Goal: Task Accomplishment & Management: Manage account settings

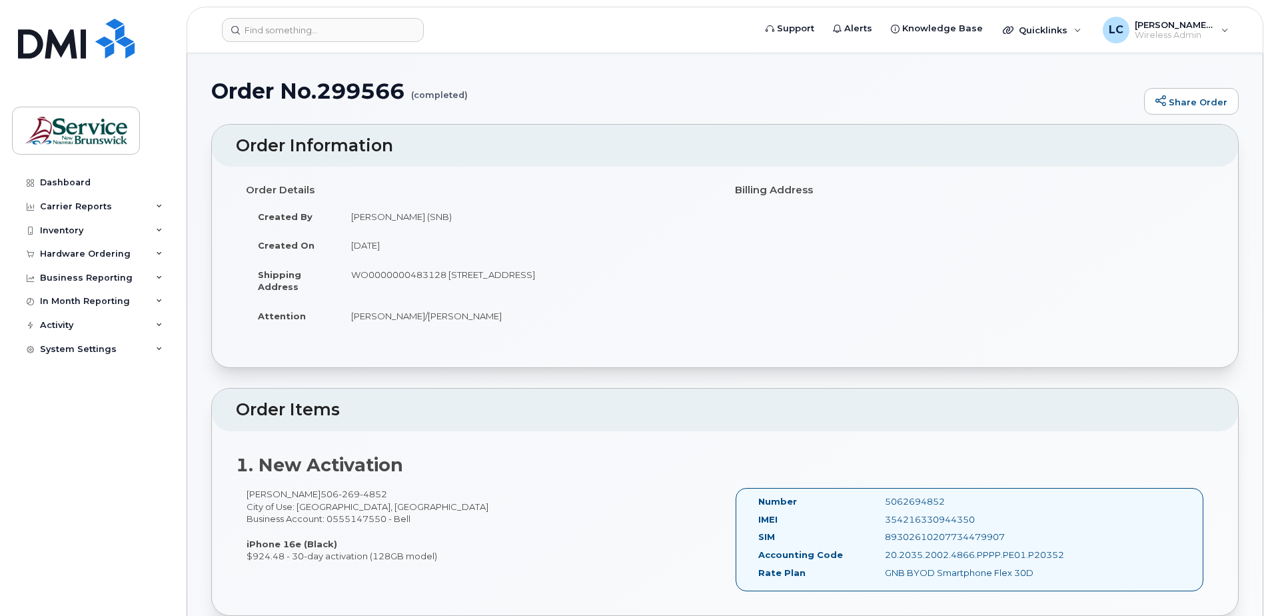
scroll to position [133, 0]
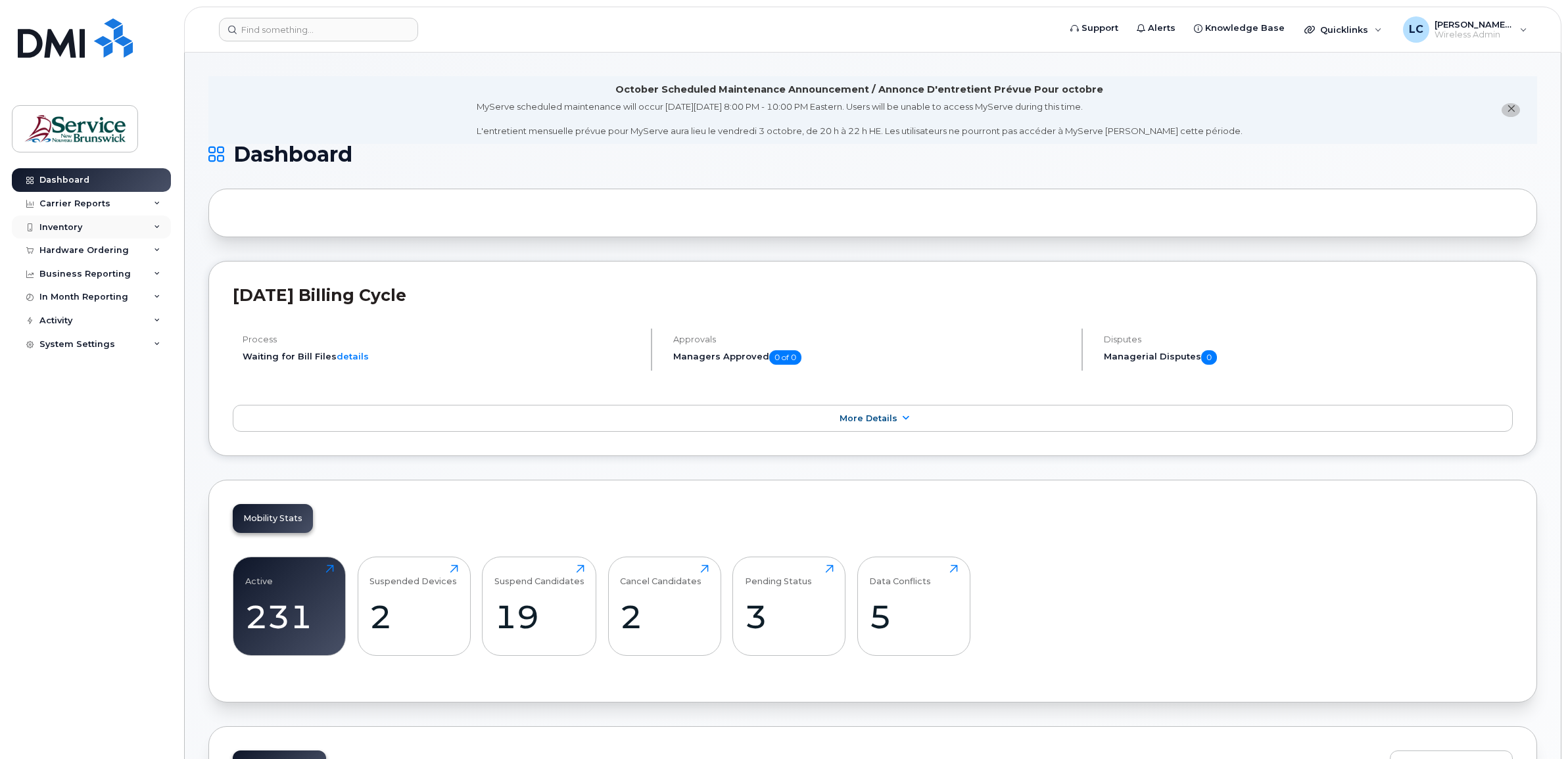
click at [64, 222] on div "Inventory" at bounding box center [60, 227] width 42 height 11
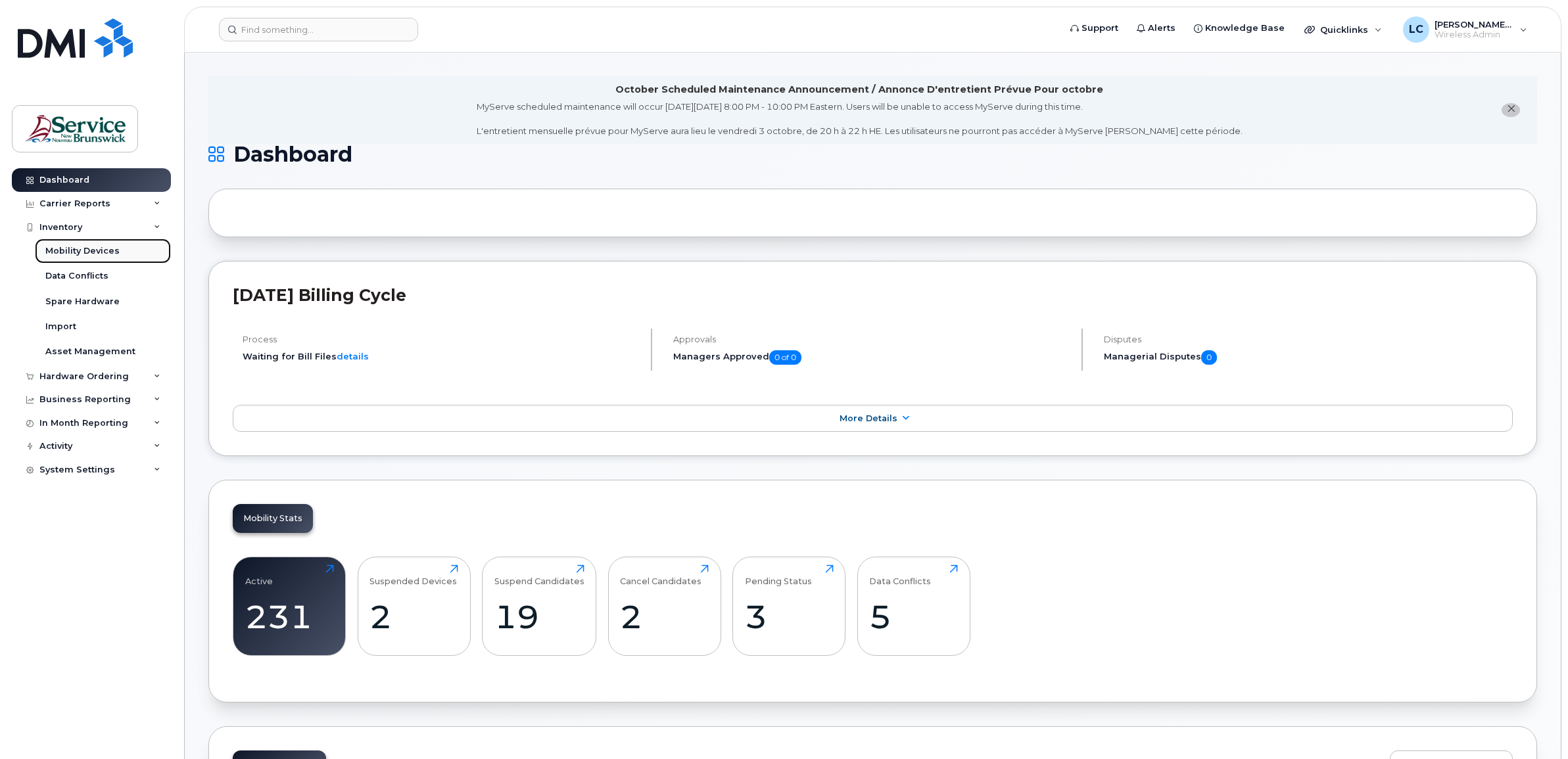
click at [72, 246] on div "Mobility Devices" at bounding box center [82, 251] width 74 height 12
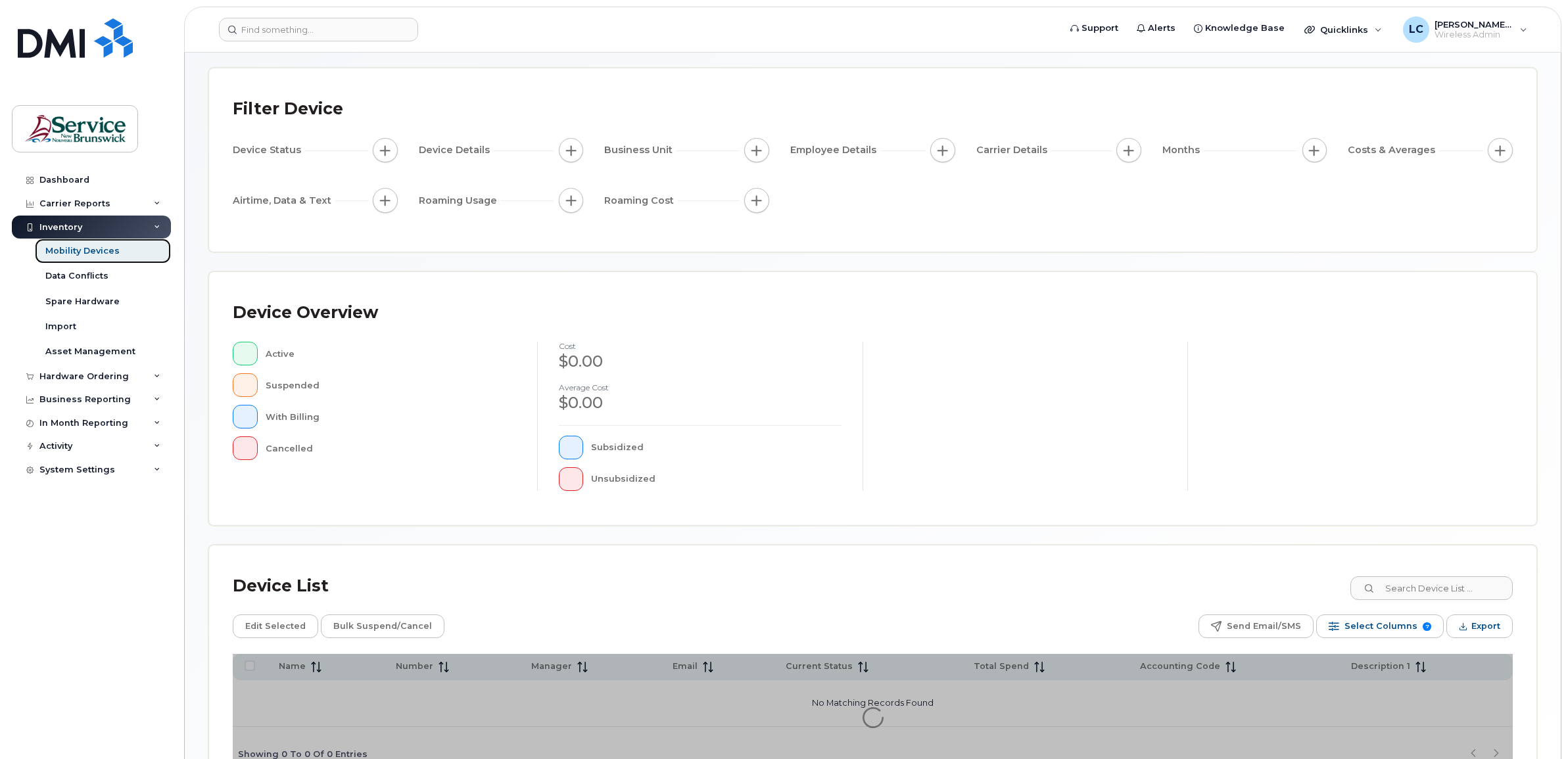
scroll to position [145, 0]
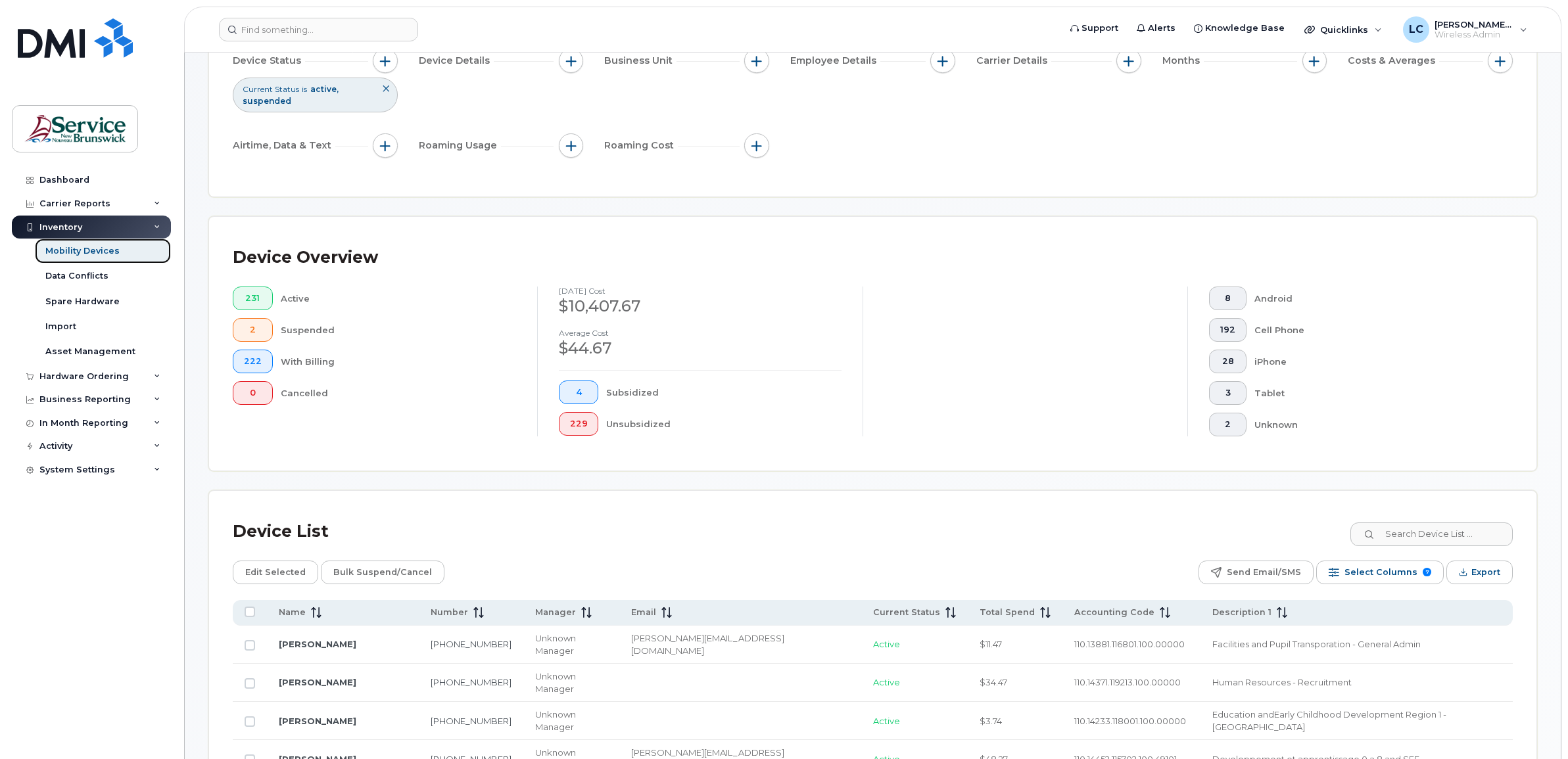
scroll to position [228, 0]
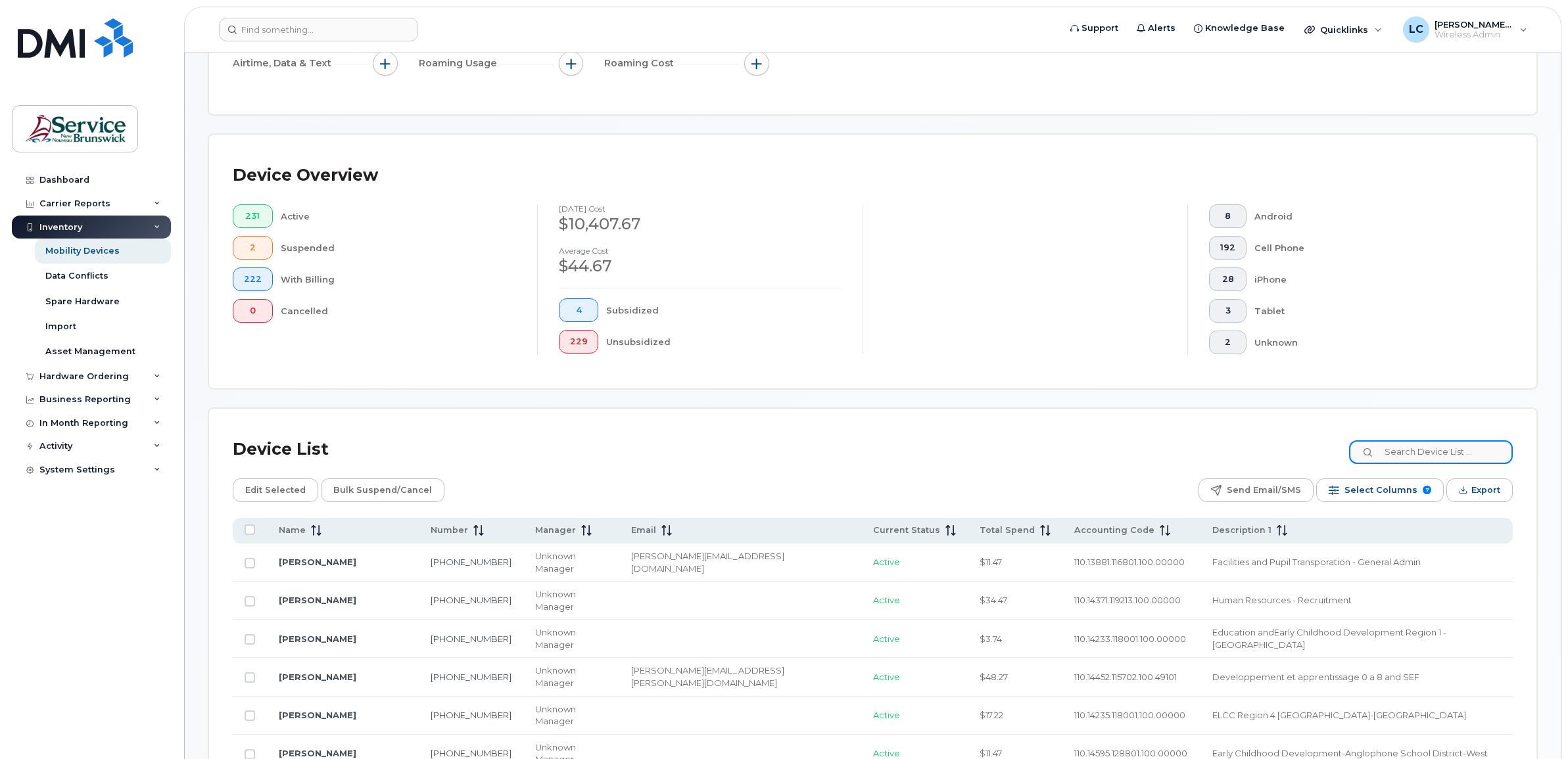
click at [1425, 453] on input at bounding box center [1431, 452] width 164 height 24
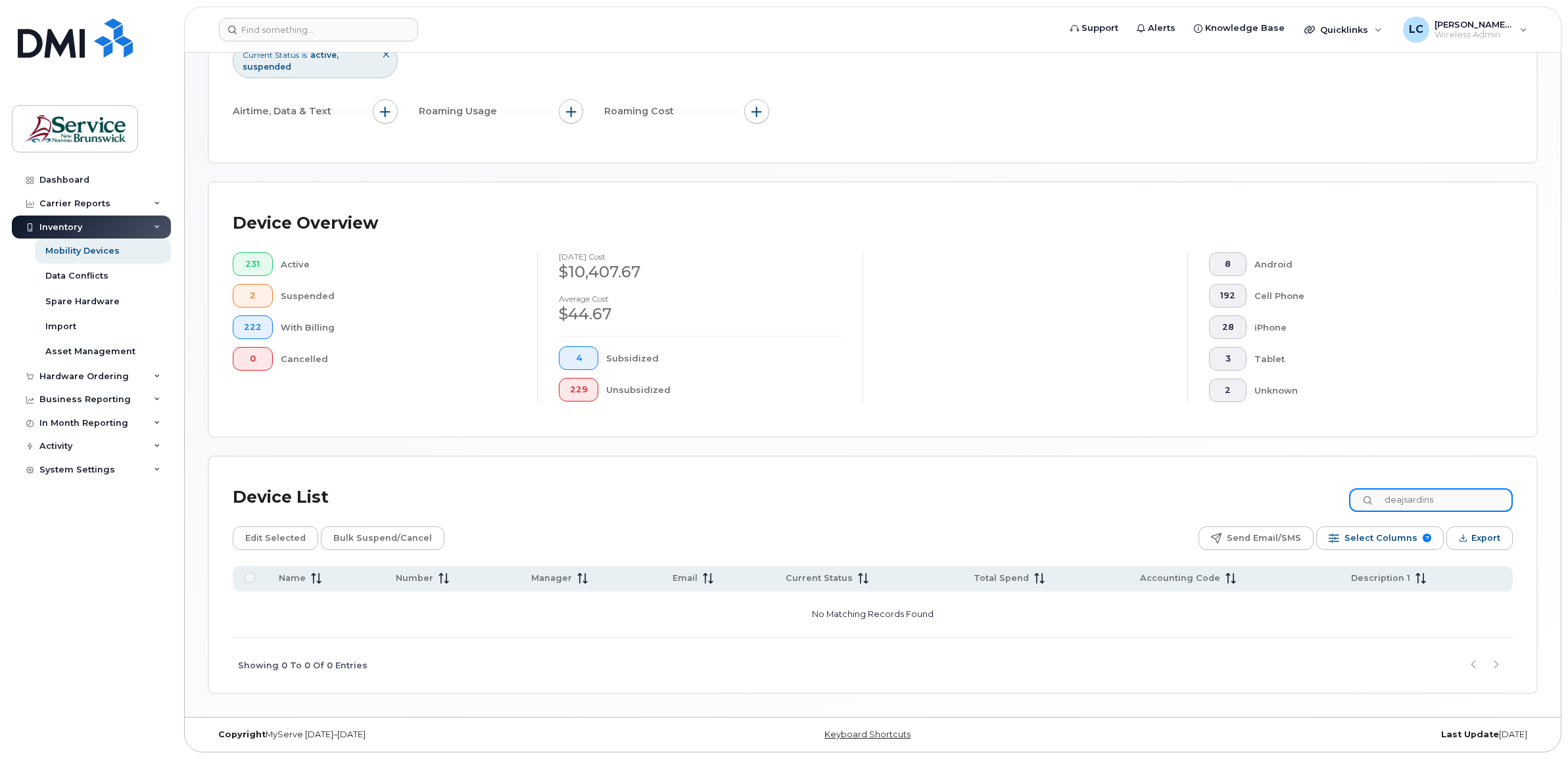
scroll to position [180, 0]
drag, startPoint x: 1463, startPoint y: 505, endPoint x: 1356, endPoint y: 498, distance: 107.2
click at [1355, 500] on div "Device List deajsardins" at bounding box center [873, 497] width 1280 height 34
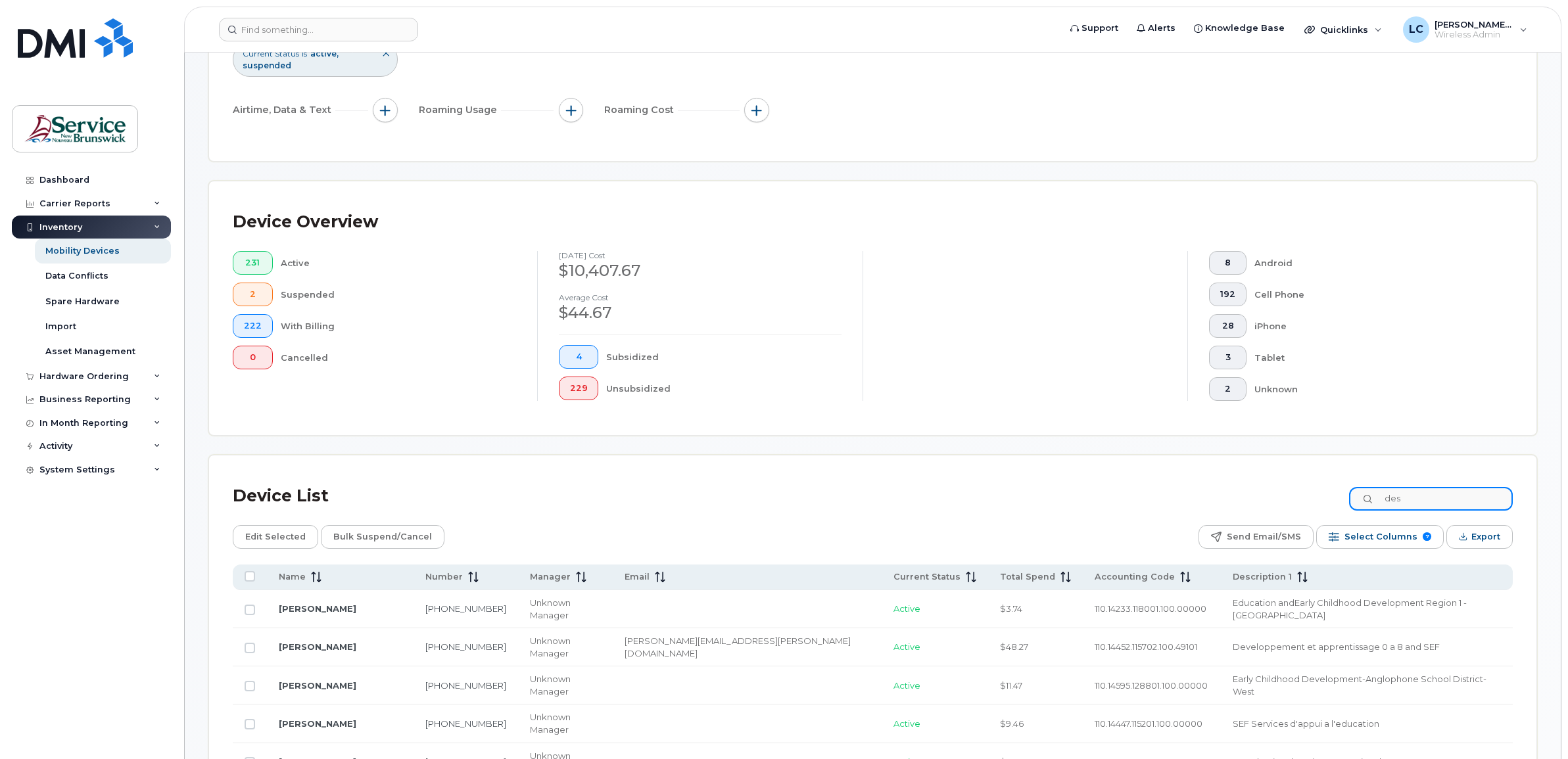
scroll to position [228, 0]
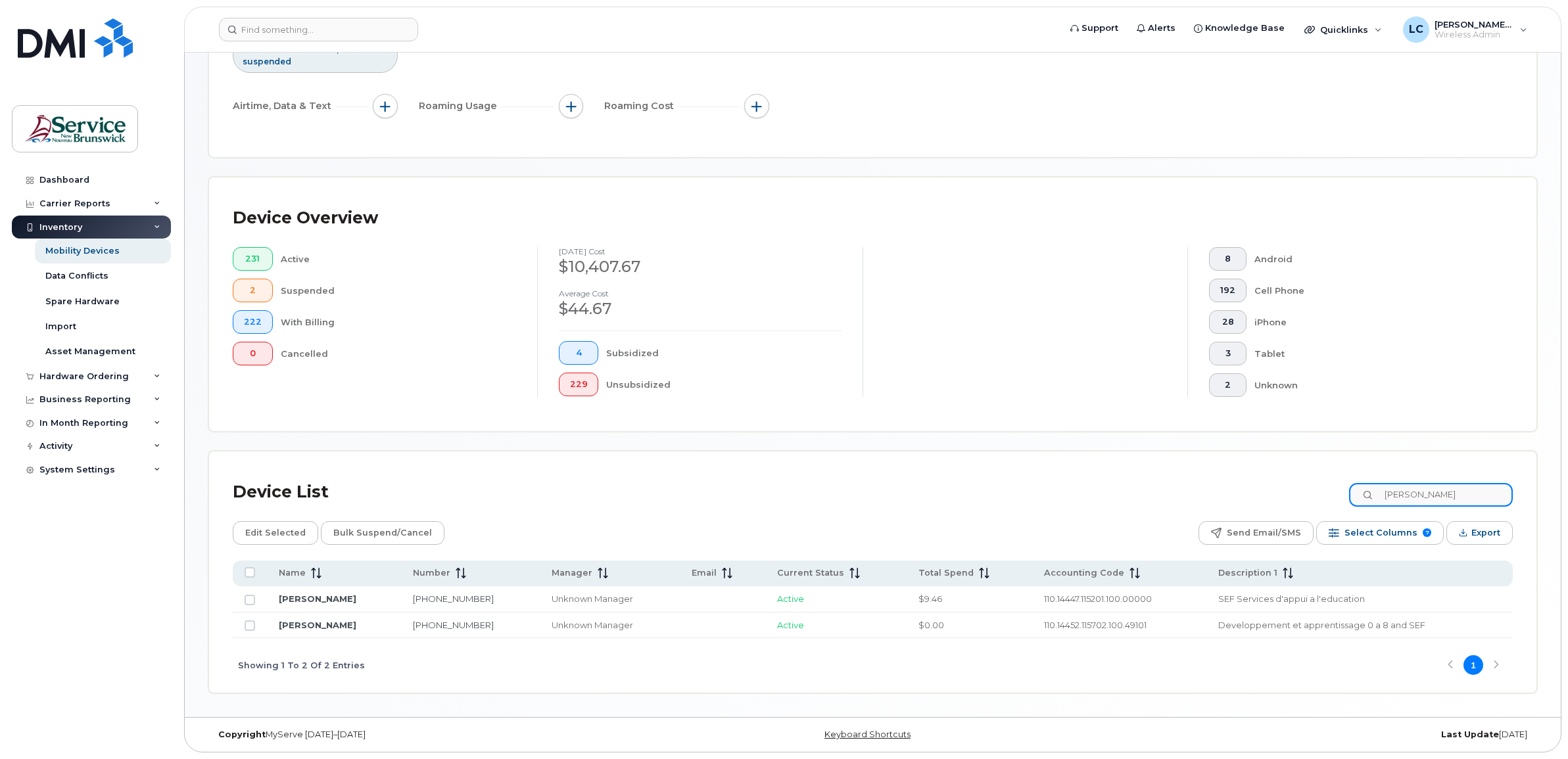
type input "desjardins"
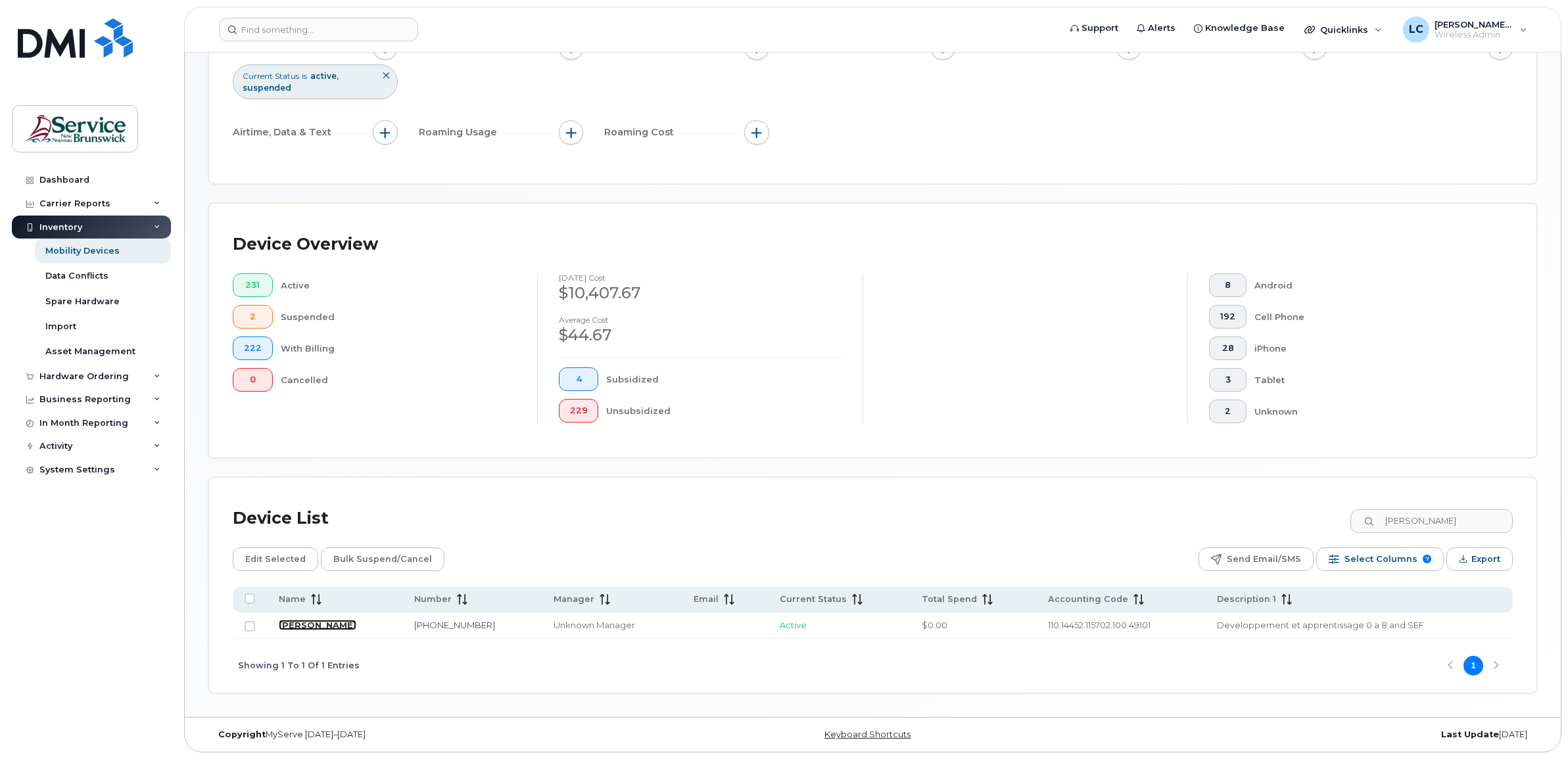
click at [299, 621] on link "[PERSON_NAME]" at bounding box center [318, 624] width 78 height 11
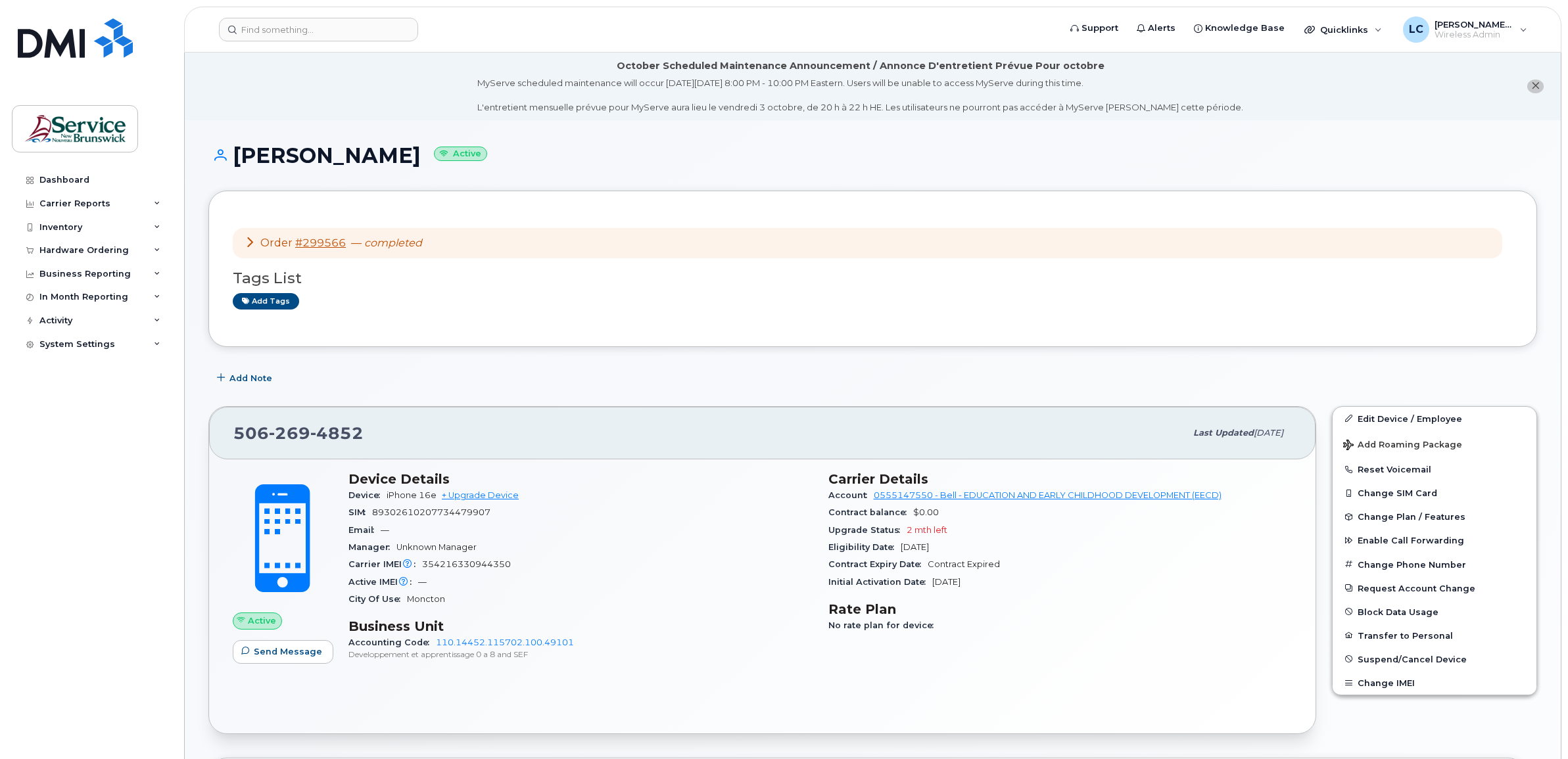
click at [1188, 585] on div "Initial Activation Date Sep 04, 2025" at bounding box center [1060, 582] width 464 height 17
click at [1379, 562] on button "Change Phone Number" at bounding box center [1434, 564] width 204 height 24
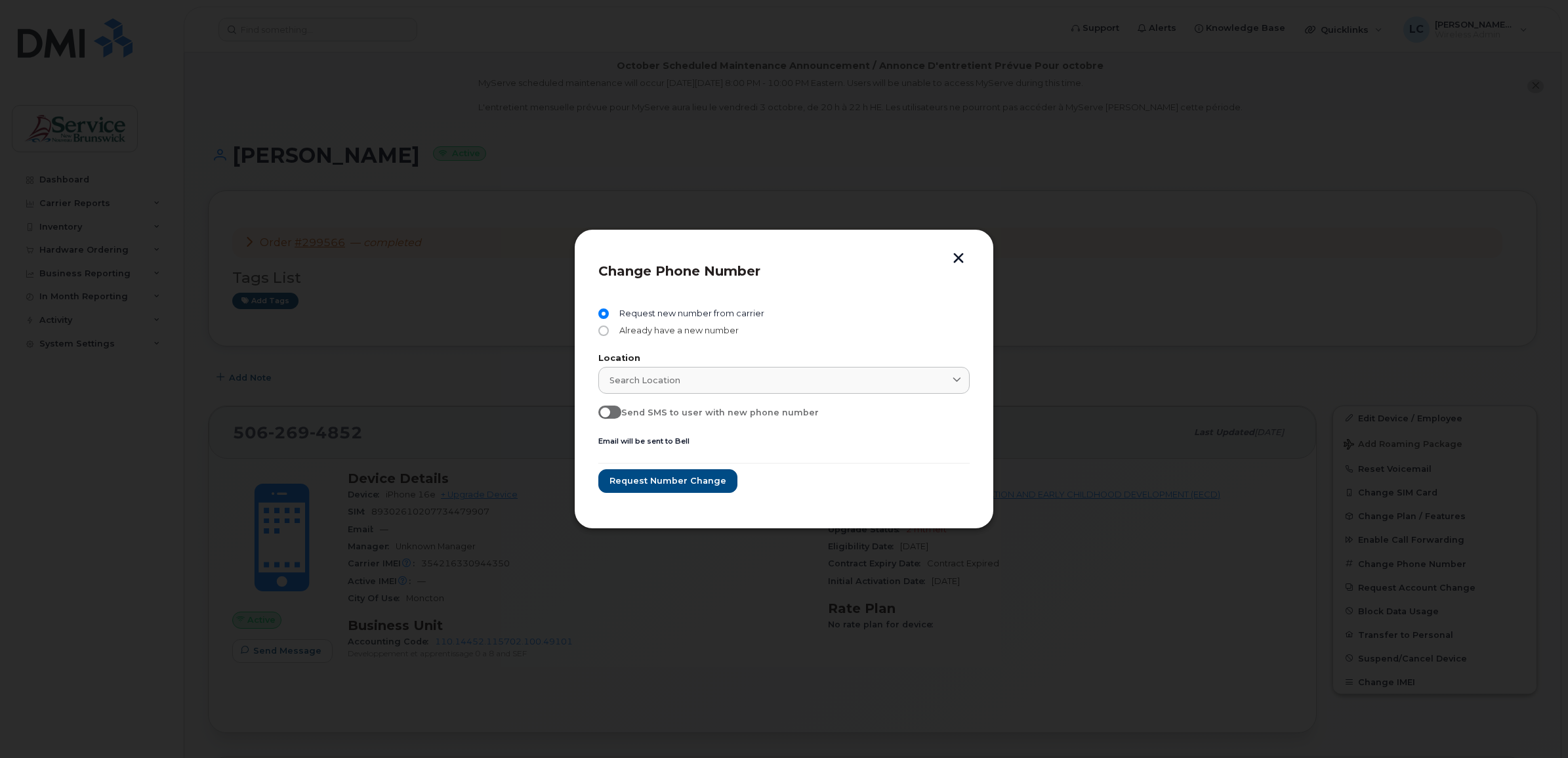
click at [601, 330] on input "Already have a new number" at bounding box center [603, 331] width 11 height 11
radio input "true"
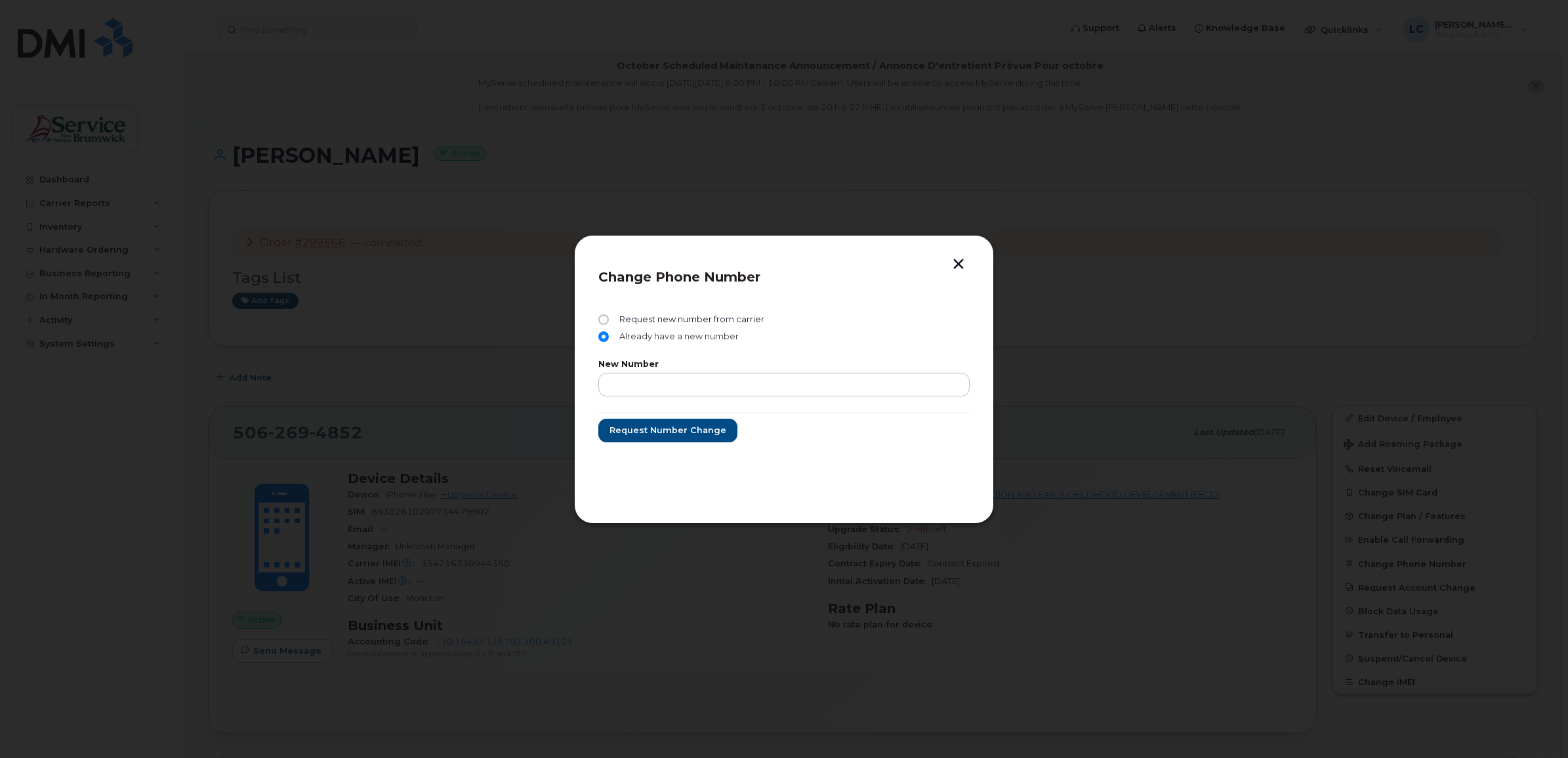
click at [602, 335] on input "Already have a new number" at bounding box center [603, 337] width 11 height 11
click at [605, 318] on input "Request new number from carrier" at bounding box center [603, 319] width 11 height 11
radio input "true"
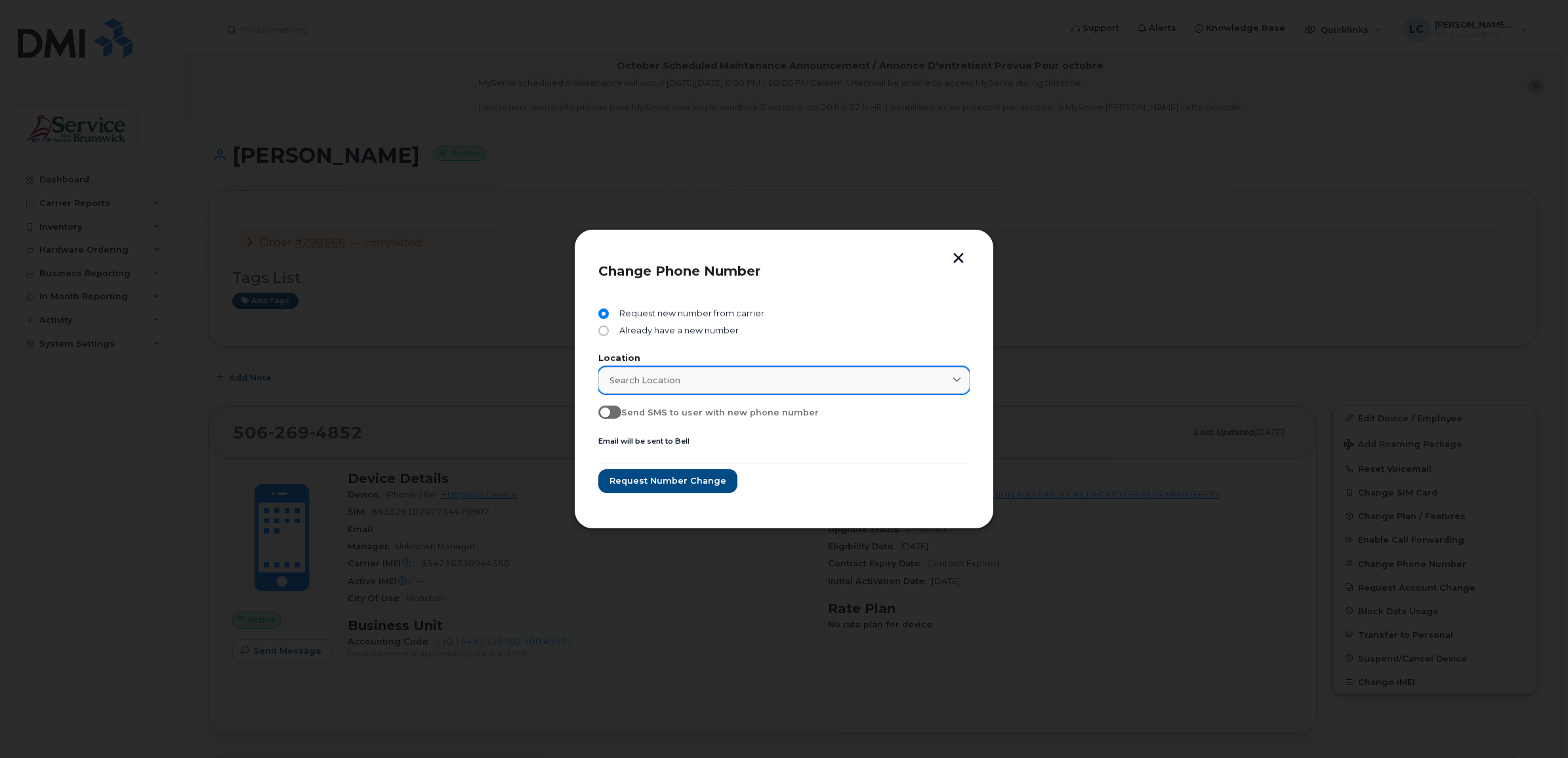
click at [643, 376] on span "Search location" at bounding box center [645, 380] width 71 height 13
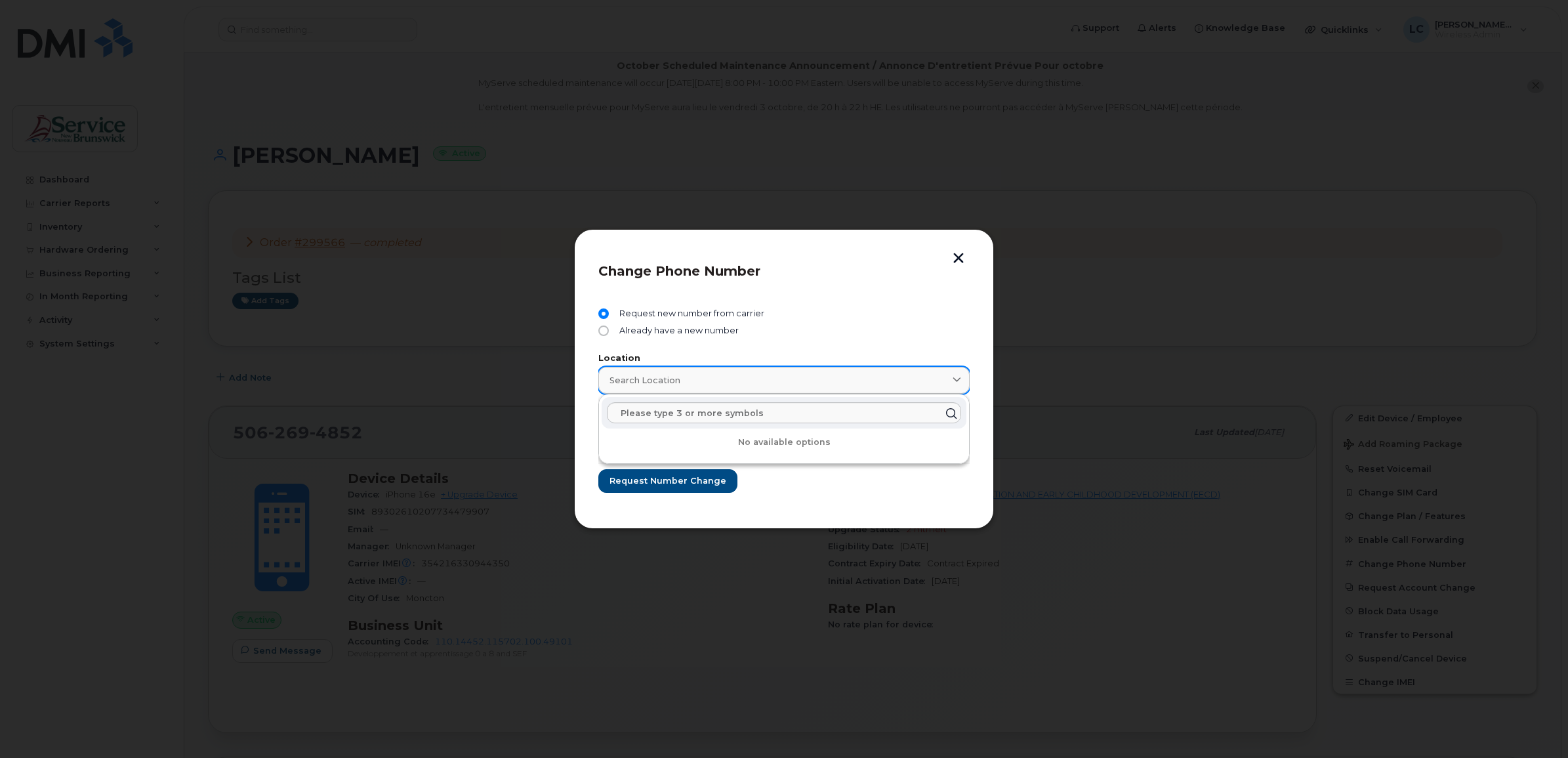
click at [643, 375] on span "Search location" at bounding box center [645, 380] width 71 height 13
click at [803, 343] on form "Request new number from carrier Already have a new number Location Search locat…" at bounding box center [784, 400] width 371 height 184
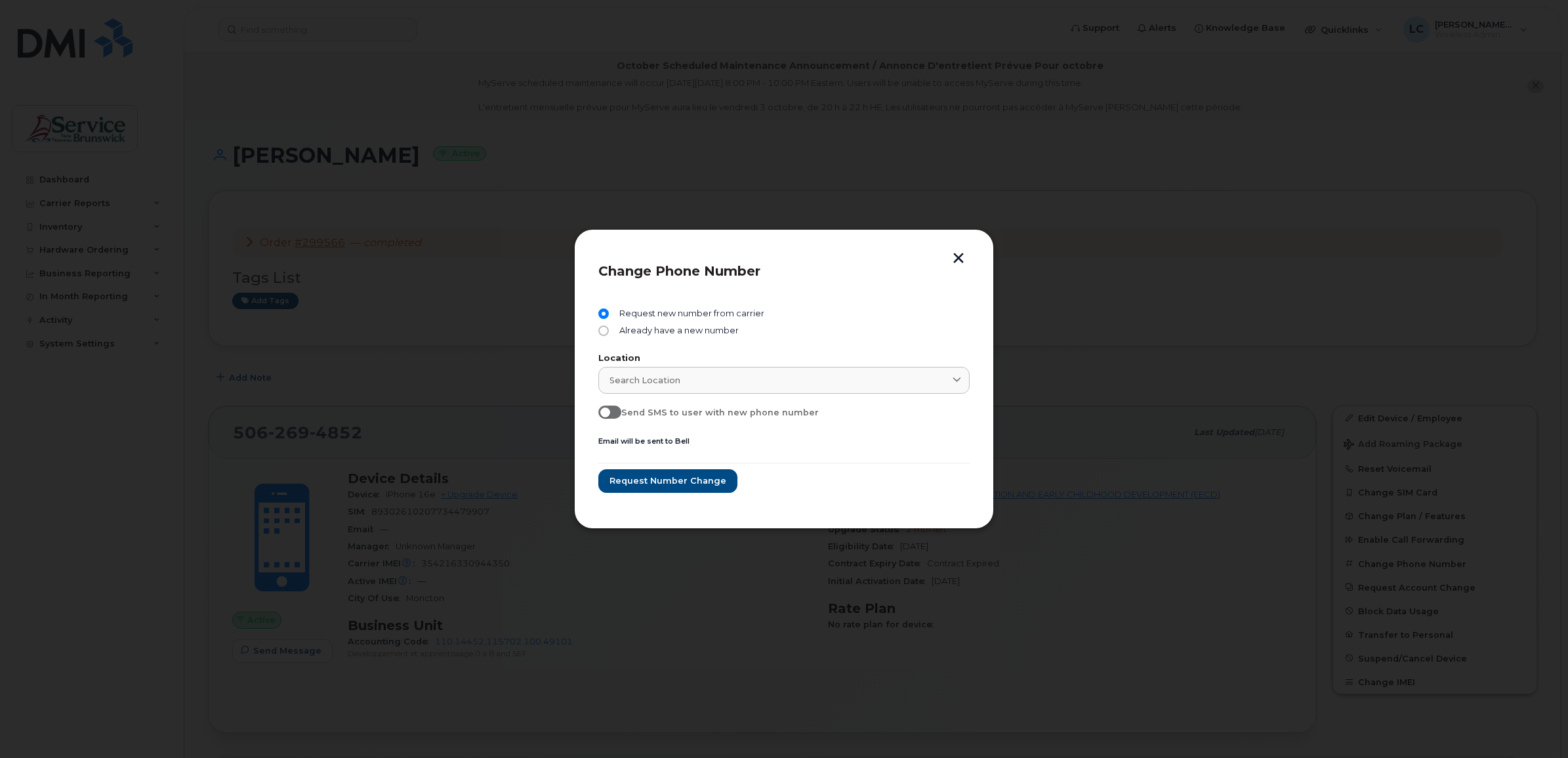
click at [962, 263] on button "button" at bounding box center [959, 260] width 20 height 14
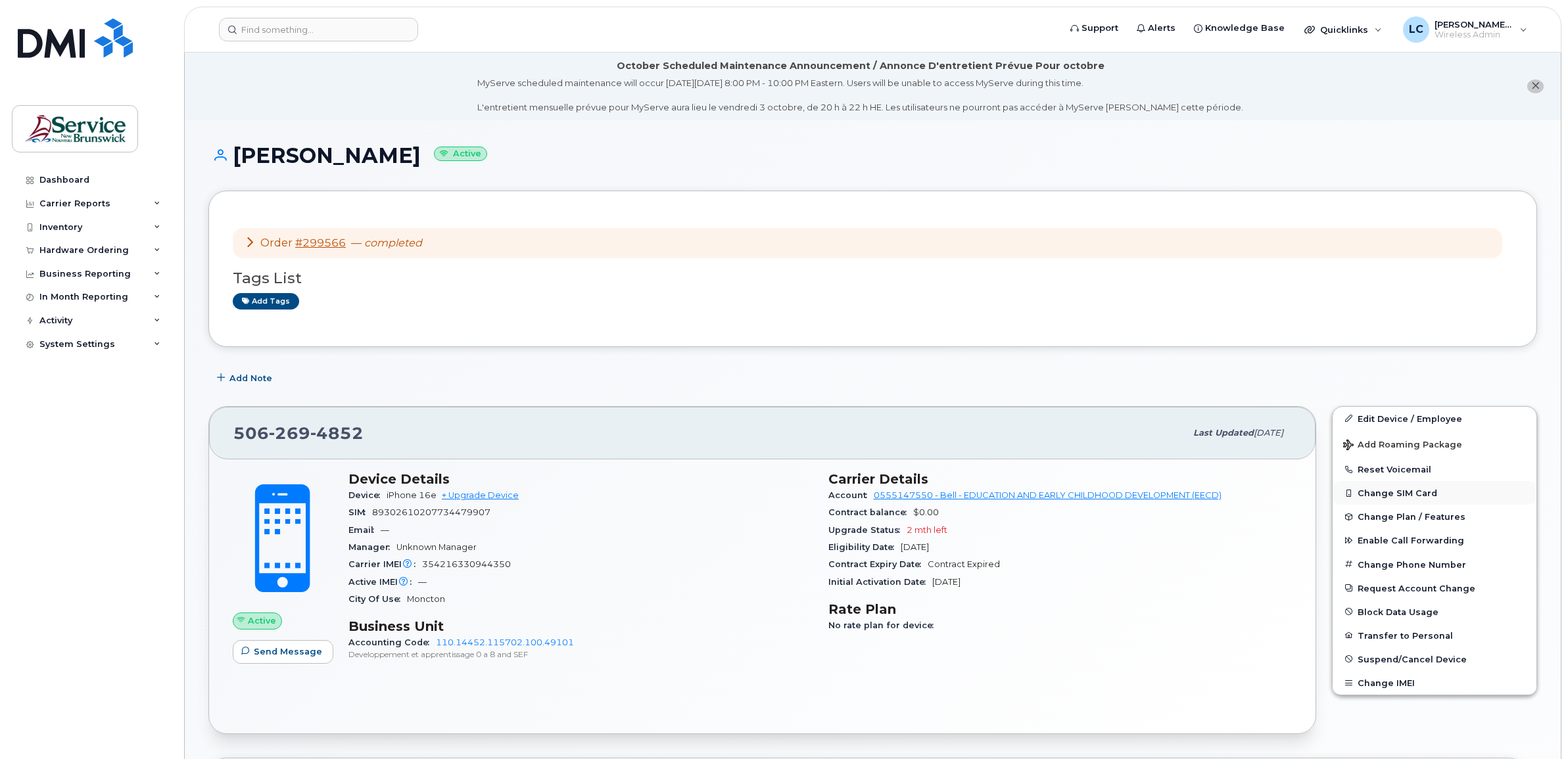
click at [1371, 493] on button "Change SIM Card" at bounding box center [1434, 493] width 204 height 24
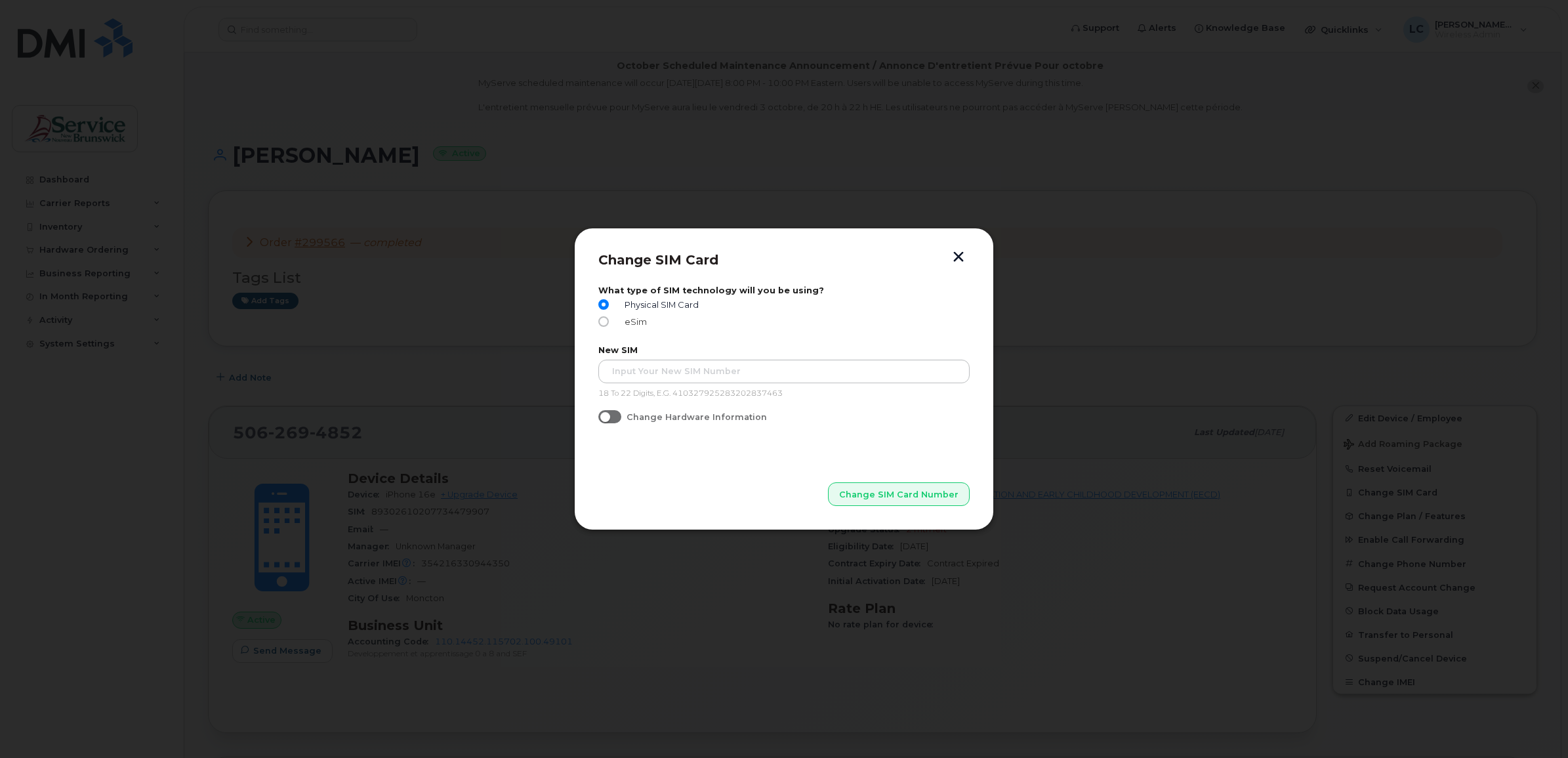
click at [603, 320] on input "eSim" at bounding box center [603, 321] width 11 height 11
radio input "true"
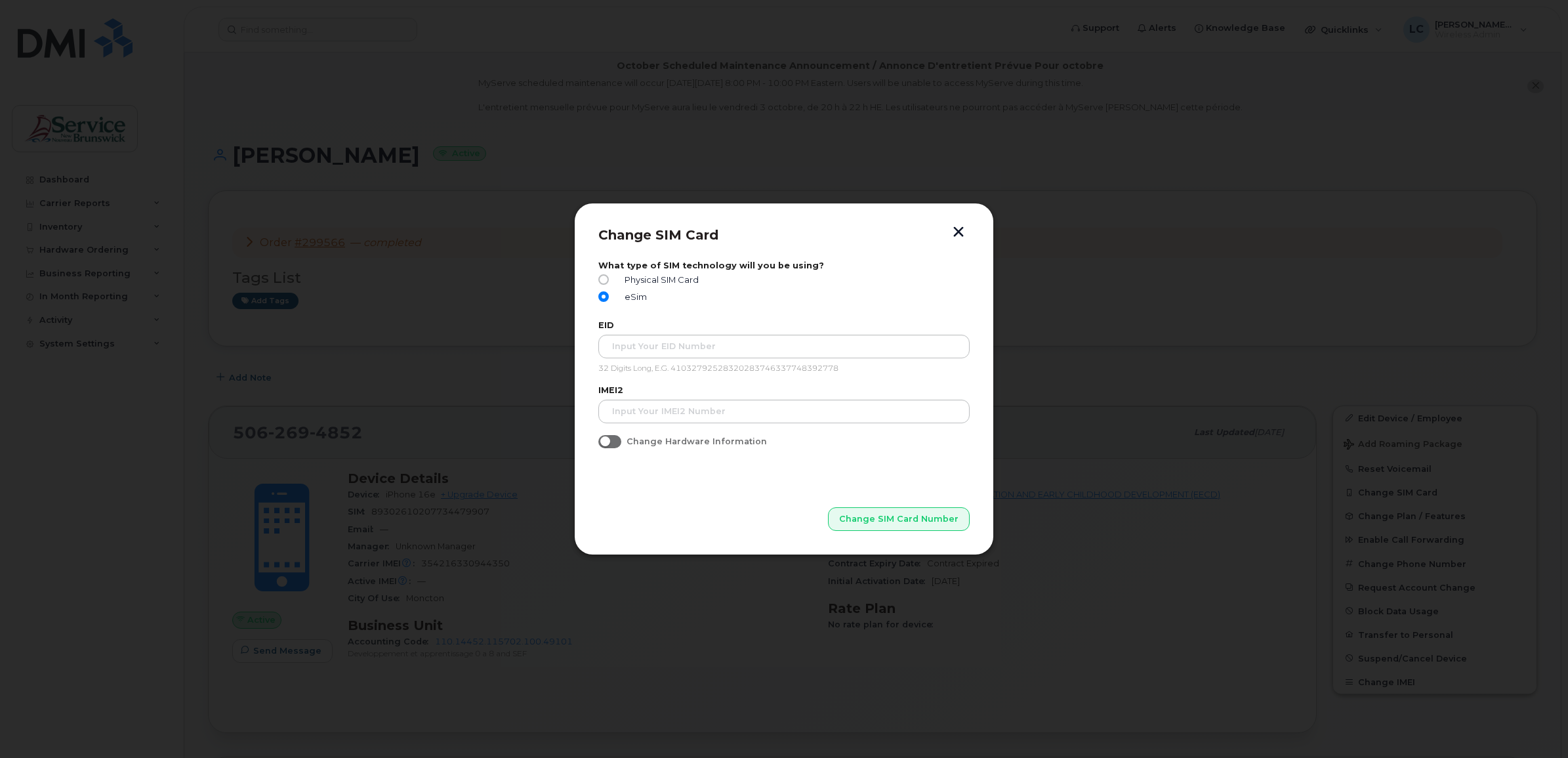
click at [479, 430] on div at bounding box center [784, 379] width 1568 height 758
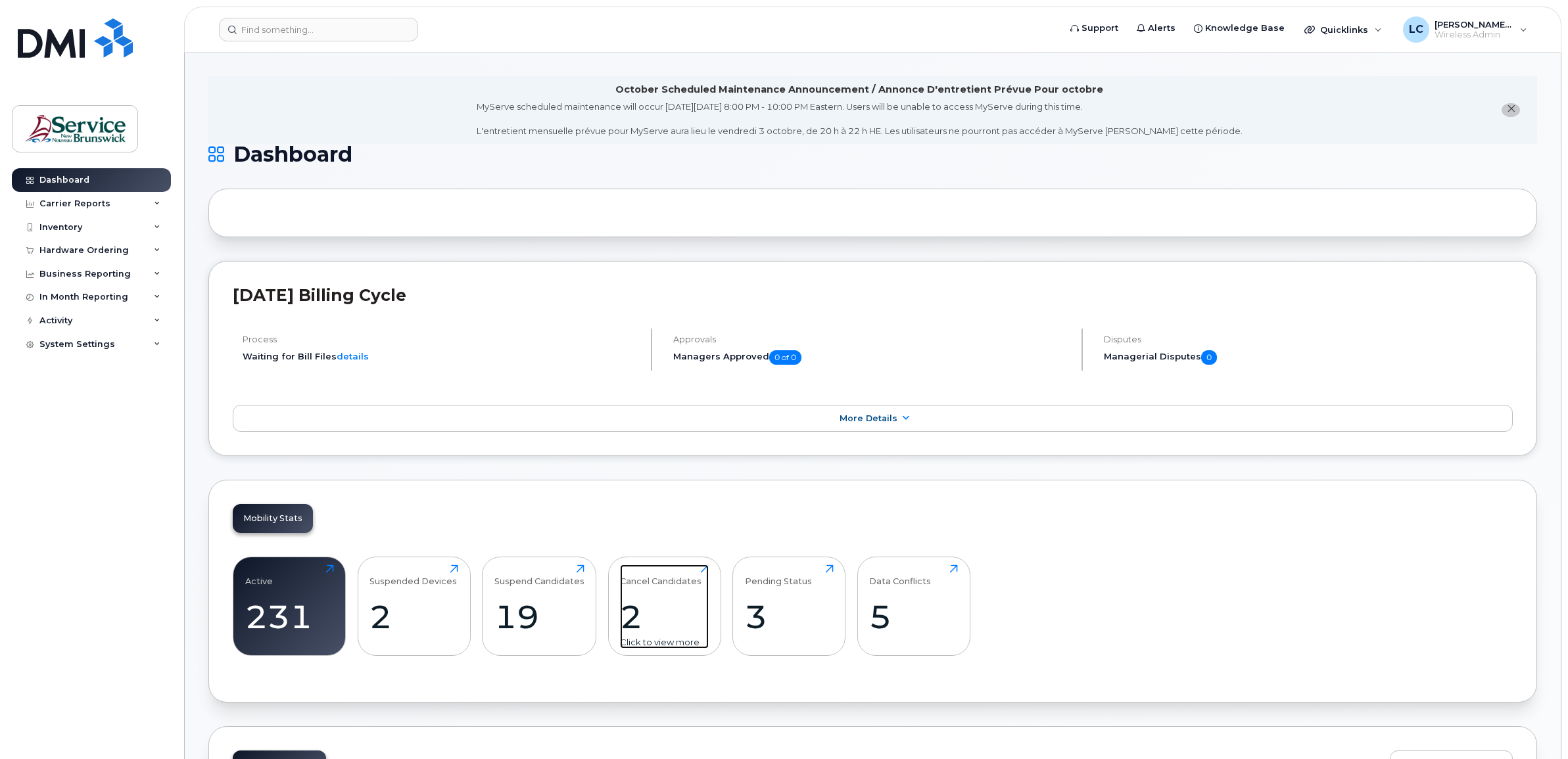
click at [663, 641] on div "Click to view more" at bounding box center [664, 642] width 89 height 13
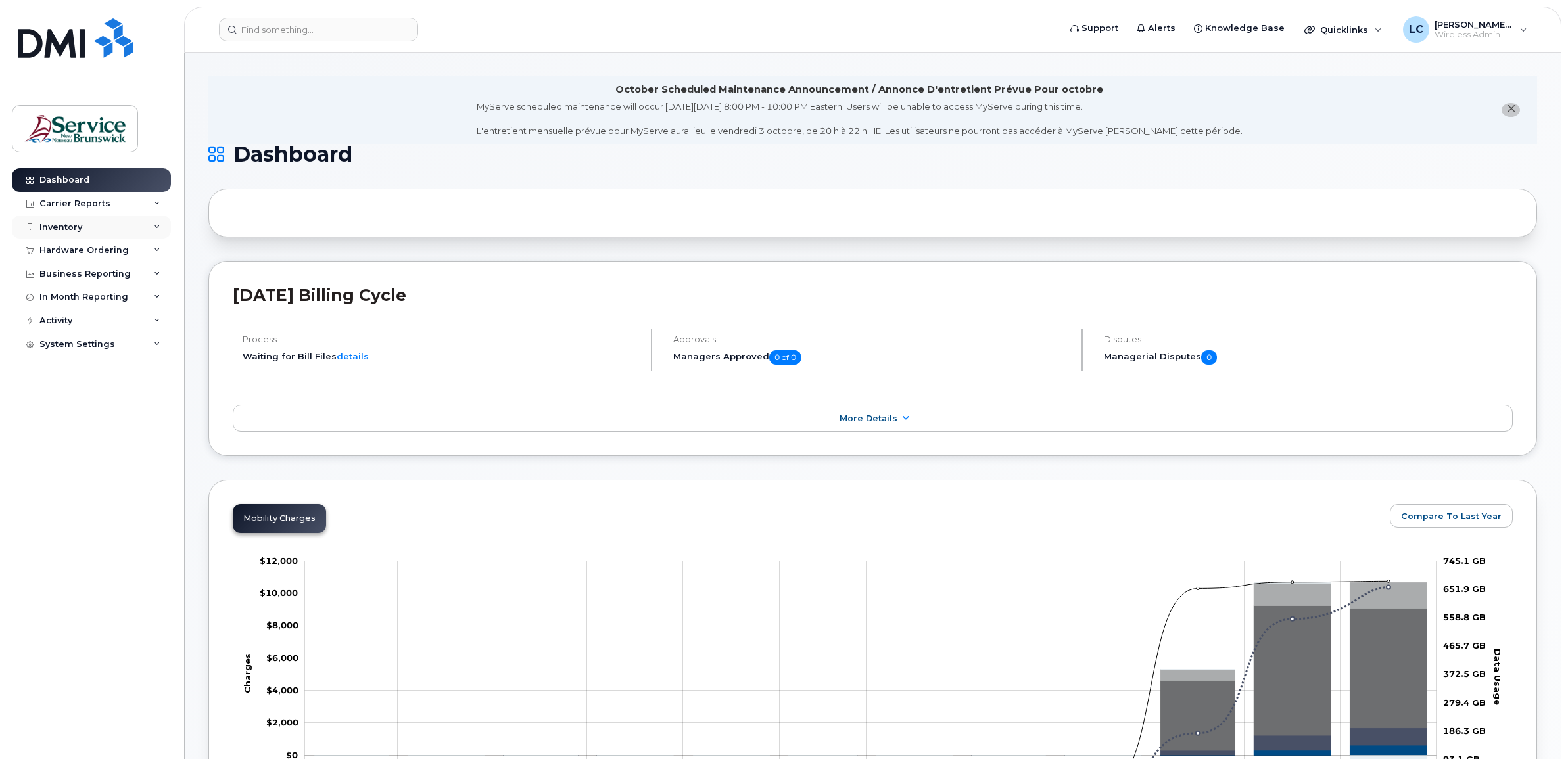
click at [158, 226] on icon at bounding box center [157, 227] width 7 height 7
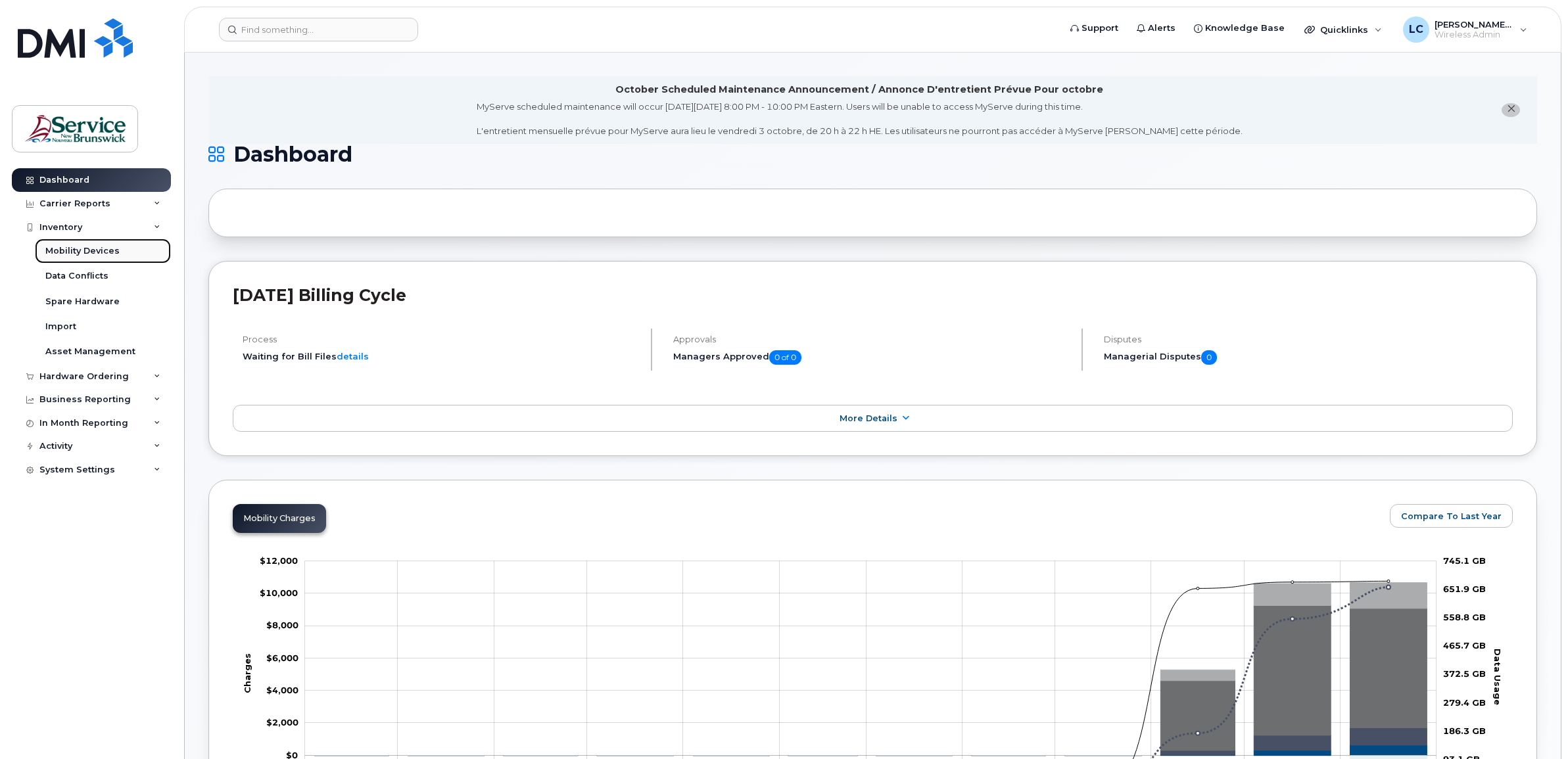
click at [104, 250] on div "Mobility Devices" at bounding box center [82, 251] width 74 height 12
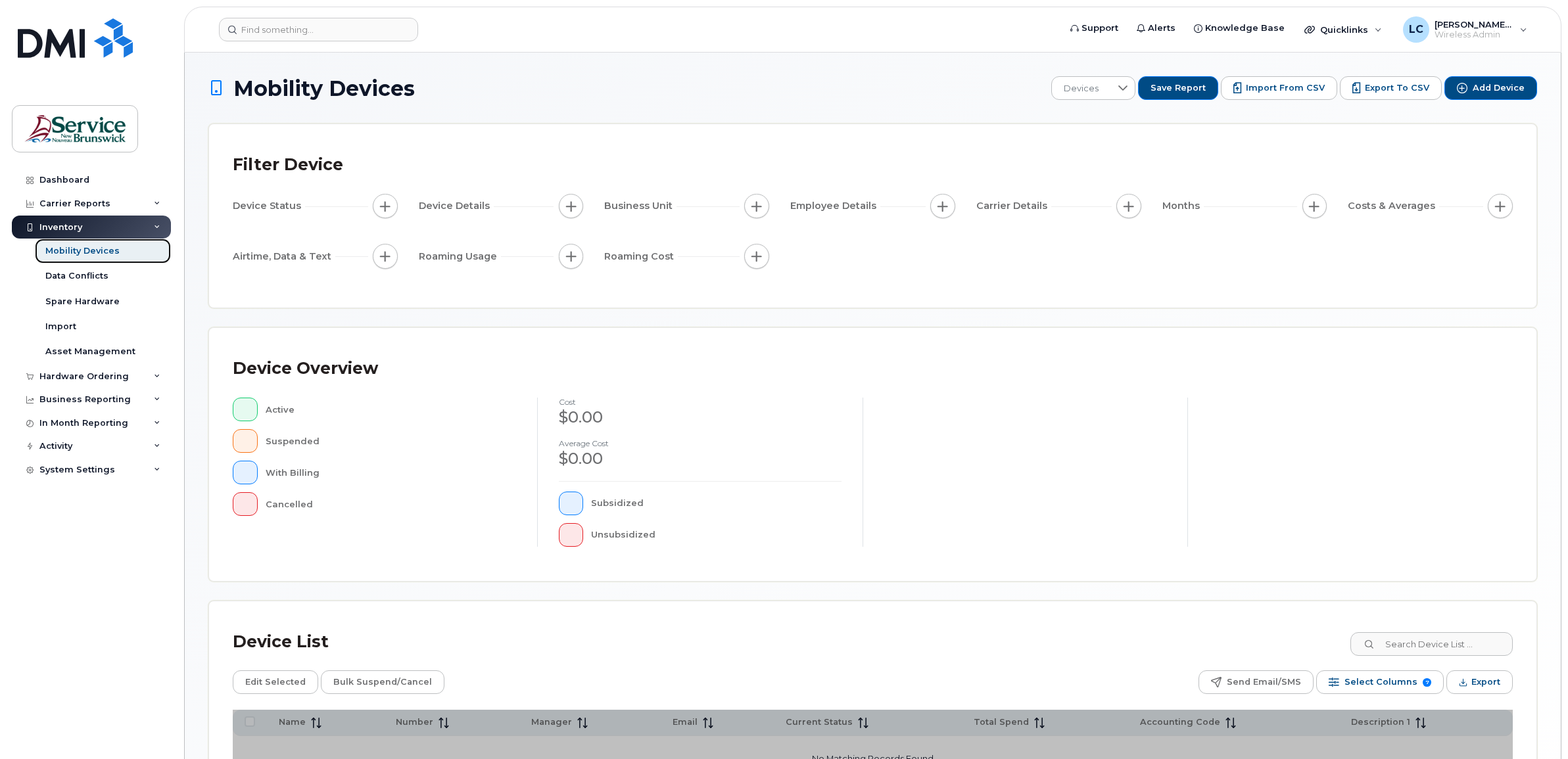
click at [98, 247] on div "Mobility Devices" at bounding box center [82, 251] width 74 height 12
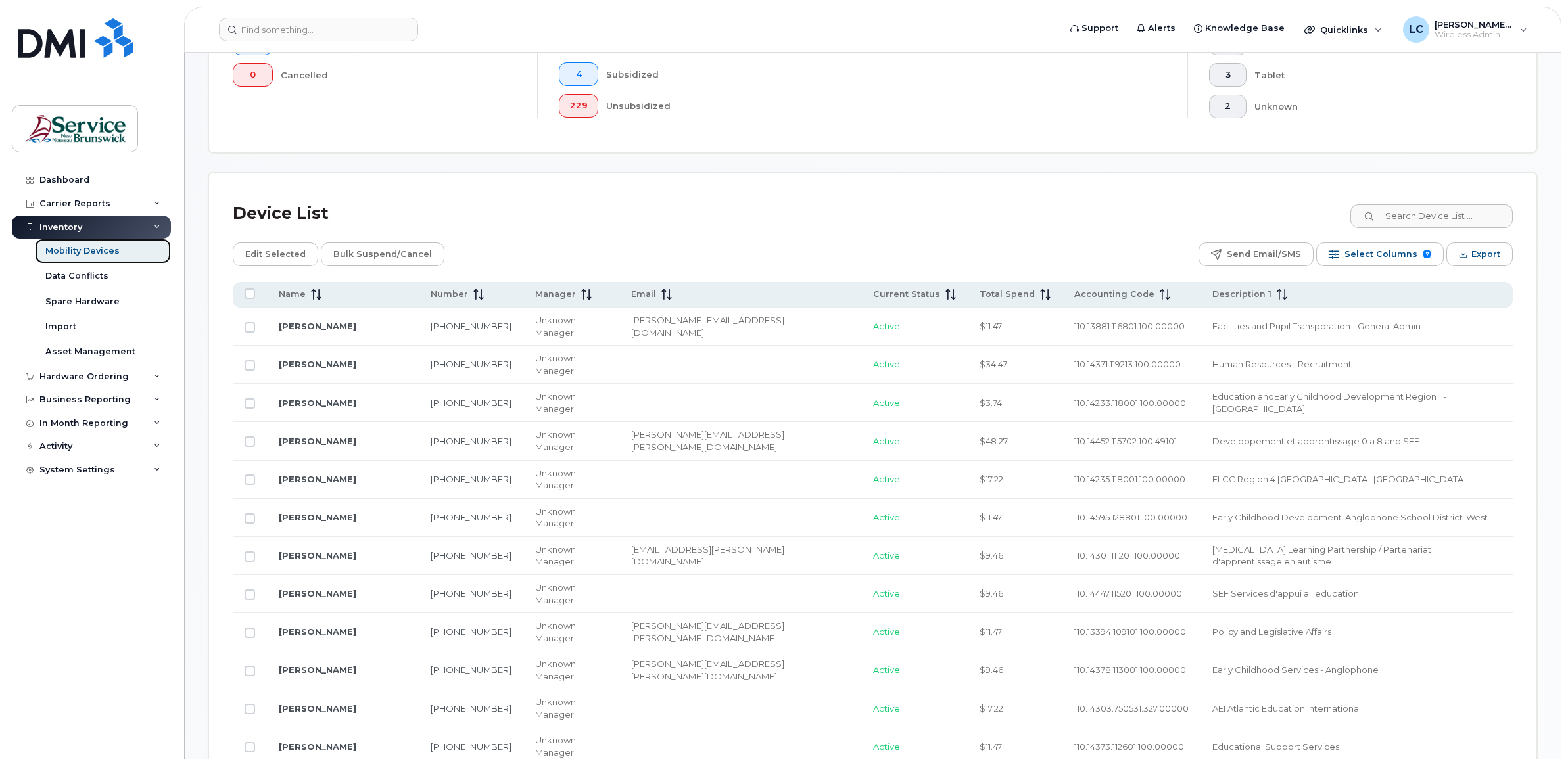
scroll to position [493, 0]
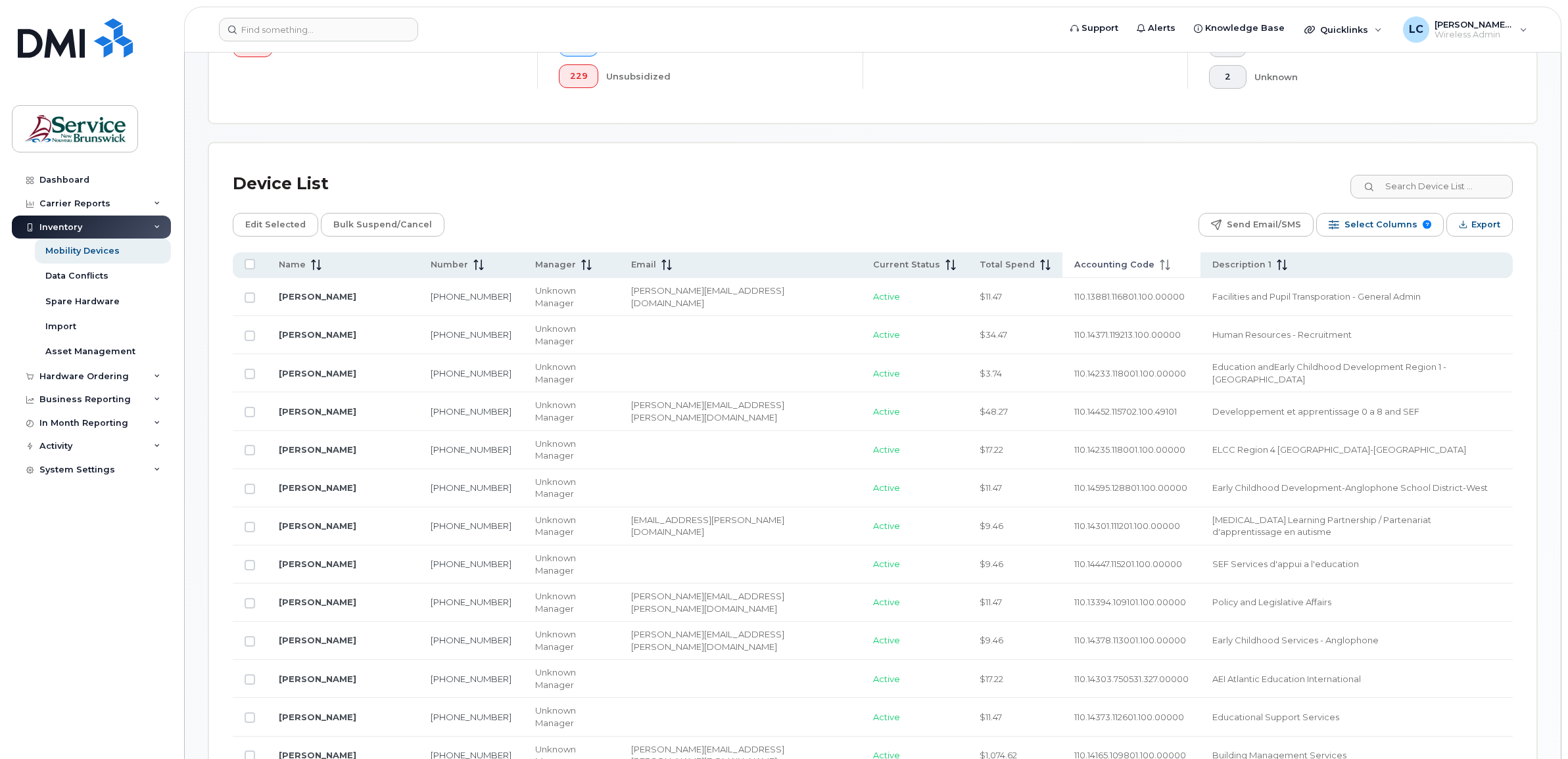
click at [1074, 259] on span "Accounting Code" at bounding box center [1113, 265] width 80 height 12
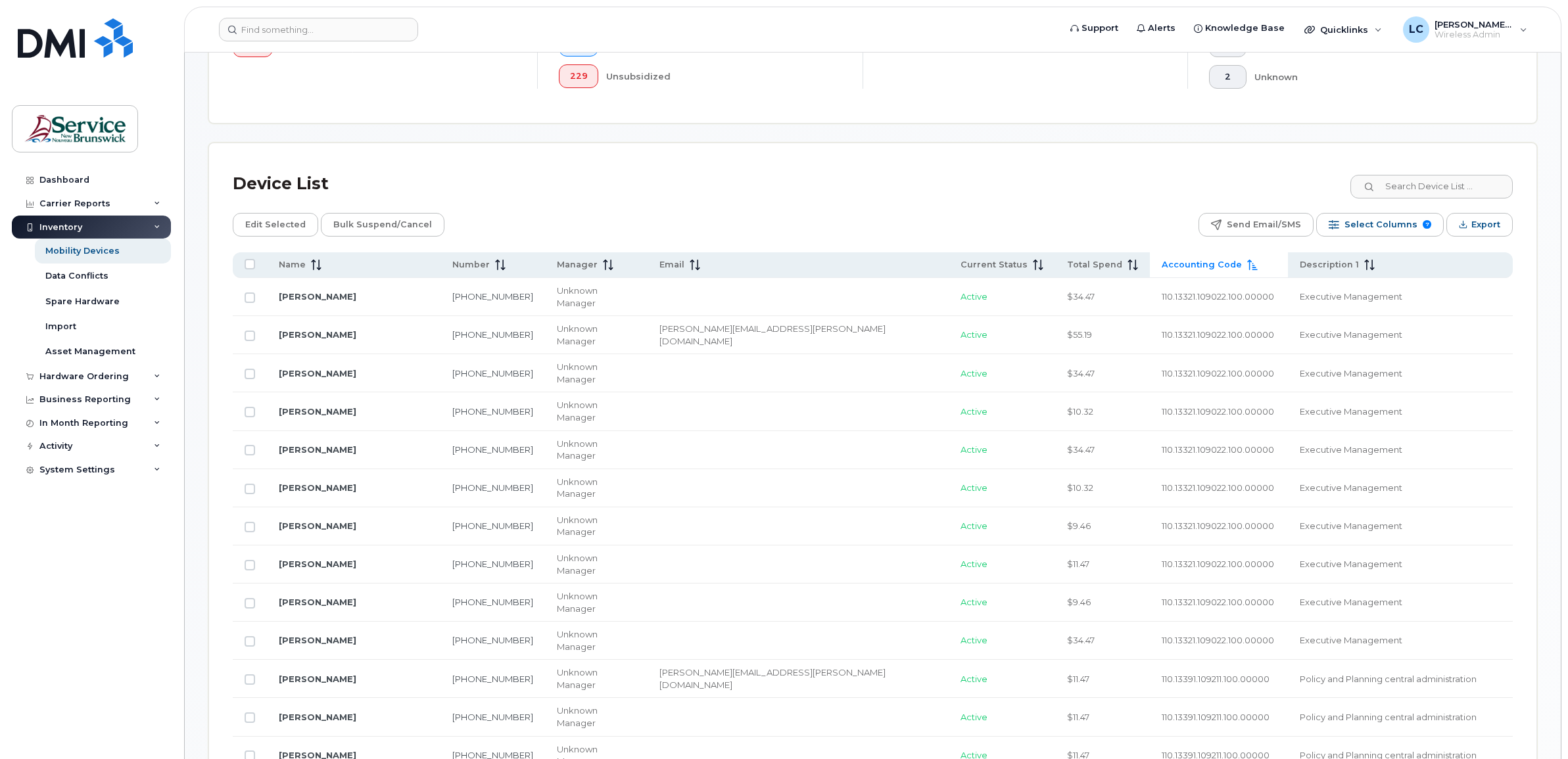
click at [1162, 261] on span "Accounting Code" at bounding box center [1201, 265] width 80 height 12
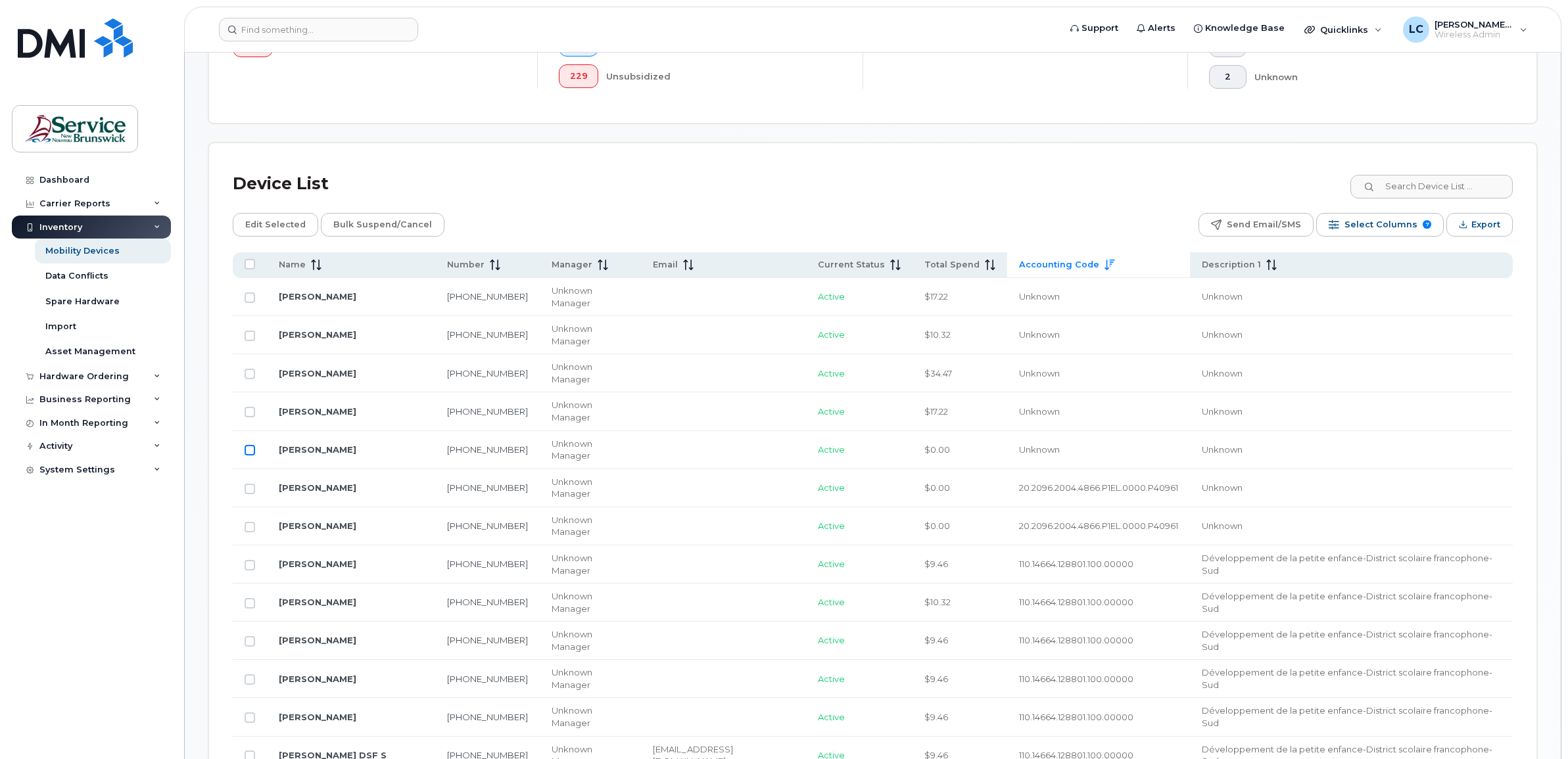
click at [253, 445] on input "Row Unselected" at bounding box center [249, 449] width 11 height 11
checkbox input "true"
click at [258, 224] on span "Edit Selected" at bounding box center [275, 225] width 60 height 20
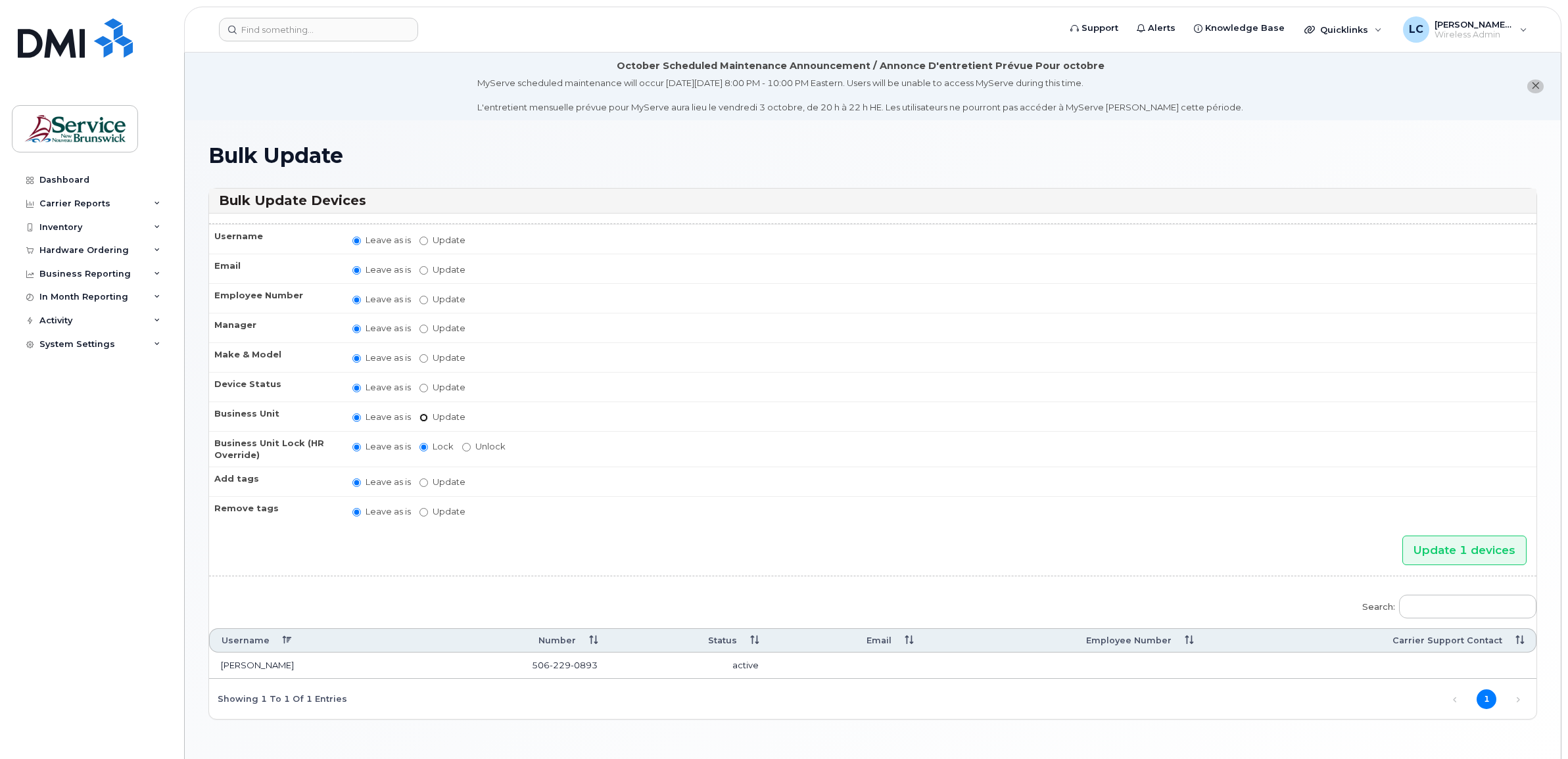
click at [423, 413] on input "Update" at bounding box center [423, 417] width 9 height 9
radio input "true"
radio input "false"
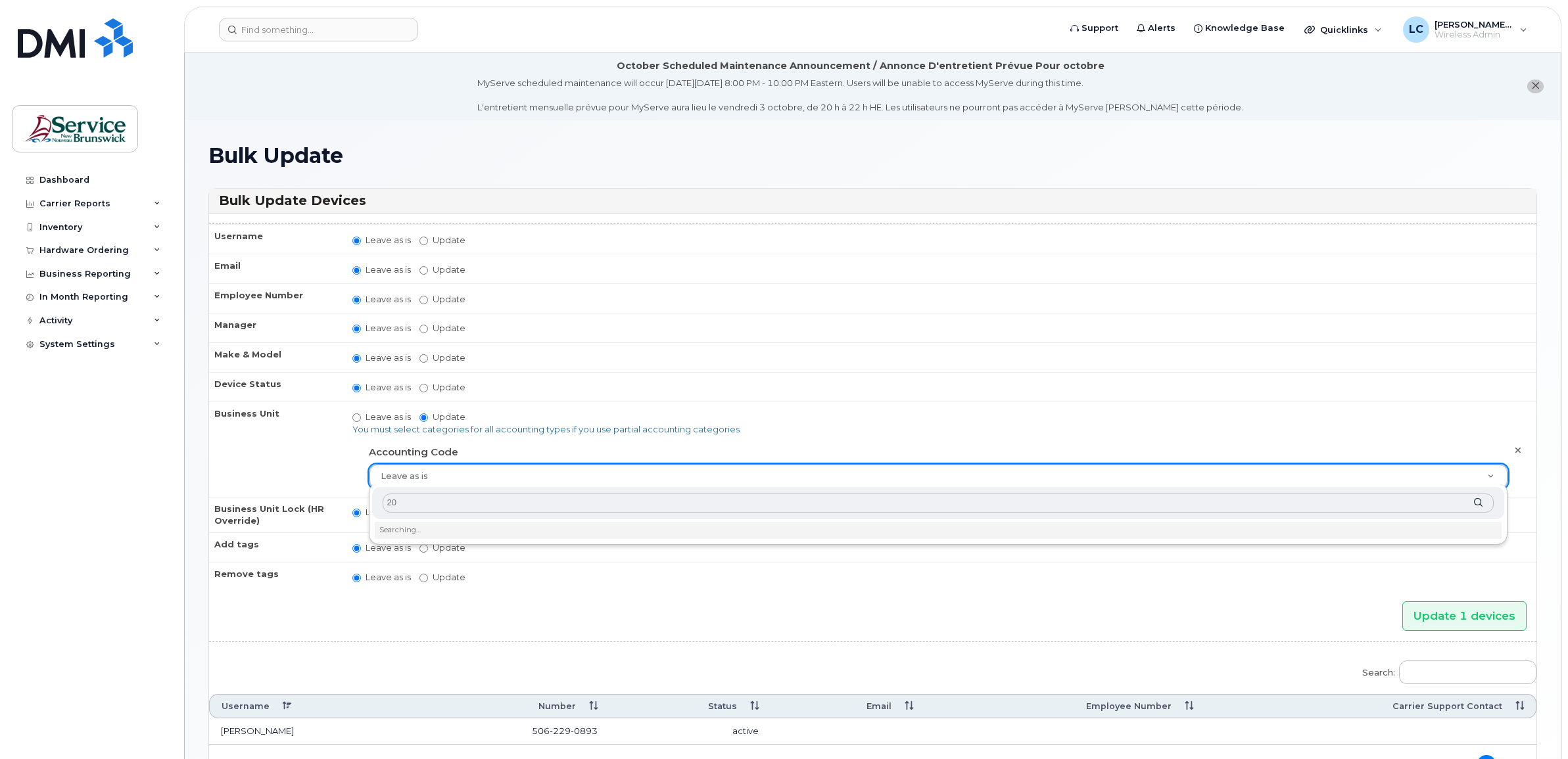
type input "2"
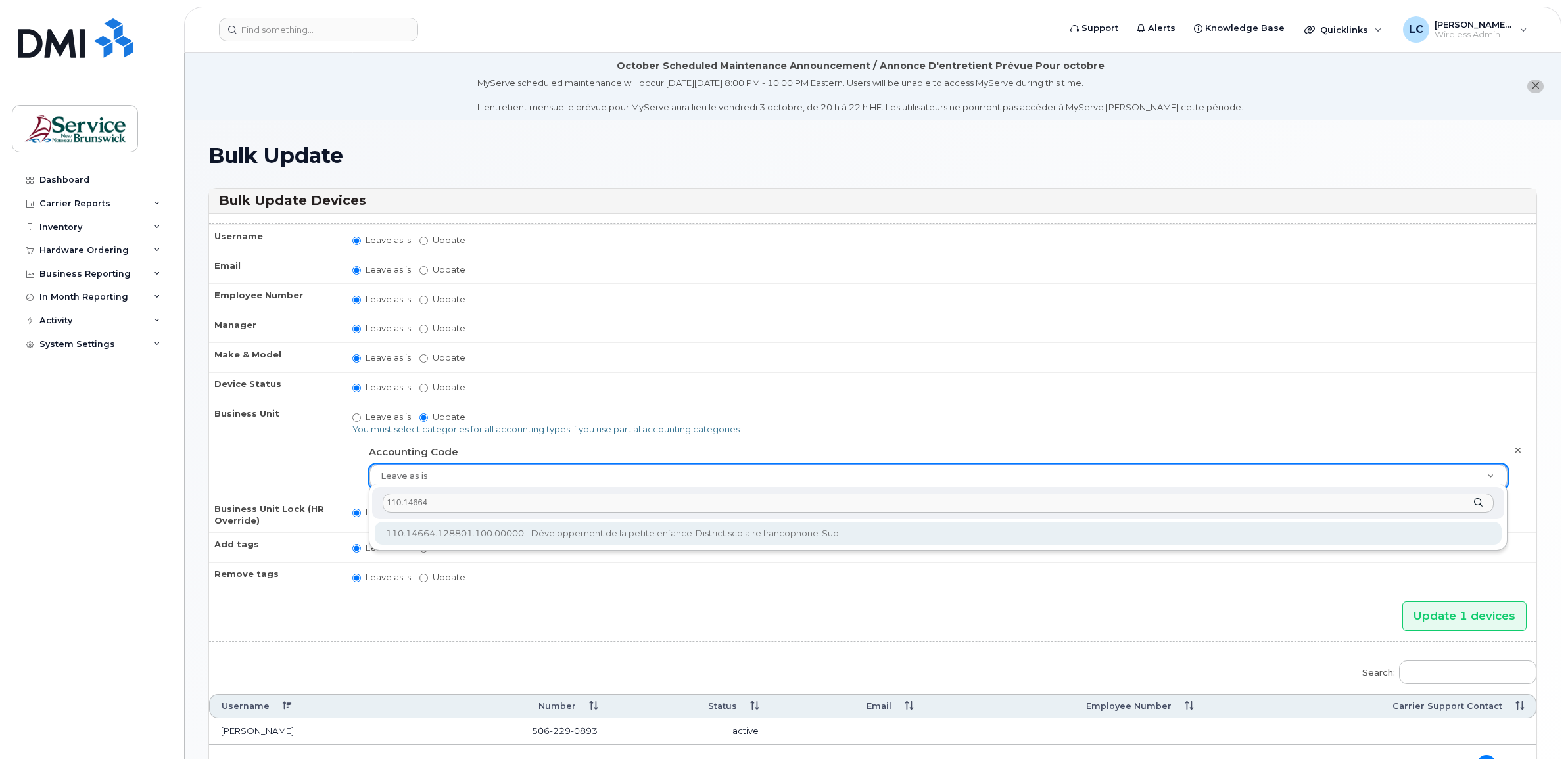
type input "110.14664"
type input "36040236"
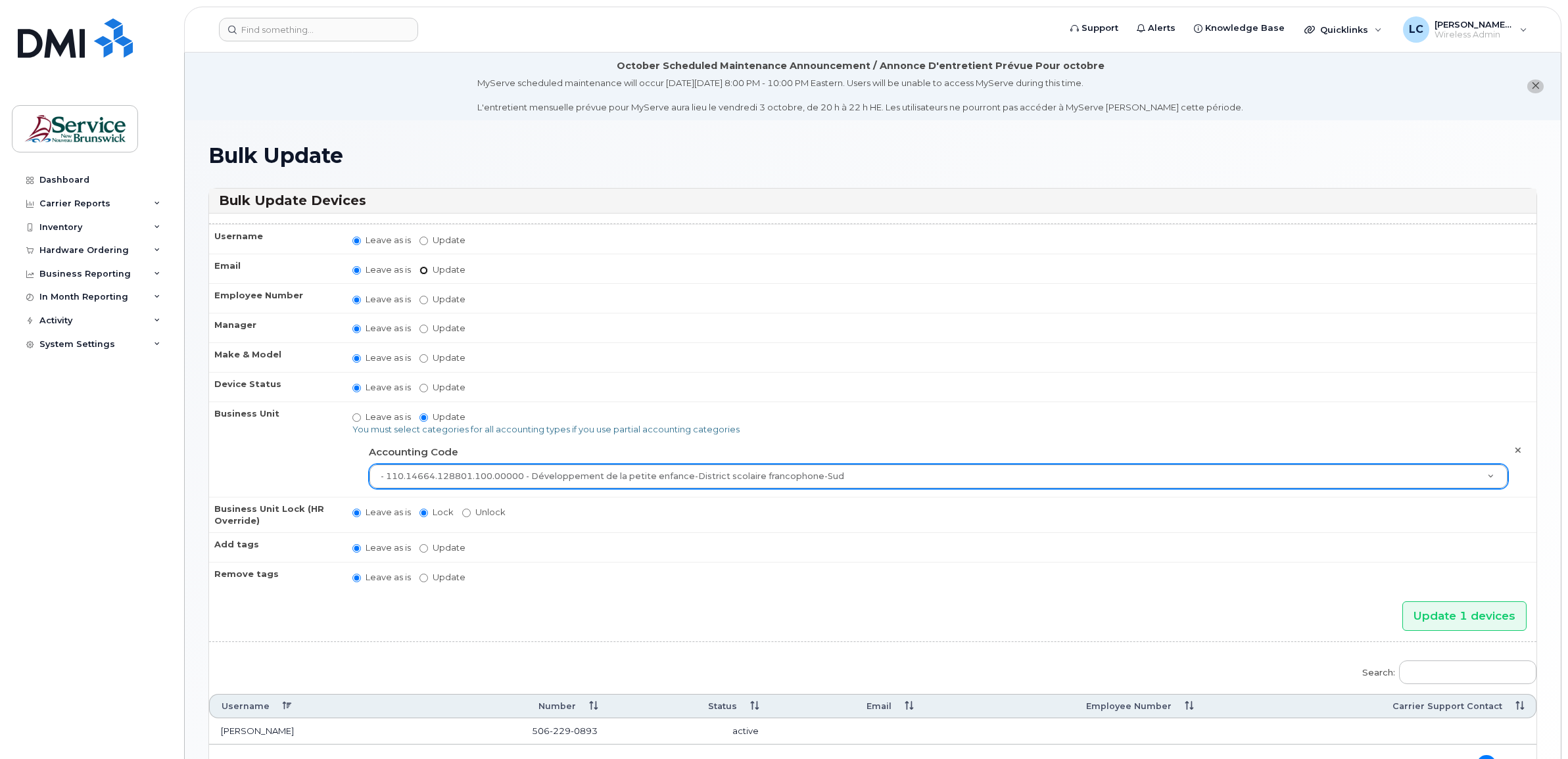
click at [419, 271] on input "Update" at bounding box center [423, 270] width 9 height 9
radio input "true"
radio input "false"
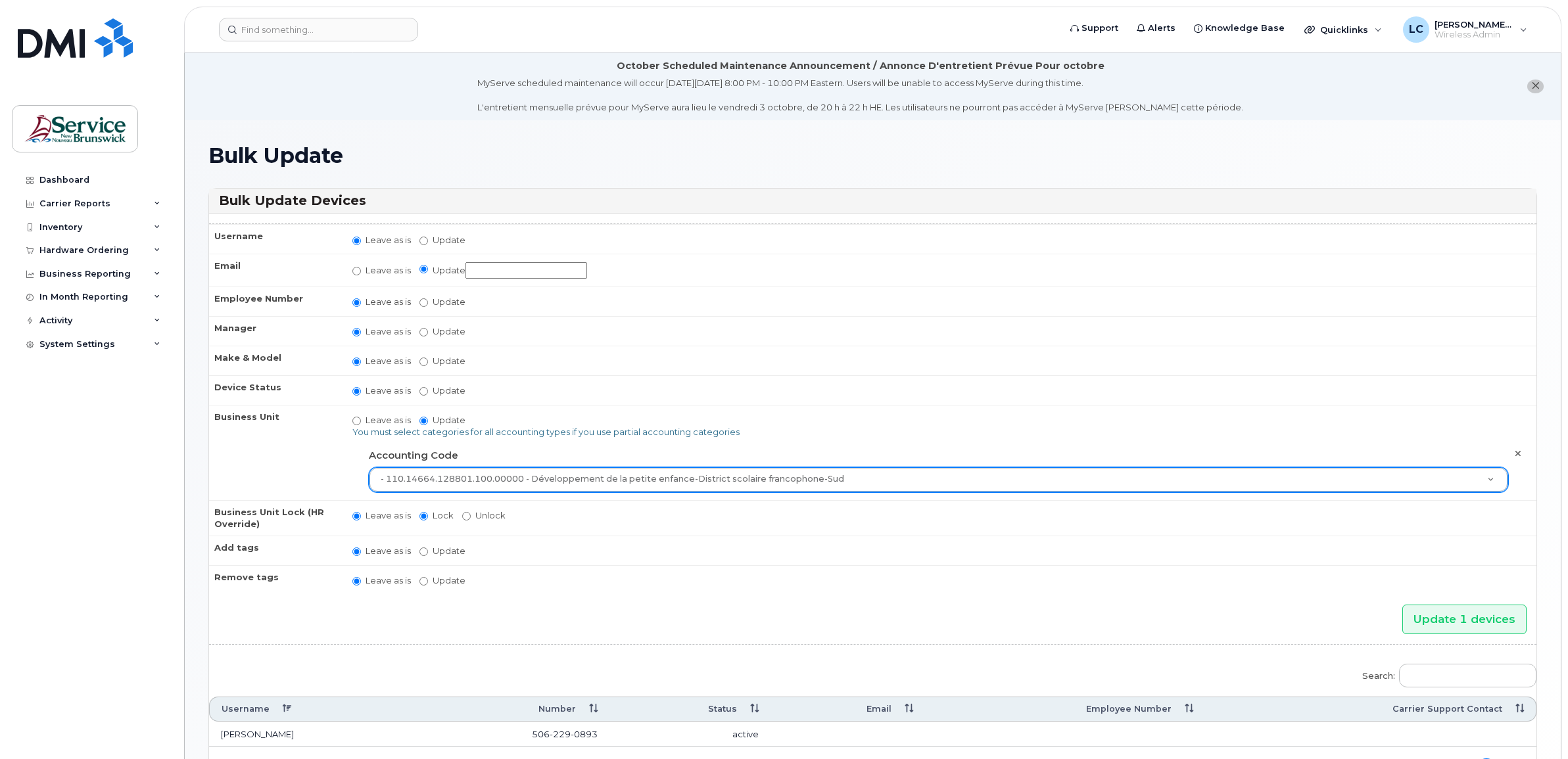
click at [485, 266] on input "Update" at bounding box center [526, 270] width 121 height 17
paste input "[PERSON_NAME][EMAIL_ADDRESS][PERSON_NAME][DOMAIN_NAME]"
type input "[PERSON_NAME][EMAIL_ADDRESS][PERSON_NAME][DOMAIN_NAME]"
click at [1444, 614] on input "Update 1 devices" at bounding box center [1464, 619] width 124 height 30
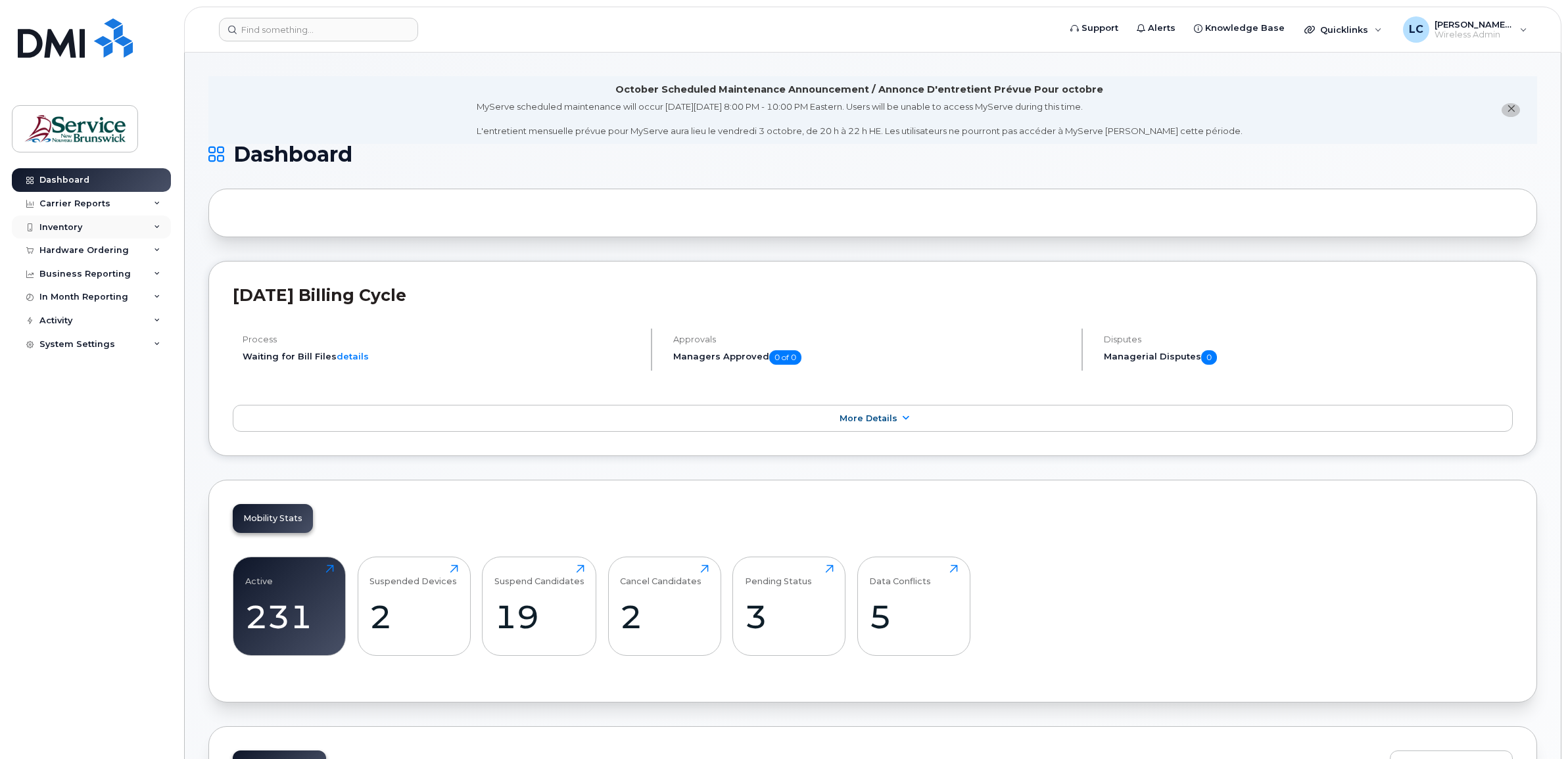
click at [117, 226] on div "Inventory" at bounding box center [91, 228] width 159 height 24
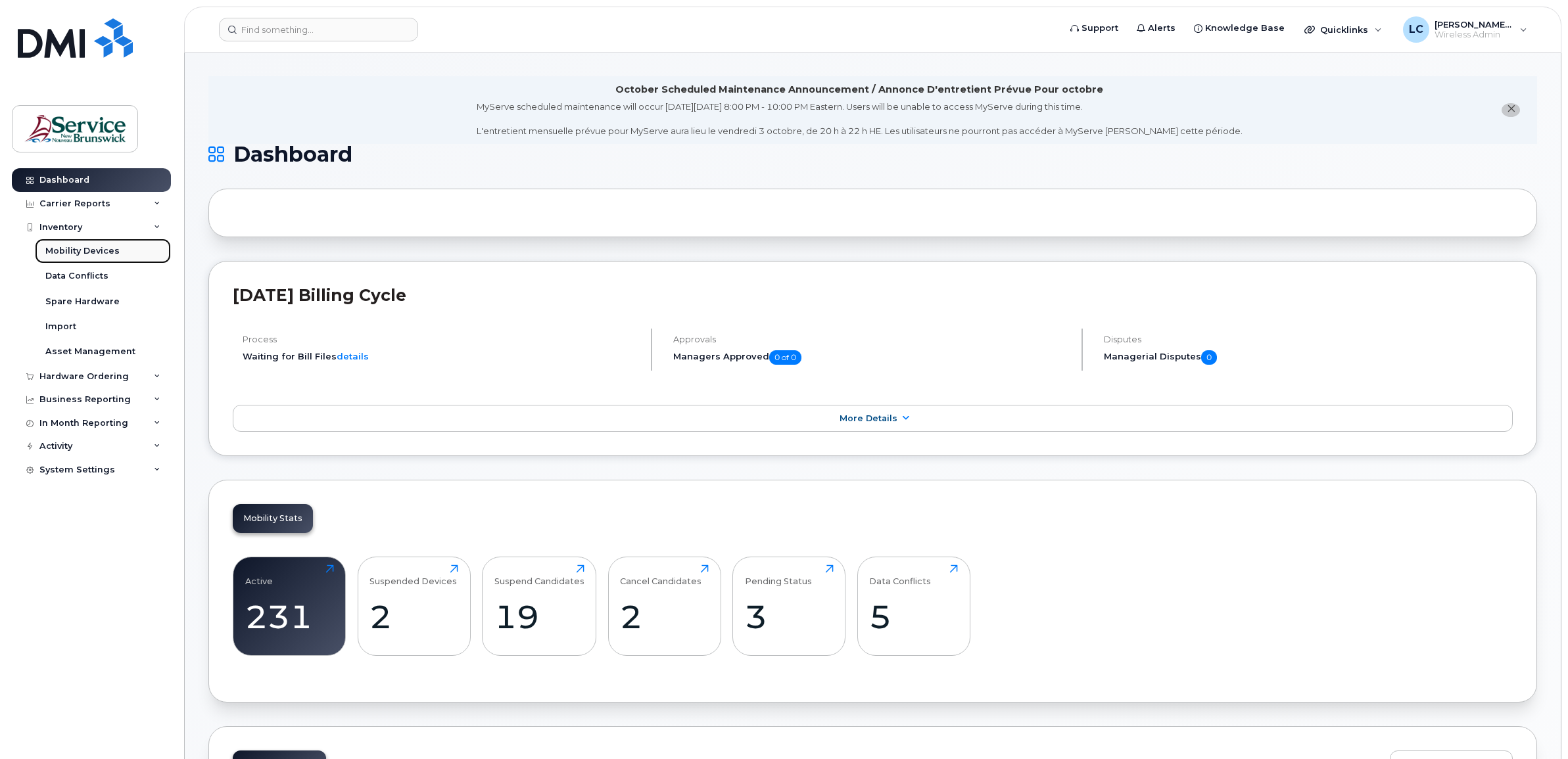
click at [117, 247] on link "Mobility Devices" at bounding box center [103, 250] width 136 height 25
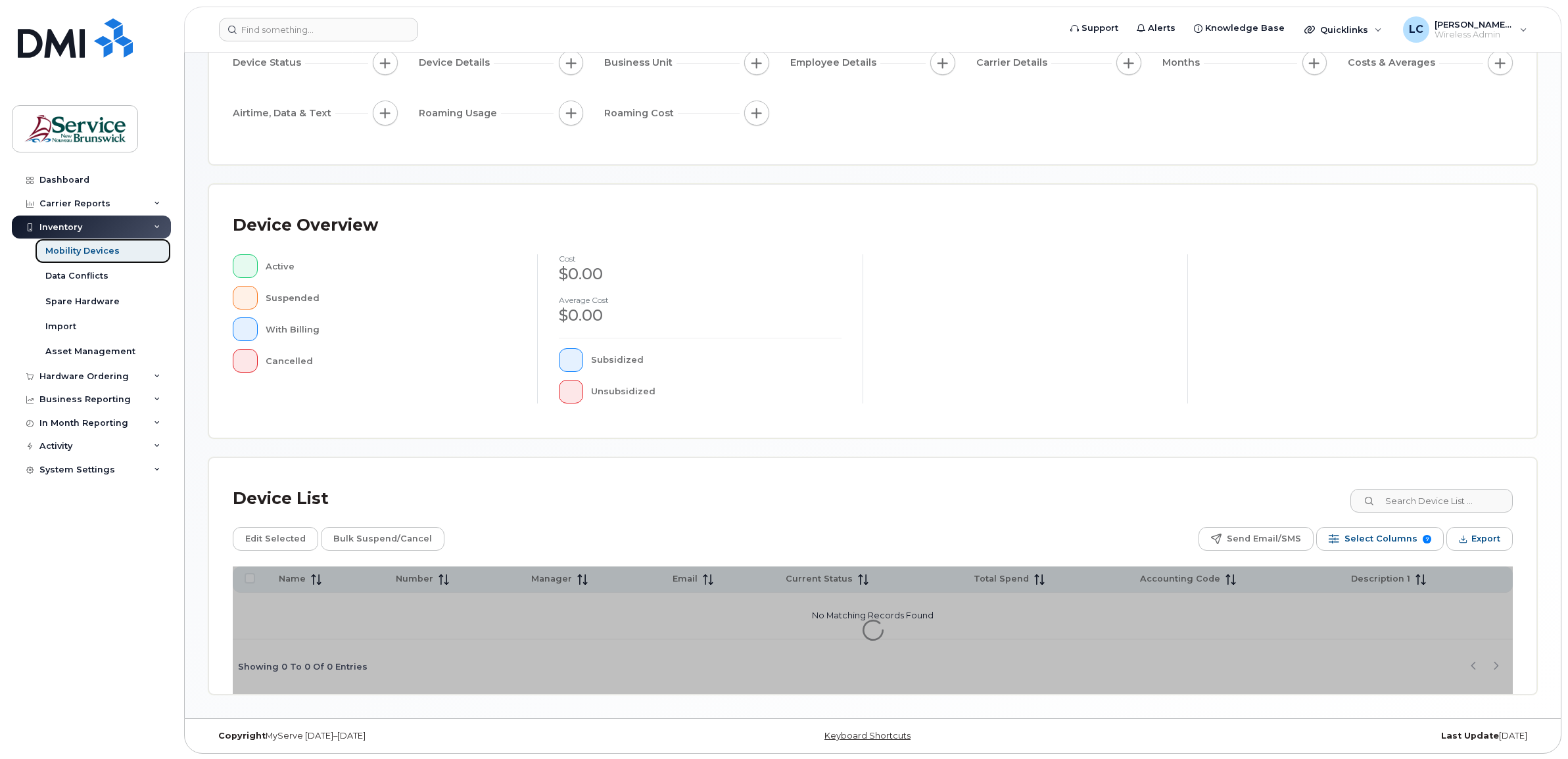
scroll to position [145, 0]
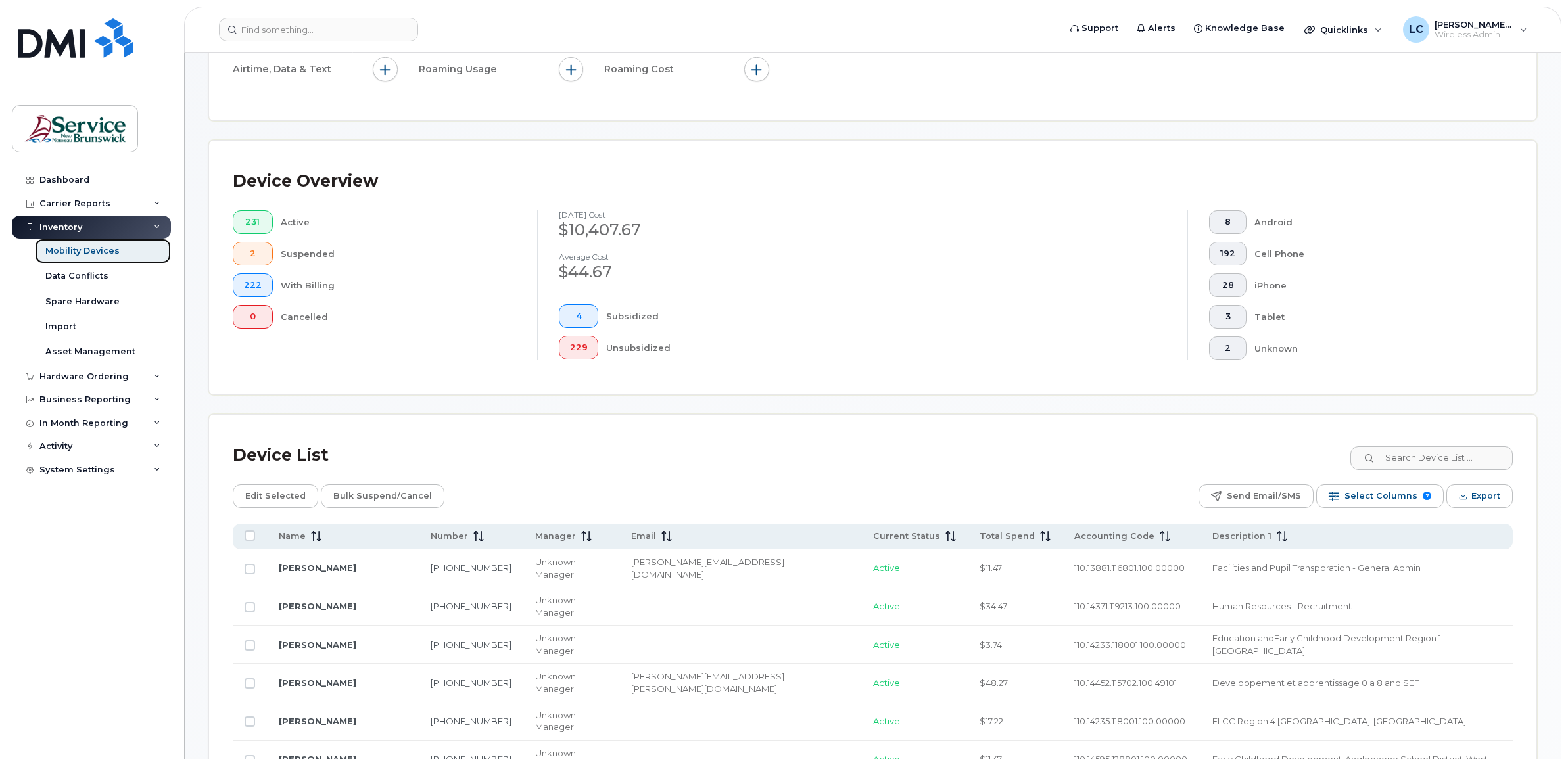
scroll to position [310, 0]
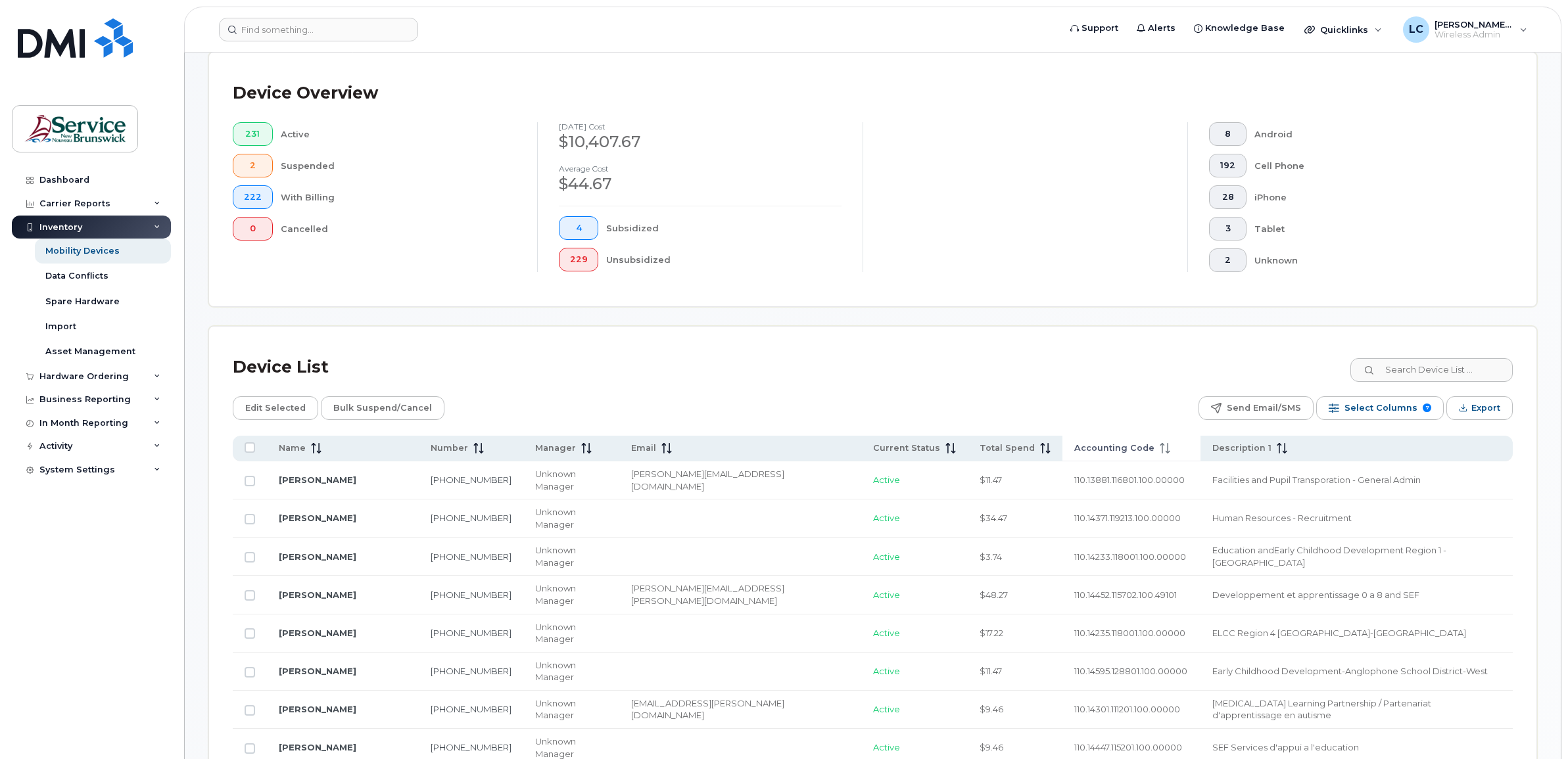
click at [1074, 447] on span "Accounting Code" at bounding box center [1113, 448] width 80 height 12
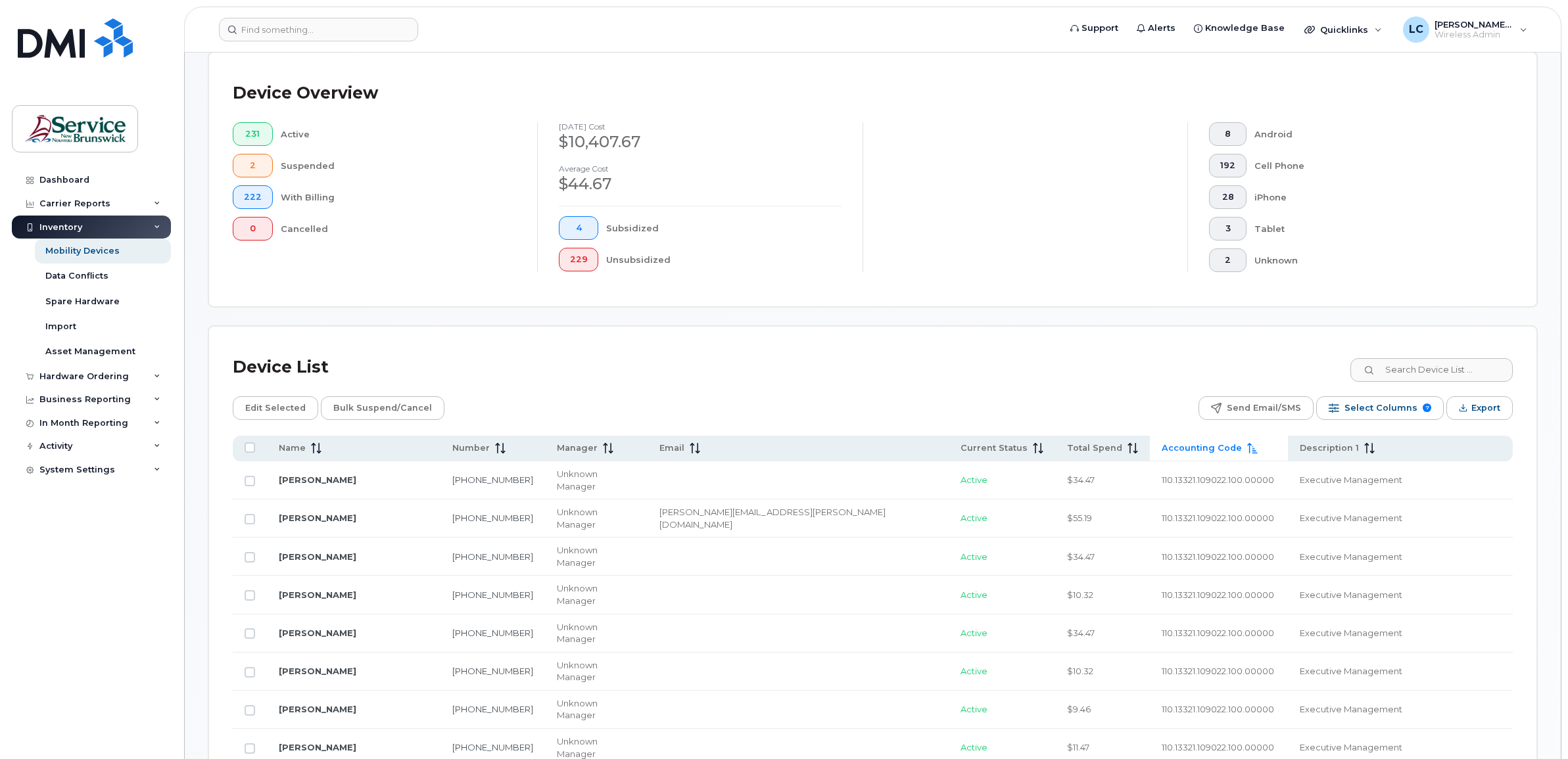
click at [1162, 444] on span "Accounting Code" at bounding box center [1201, 448] width 80 height 12
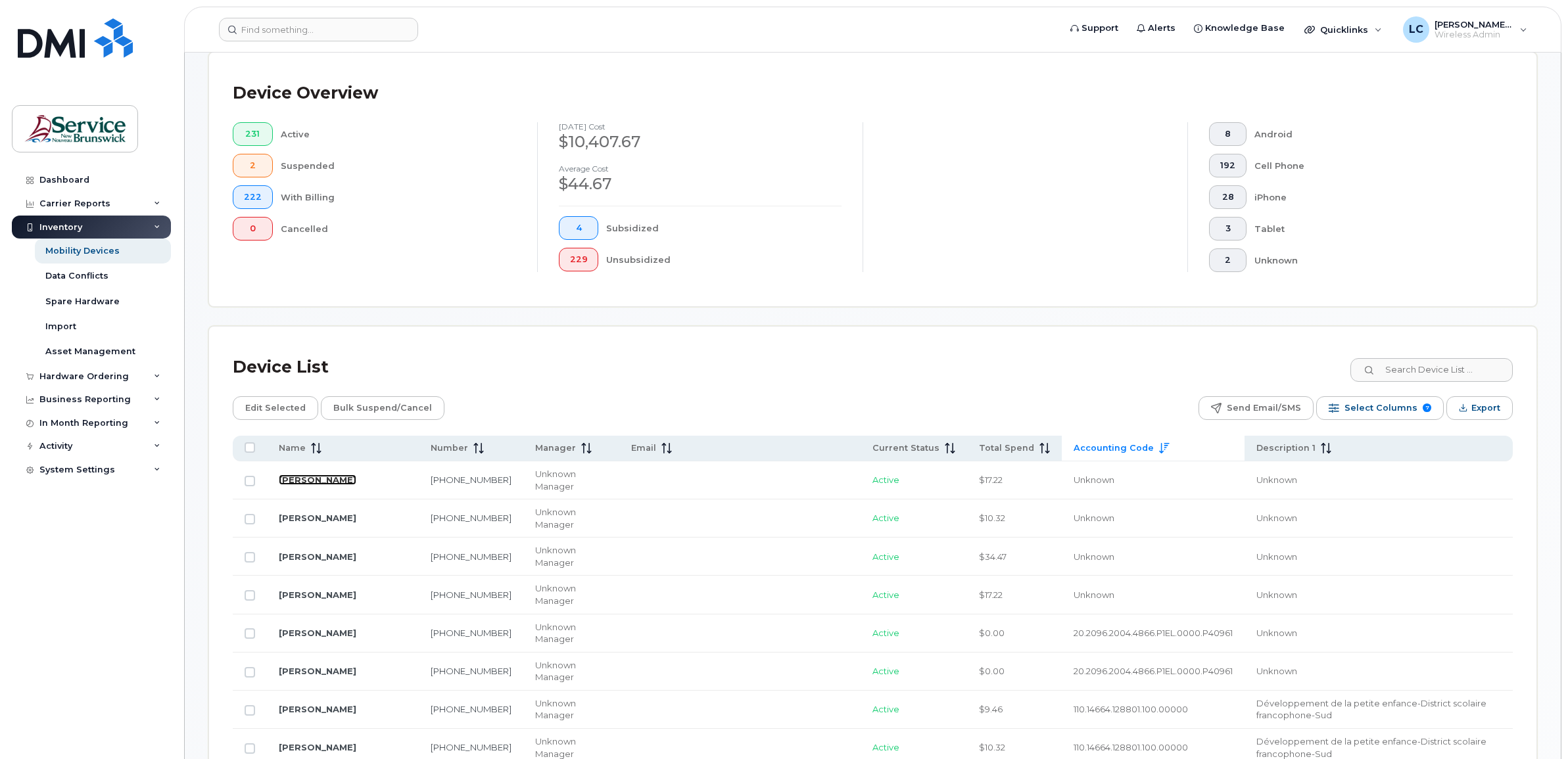
click at [309, 474] on link "[PERSON_NAME]" at bounding box center [318, 479] width 78 height 11
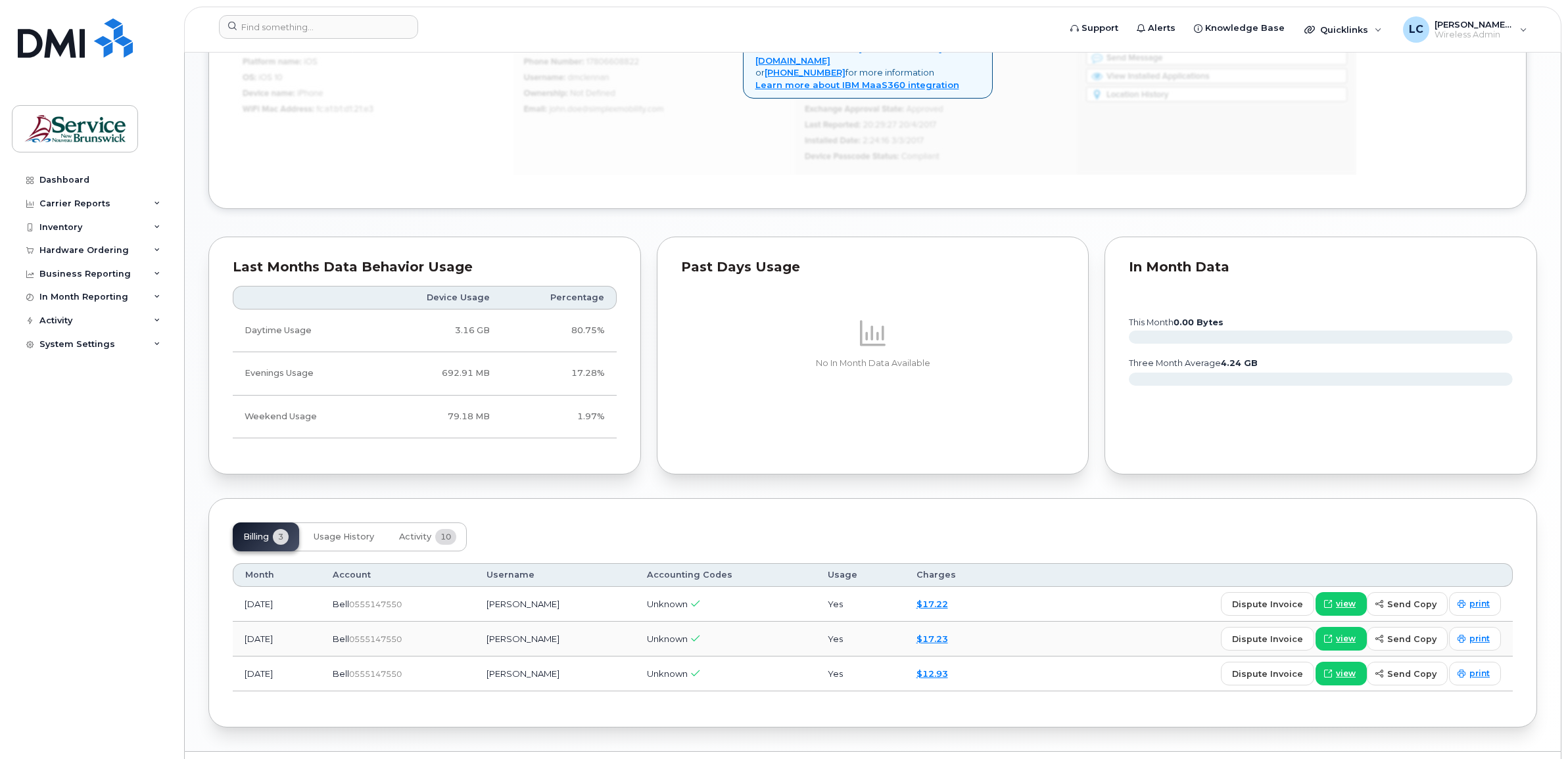
scroll to position [954, 0]
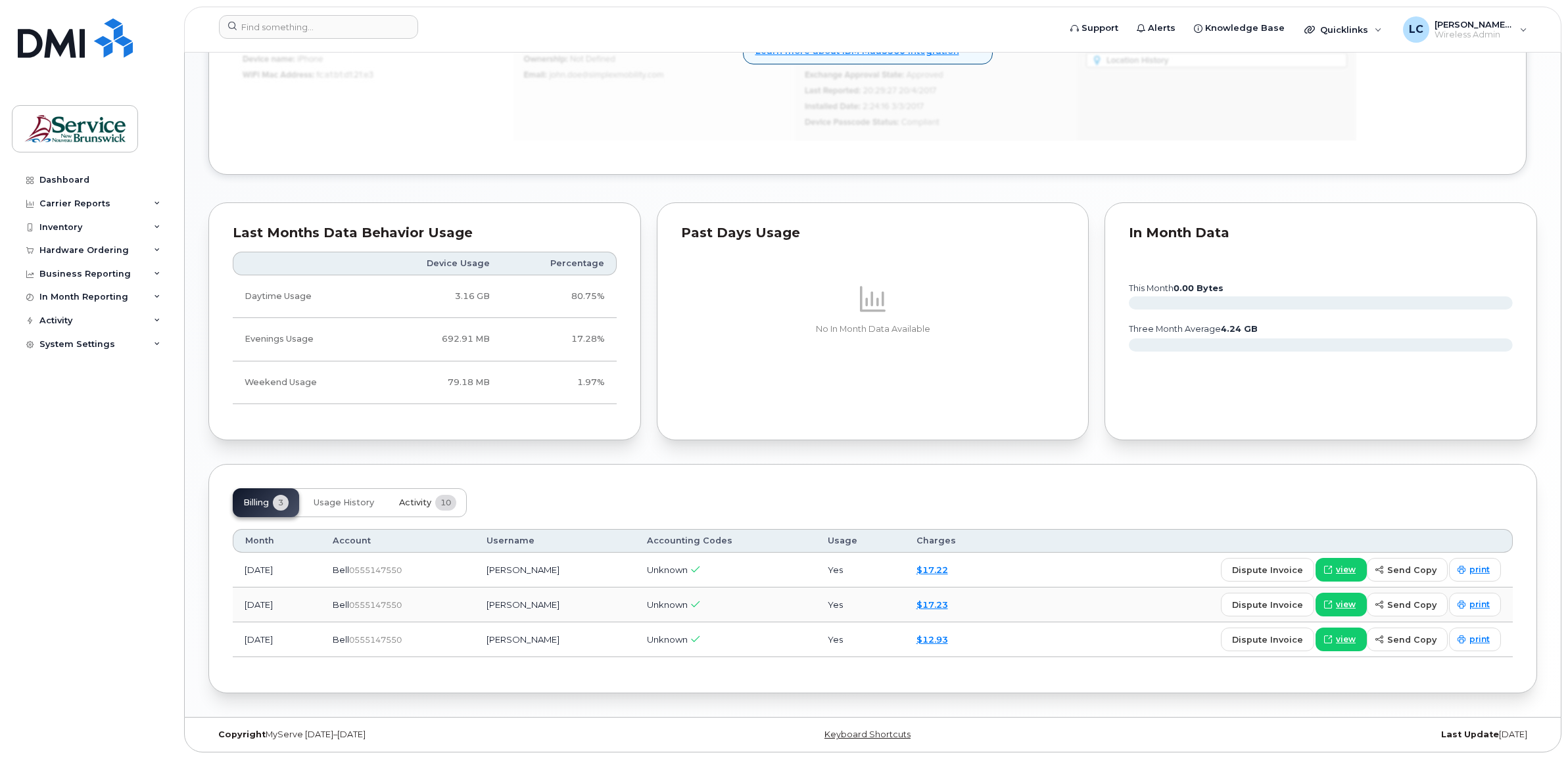
click at [415, 498] on span "Activity" at bounding box center [415, 503] width 33 height 11
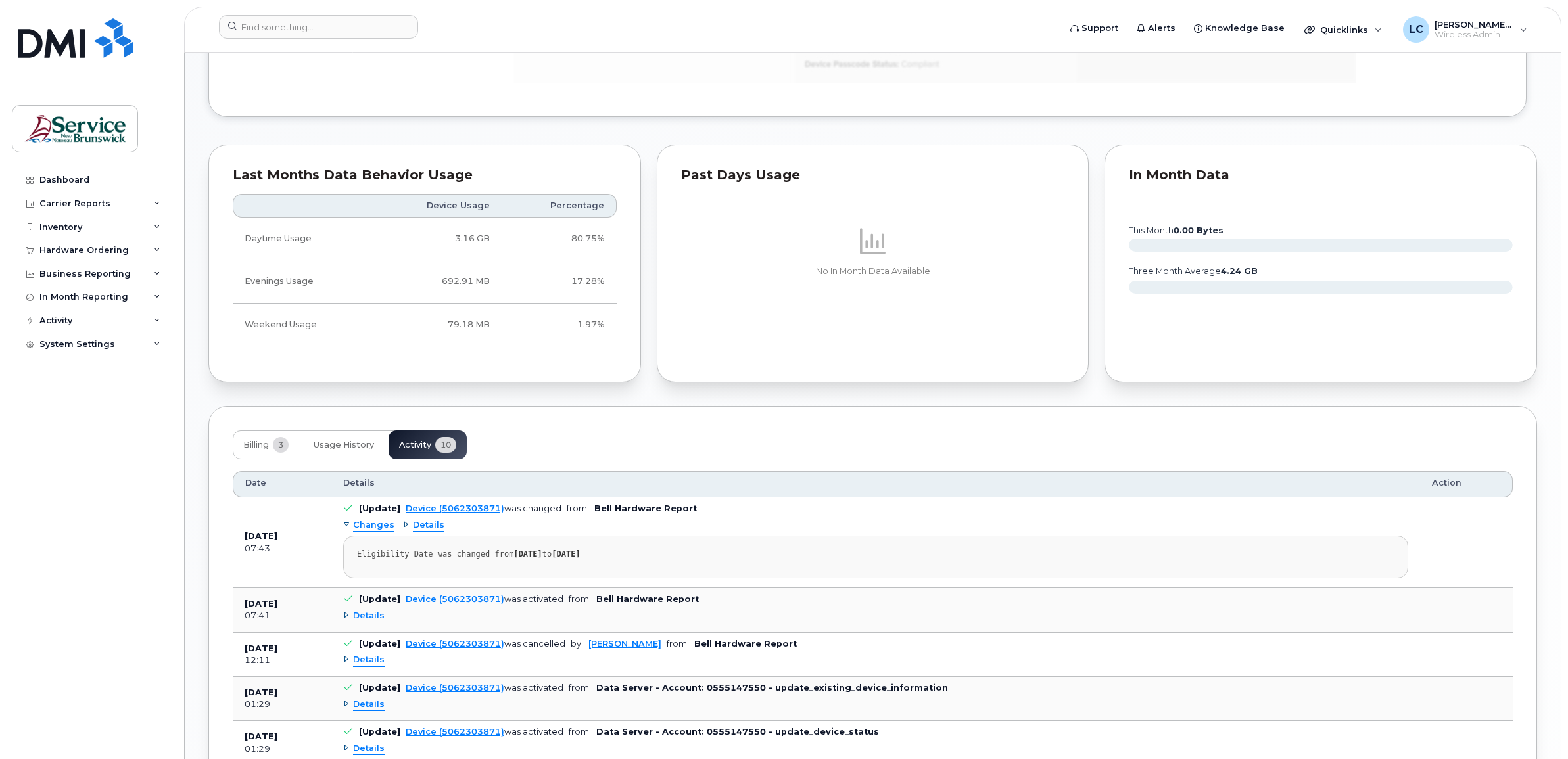
scroll to position [1037, 0]
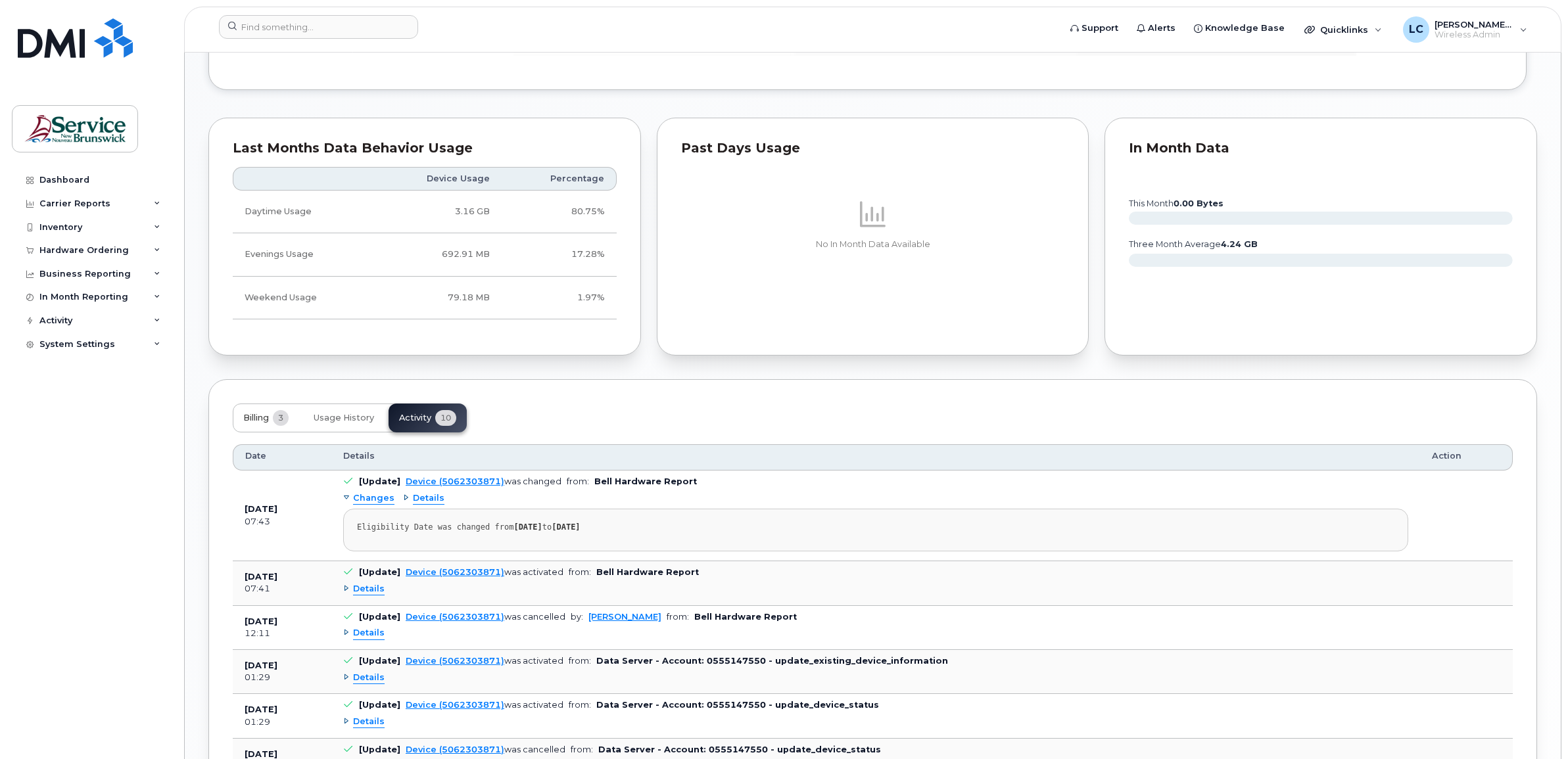
click at [249, 419] on span "Billing" at bounding box center [256, 418] width 26 height 11
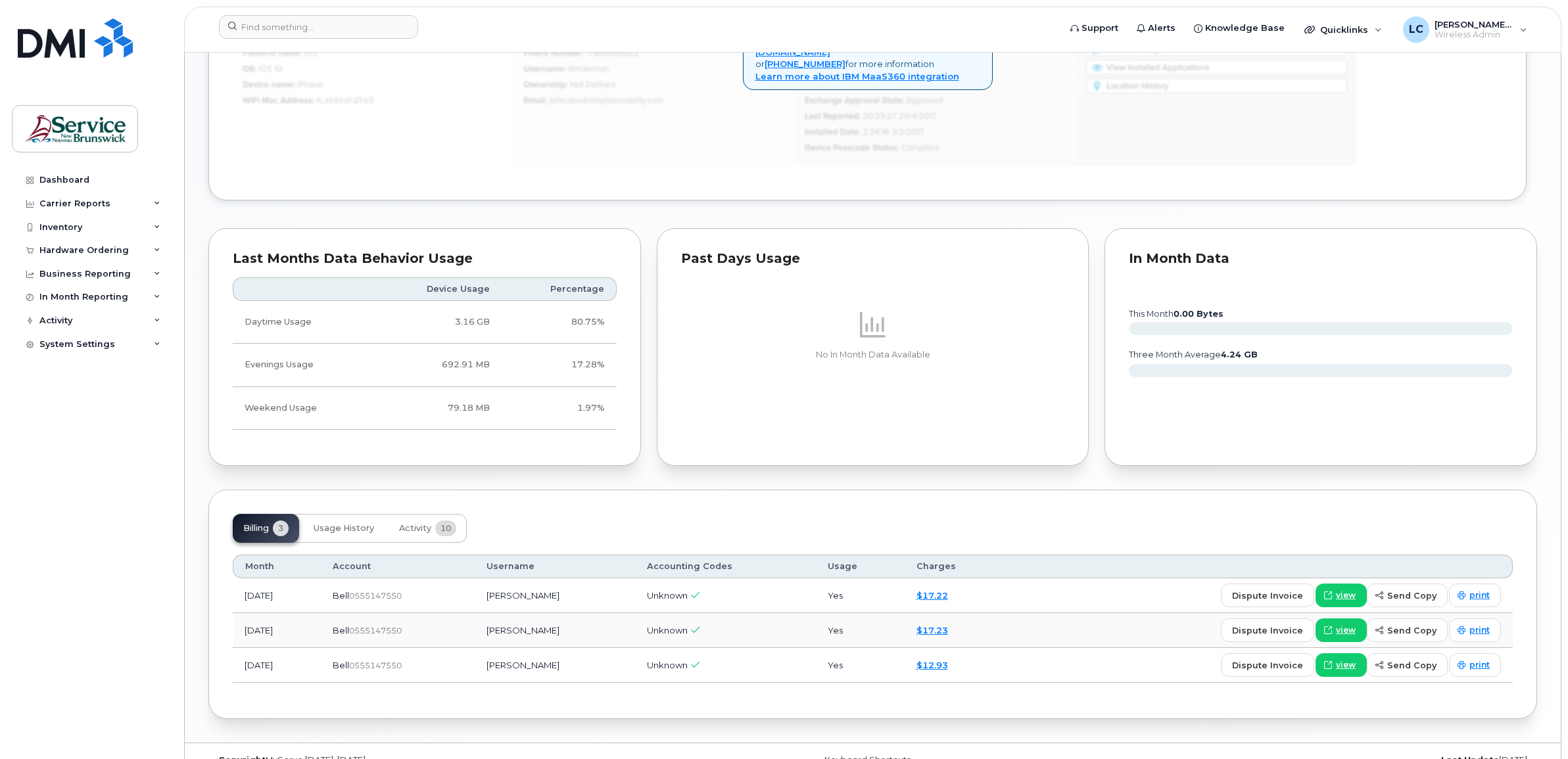
scroll to position [954, 0]
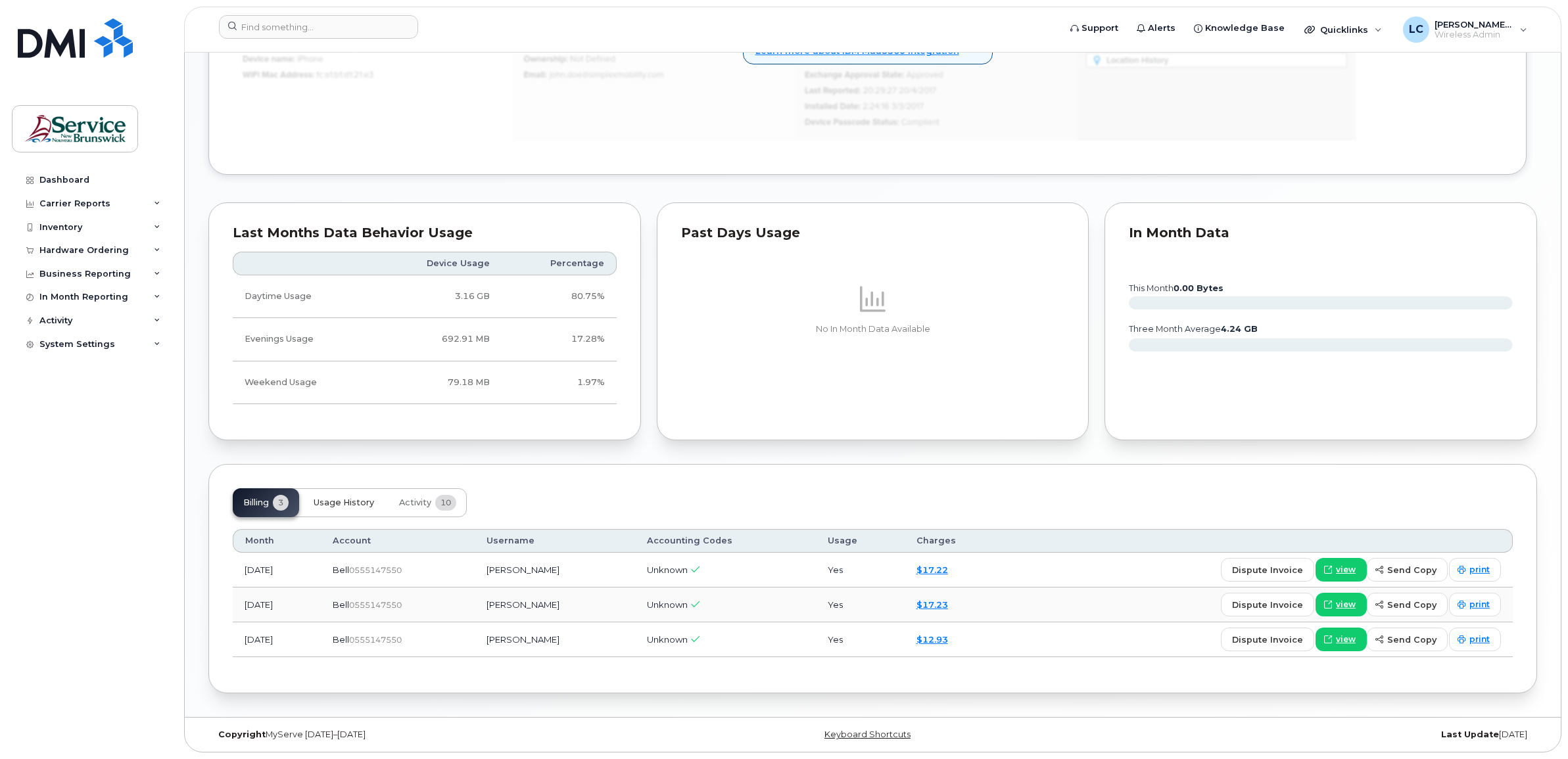
click at [350, 498] on span "Usage History" at bounding box center [343, 503] width 60 height 11
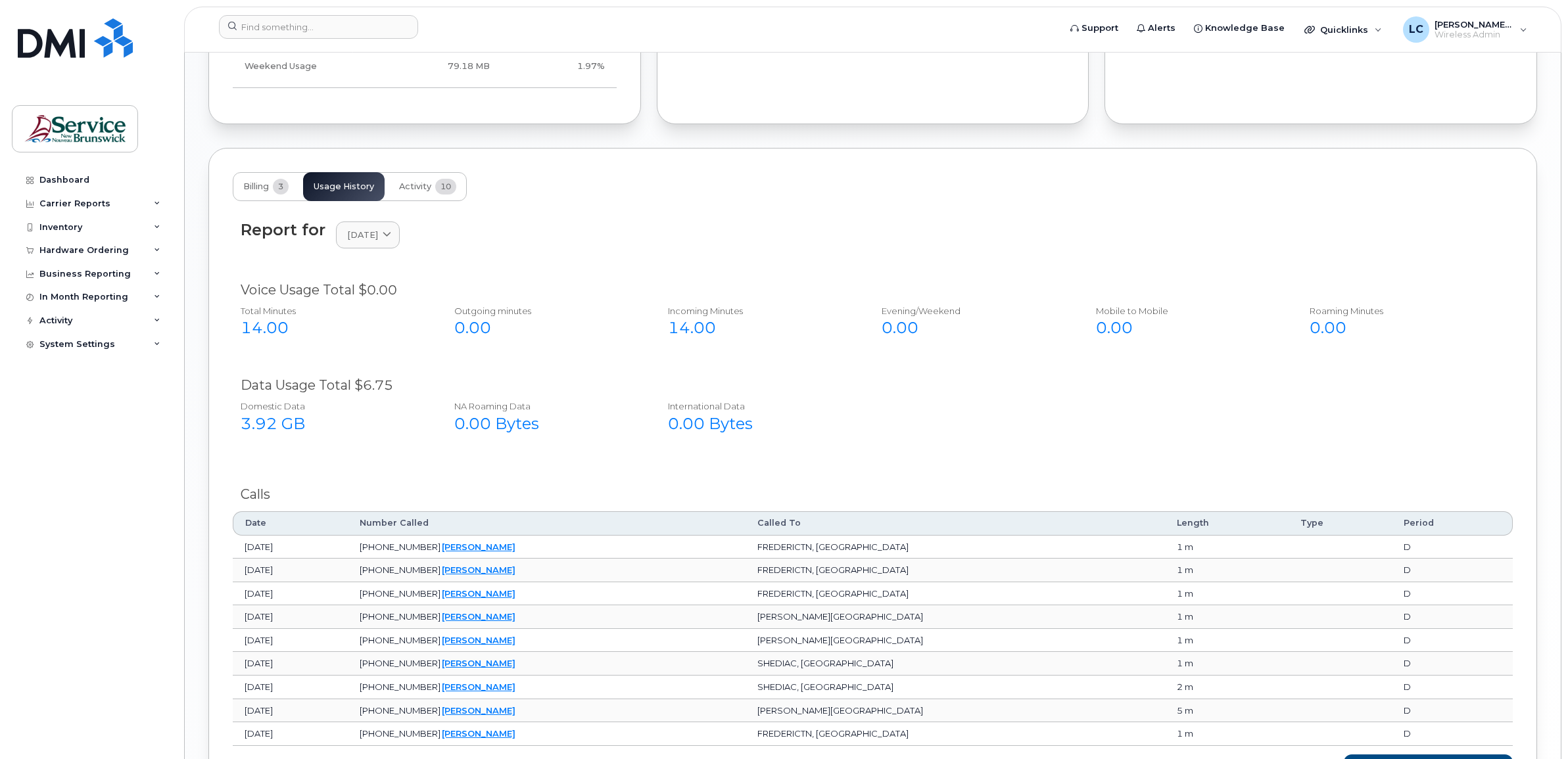
scroll to position [1229, 0]
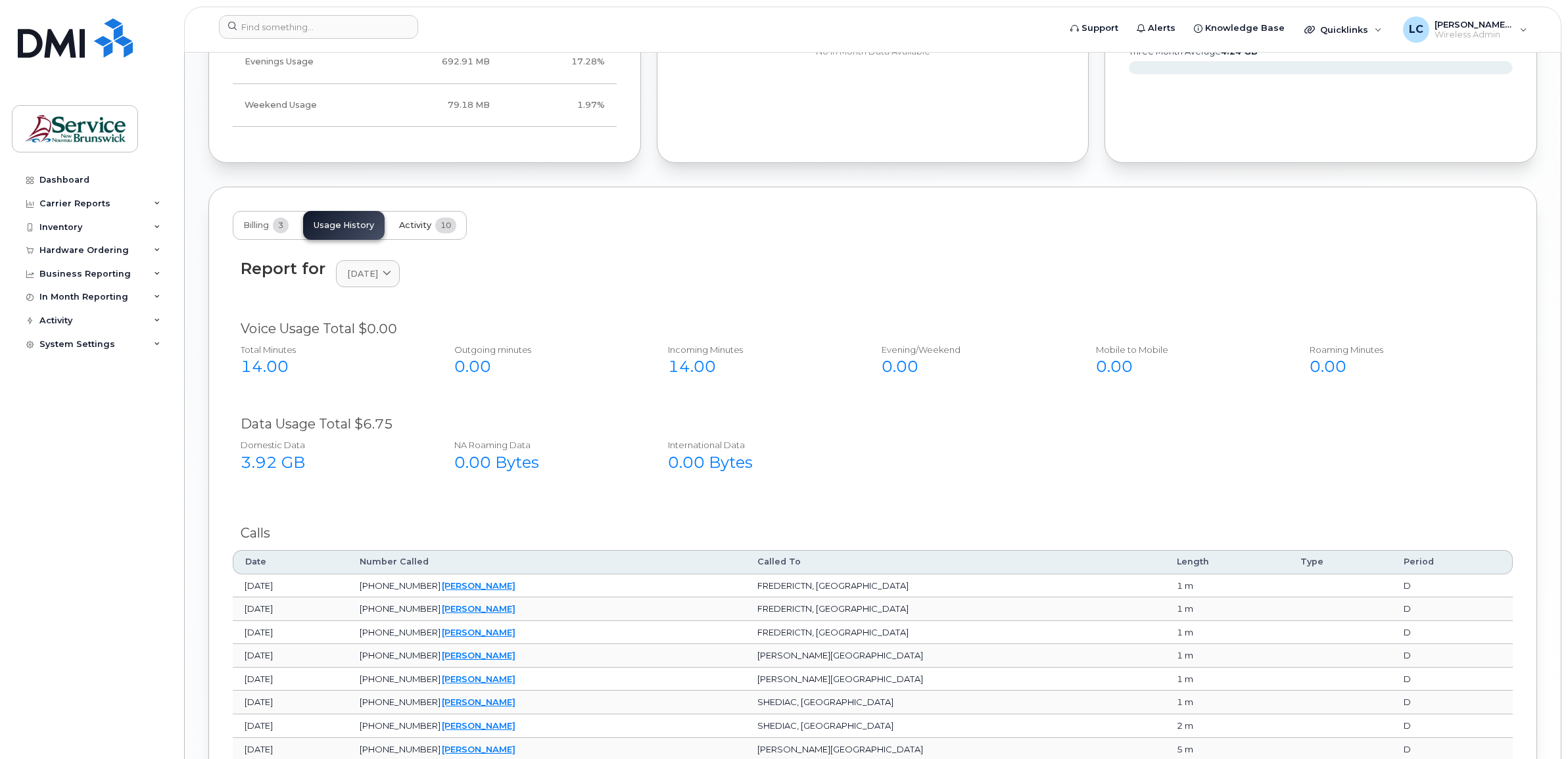
click at [435, 227] on span "10" at bounding box center [445, 226] width 21 height 16
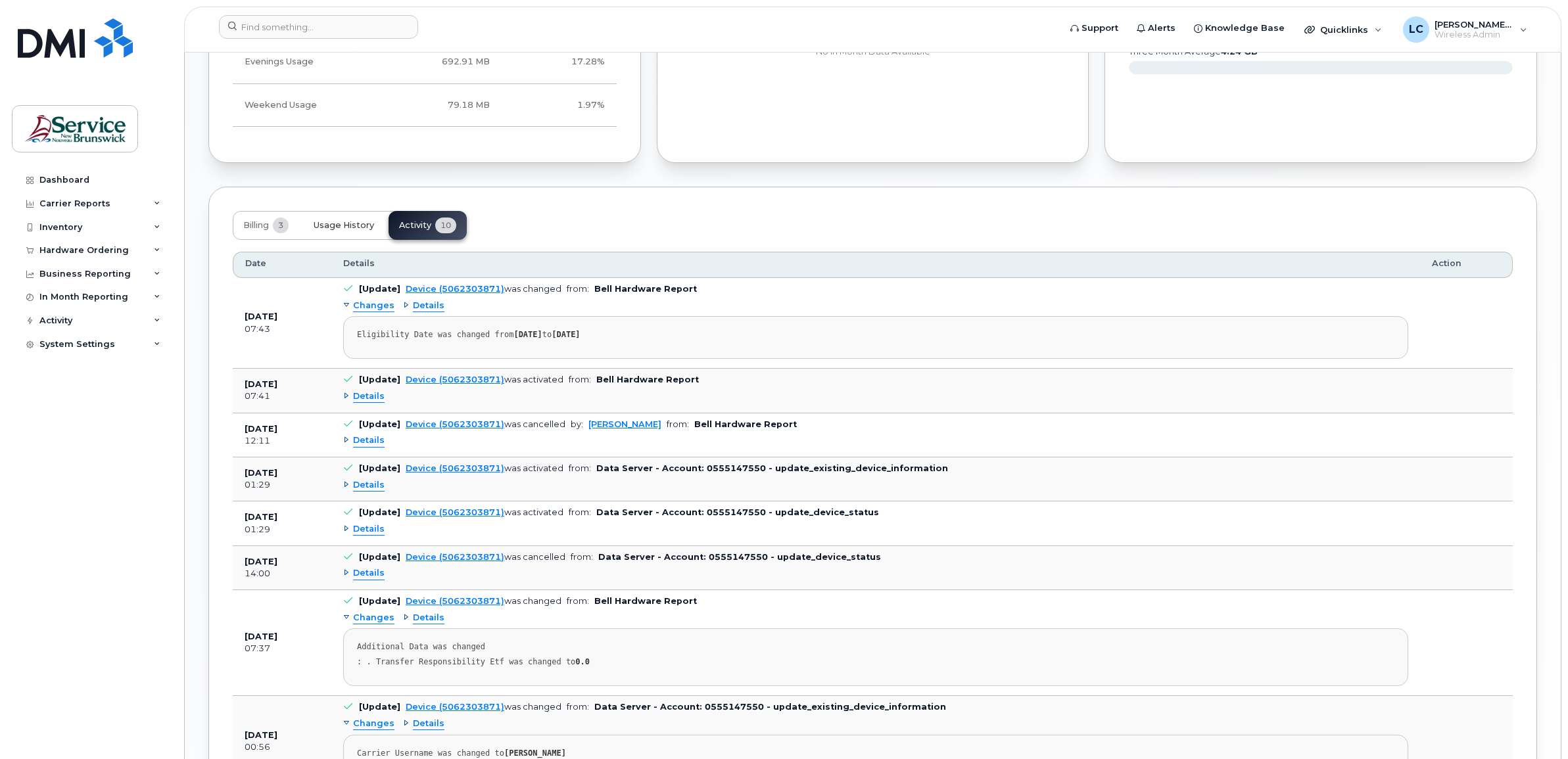
click at [356, 231] on span "Usage History" at bounding box center [343, 225] width 60 height 11
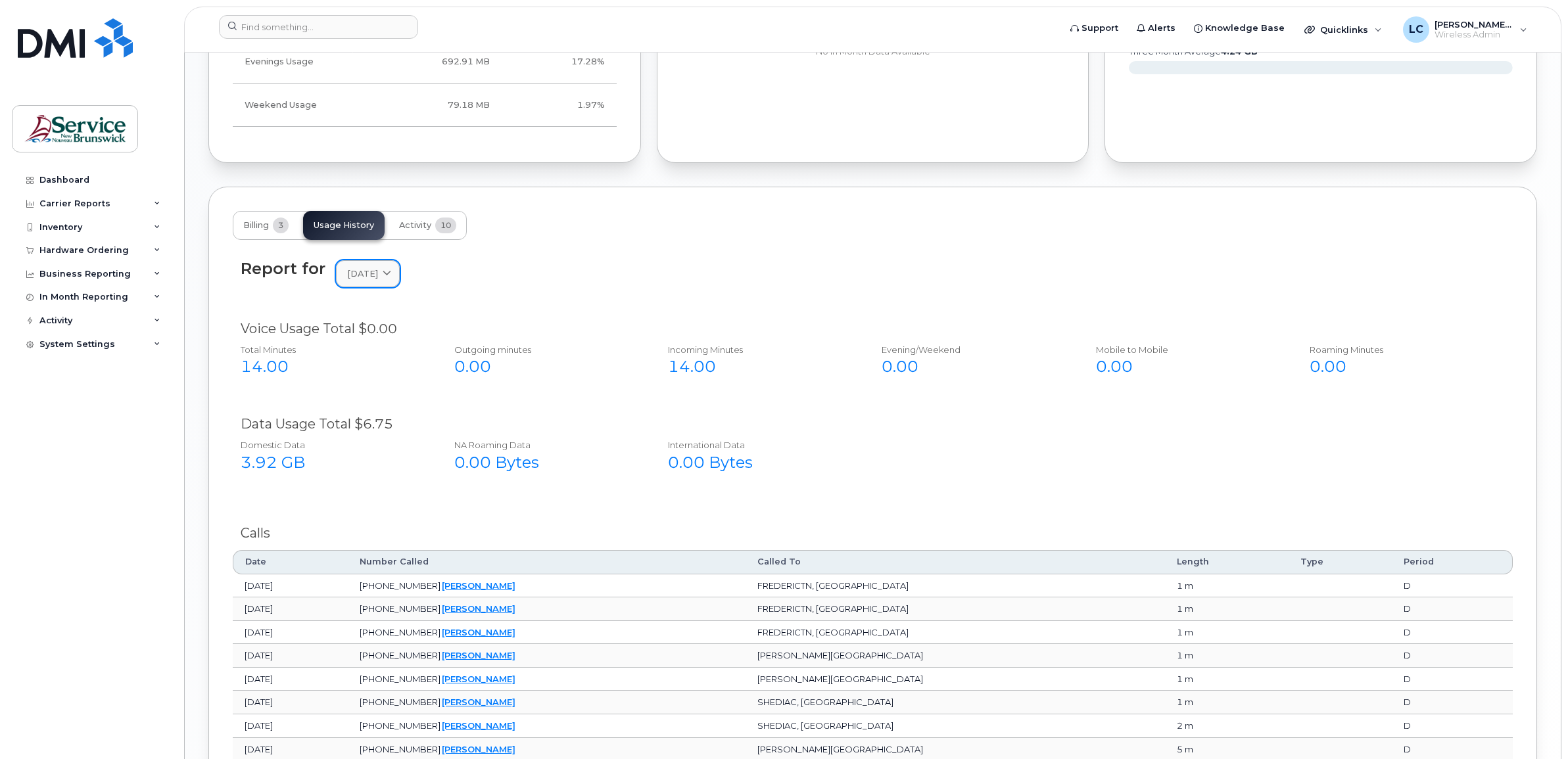
click at [363, 278] on span "August 2025" at bounding box center [362, 273] width 31 height 13
click at [382, 326] on div "2025 August July June" at bounding box center [398, 355] width 125 height 135
click at [586, 309] on div "Report for August 2025 2025 August July June" at bounding box center [873, 281] width 1280 height 60
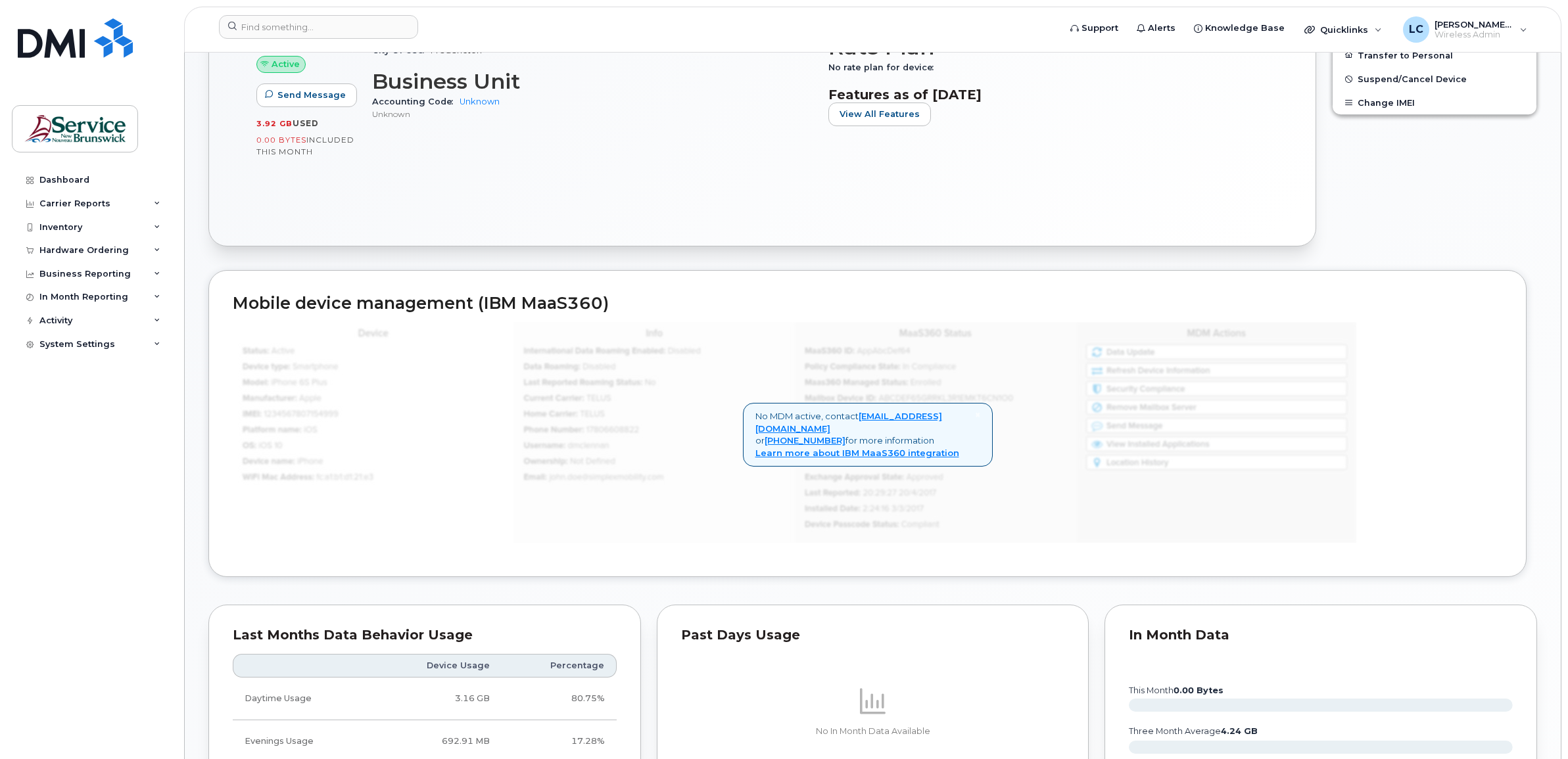
scroll to position [80, 0]
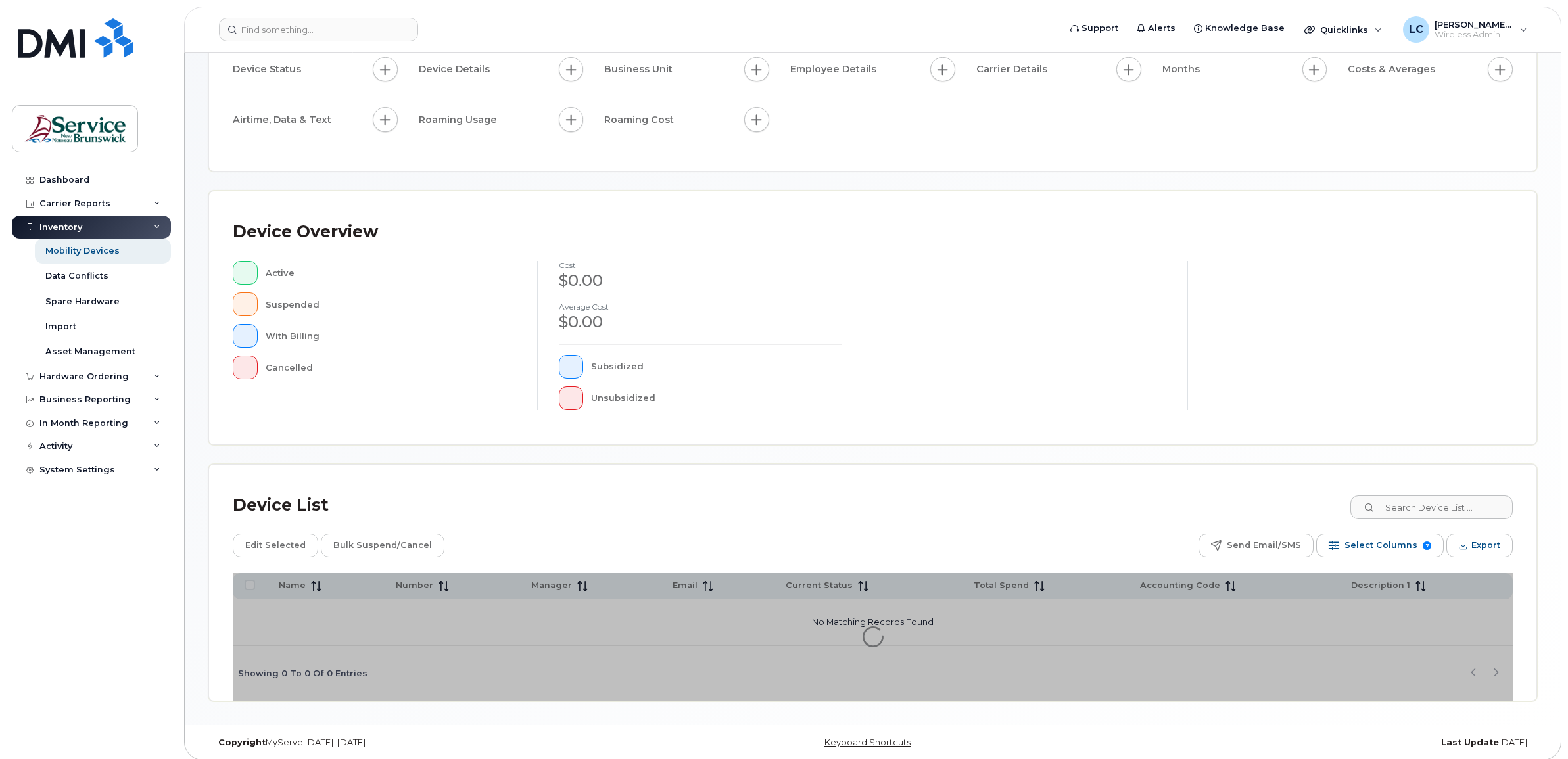
scroll to position [145, 0]
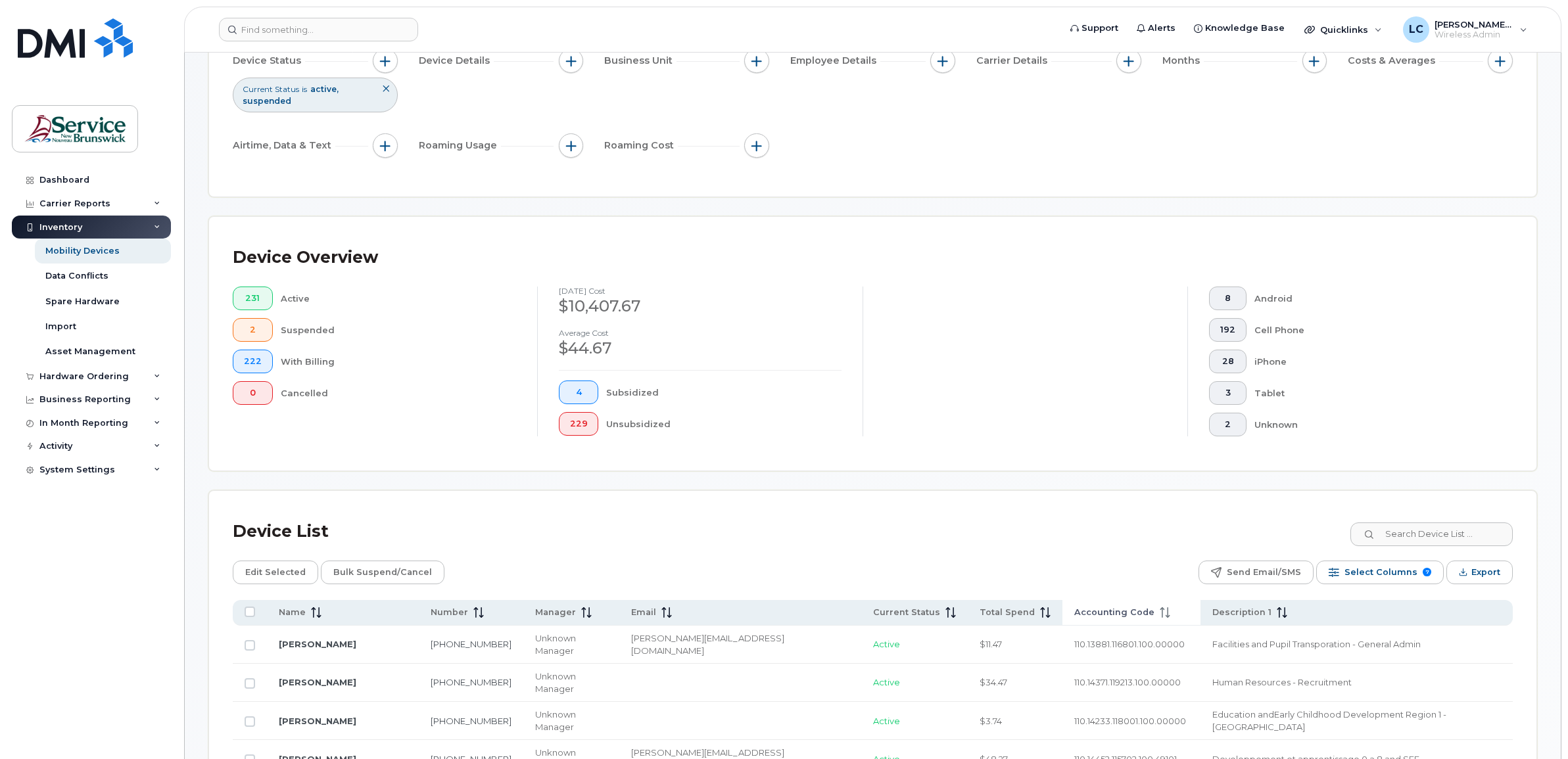
click at [1074, 607] on span "Accounting Code" at bounding box center [1113, 612] width 80 height 12
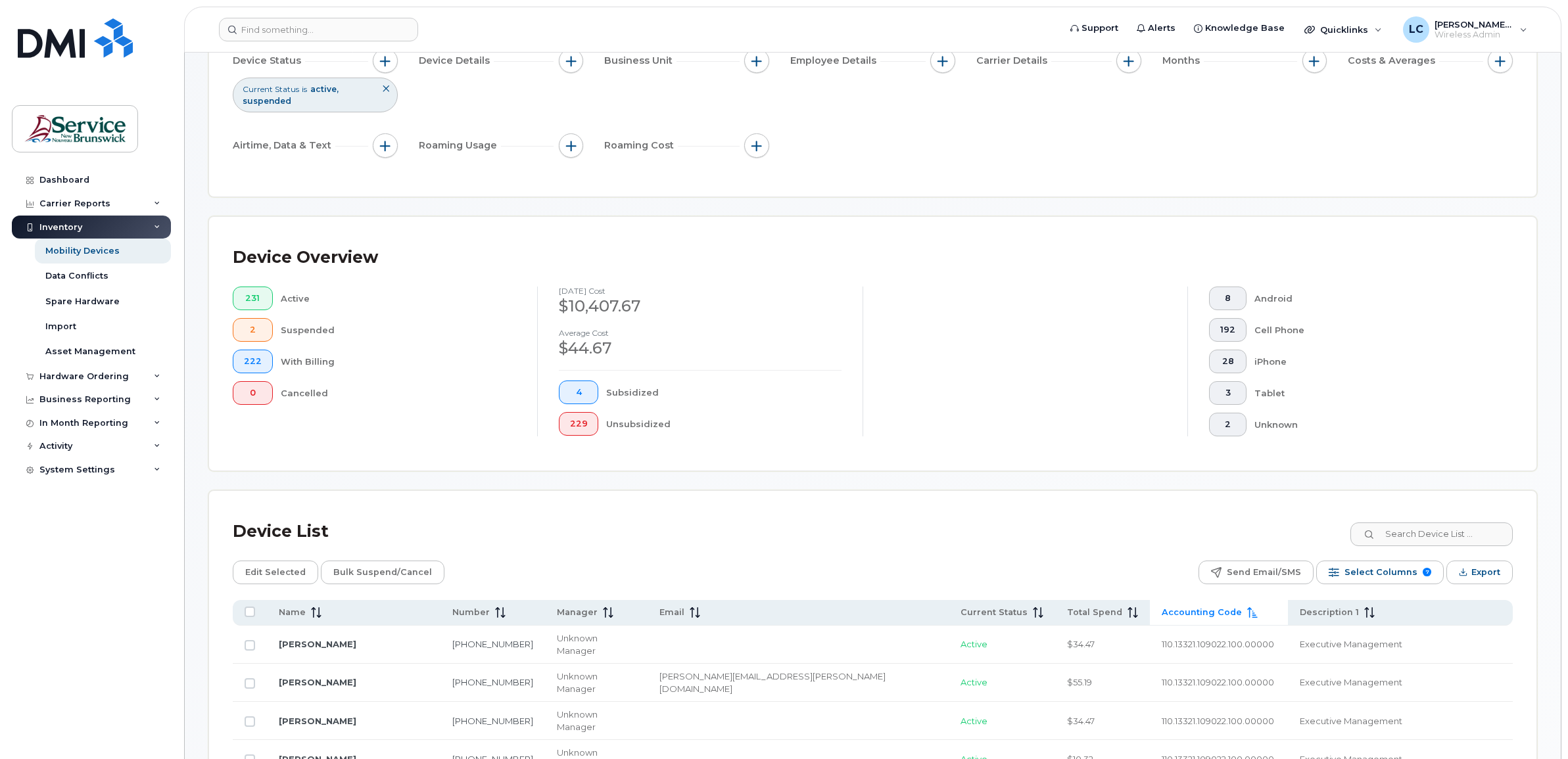
click at [1162, 611] on span "Accounting Code" at bounding box center [1201, 612] width 80 height 12
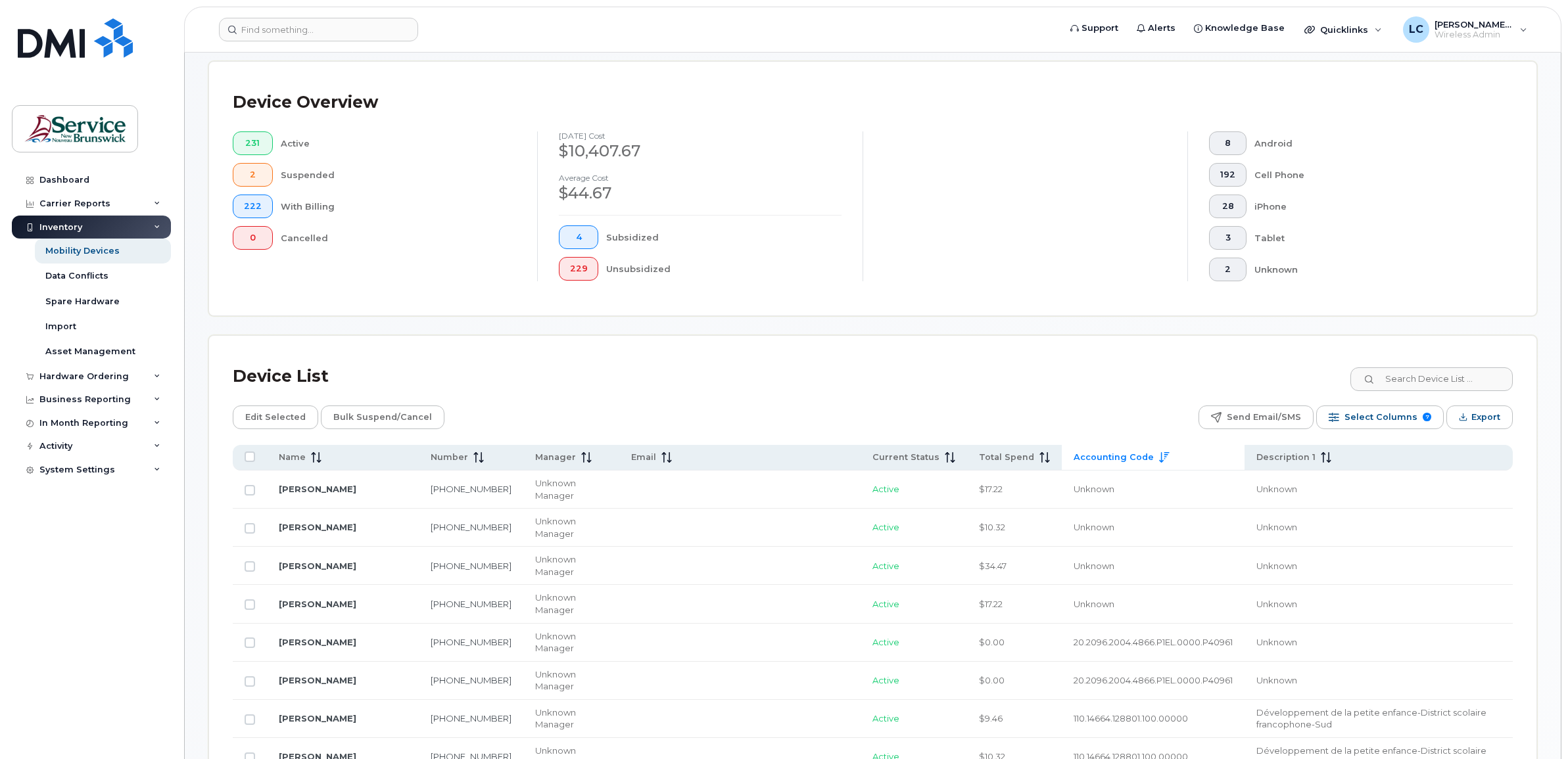
scroll to position [391, 0]
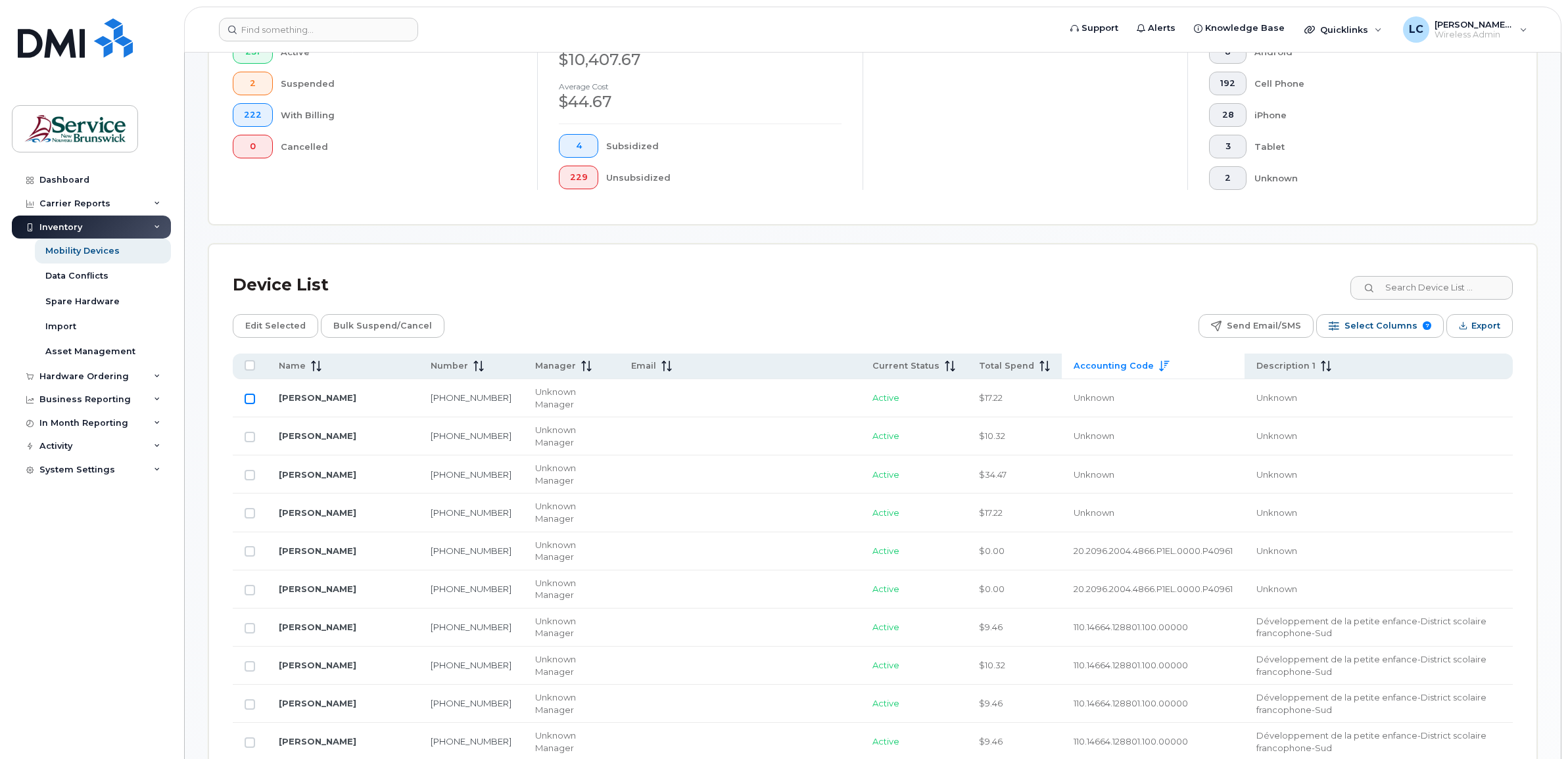
click at [251, 395] on input "Row Unselected" at bounding box center [249, 398] width 11 height 11
checkbox input "true"
click at [258, 327] on span "Edit Selected" at bounding box center [275, 326] width 60 height 20
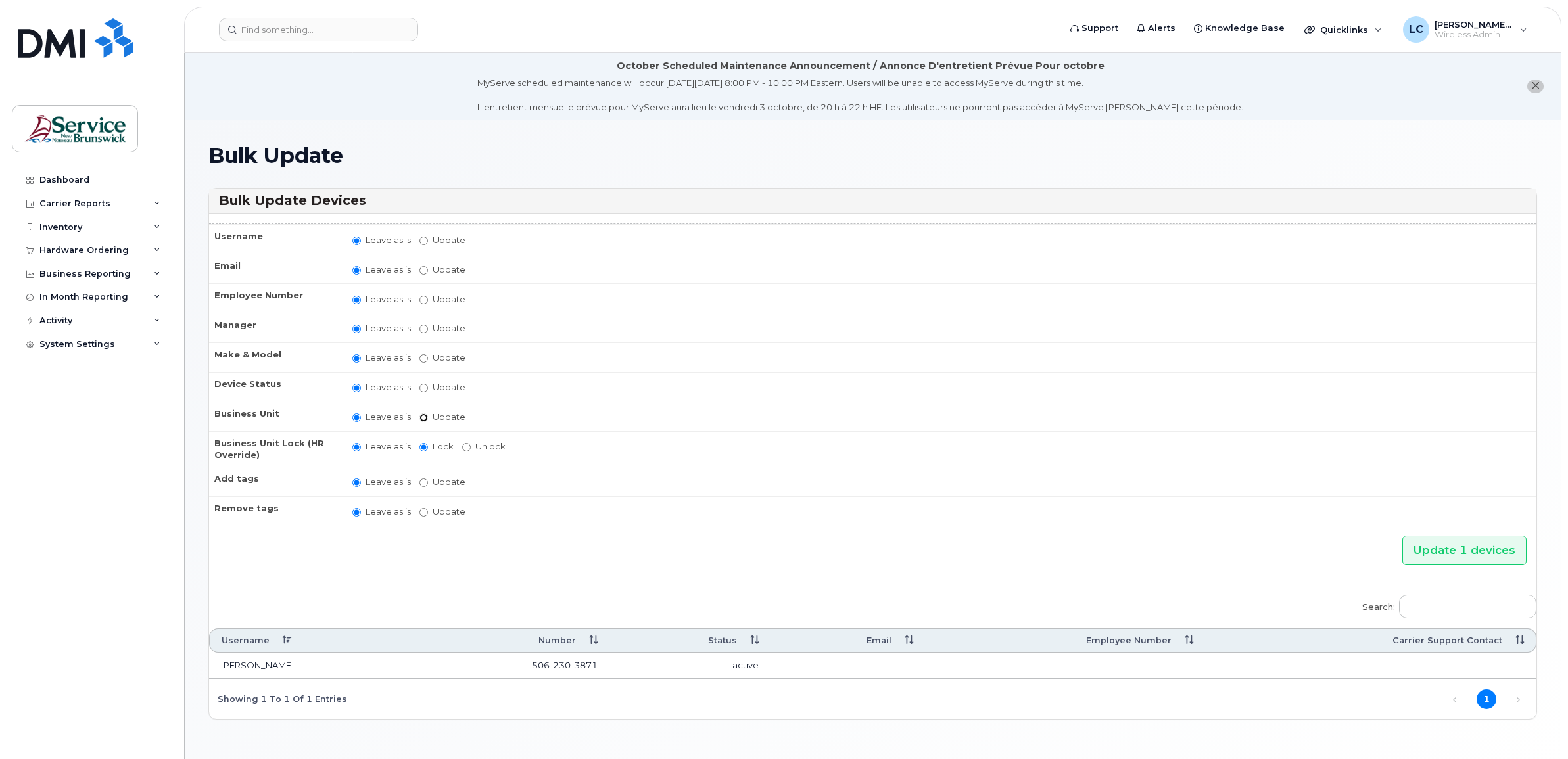
click at [422, 413] on input "Update" at bounding box center [423, 417] width 9 height 9
radio input "true"
radio input "false"
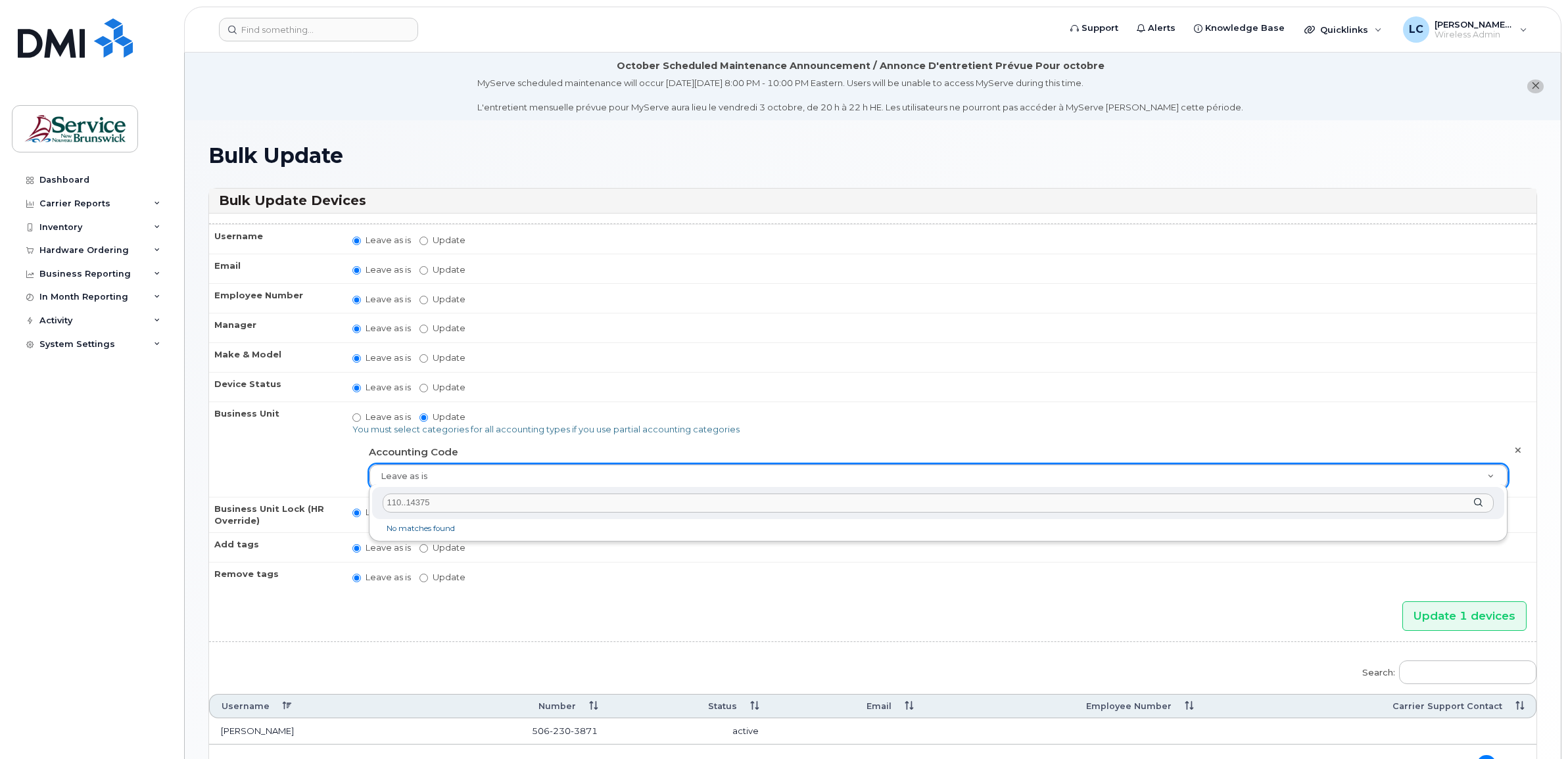
click at [405, 503] on input "110..14375" at bounding box center [938, 503] width 1110 height 19
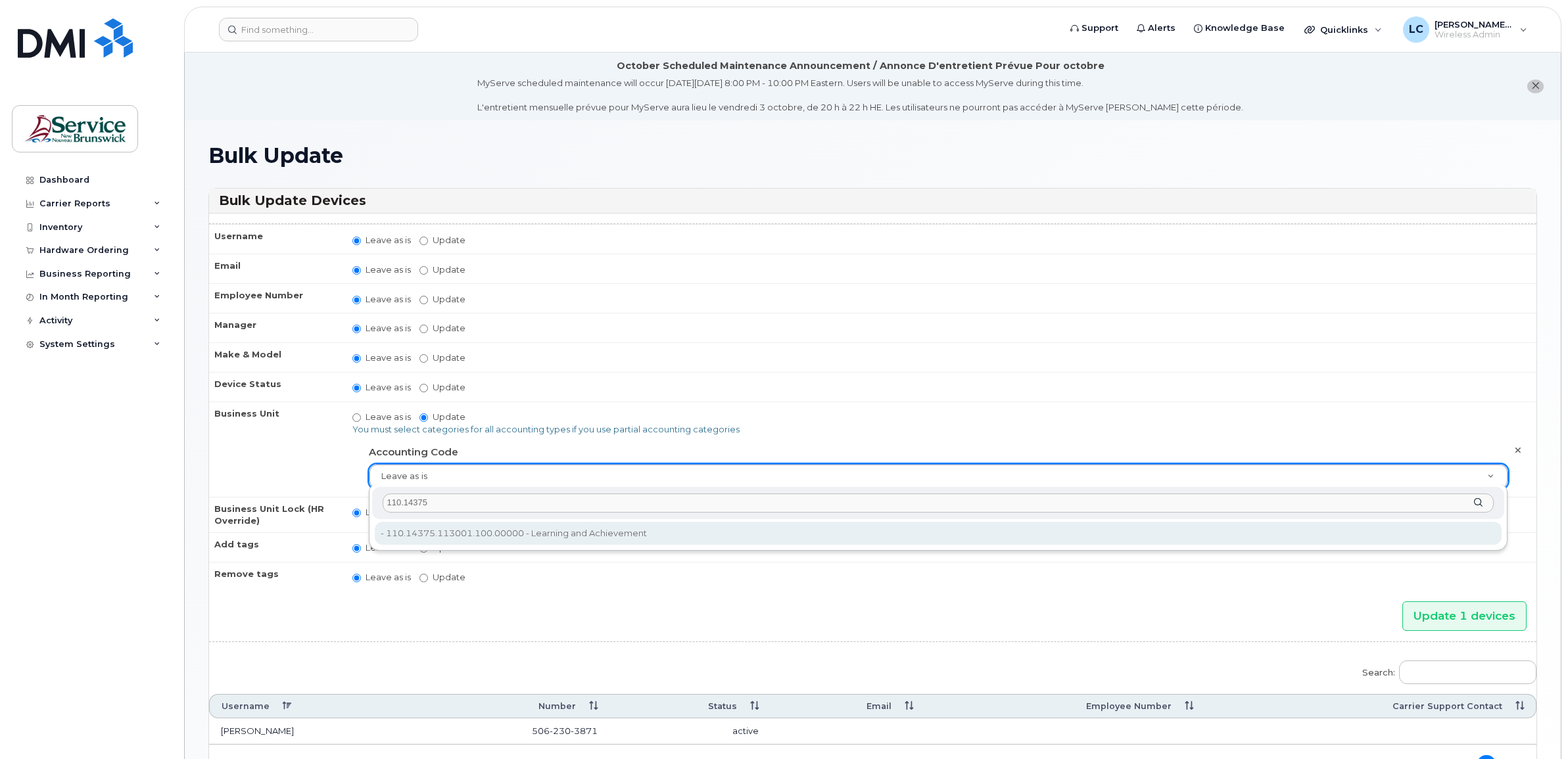
type input "110.14375"
type input "35711145"
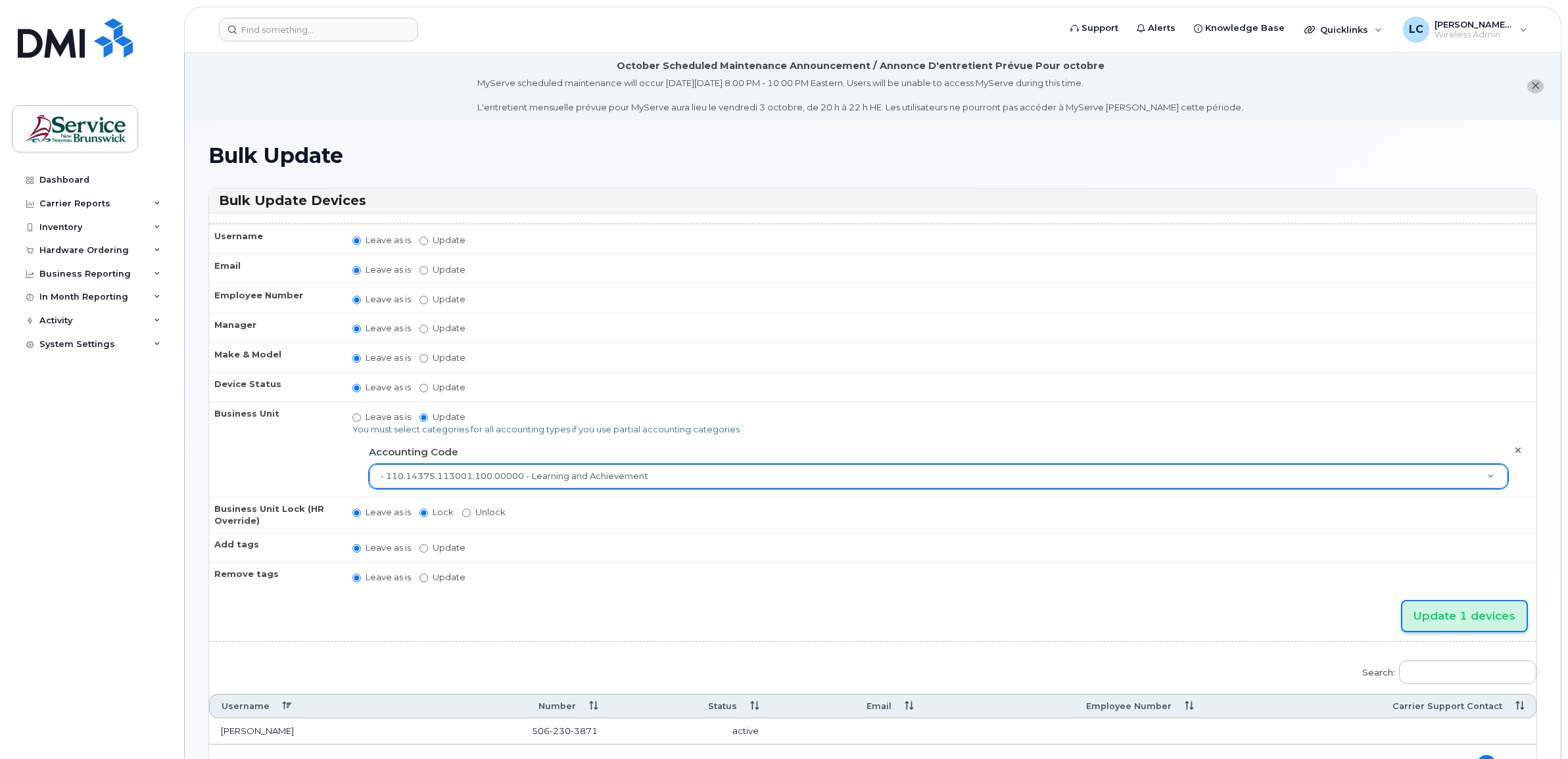
click at [1452, 615] on input "Update 1 devices" at bounding box center [1464, 616] width 124 height 30
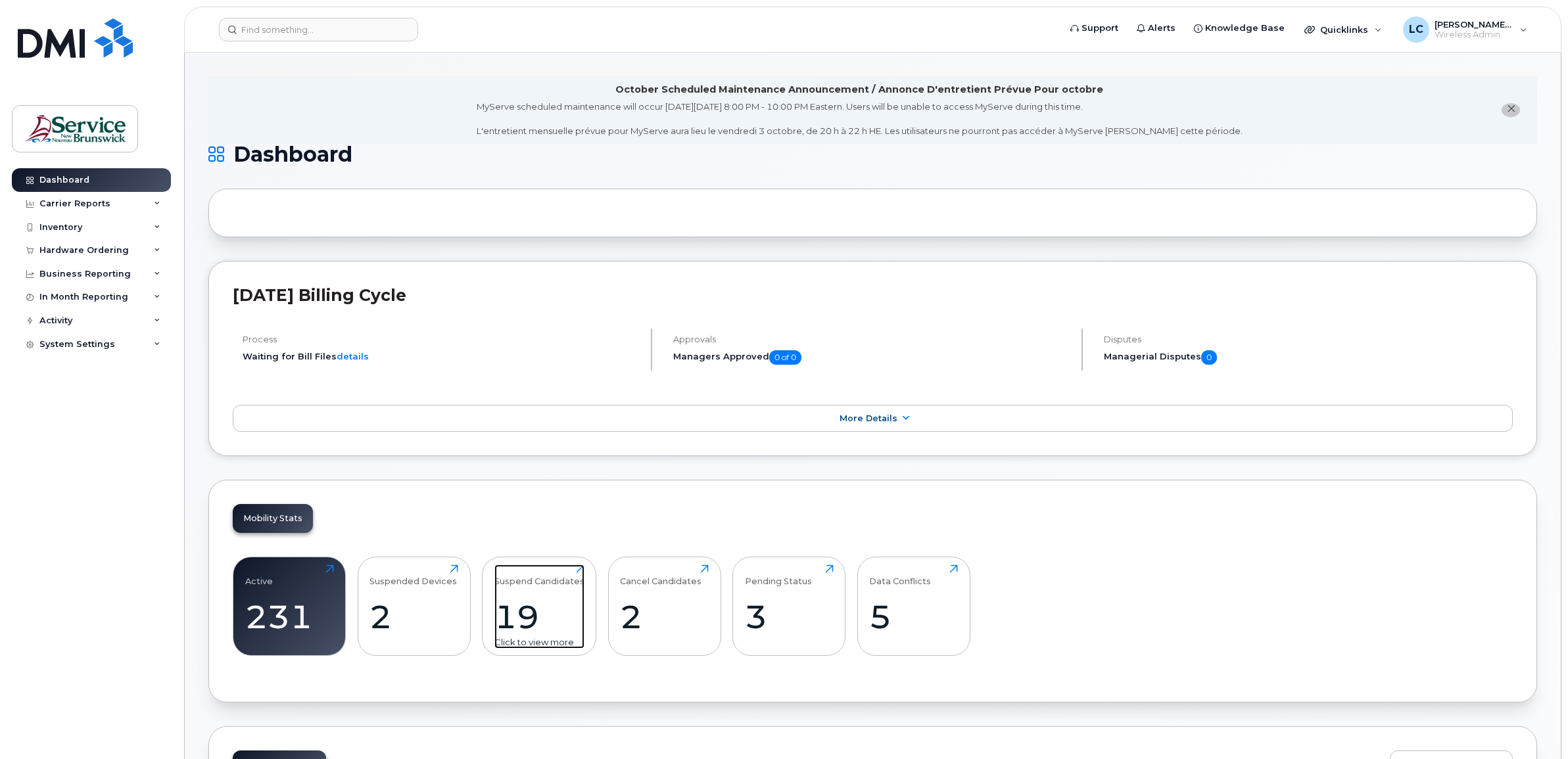
click at [513, 613] on div "19" at bounding box center [538, 616] width 90 height 38
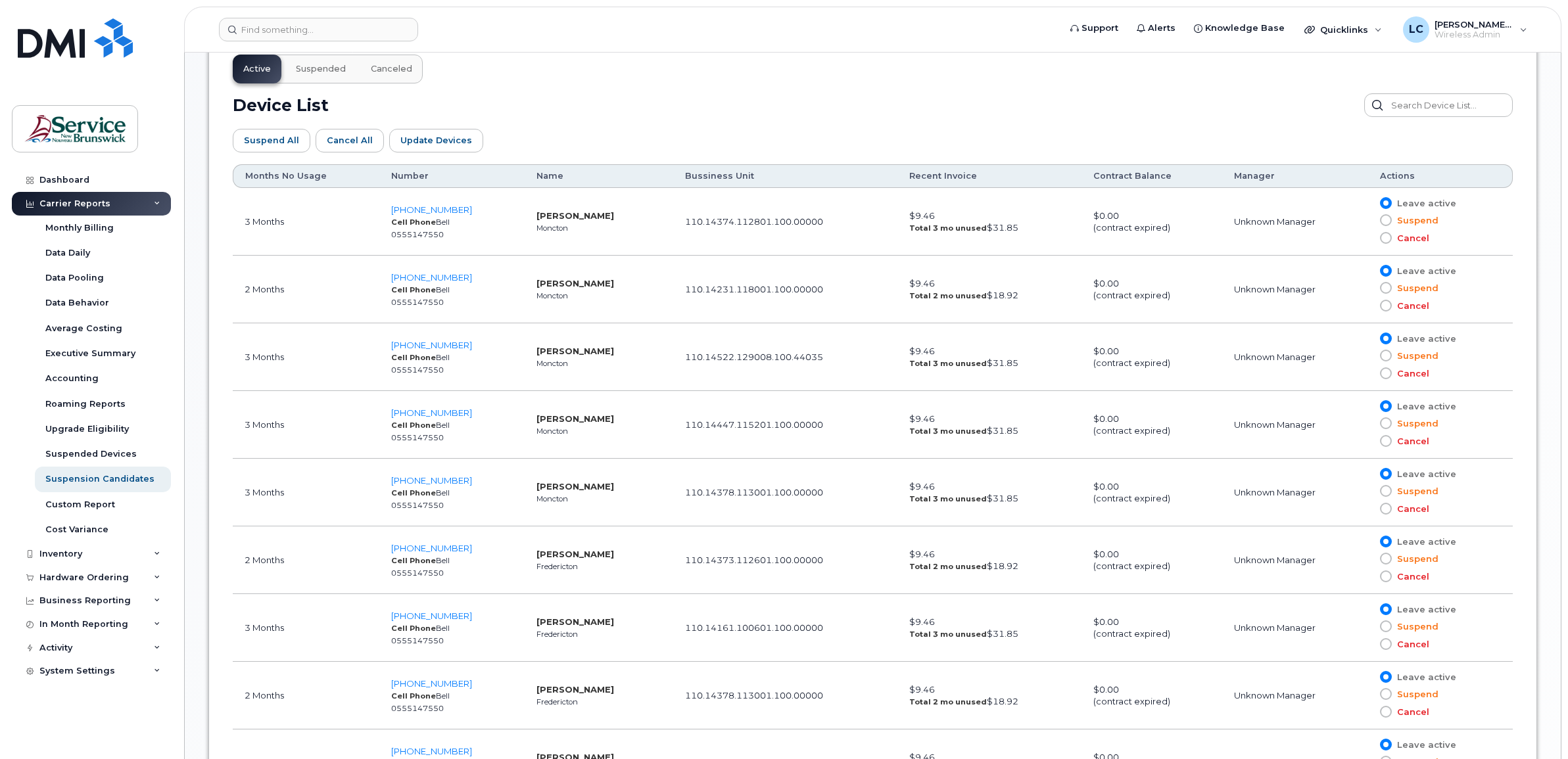
scroll to position [705, 0]
click at [100, 545] on div "Inventory" at bounding box center [91, 554] width 159 height 24
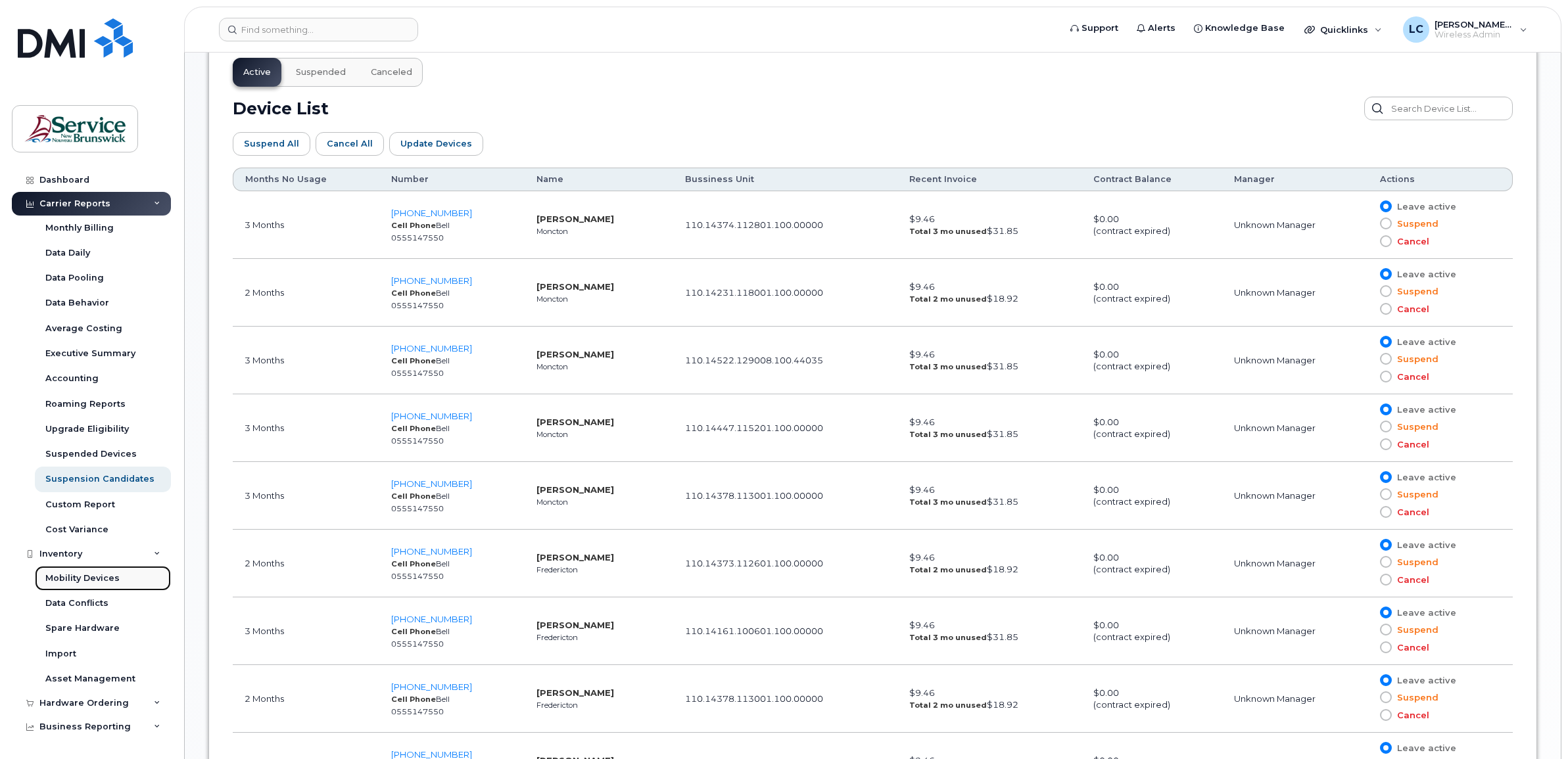
click at [94, 577] on div "Mobility Devices" at bounding box center [82, 578] width 74 height 12
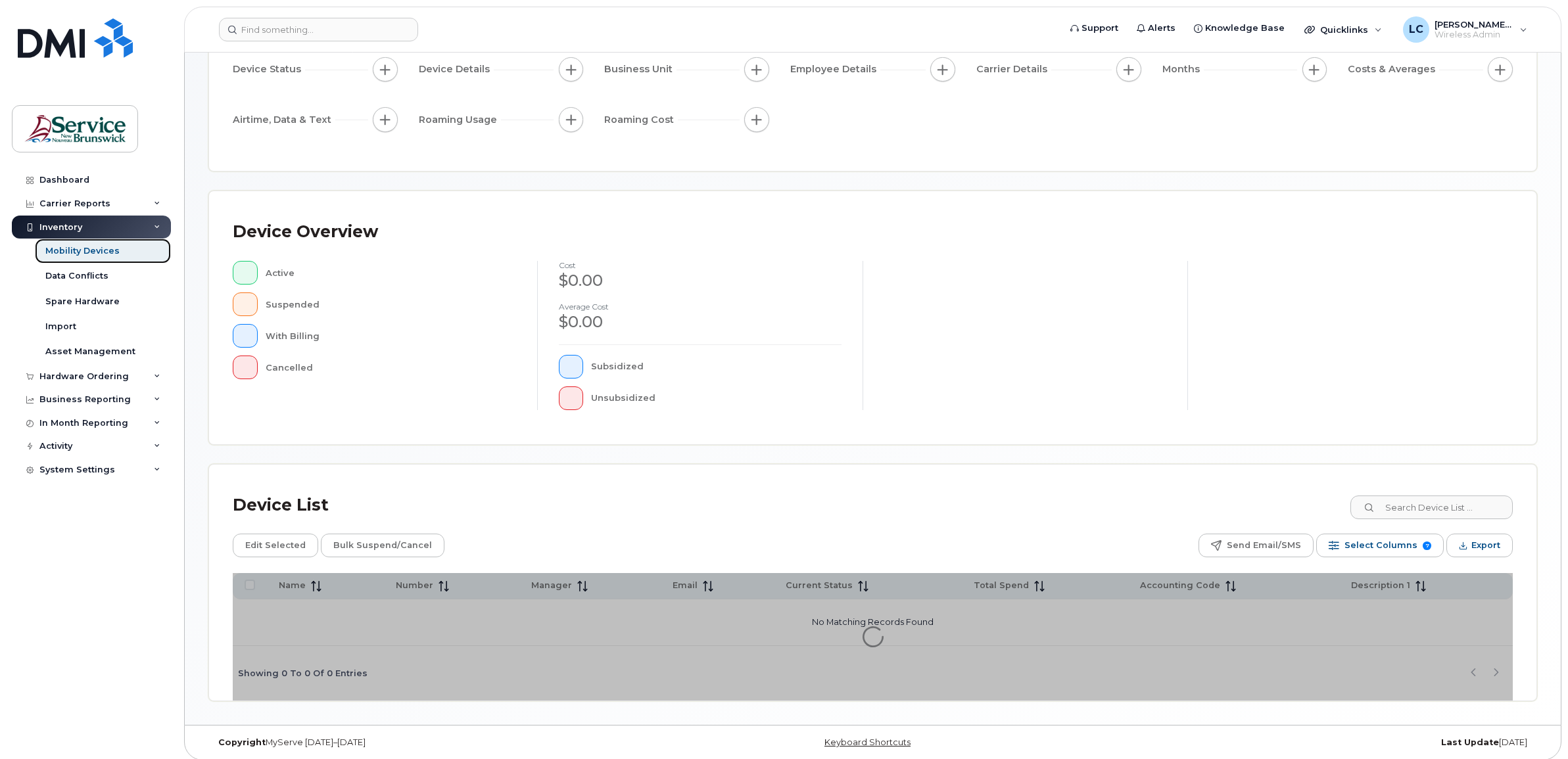
scroll to position [145, 0]
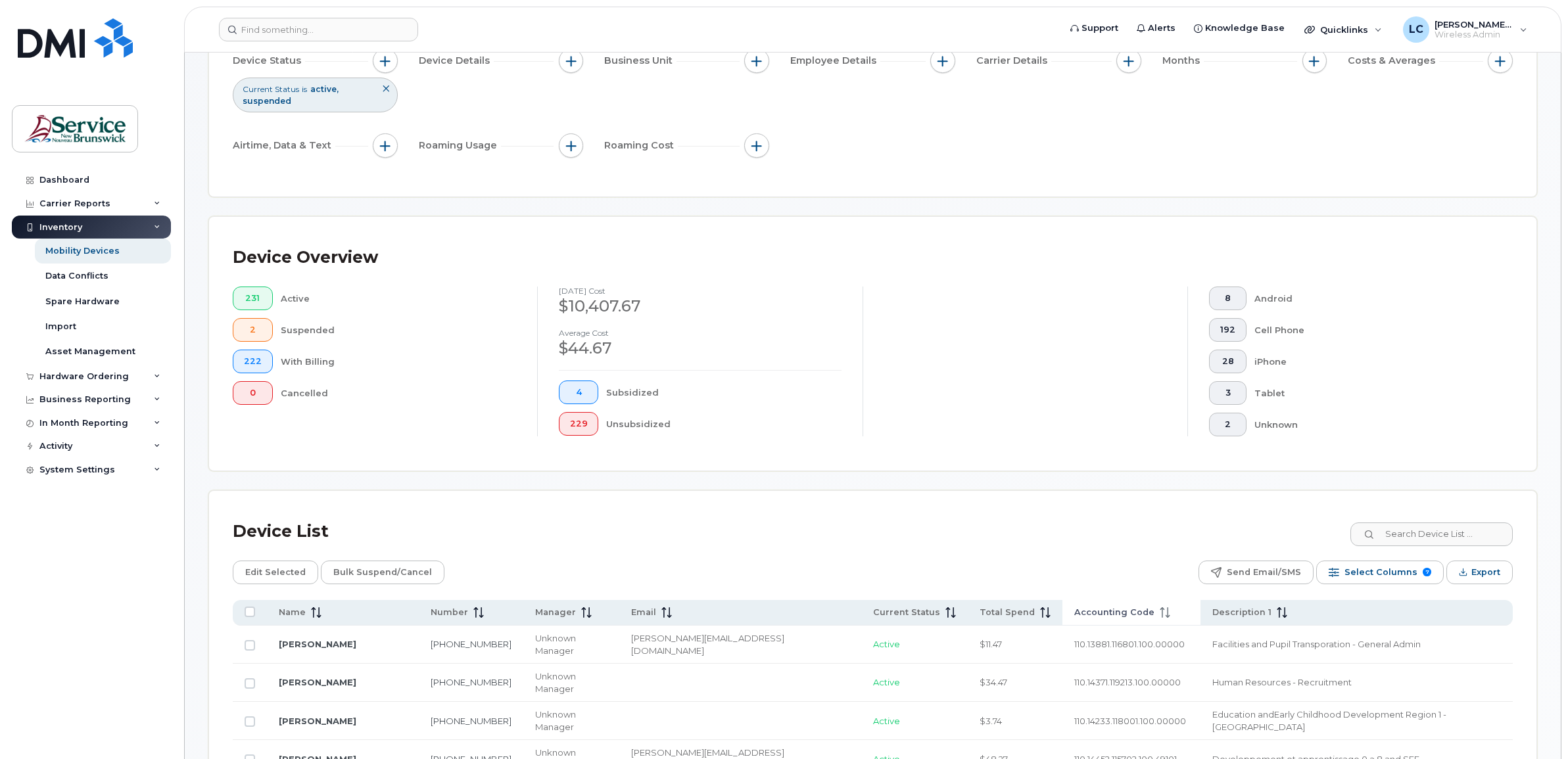
click at [1074, 616] on span "Accounting Code" at bounding box center [1113, 612] width 80 height 12
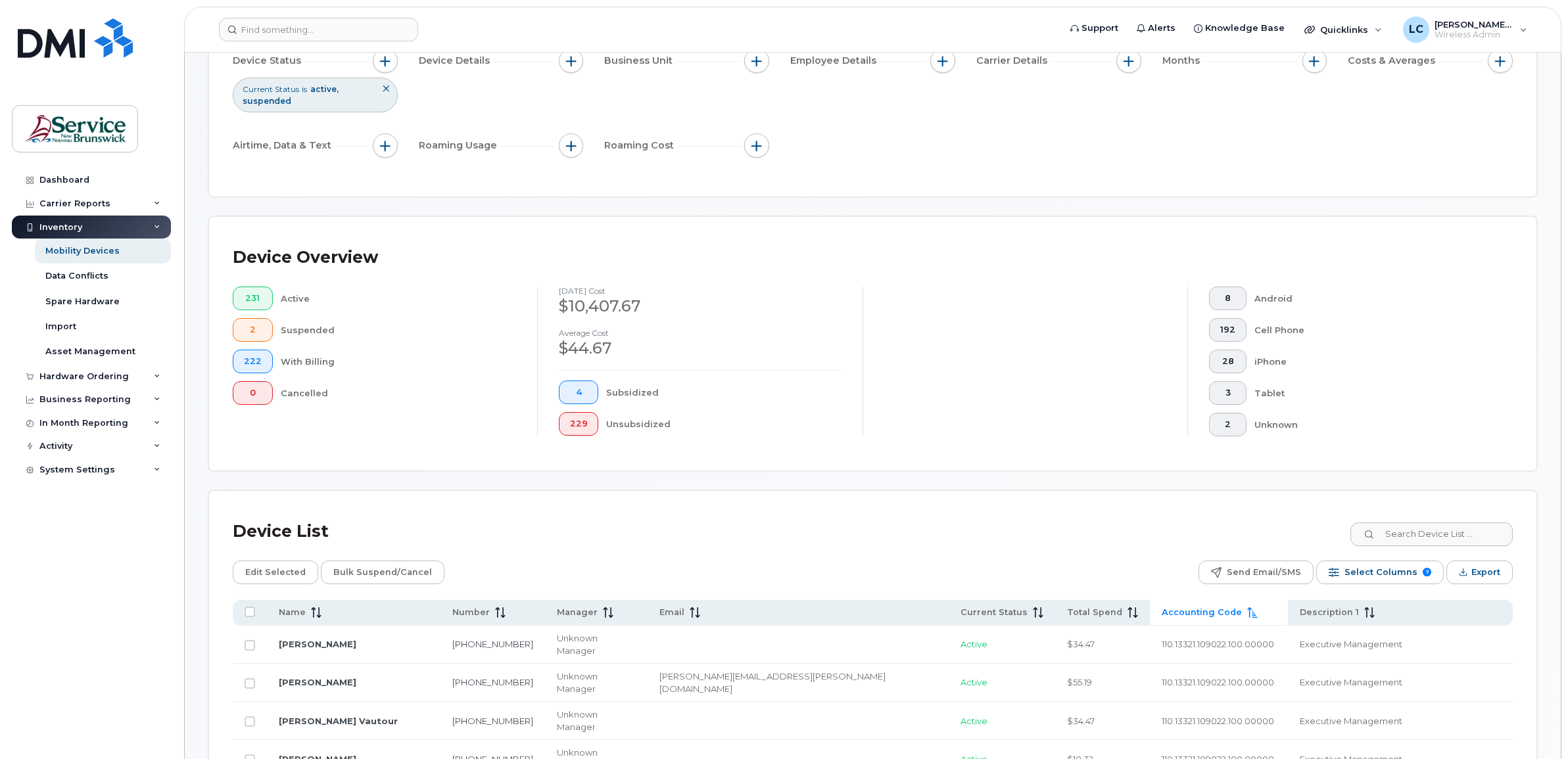
click at [1162, 609] on span "Accounting Code" at bounding box center [1201, 612] width 80 height 12
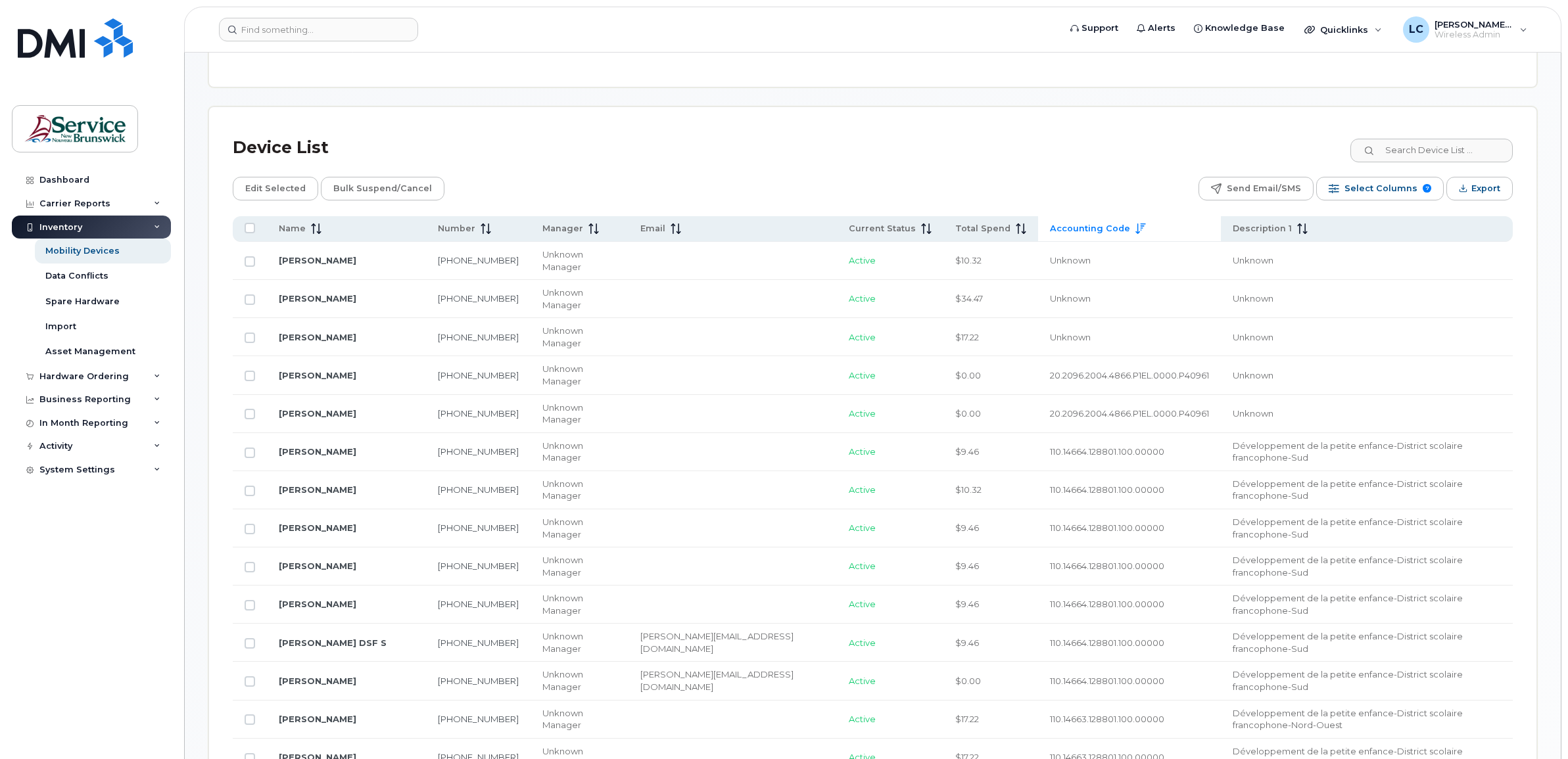
scroll to position [556, 0]
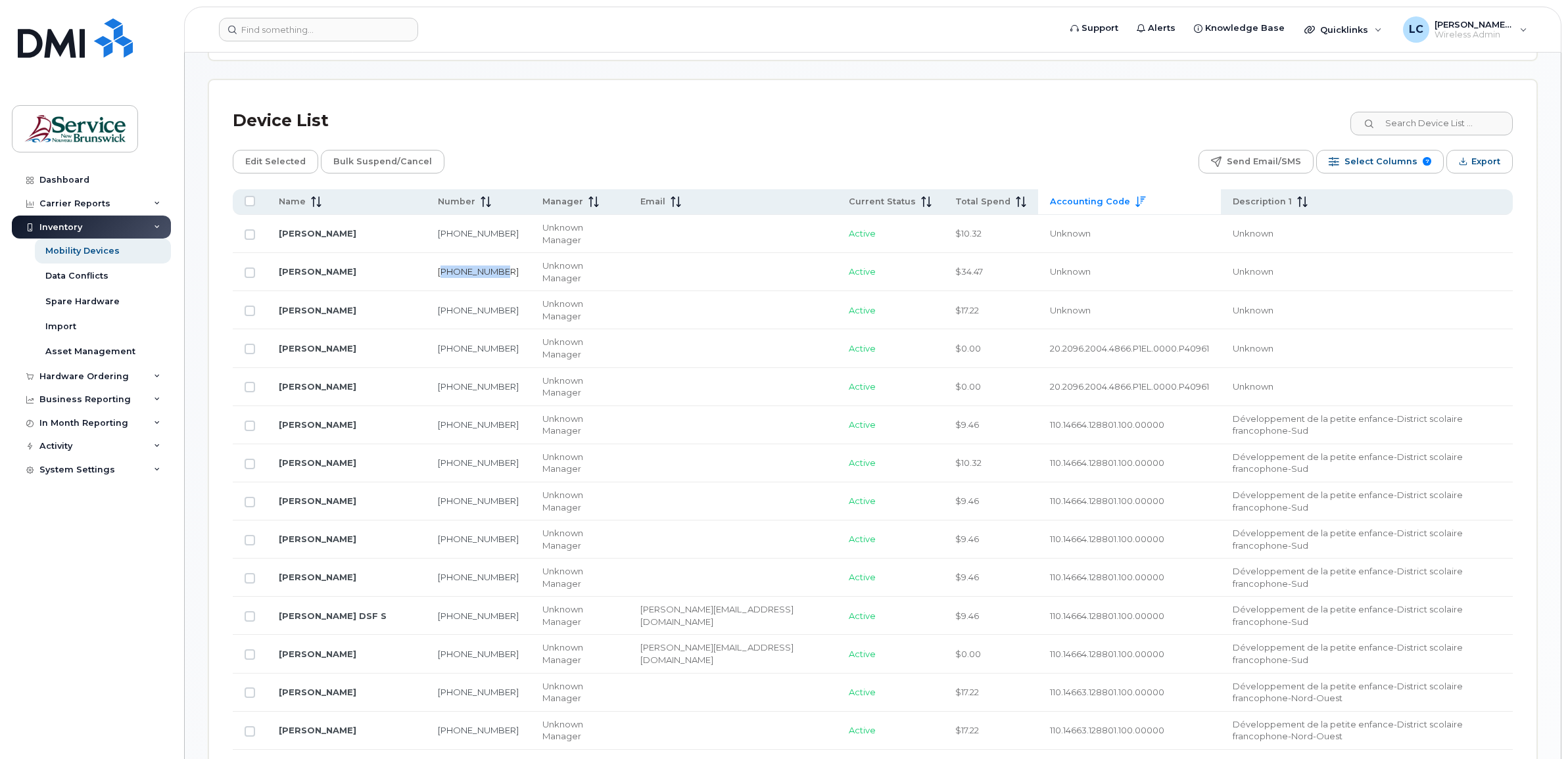
drag, startPoint x: 478, startPoint y: 250, endPoint x: 426, endPoint y: 257, distance: 52.5
click at [426, 257] on td "[PHONE_NUMBER]" at bounding box center [478, 272] width 105 height 38
click at [1341, 291] on td "Unknown" at bounding box center [1367, 310] width 292 height 38
drag, startPoint x: 247, startPoint y: 256, endPoint x: 256, endPoint y: 256, distance: 9.0
click at [248, 267] on input "Row Unselected" at bounding box center [249, 272] width 11 height 11
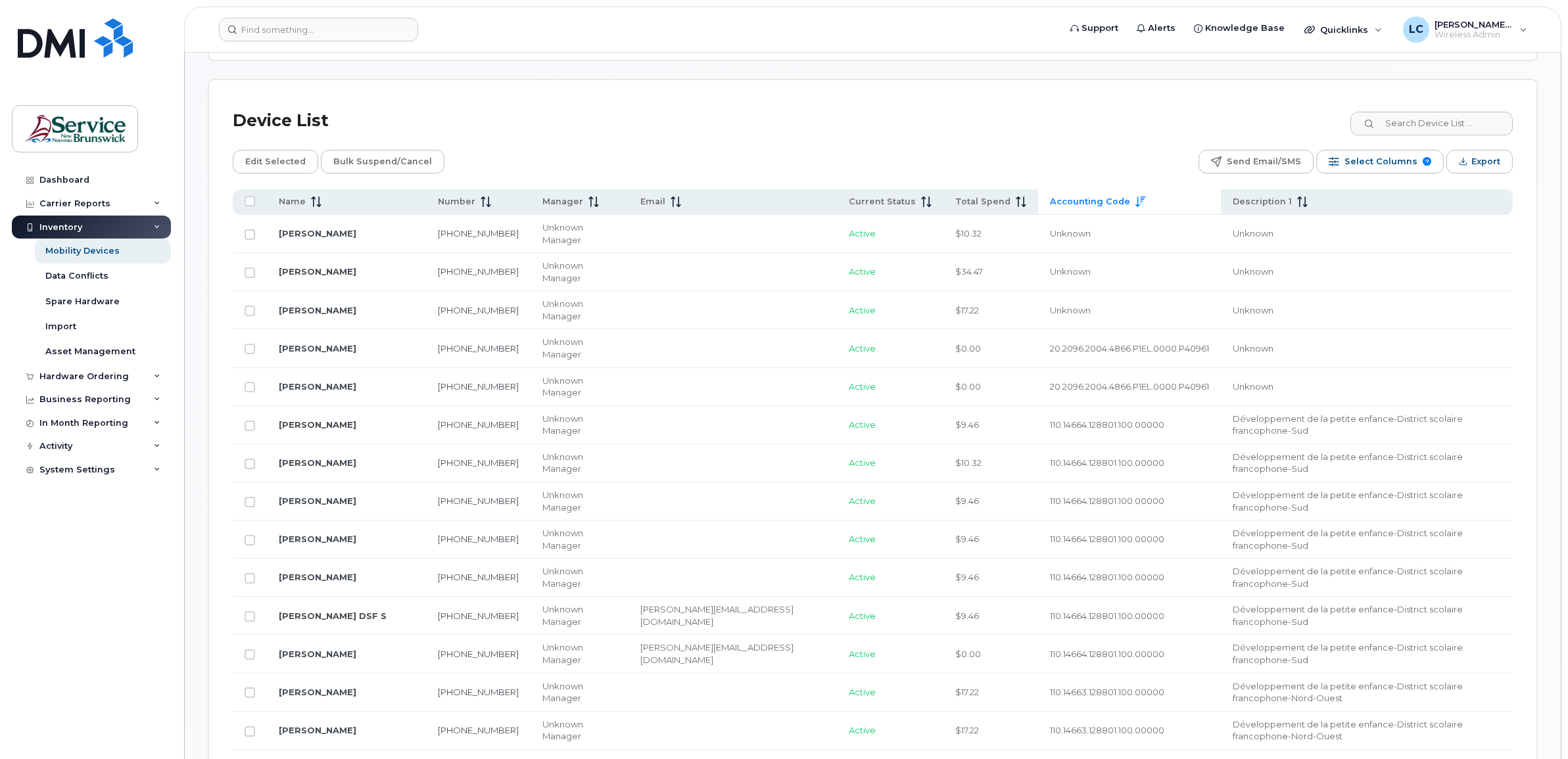
checkbox input "true"
click at [263, 157] on span "Edit Selected" at bounding box center [275, 162] width 60 height 20
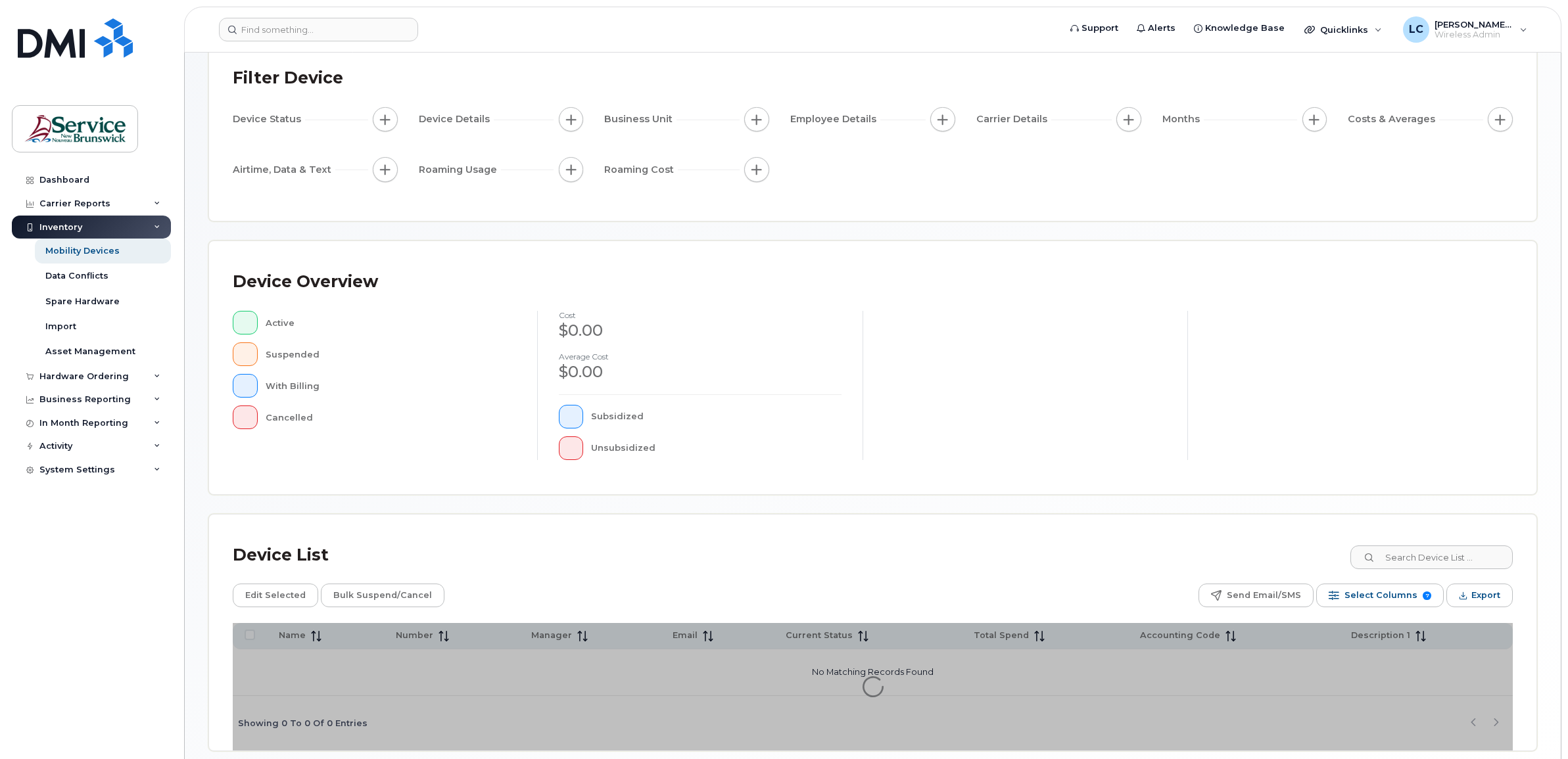
scroll to position [145, 0]
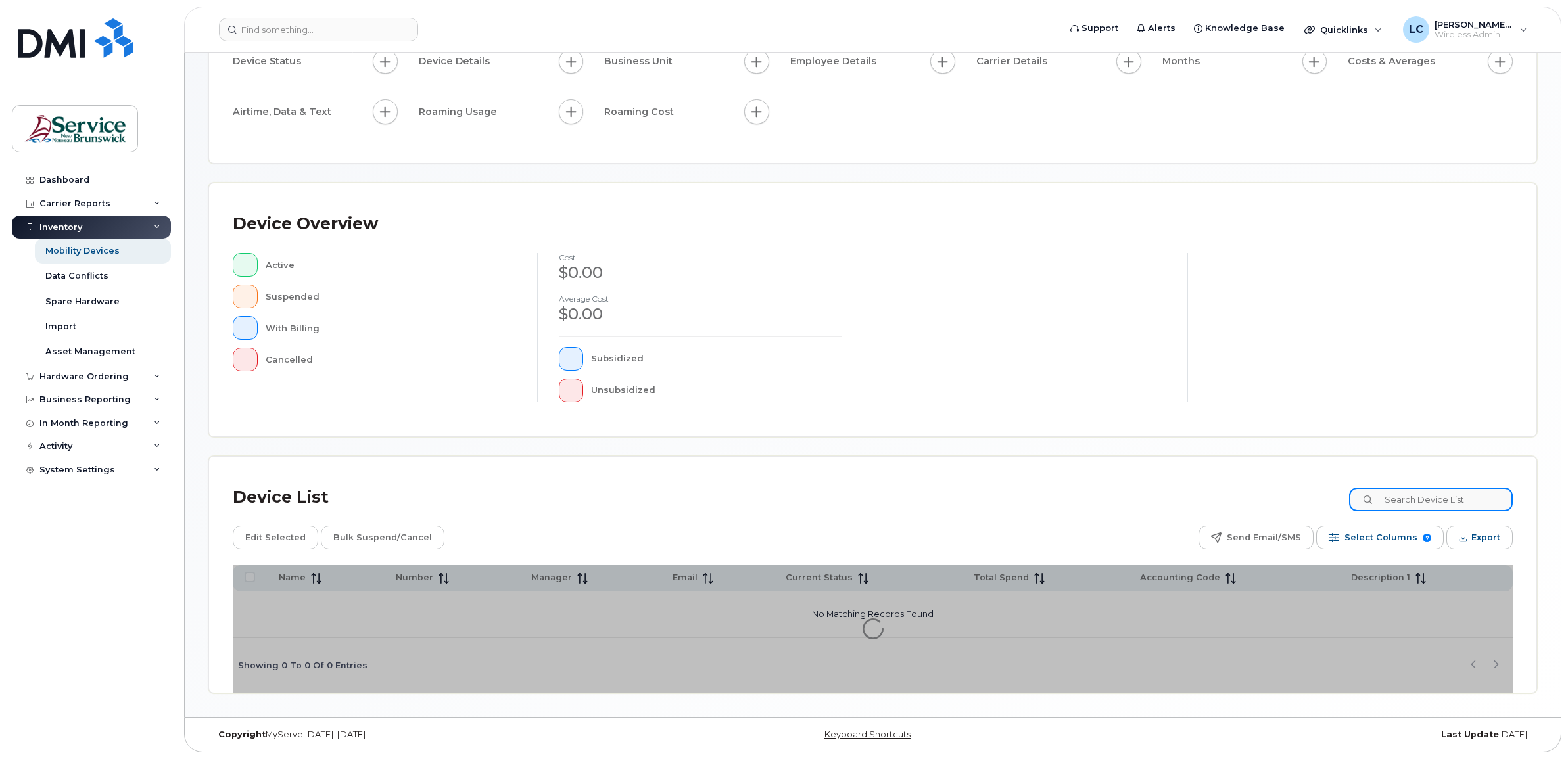
click at [1420, 500] on input at bounding box center [1431, 500] width 164 height 24
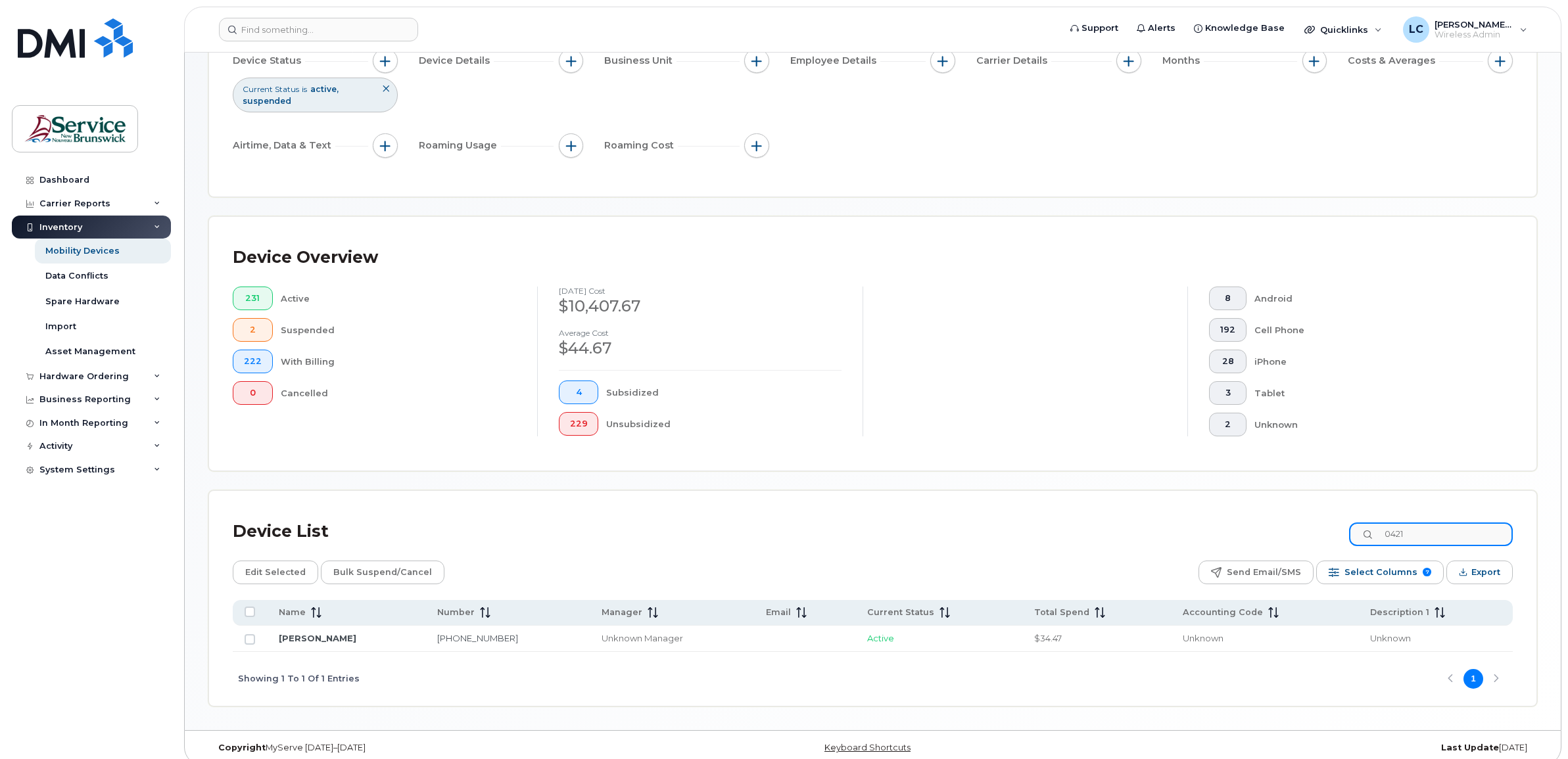
type input "0421"
click at [318, 637] on link "[PERSON_NAME]" at bounding box center [318, 638] width 78 height 11
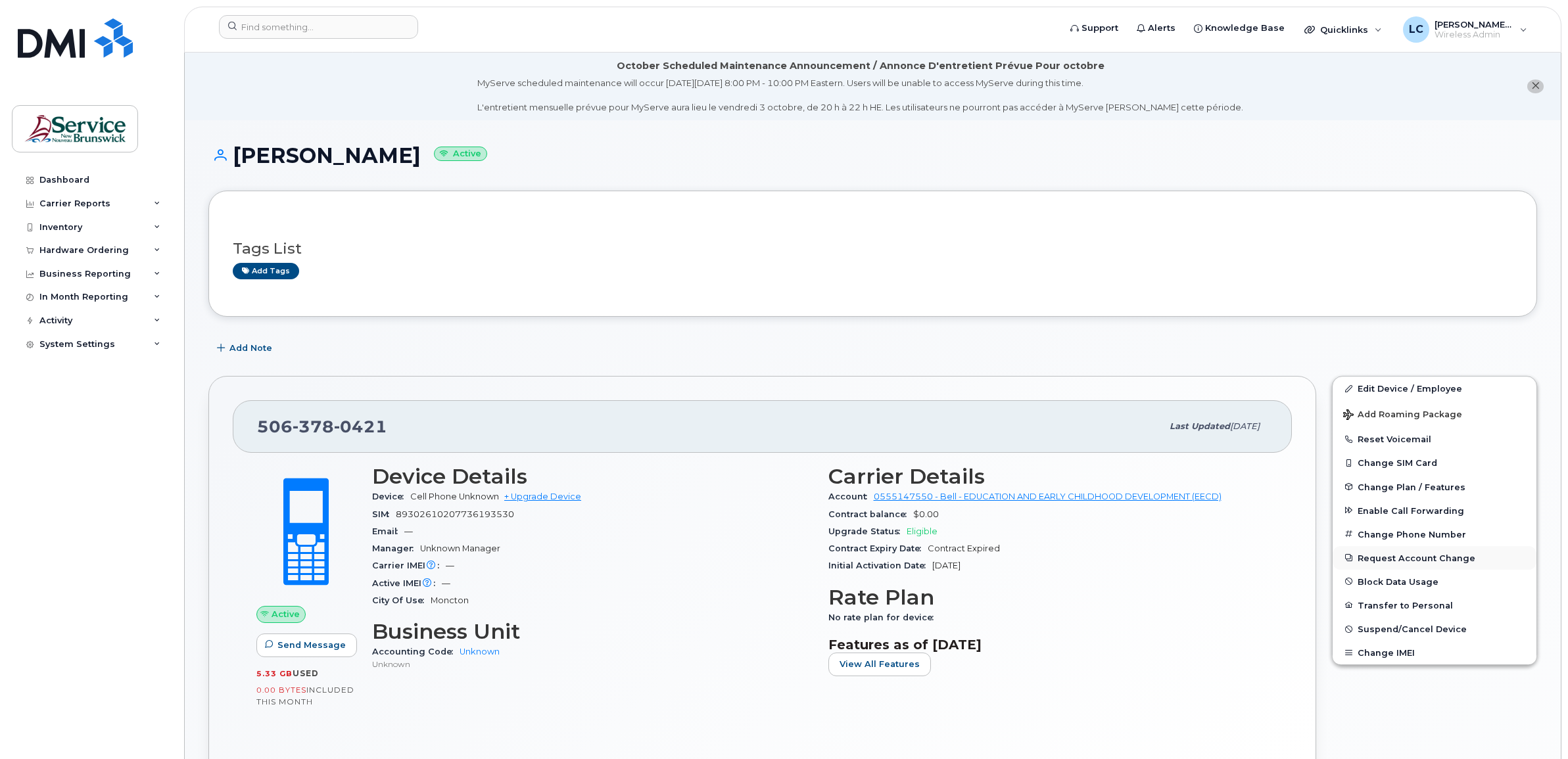
click at [1431, 552] on button "Request Account Change" at bounding box center [1434, 558] width 204 height 24
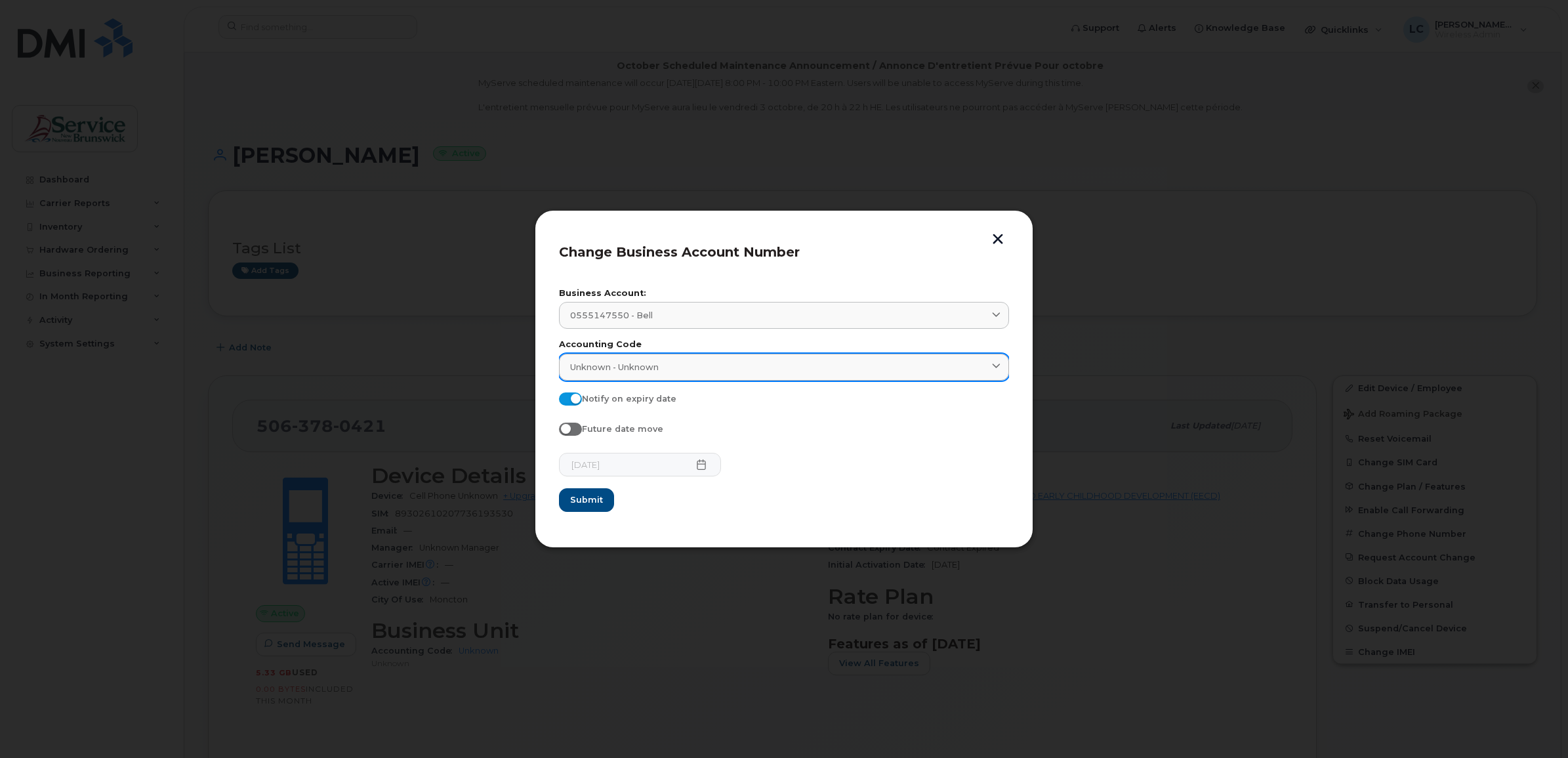
click at [711, 364] on div "Unknown - Unknown" at bounding box center [784, 367] width 428 height 13
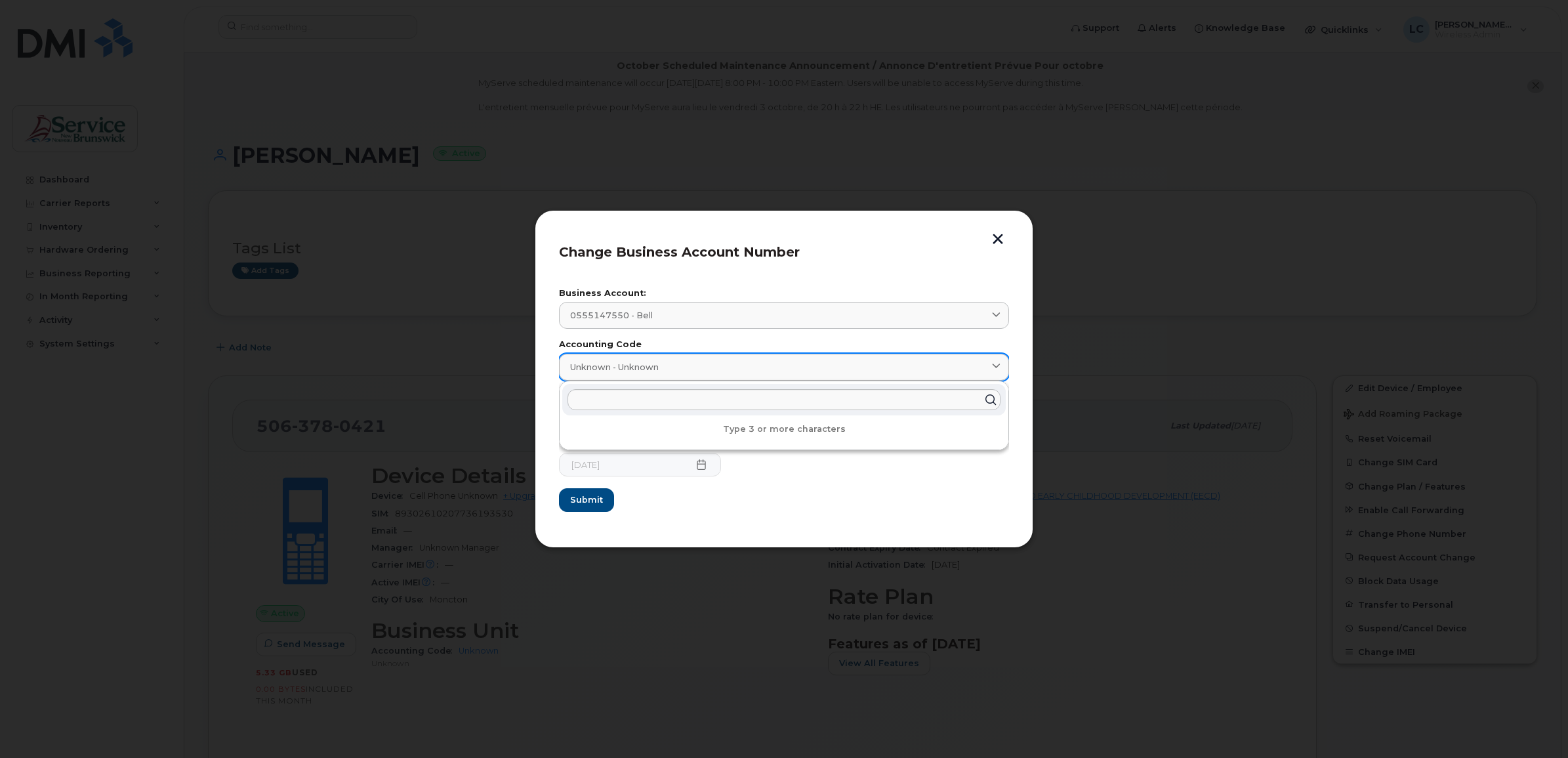
click at [711, 364] on div "Unknown - Unknown" at bounding box center [784, 367] width 428 height 13
type input "v"
click at [825, 509] on form "Business Account: 0555147550 - Bell 0555147550 - Bell EDUCATION AND EARLY CHILD…" at bounding box center [784, 401] width 450 height 222
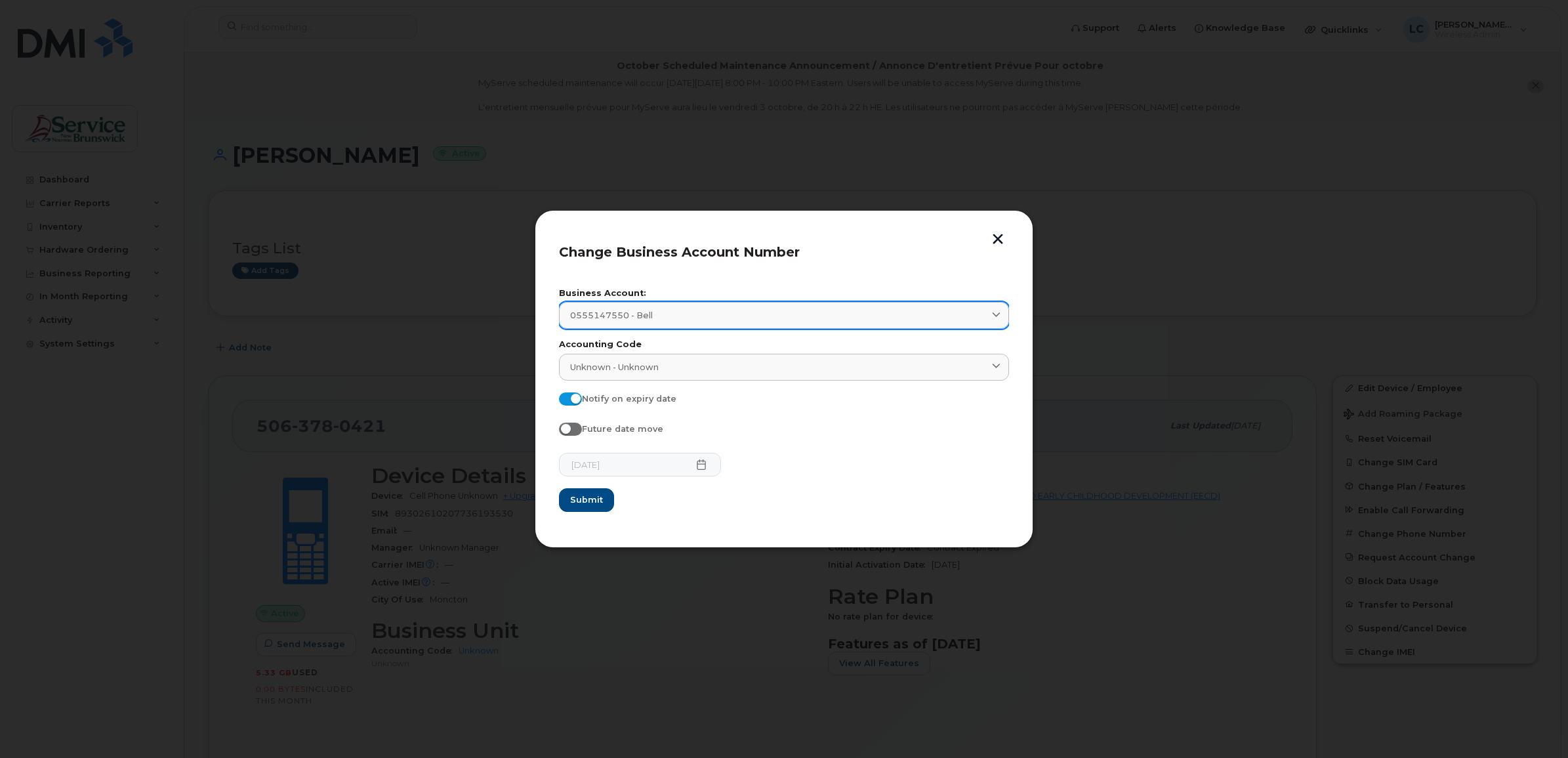
click at [738, 319] on div "0555147550 - Bell" at bounding box center [784, 315] width 428 height 13
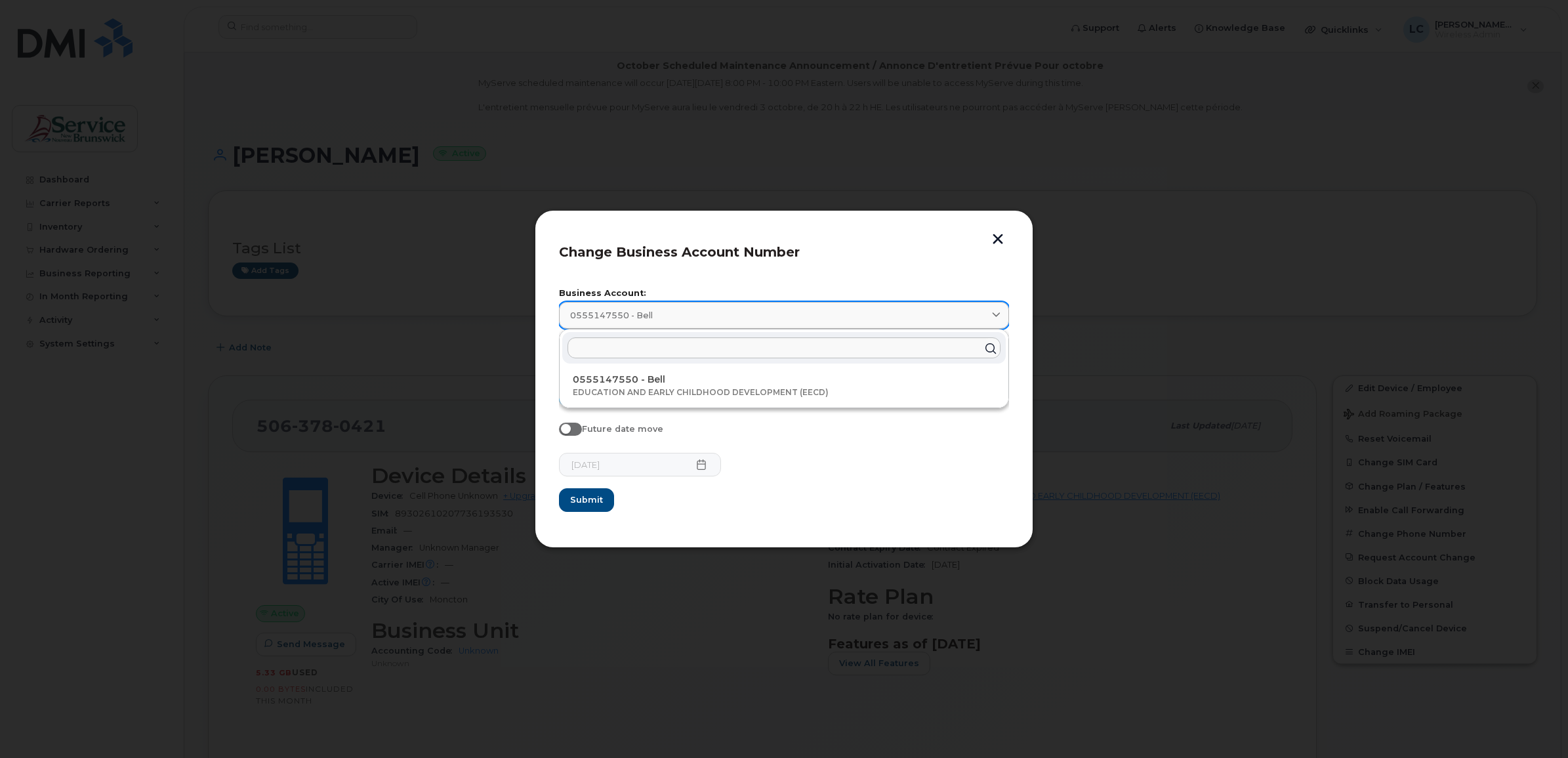
click at [754, 310] on div "0555147550 - Bell" at bounding box center [784, 315] width 428 height 13
click at [1120, 517] on div at bounding box center [784, 379] width 1568 height 758
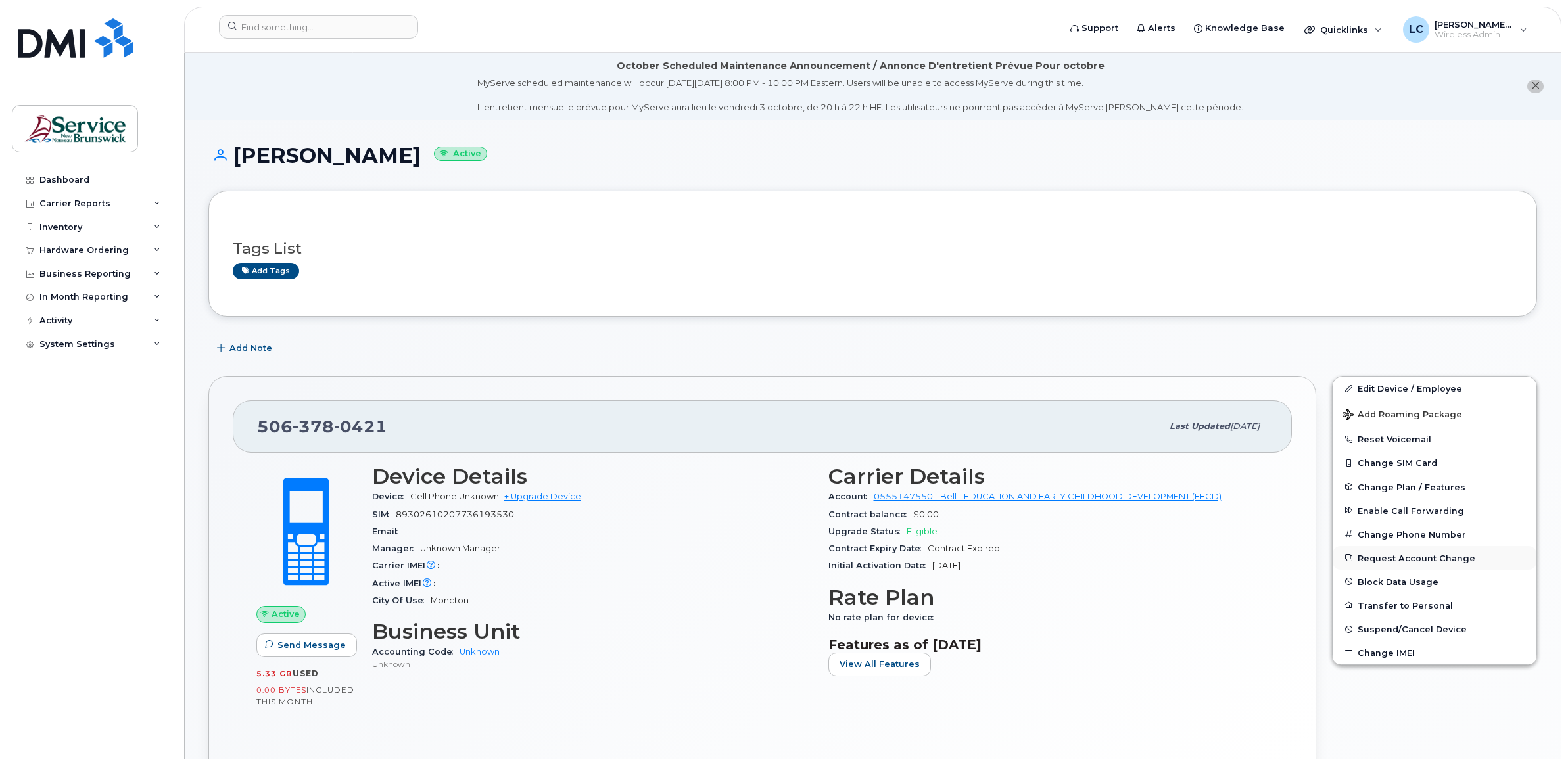
click at [1384, 558] on button "Request Account Change" at bounding box center [1434, 558] width 204 height 24
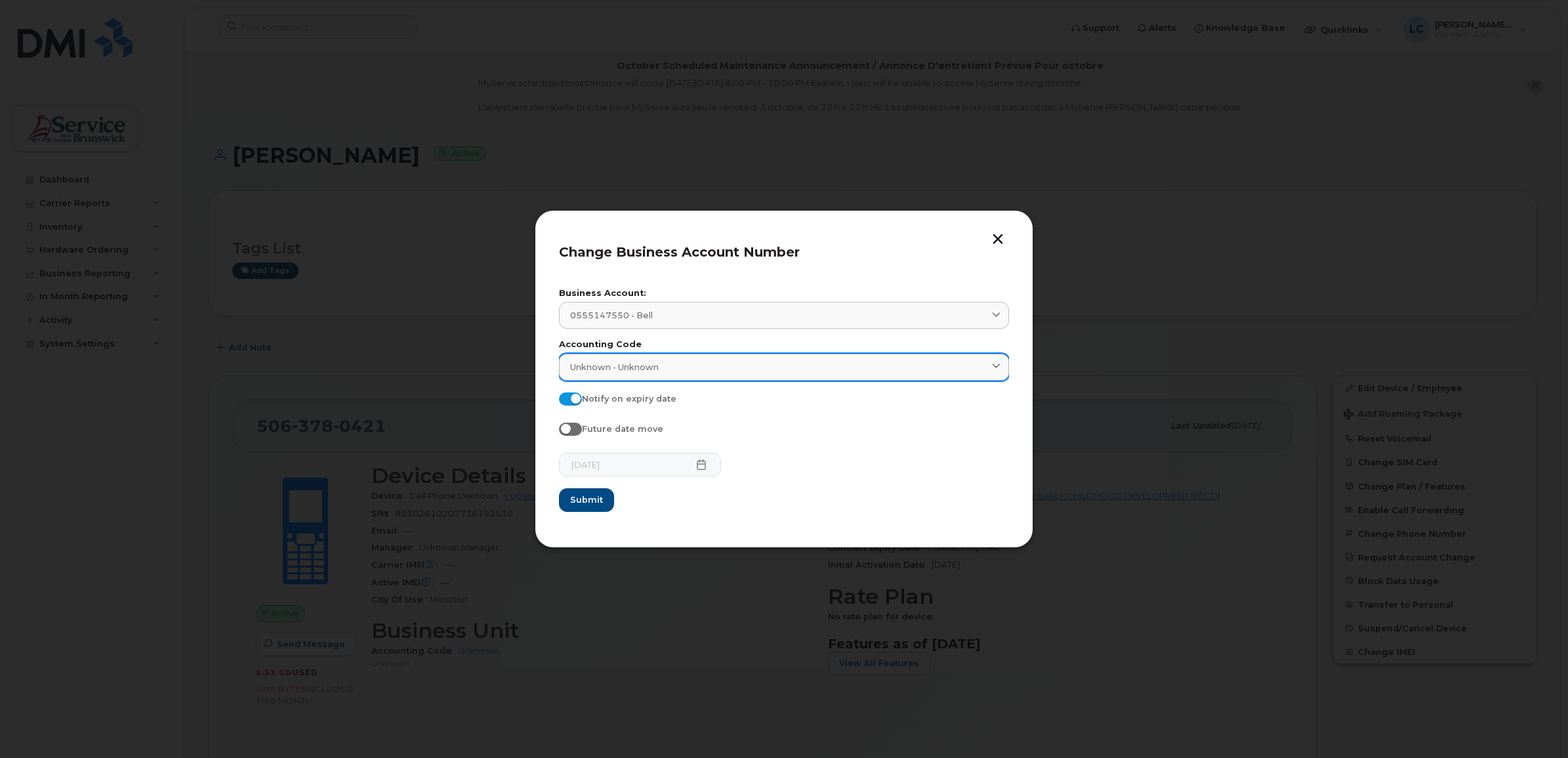
click at [790, 366] on div "Unknown - Unknown" at bounding box center [784, 367] width 428 height 13
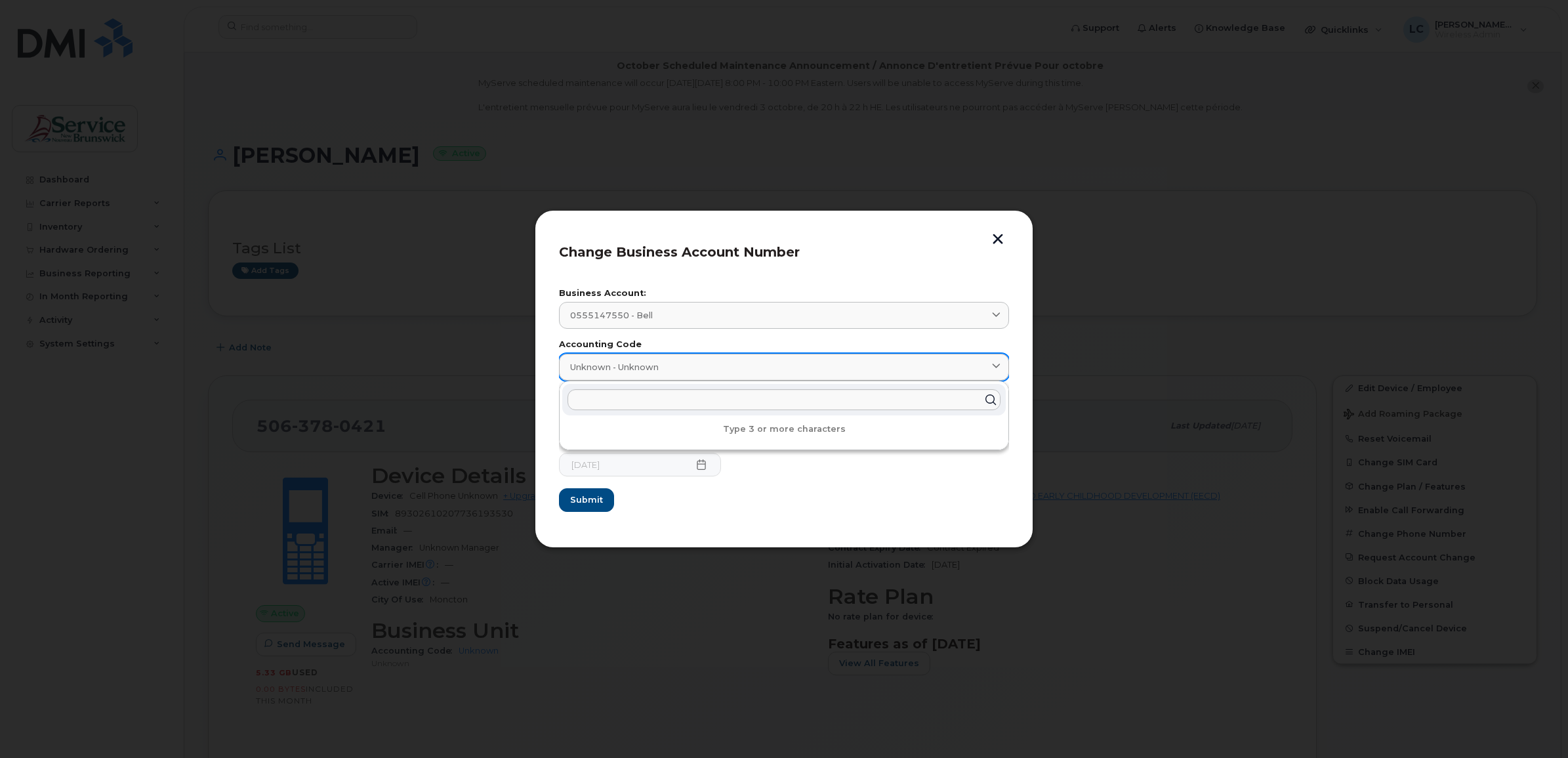
click at [790, 366] on div "Unknown - Unknown" at bounding box center [784, 367] width 428 height 13
click at [987, 337] on form "Business Account: 0555147550 - Bell 0555147550 - Bell EDUCATION AND EARLY CHILD…" at bounding box center [784, 401] width 450 height 222
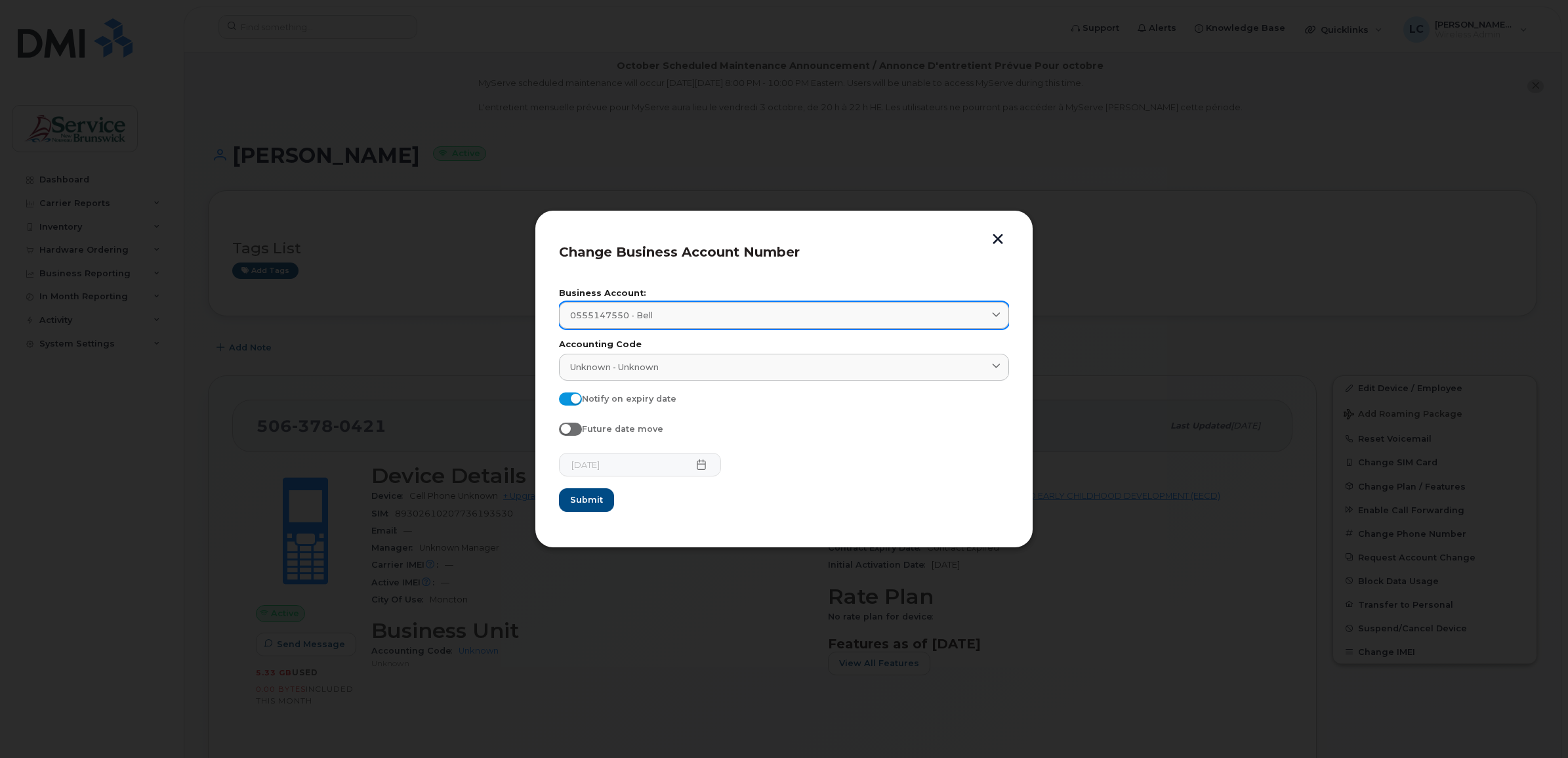
click at [990, 306] on link "0555147550 - Bell" at bounding box center [784, 315] width 450 height 27
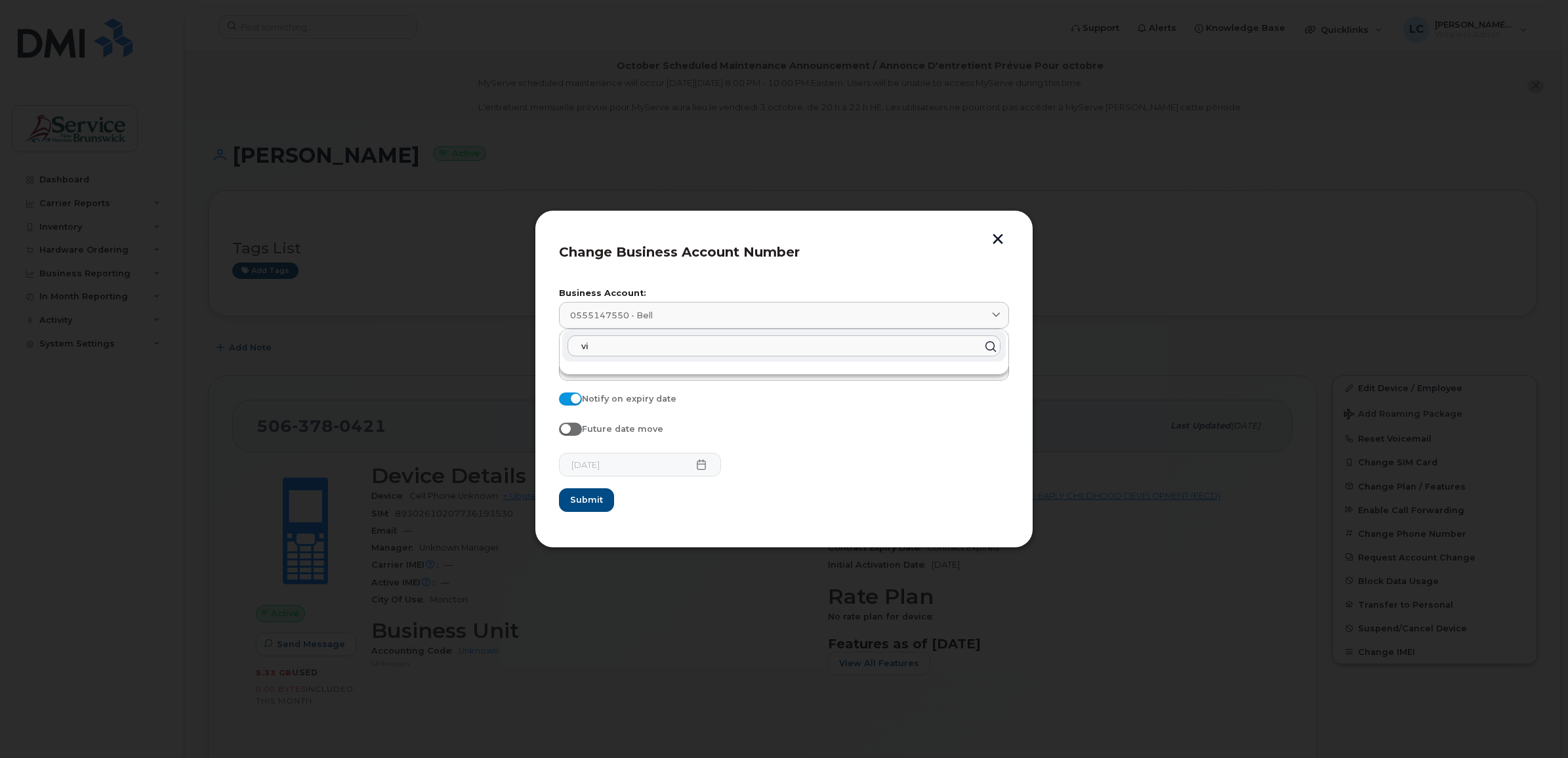
type input "v"
click at [703, 339] on input "text" at bounding box center [784, 347] width 433 height 21
type input "0555"
click at [985, 349] on icon at bounding box center [989, 347] width 19 height 19
click at [988, 344] on icon at bounding box center [989, 347] width 19 height 19
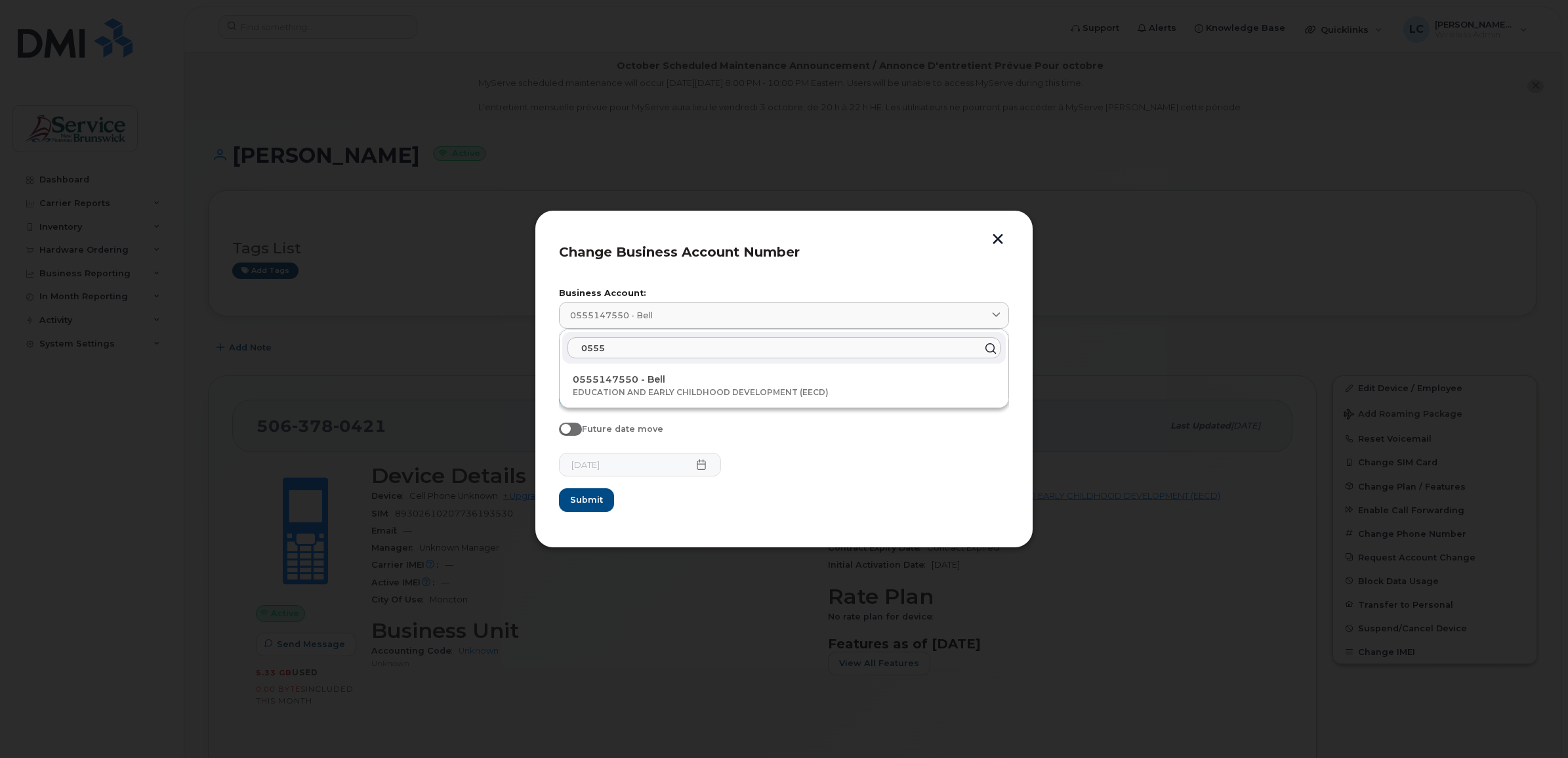
drag, startPoint x: 633, startPoint y: 352, endPoint x: 568, endPoint y: 346, distance: 65.3
click at [568, 346] on input "0555" at bounding box center [784, 347] width 433 height 21
click at [1117, 326] on div at bounding box center [784, 379] width 1568 height 758
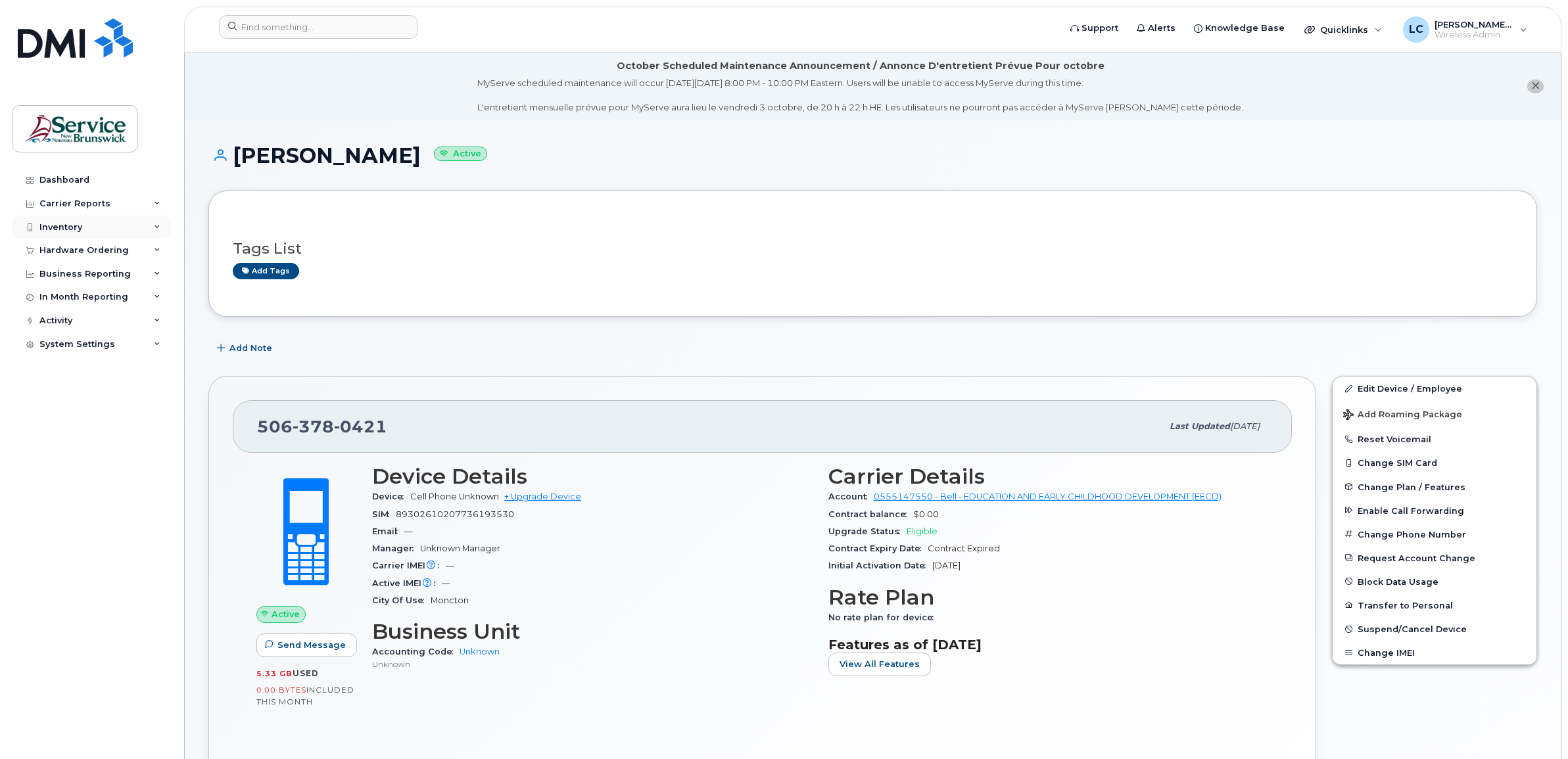
click at [129, 224] on div "Inventory" at bounding box center [91, 228] width 159 height 24
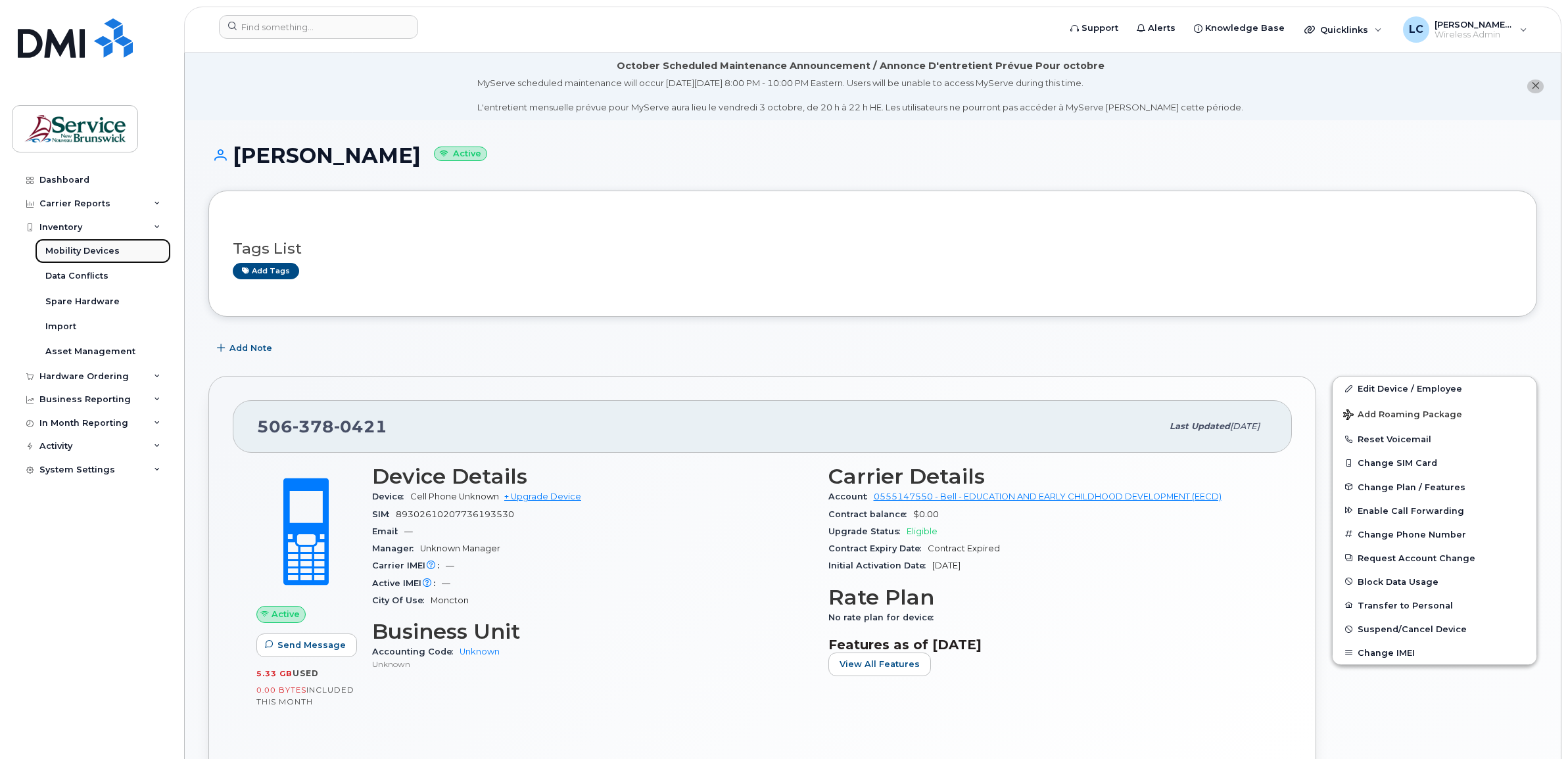
click at [125, 248] on link "Mobility Devices" at bounding box center [103, 250] width 136 height 25
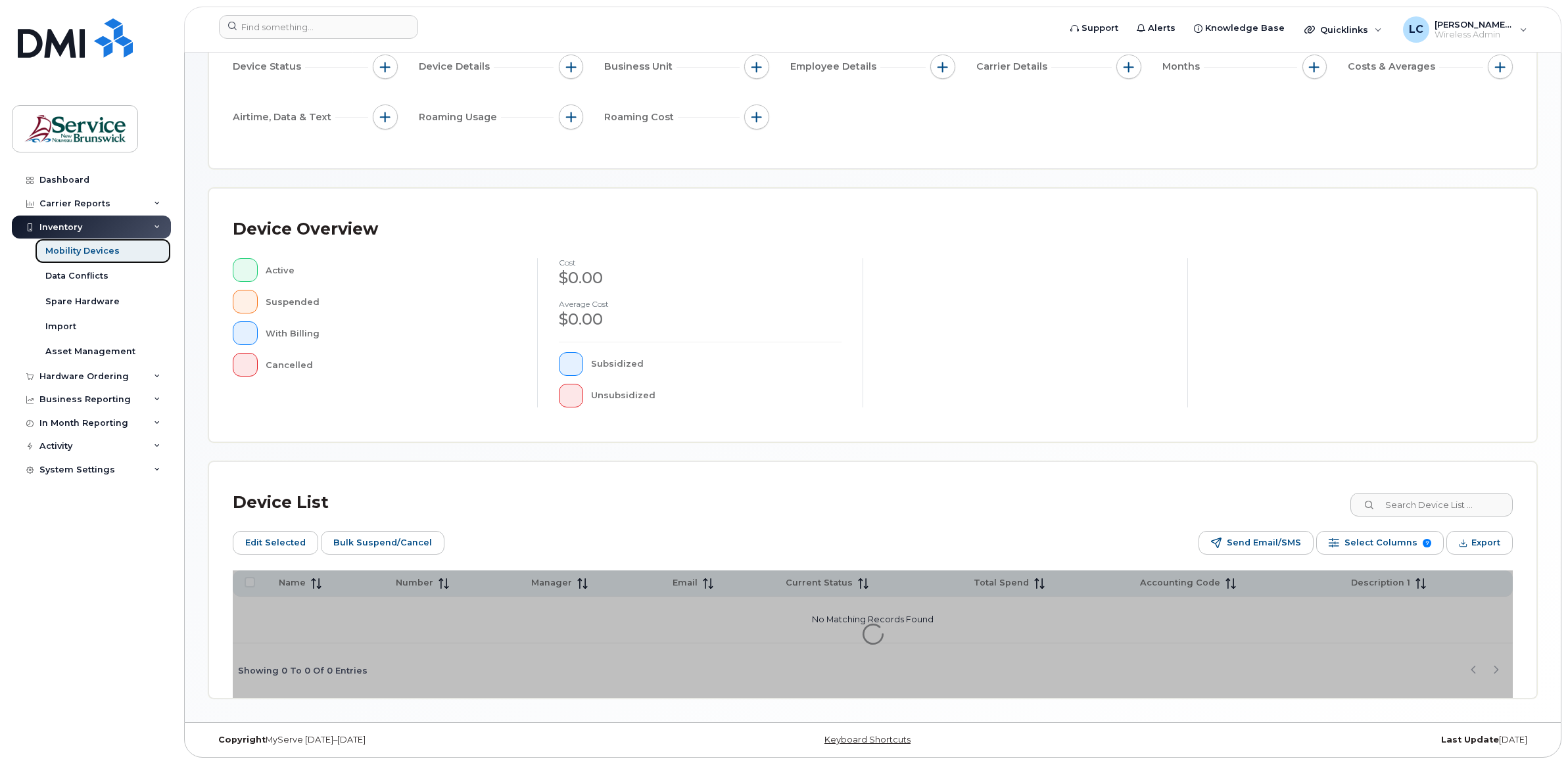
scroll to position [169, 0]
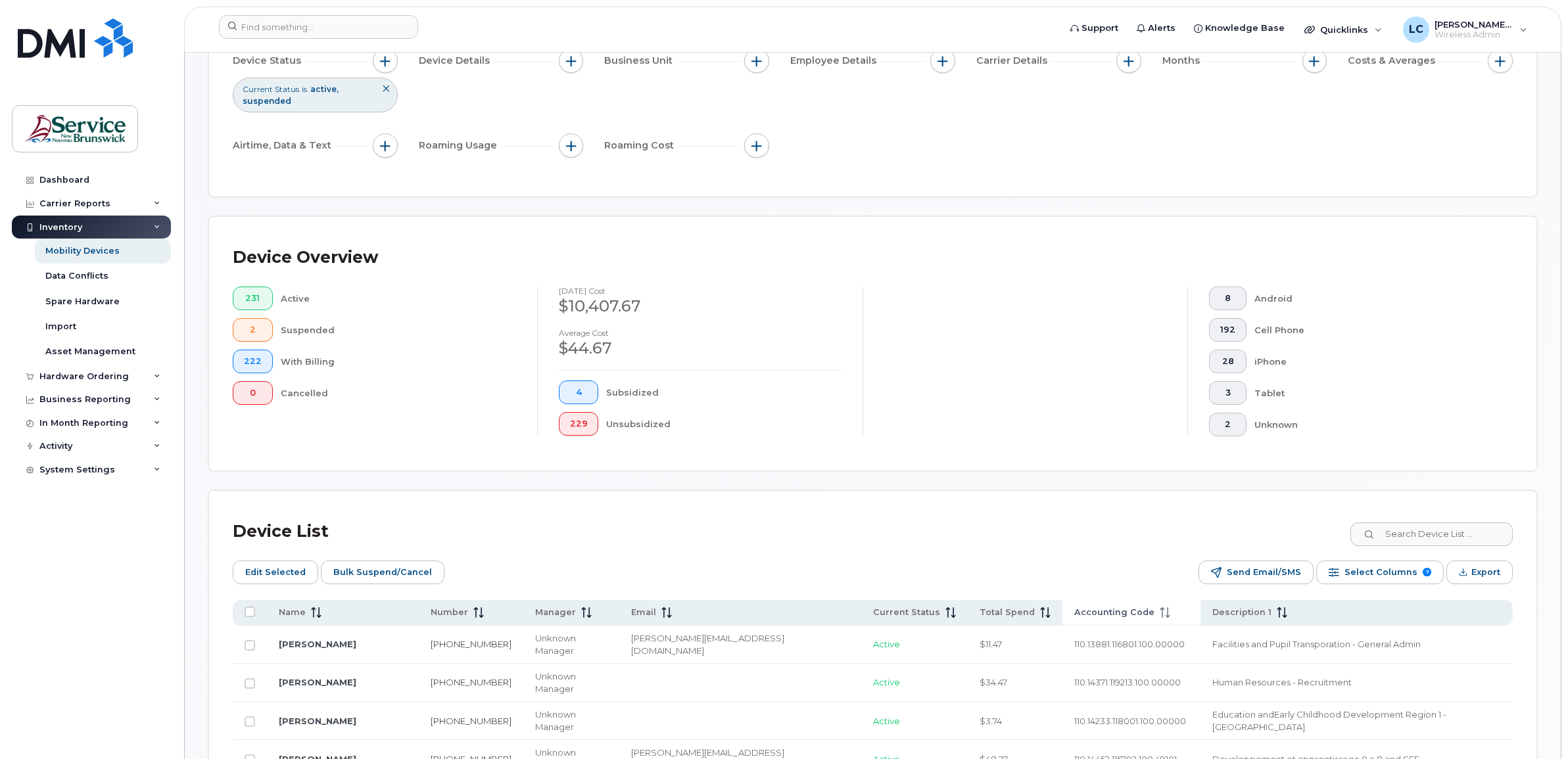
click at [1074, 615] on span "Accounting Code" at bounding box center [1113, 612] width 80 height 12
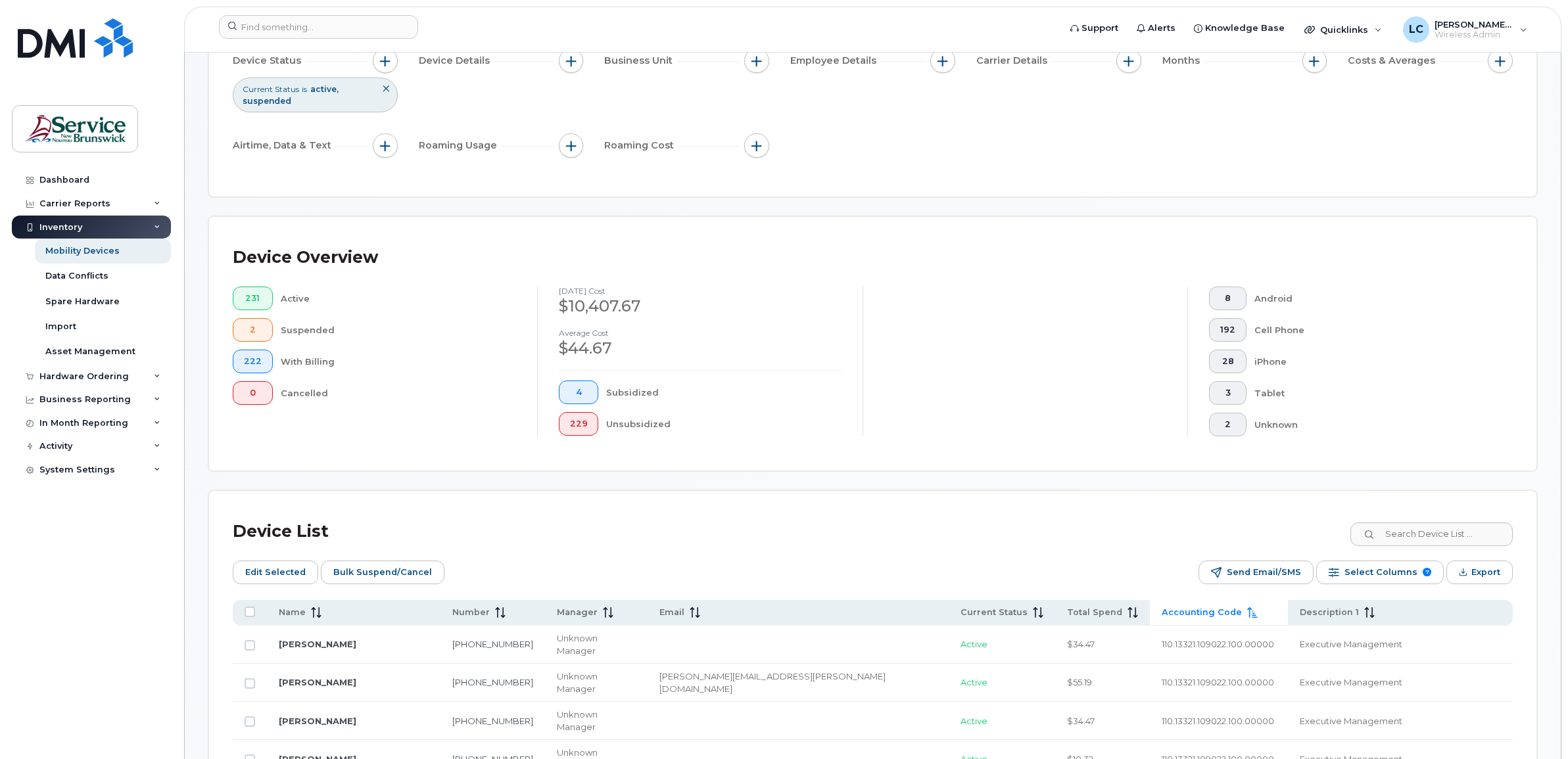
click at [1162, 615] on span "Accounting Code" at bounding box center [1201, 612] width 80 height 12
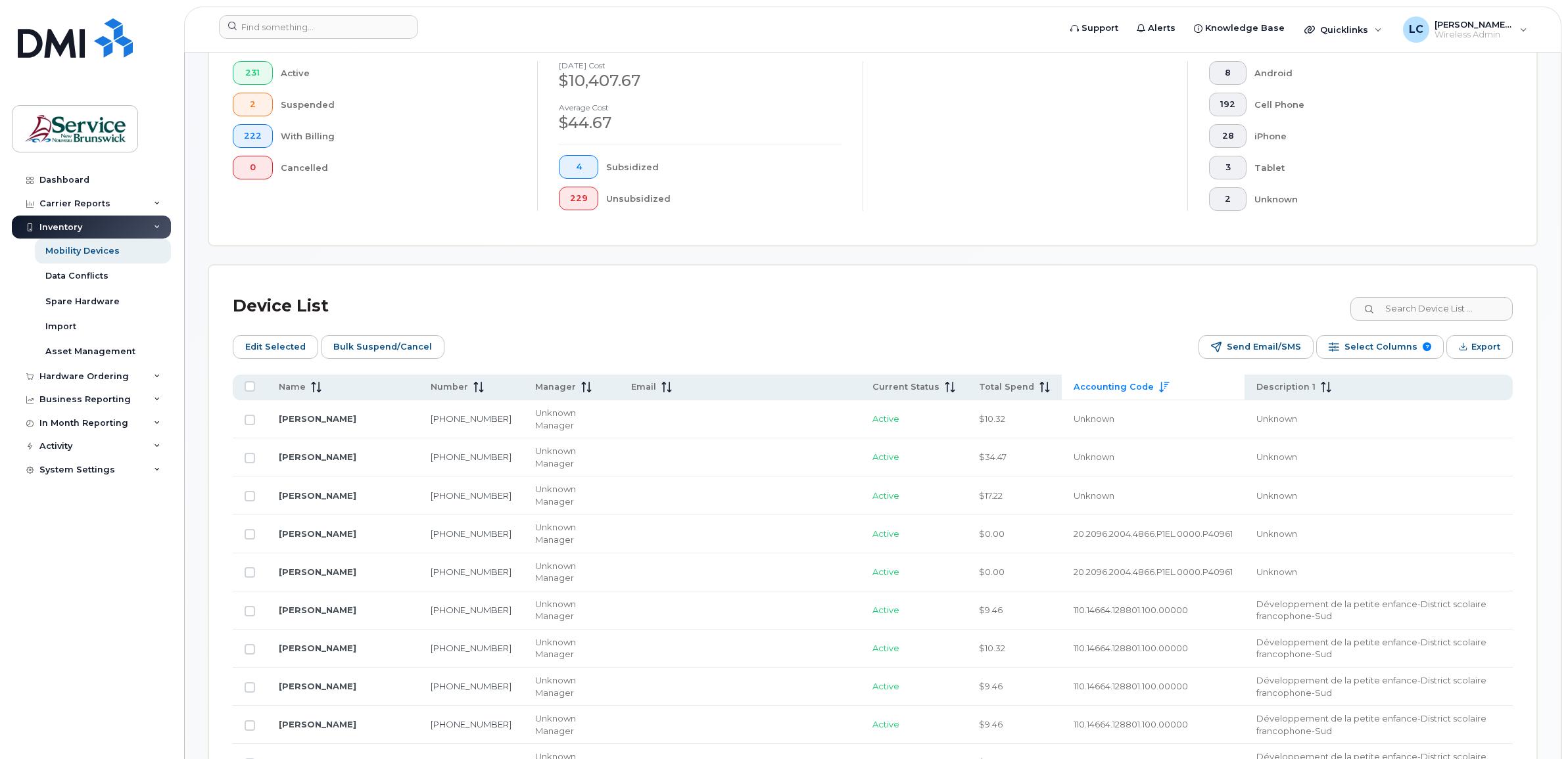
scroll to position [415, 0]
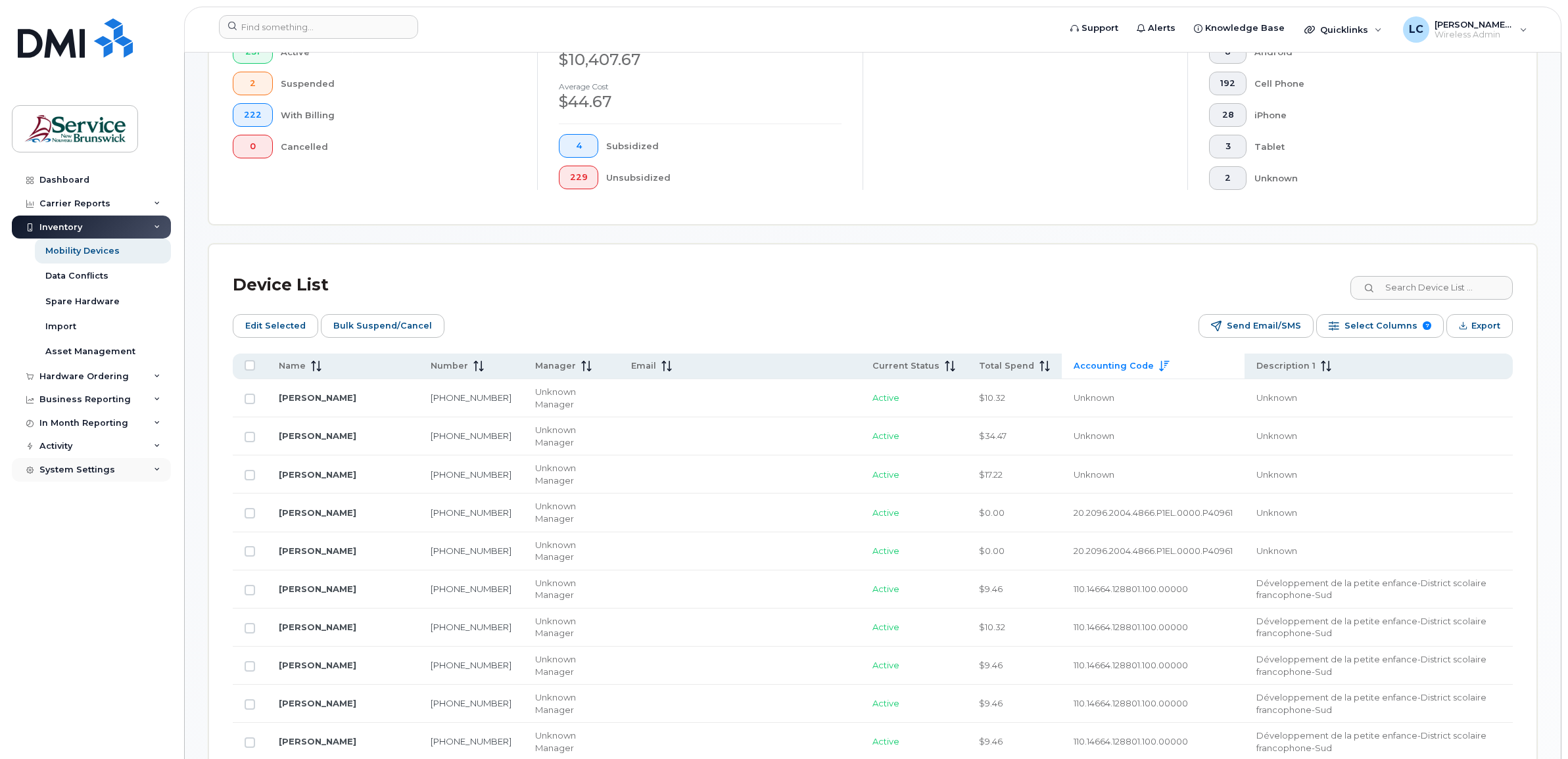
click at [106, 467] on div "System Settings" at bounding box center [77, 469] width 76 height 11
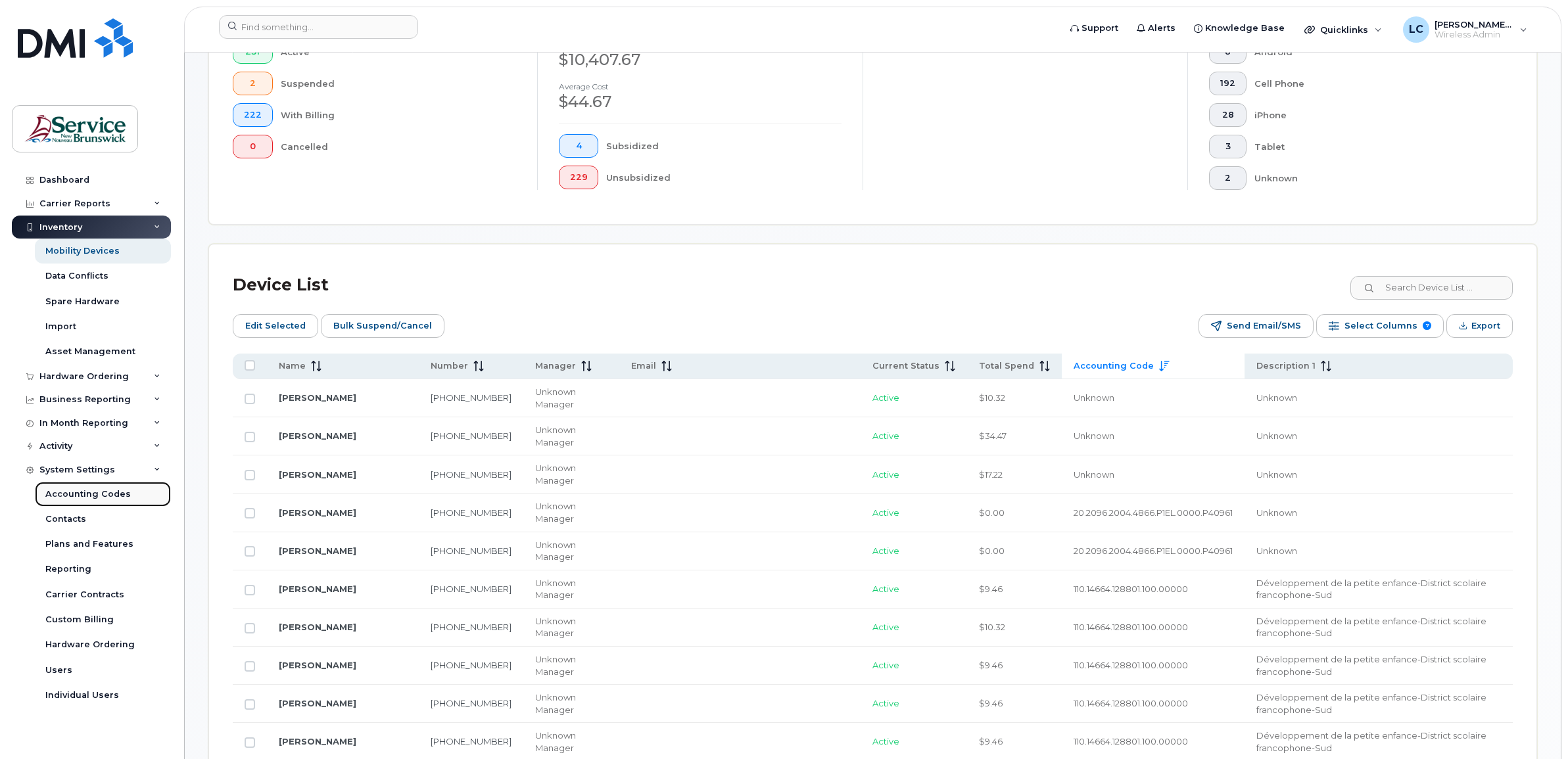
click at [104, 500] on div "Accounting Codes" at bounding box center [88, 494] width 86 height 12
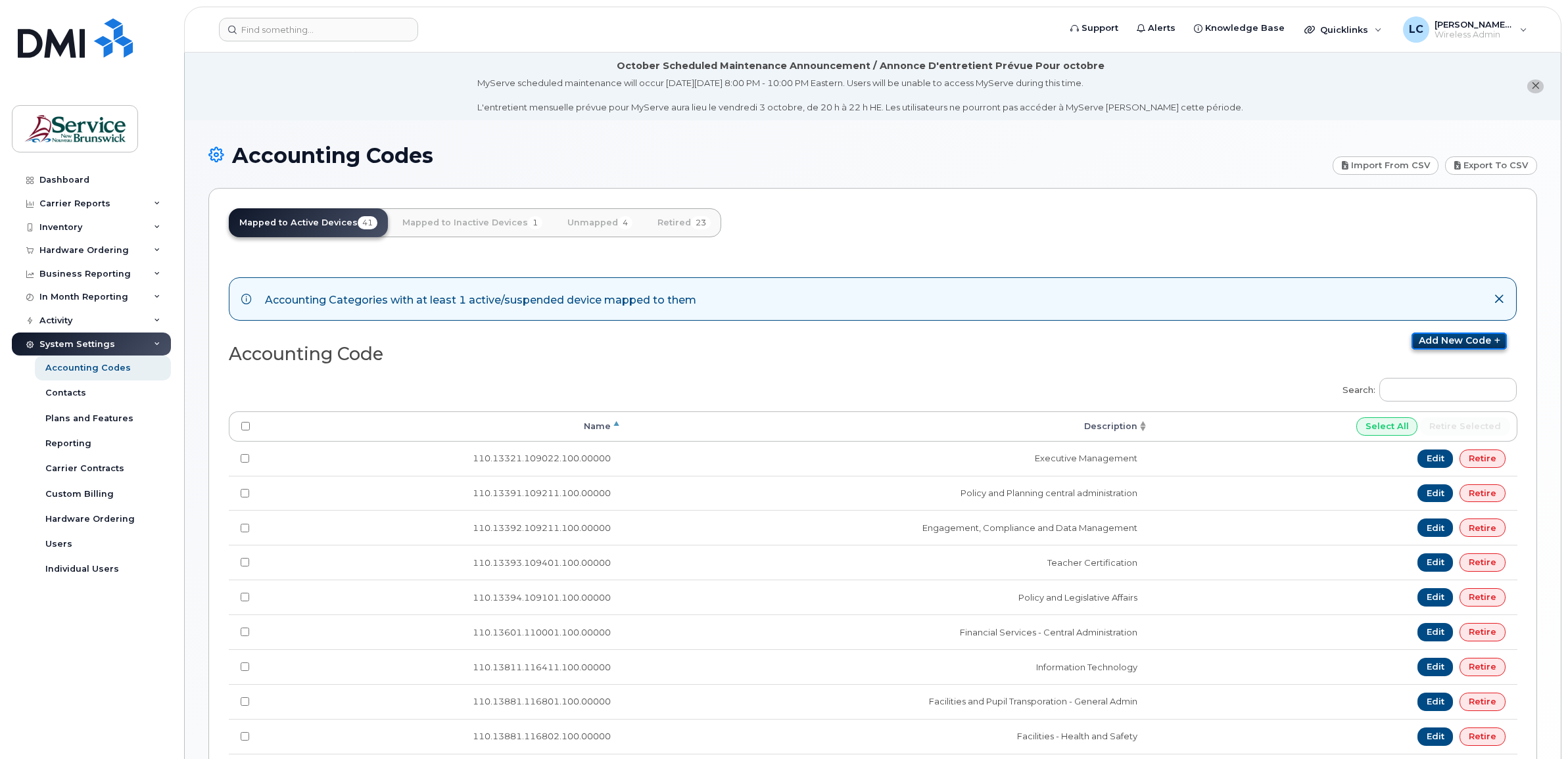
click at [1492, 337] on icon at bounding box center [1496, 341] width 9 height 8
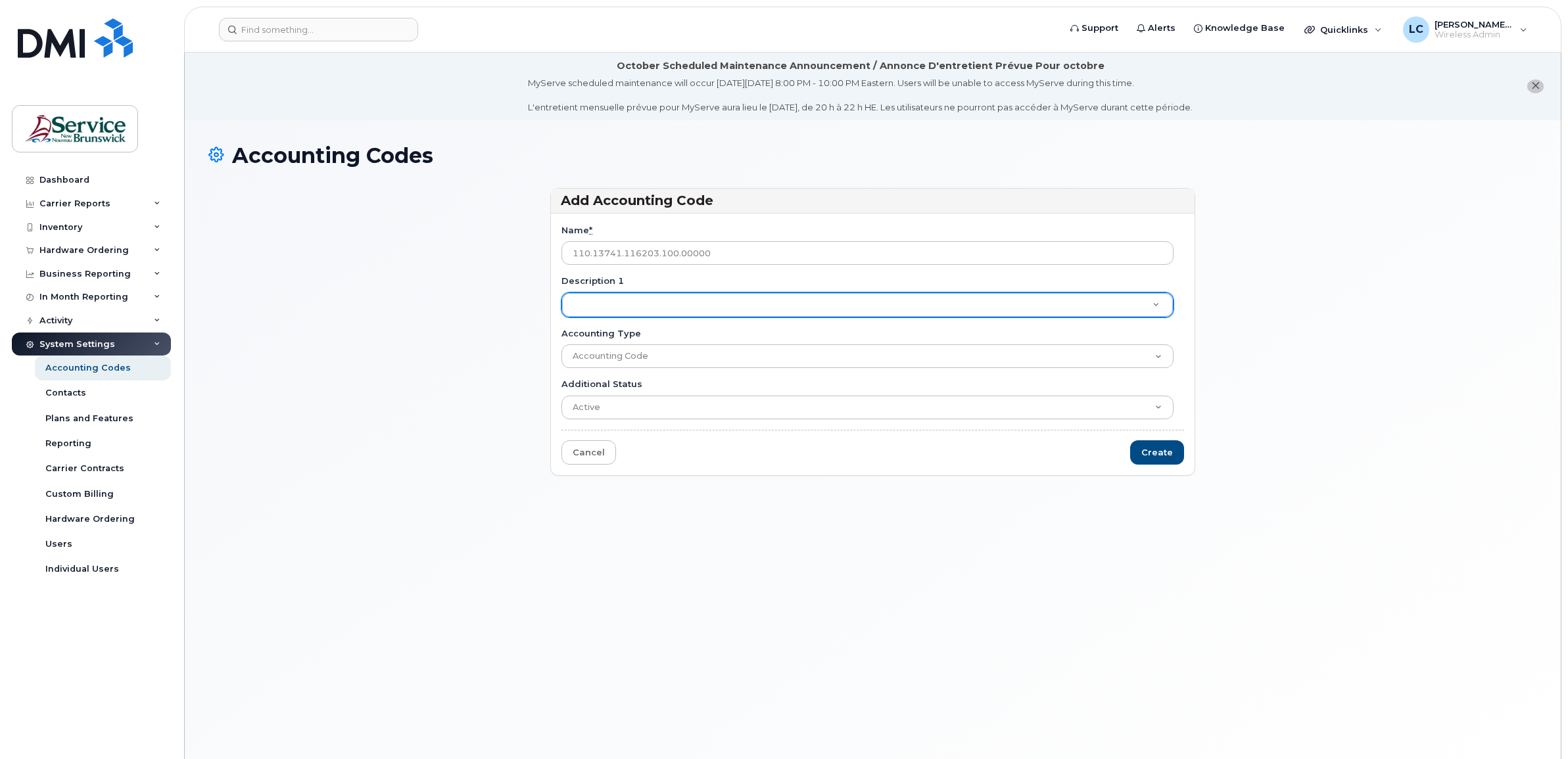
type input "110.13741.116203.100.00000"
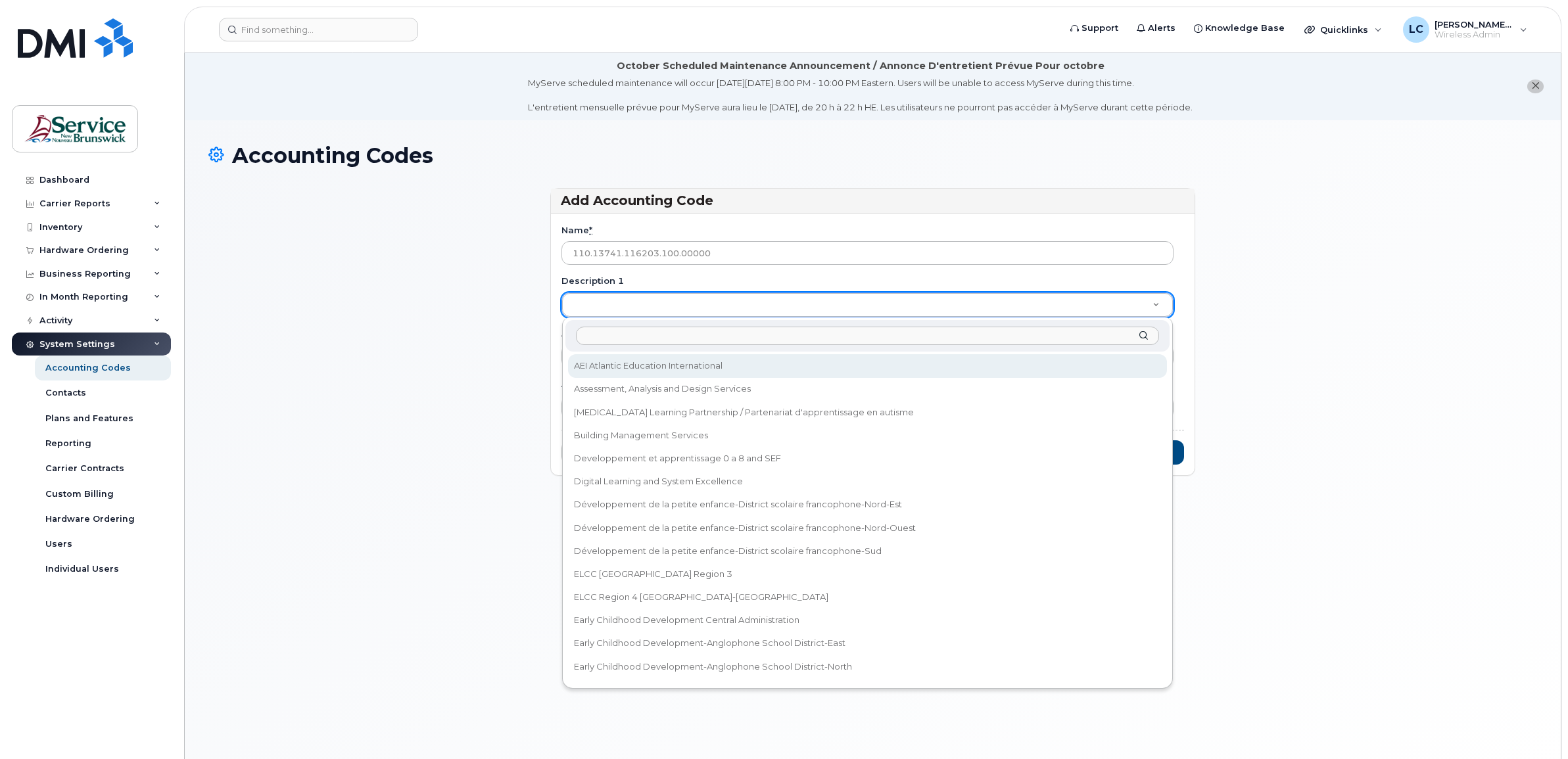
click at [625, 342] on input "Description 1" at bounding box center [868, 335] width 584 height 19
type input "District Financial Services - ASD"
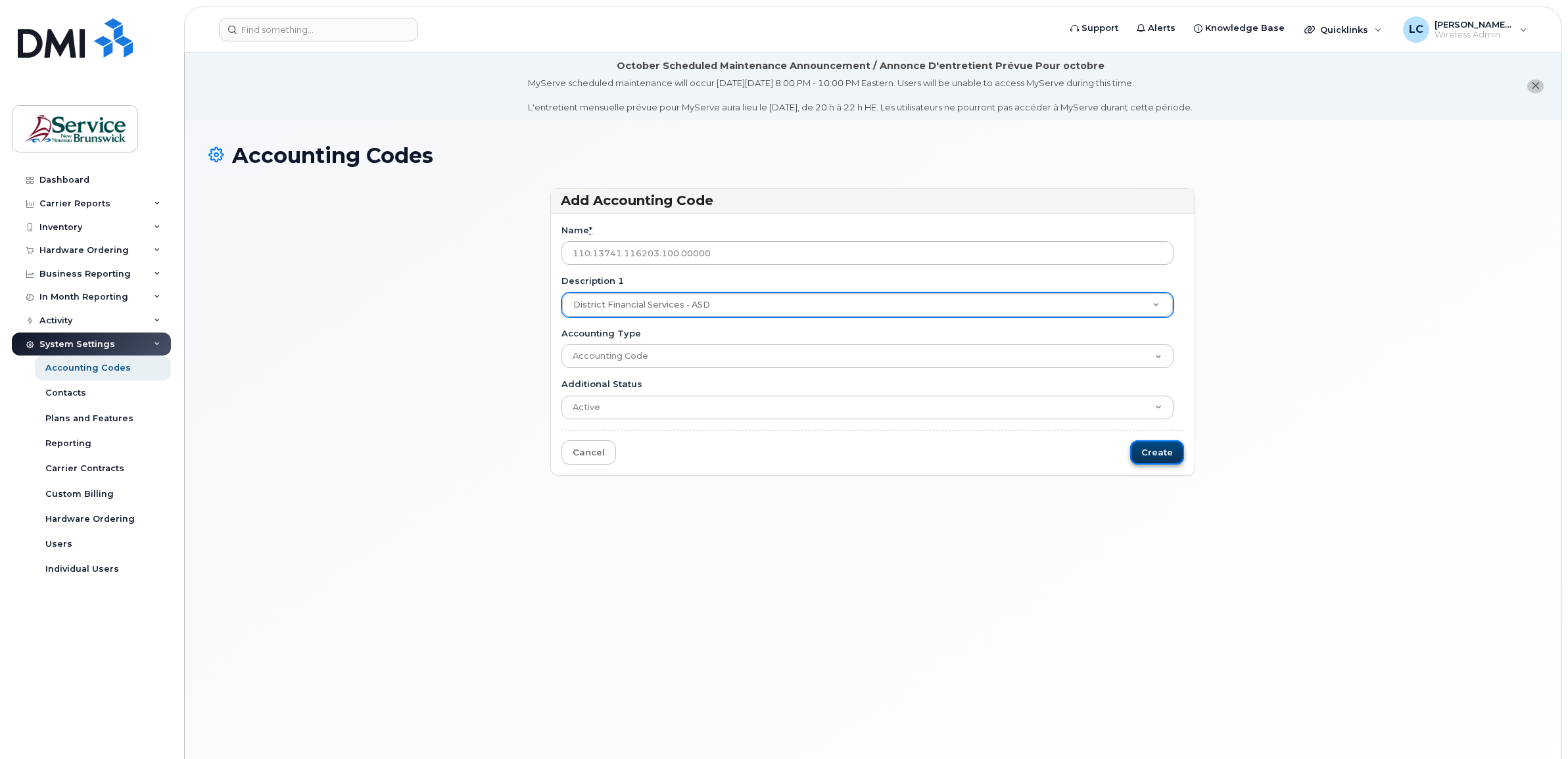
click at [1161, 454] on input "Create" at bounding box center [1157, 452] width 54 height 25
type input "Saving..."
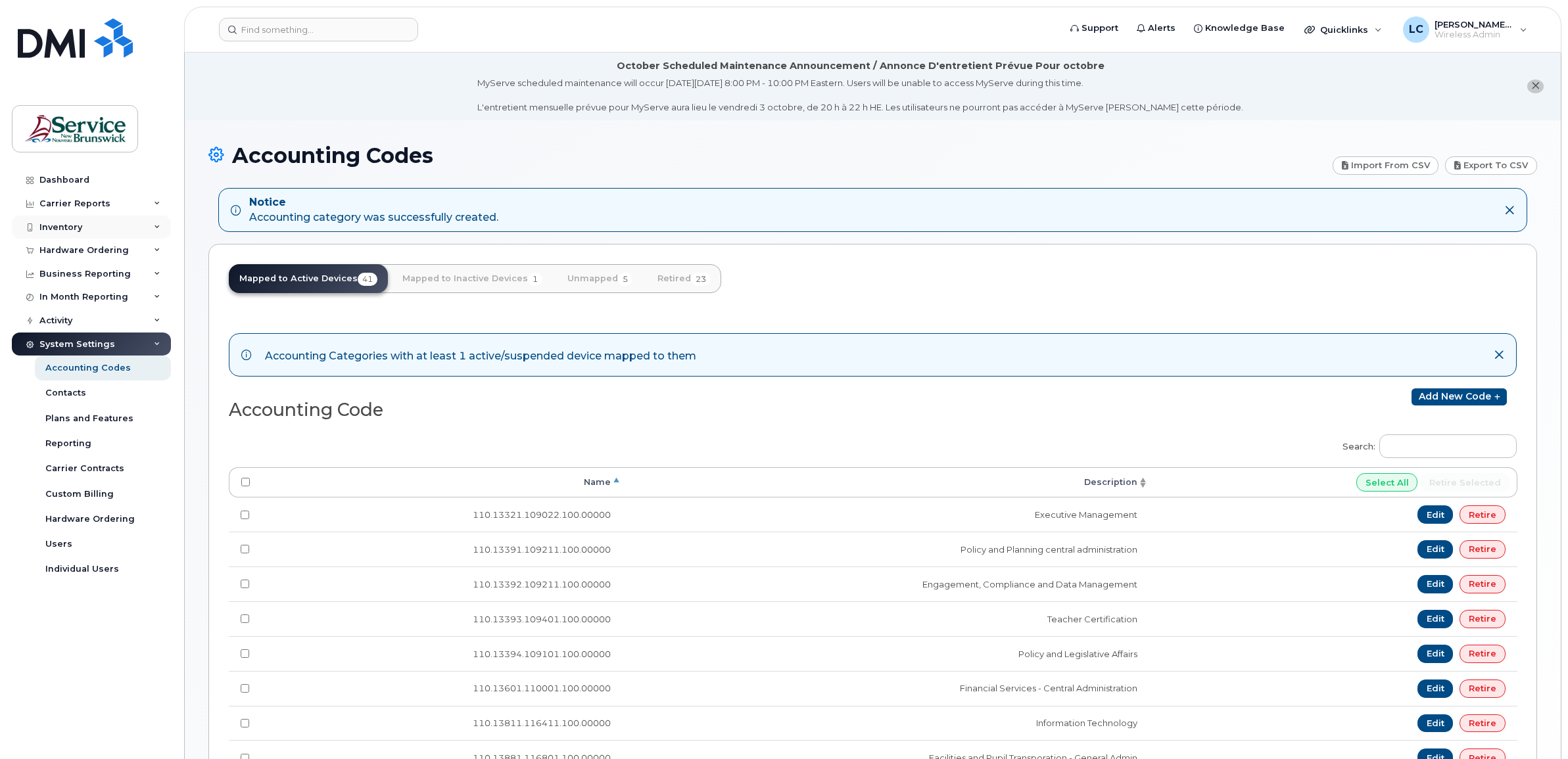
click at [147, 225] on div "Inventory" at bounding box center [91, 228] width 159 height 24
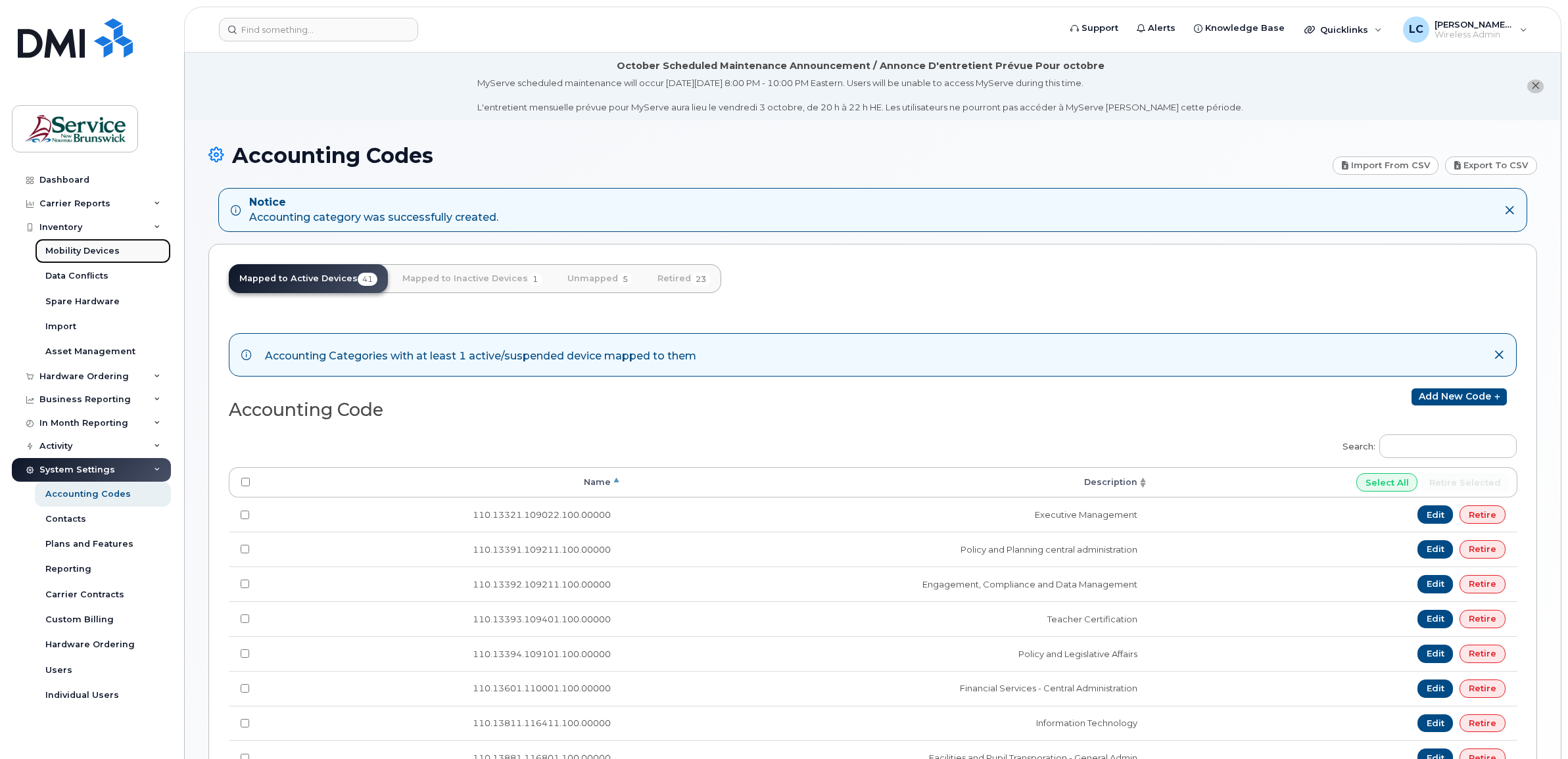
click at [130, 253] on link "Mobility Devices" at bounding box center [103, 250] width 136 height 25
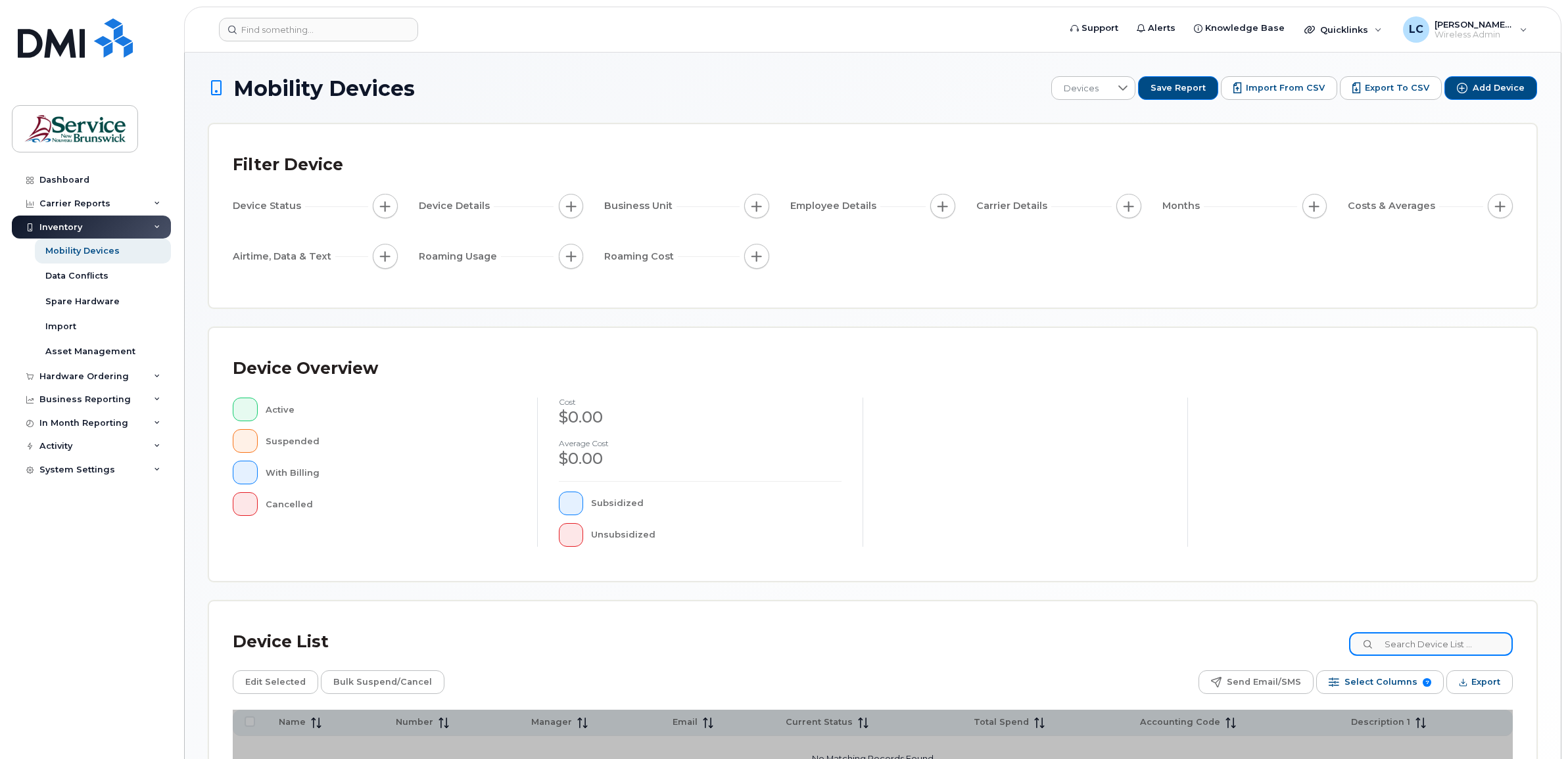
click at [1427, 639] on input at bounding box center [1431, 644] width 164 height 24
type input "law"
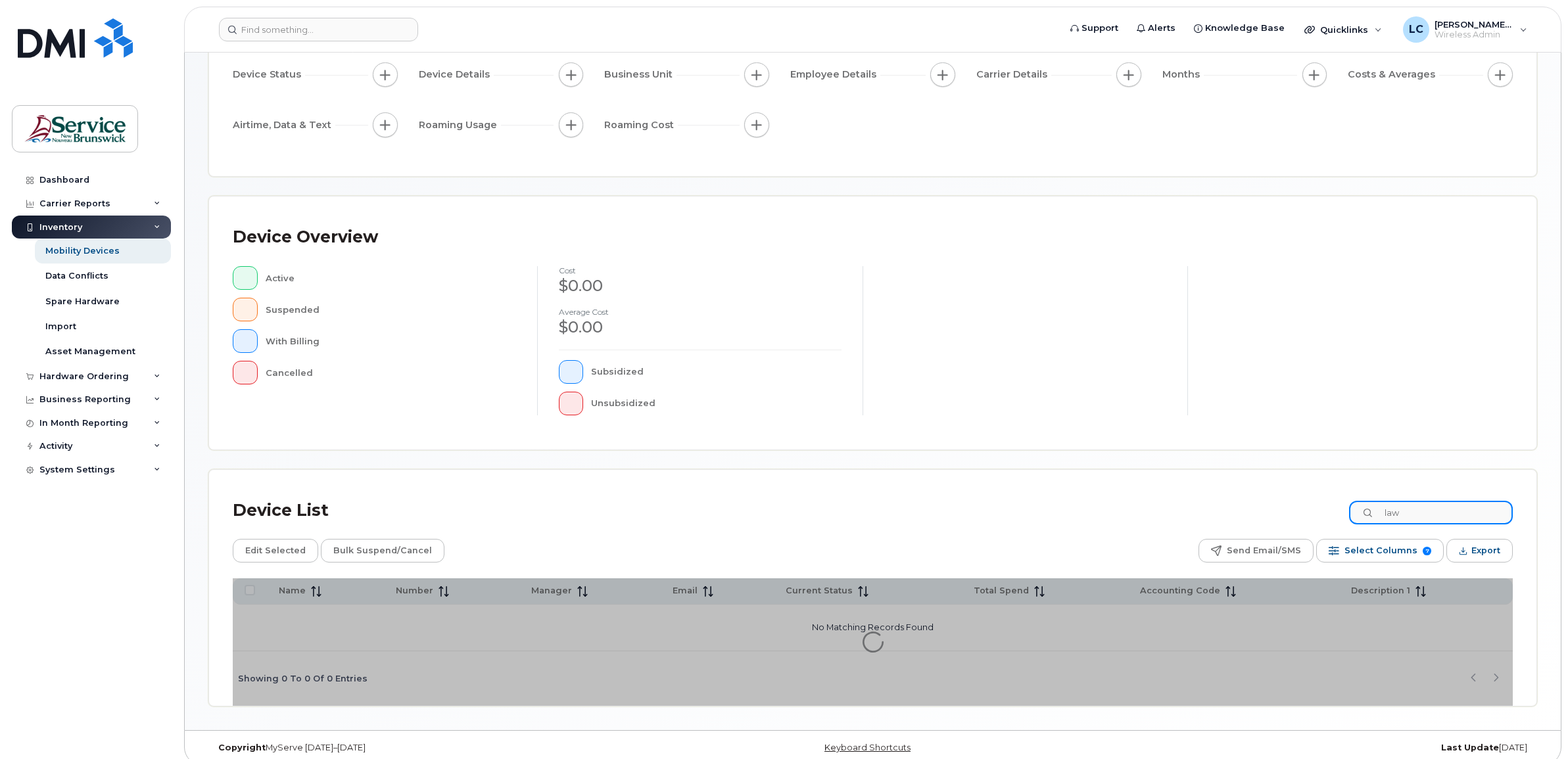
scroll to position [145, 0]
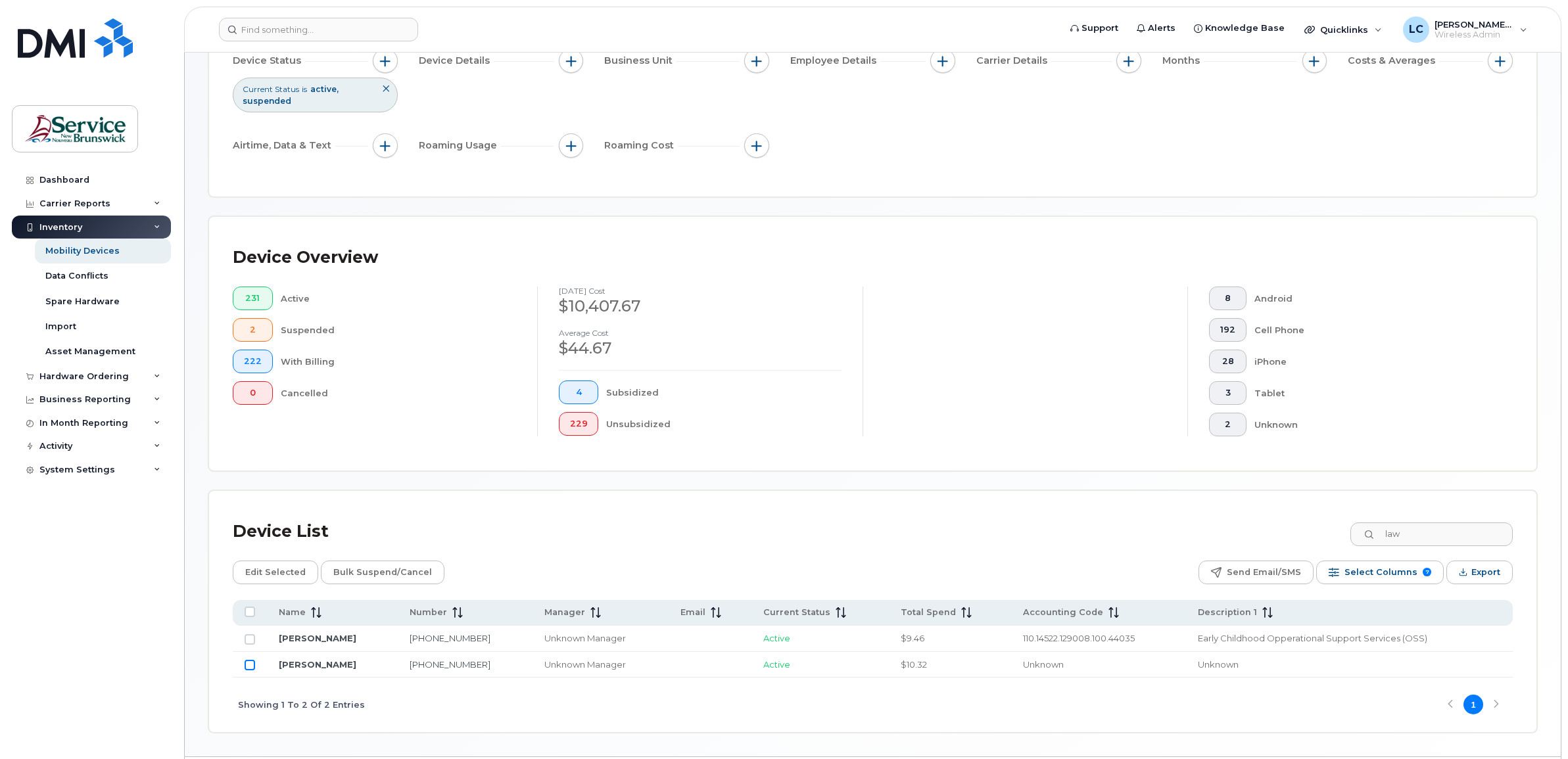
click at [251, 665] on input "Row Unselected" at bounding box center [249, 664] width 11 height 11
checkbox input "true"
click at [257, 570] on span "Edit Selected" at bounding box center [275, 572] width 60 height 20
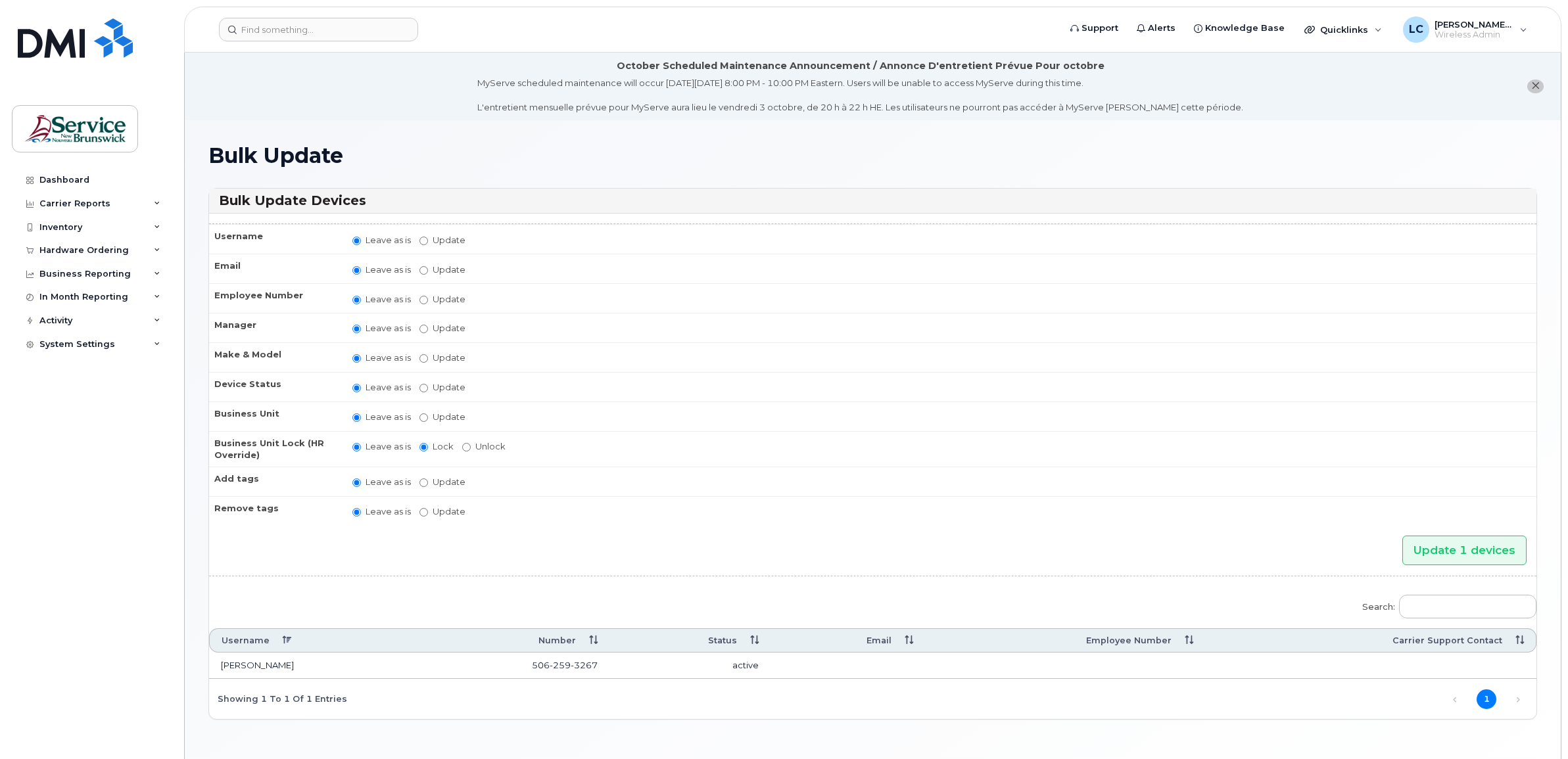
click at [1283, 401] on td "Leave as is Update You must select categories for all accounting types if you u…" at bounding box center [938, 416] width 1195 height 30
click at [419, 267] on input "Update" at bounding box center [423, 270] width 9 height 9
radio input "true"
radio input "false"
click at [480, 263] on input "Update" at bounding box center [526, 270] width 121 height 17
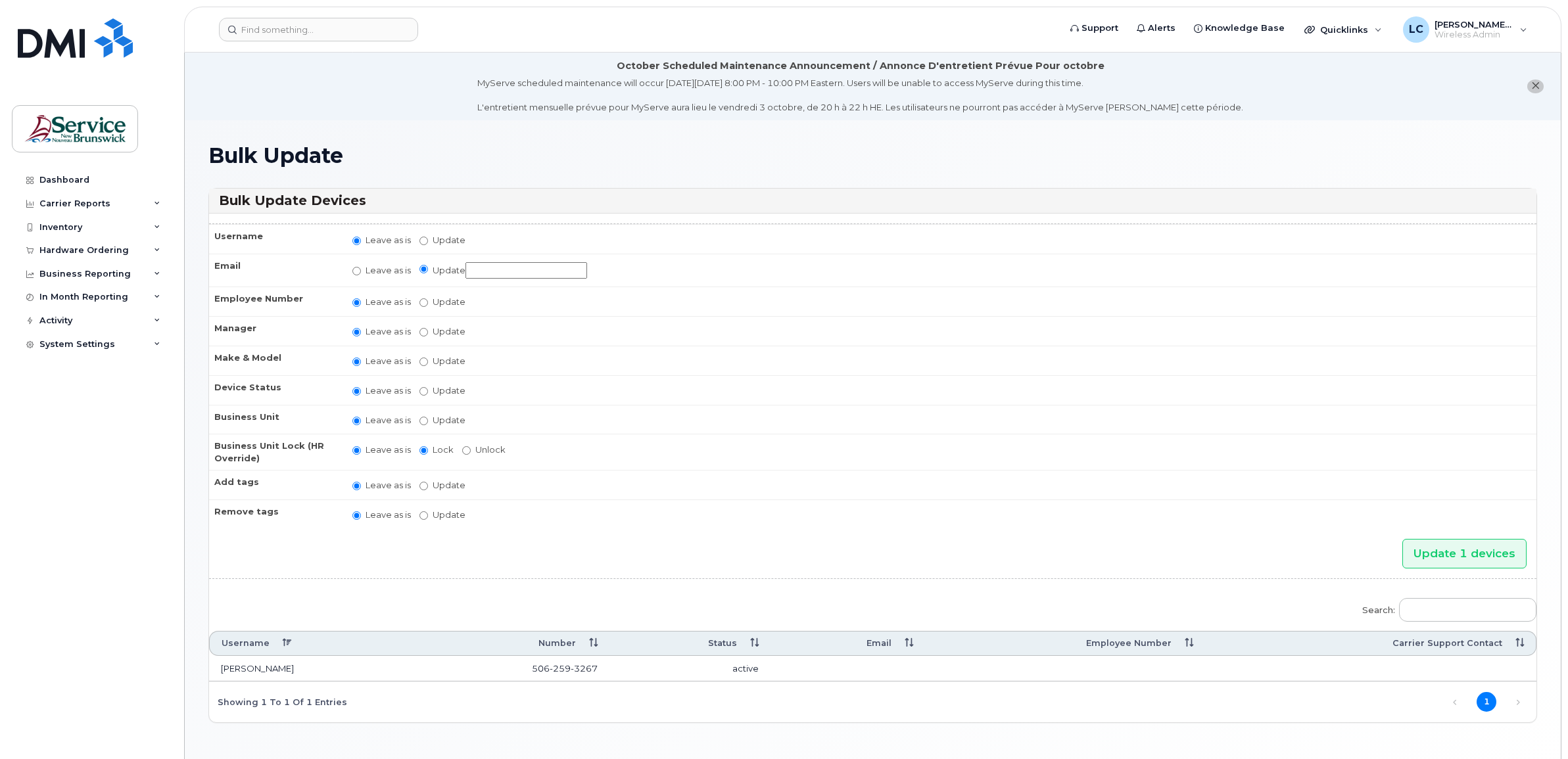
paste input "andrew.law@gnb.ca"
type input "andrew.law@gnb.ca"
click at [425, 417] on input "Update" at bounding box center [423, 421] width 9 height 9
radio input "true"
radio input "false"
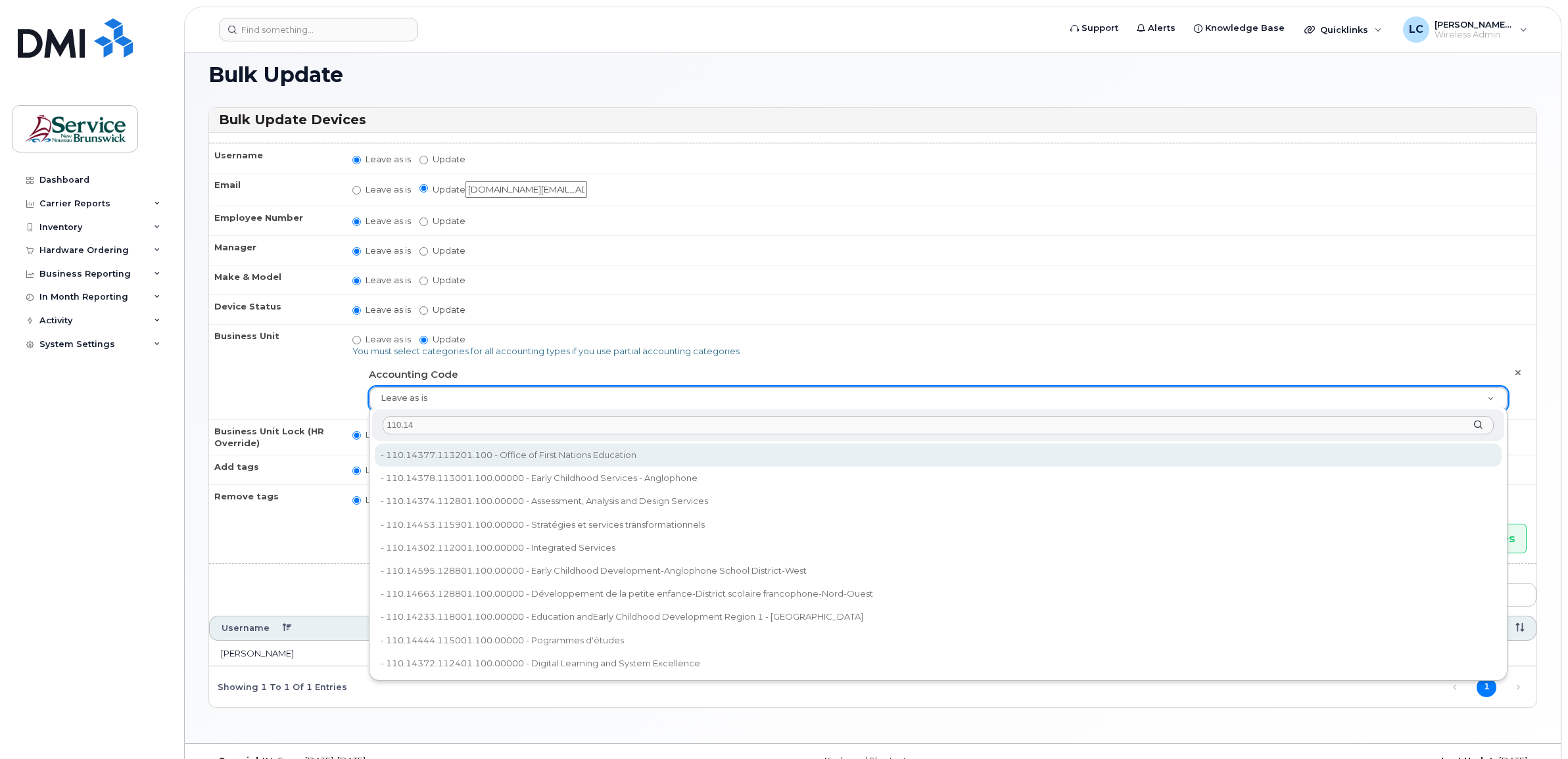
scroll to position [82, 0]
click at [444, 419] on input "110.14" at bounding box center [938, 424] width 1110 height 19
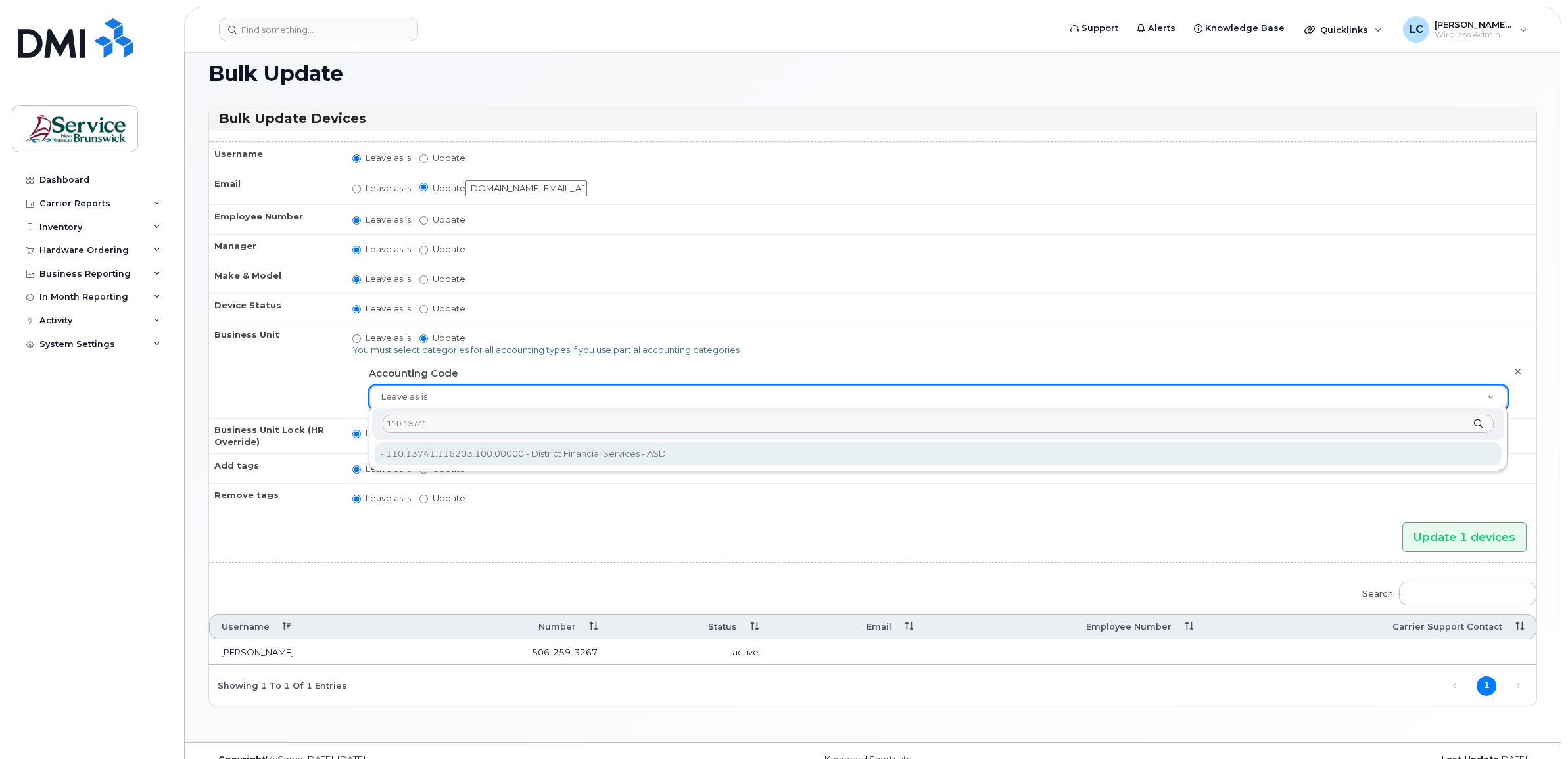
type input "110.13741"
type input "36132629"
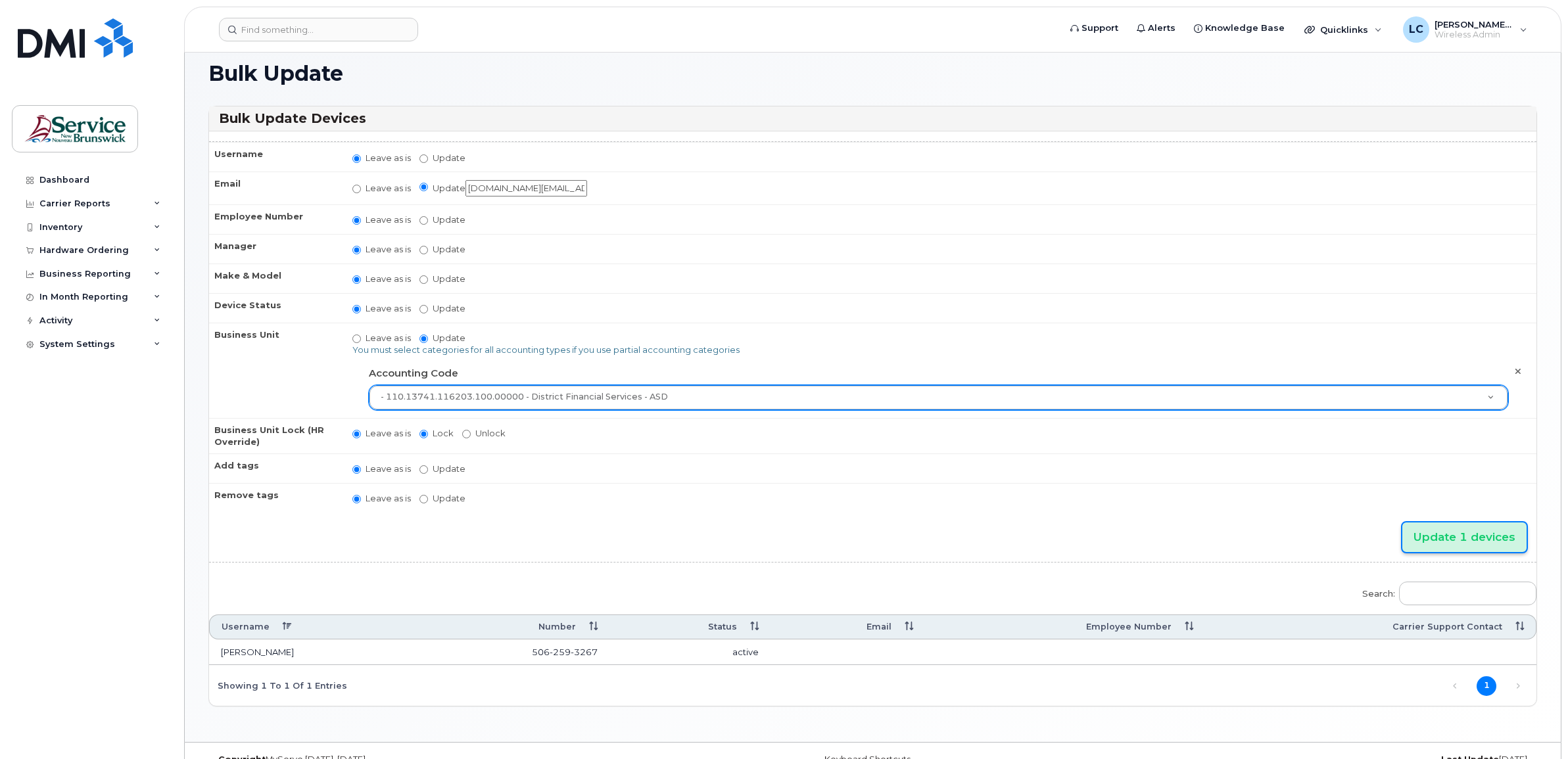
click at [1440, 529] on input "Update 1 devices" at bounding box center [1464, 537] width 124 height 30
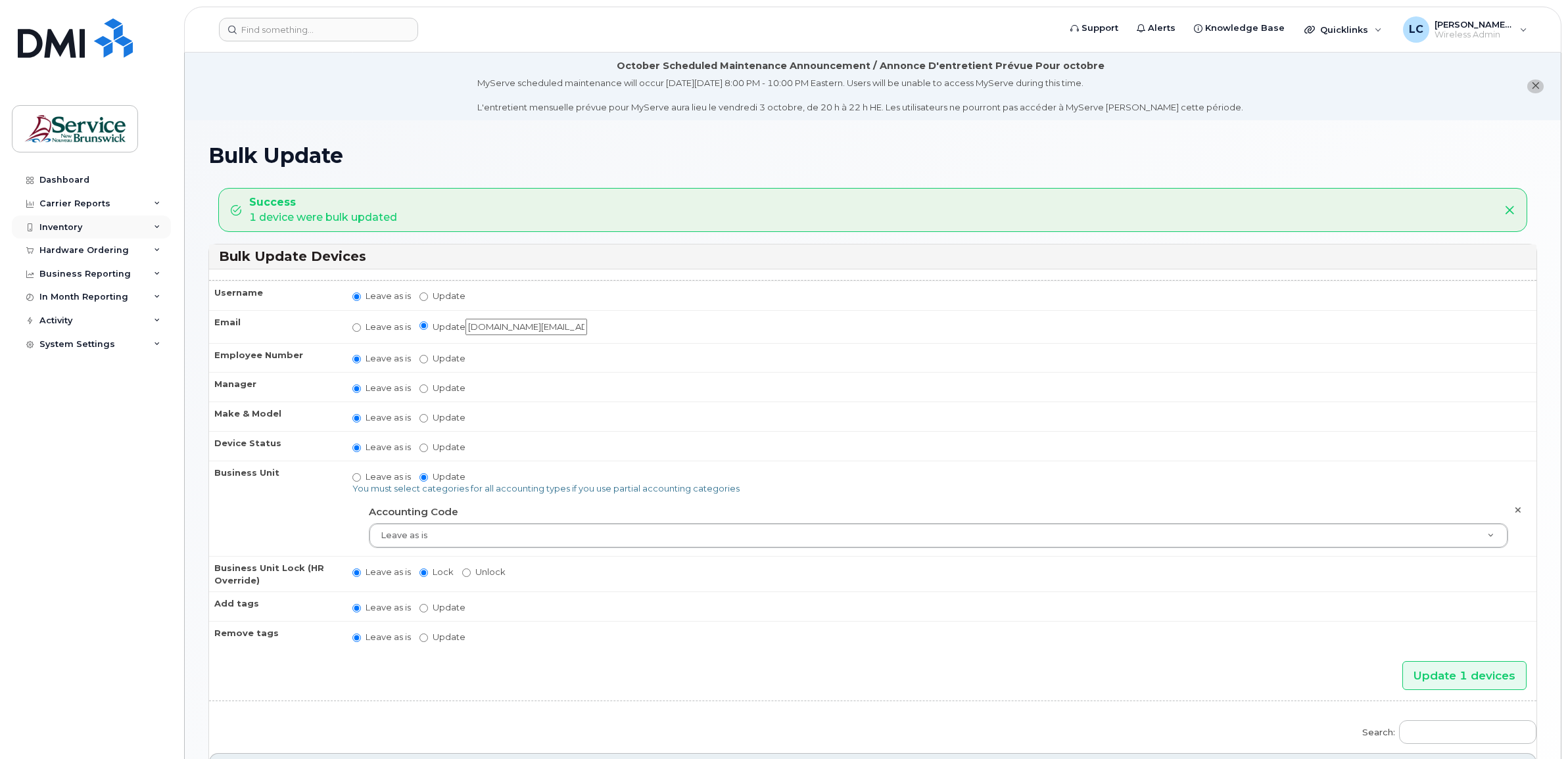
click at [145, 226] on div "Inventory" at bounding box center [91, 228] width 159 height 24
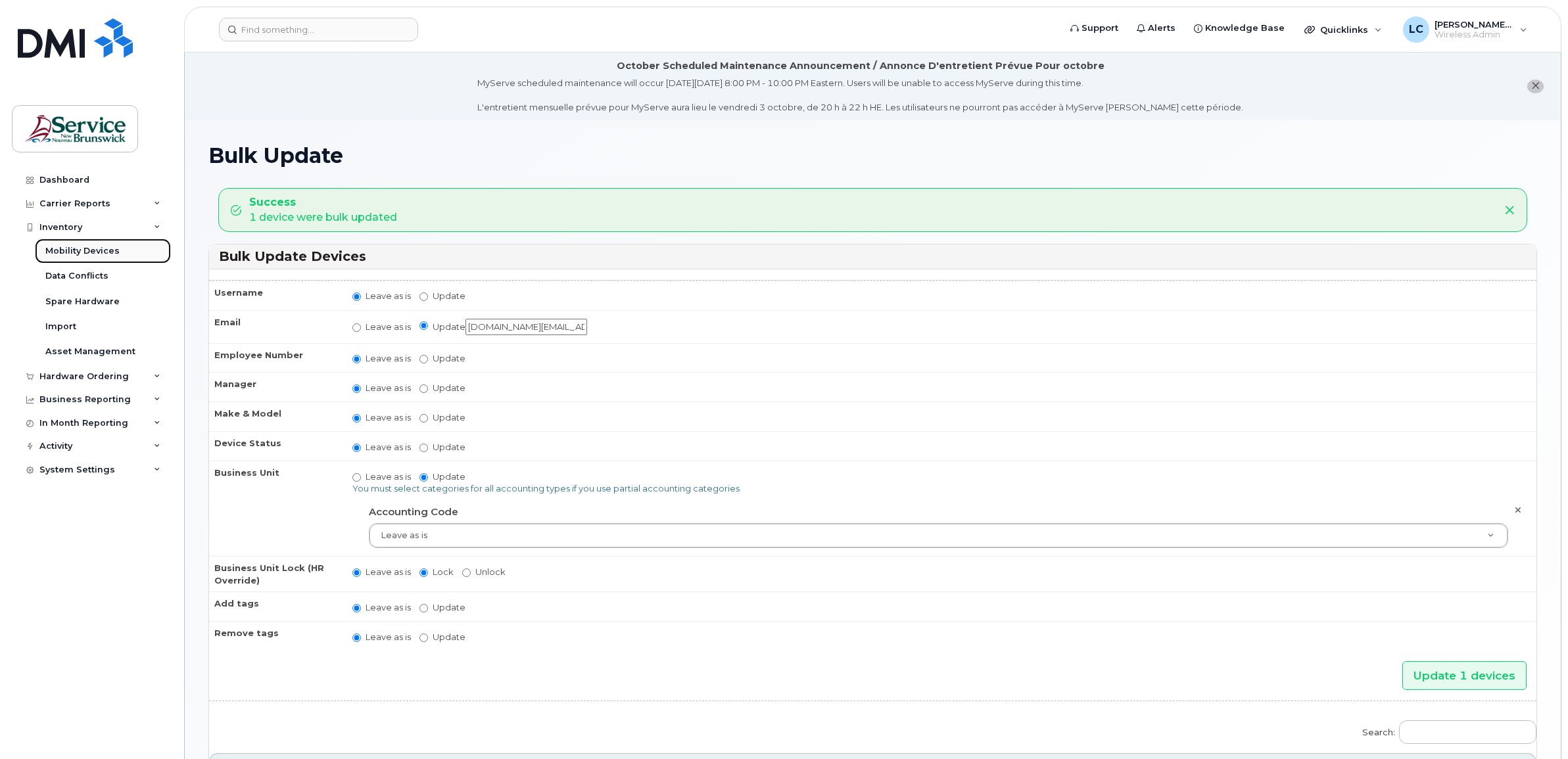
click at [118, 251] on link "Mobility Devices" at bounding box center [103, 250] width 136 height 25
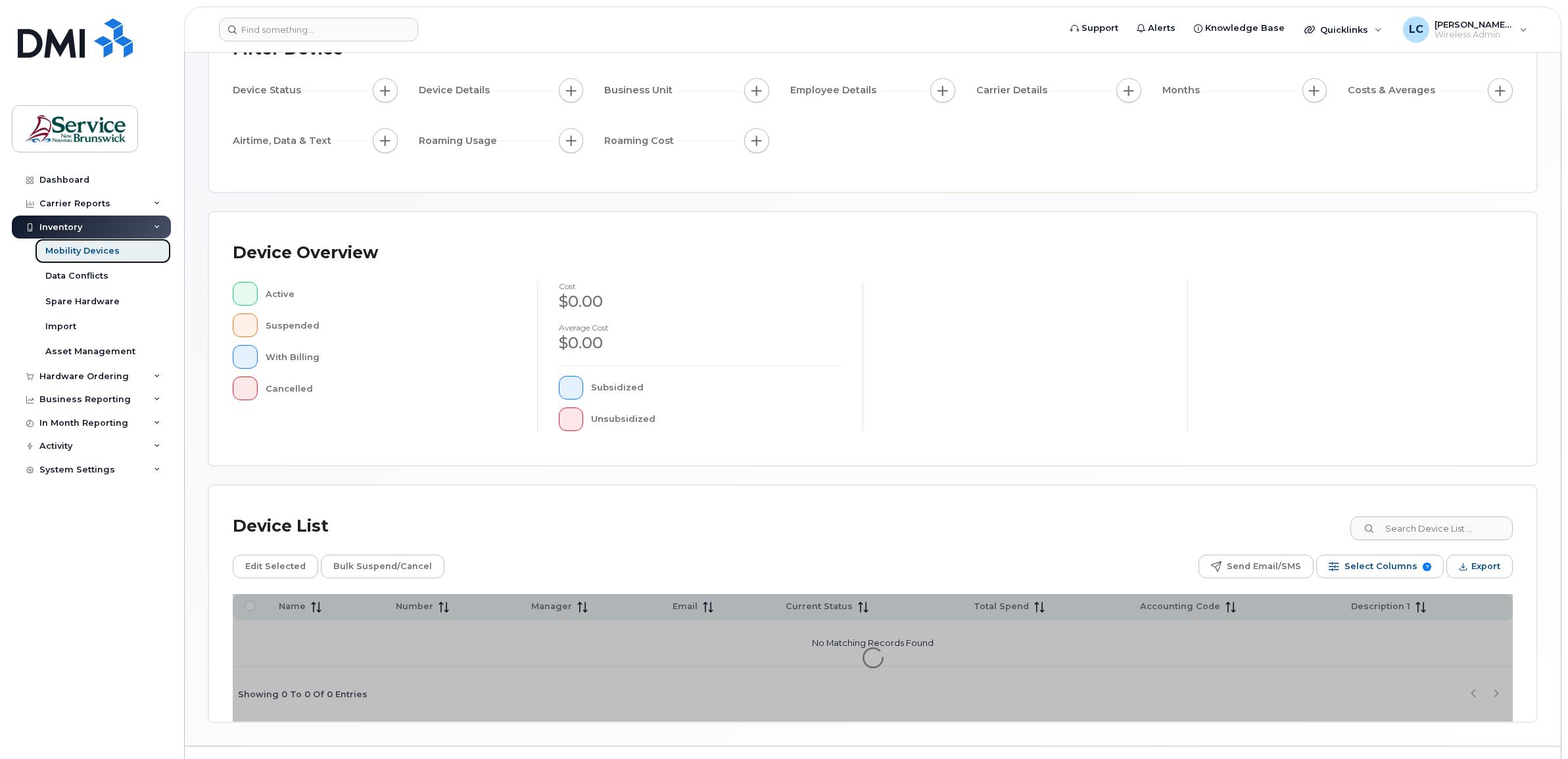
scroll to position [145, 0]
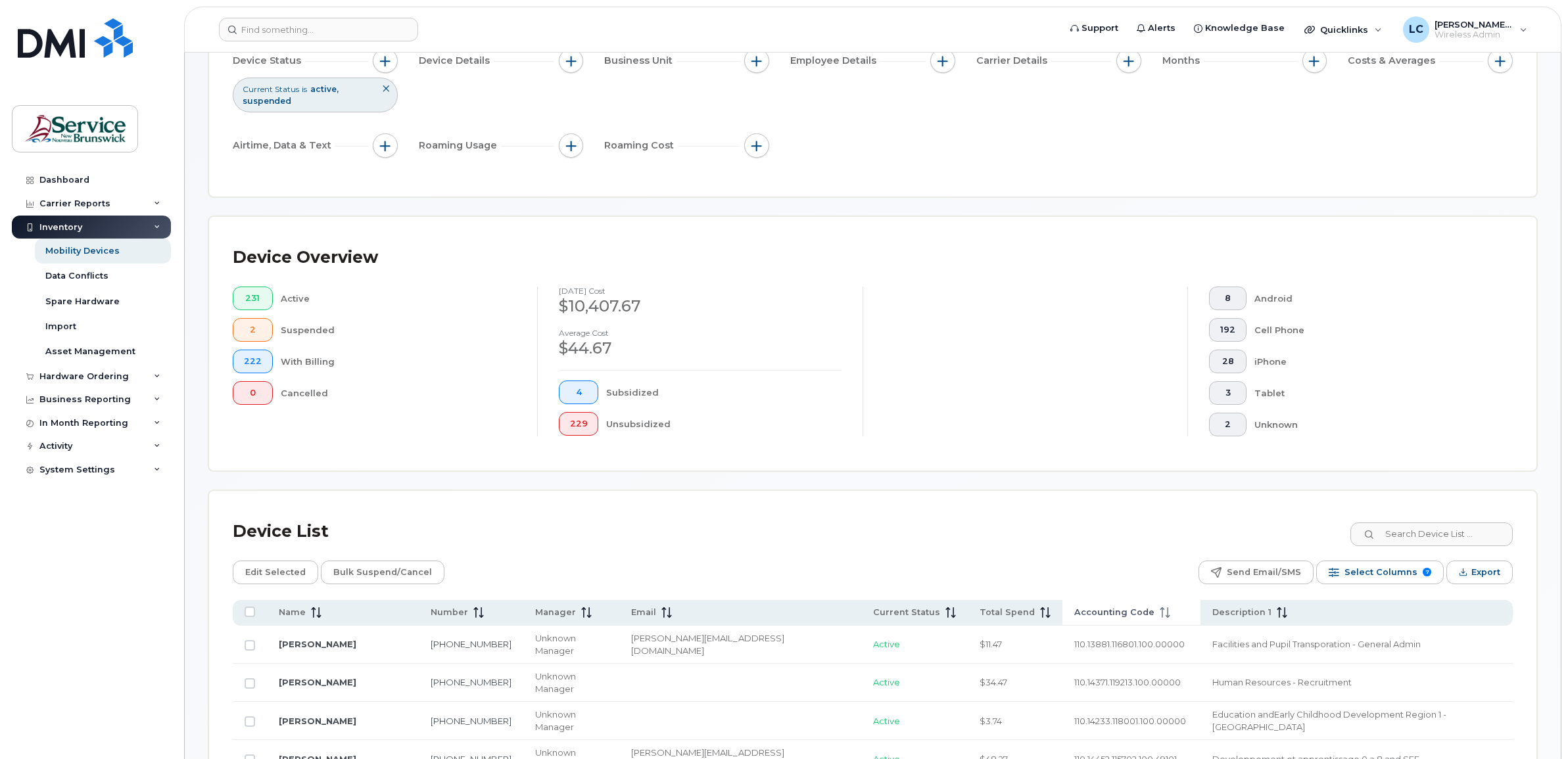
click at [1074, 615] on span "Accounting Code" at bounding box center [1113, 612] width 80 height 12
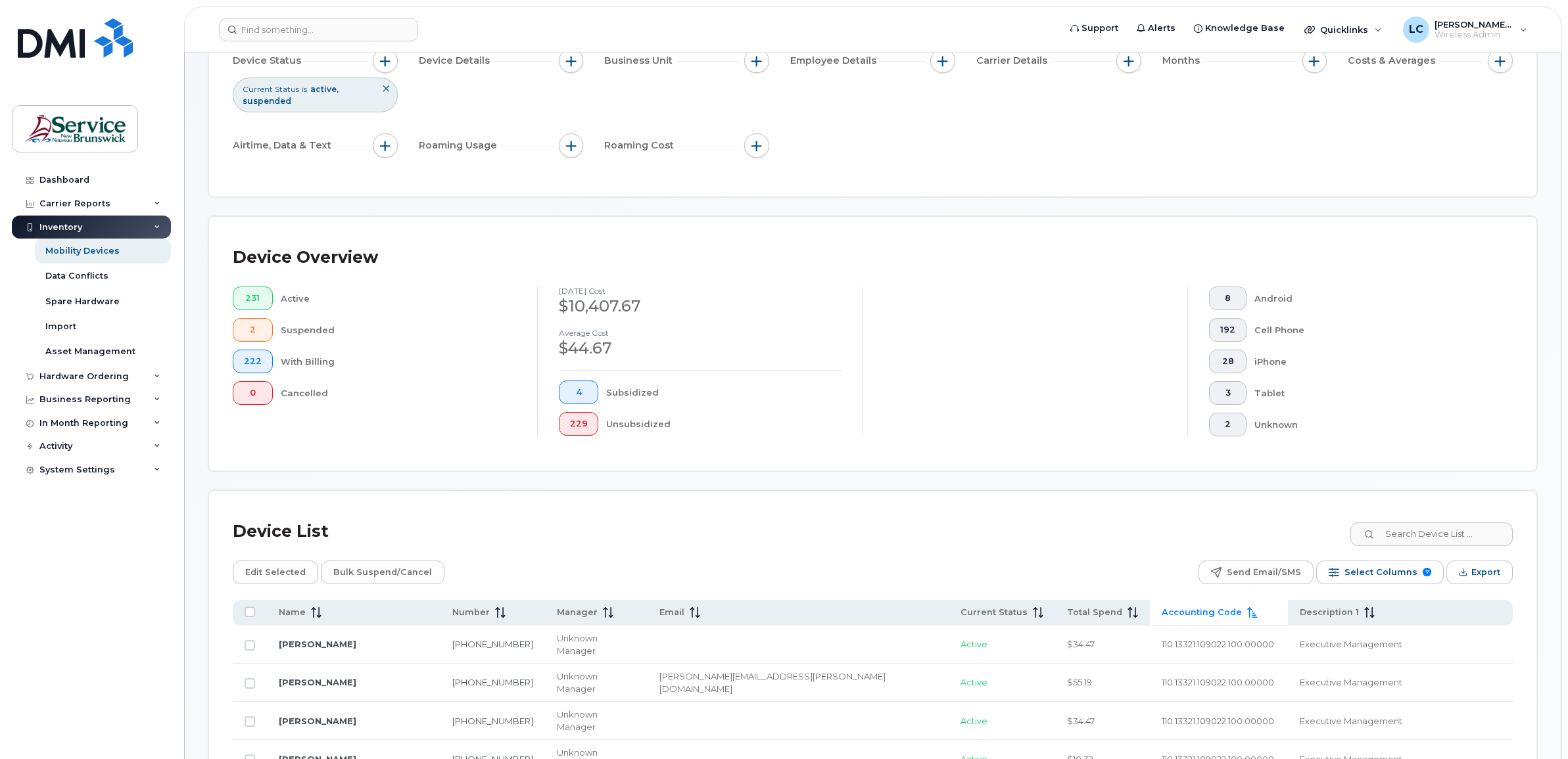
click at [1162, 611] on span "Accounting Code" at bounding box center [1201, 612] width 80 height 12
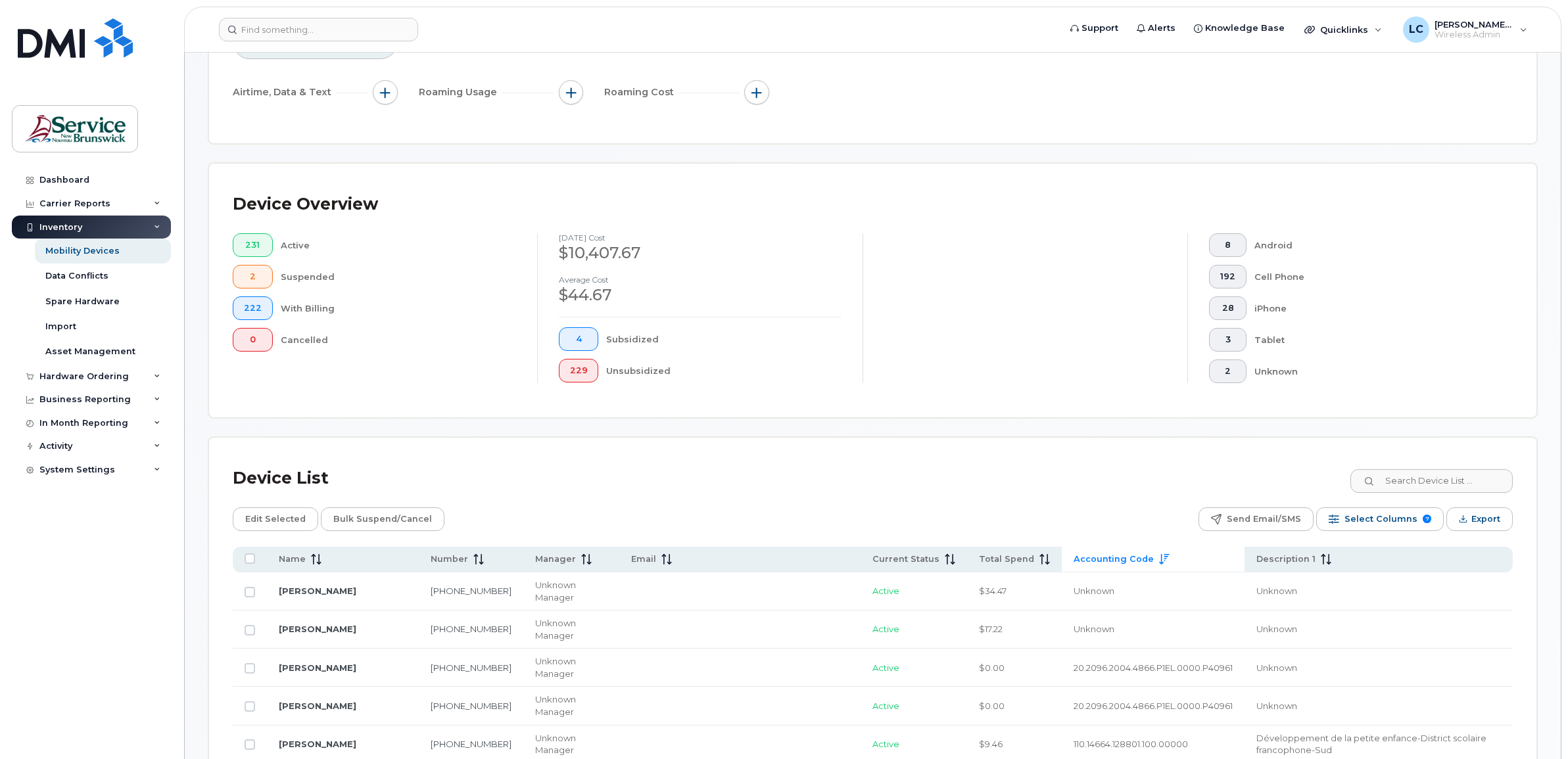
scroll to position [228, 0]
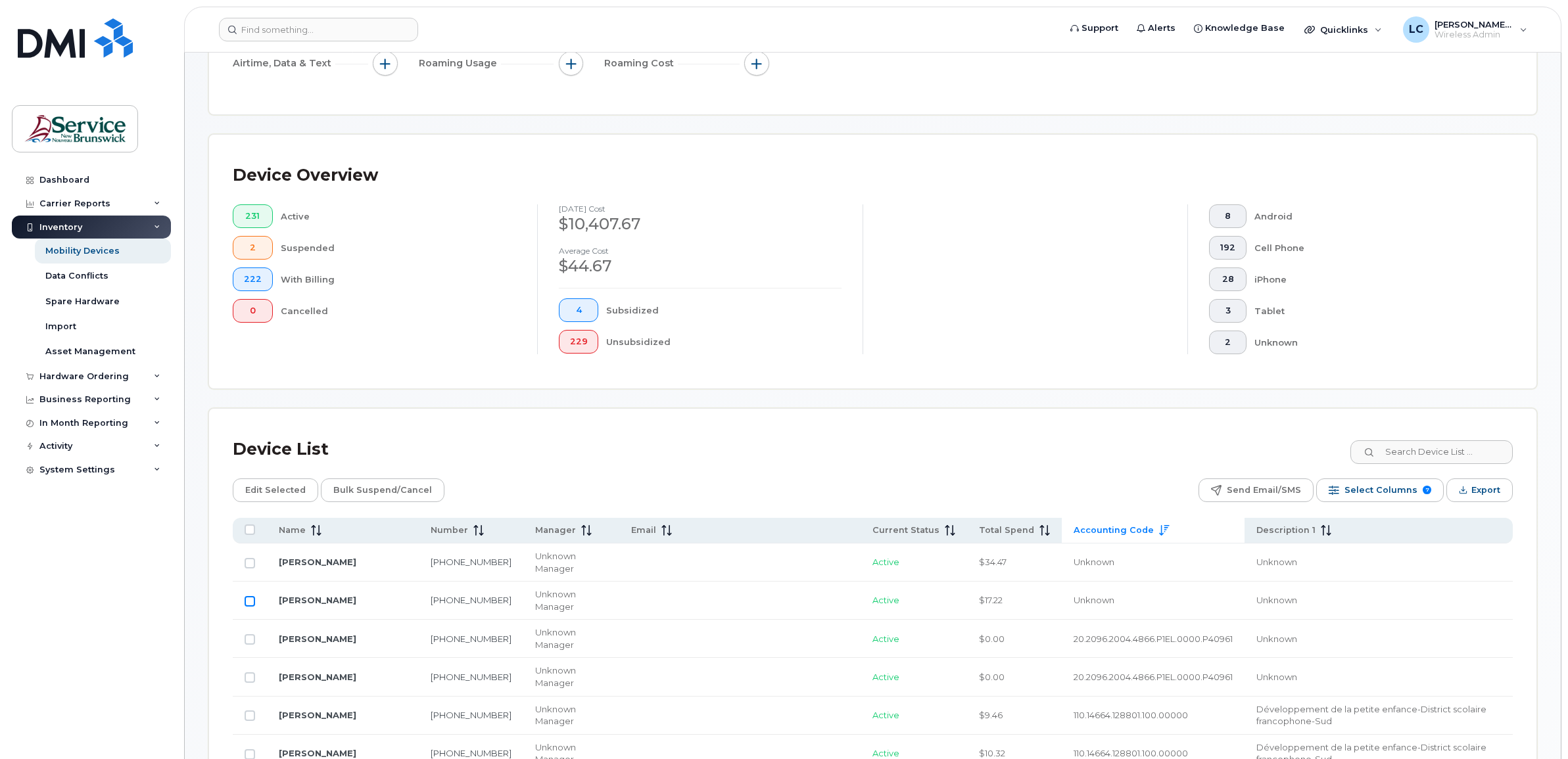
click at [247, 595] on input "Row Unselected" at bounding box center [249, 600] width 11 height 11
checkbox input "true"
click at [251, 488] on span "Edit Selected" at bounding box center [275, 490] width 60 height 20
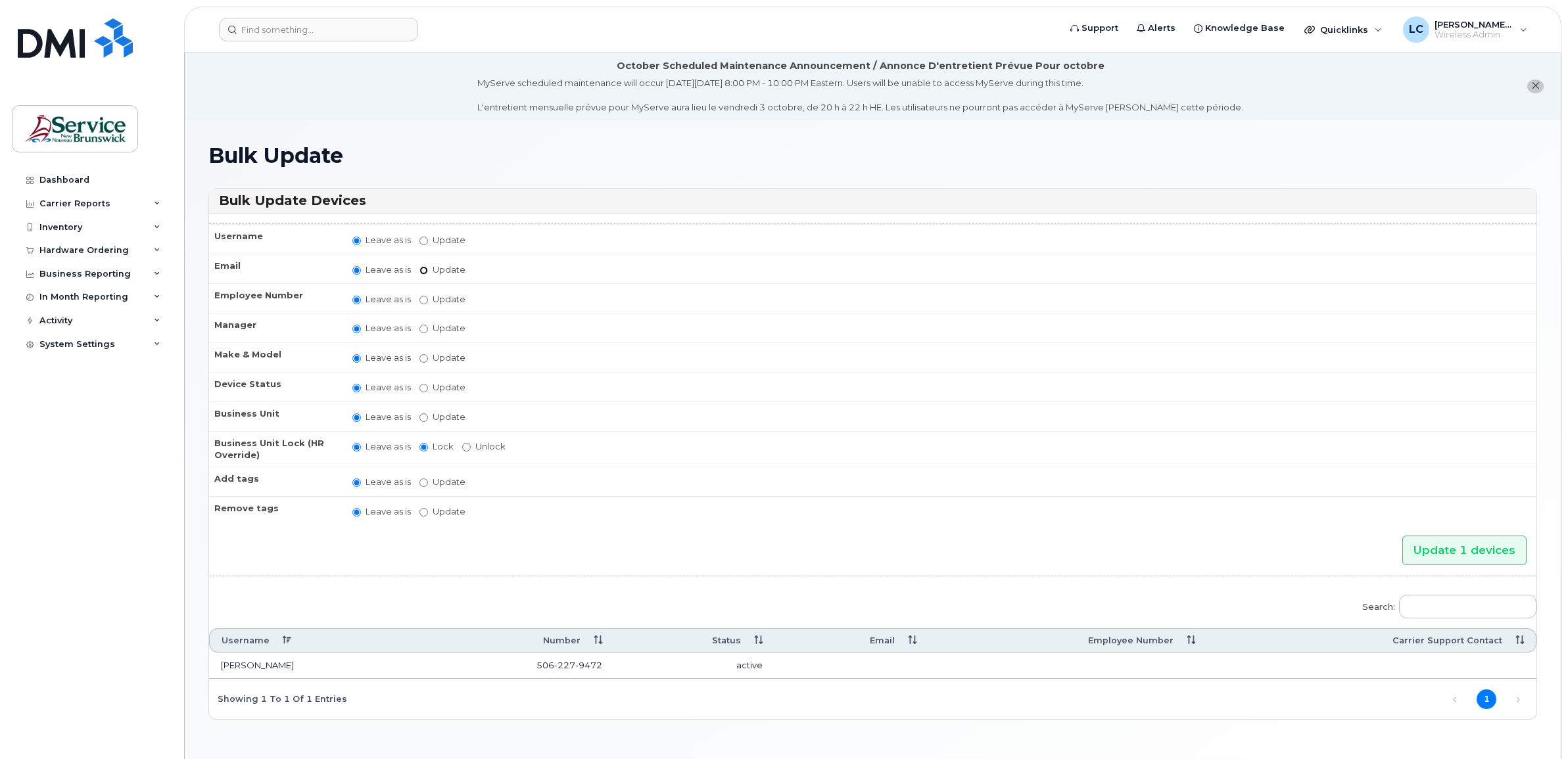
click at [425, 269] on input "Update" at bounding box center [423, 270] width 9 height 9
radio input "true"
radio input "false"
click at [493, 268] on input "Update" at bounding box center [526, 270] width 121 height 17
paste input "[PERSON_NAME][EMAIL_ADDRESS][DOMAIN_NAME]"
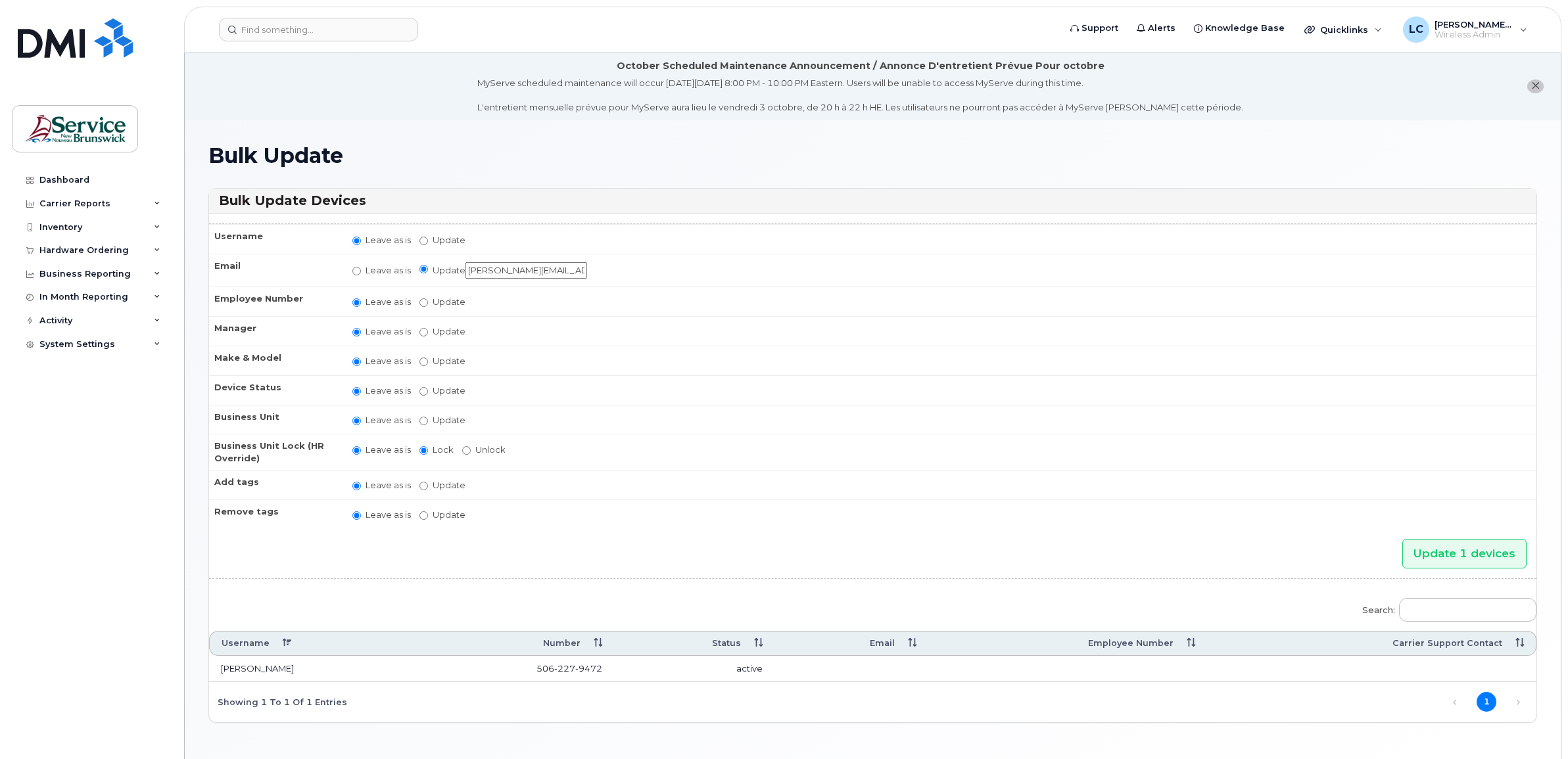
scroll to position [0, 1]
type input "[PERSON_NAME][EMAIL_ADDRESS][DOMAIN_NAME]"
click at [422, 419] on input "Update" at bounding box center [423, 421] width 9 height 9
radio input "true"
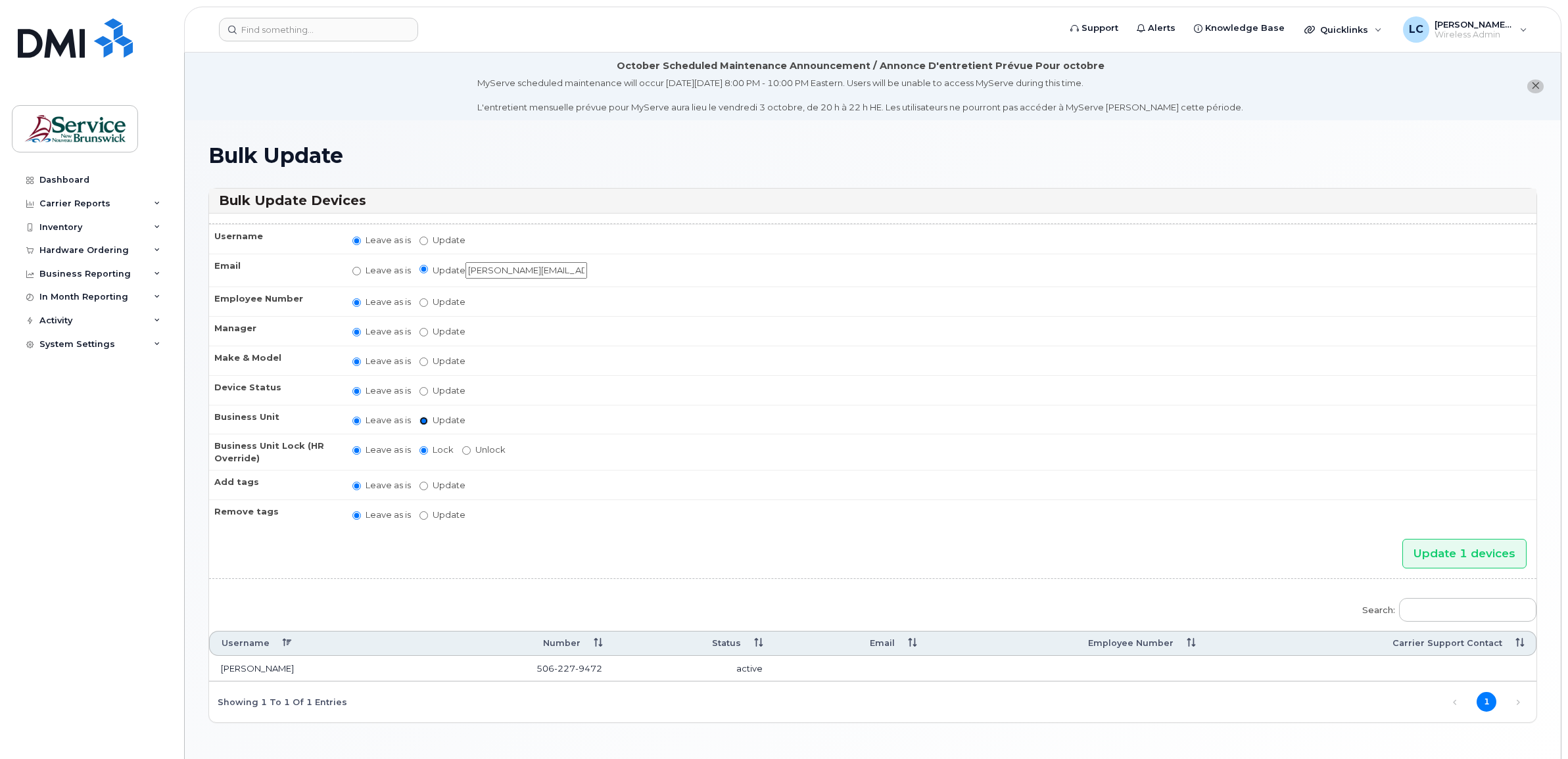
radio input "false"
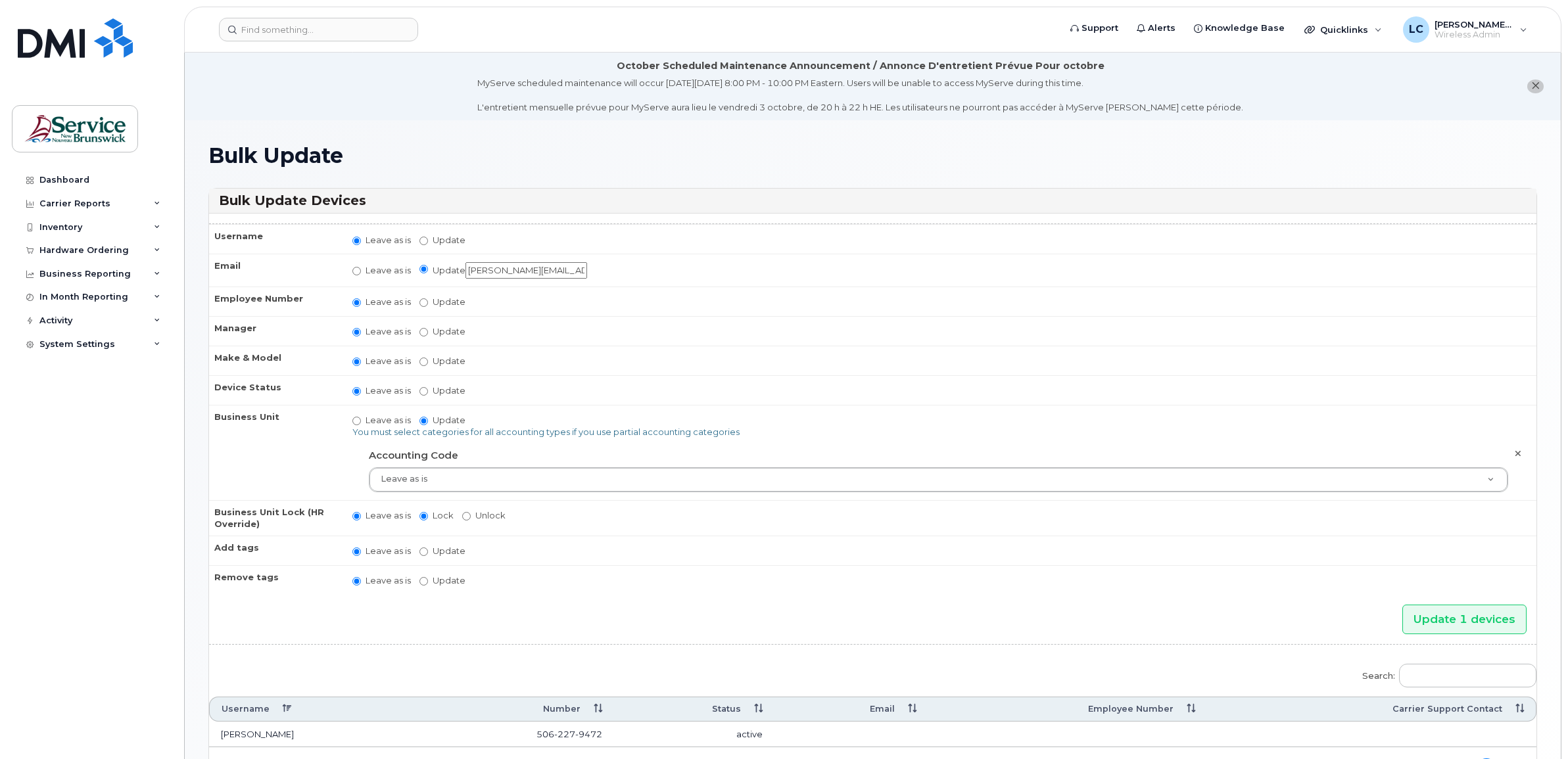
click at [833, 655] on div "Search: Username Number Status Email Employee Number Carrier Support Contact St…" at bounding box center [873, 721] width 1327 height 133
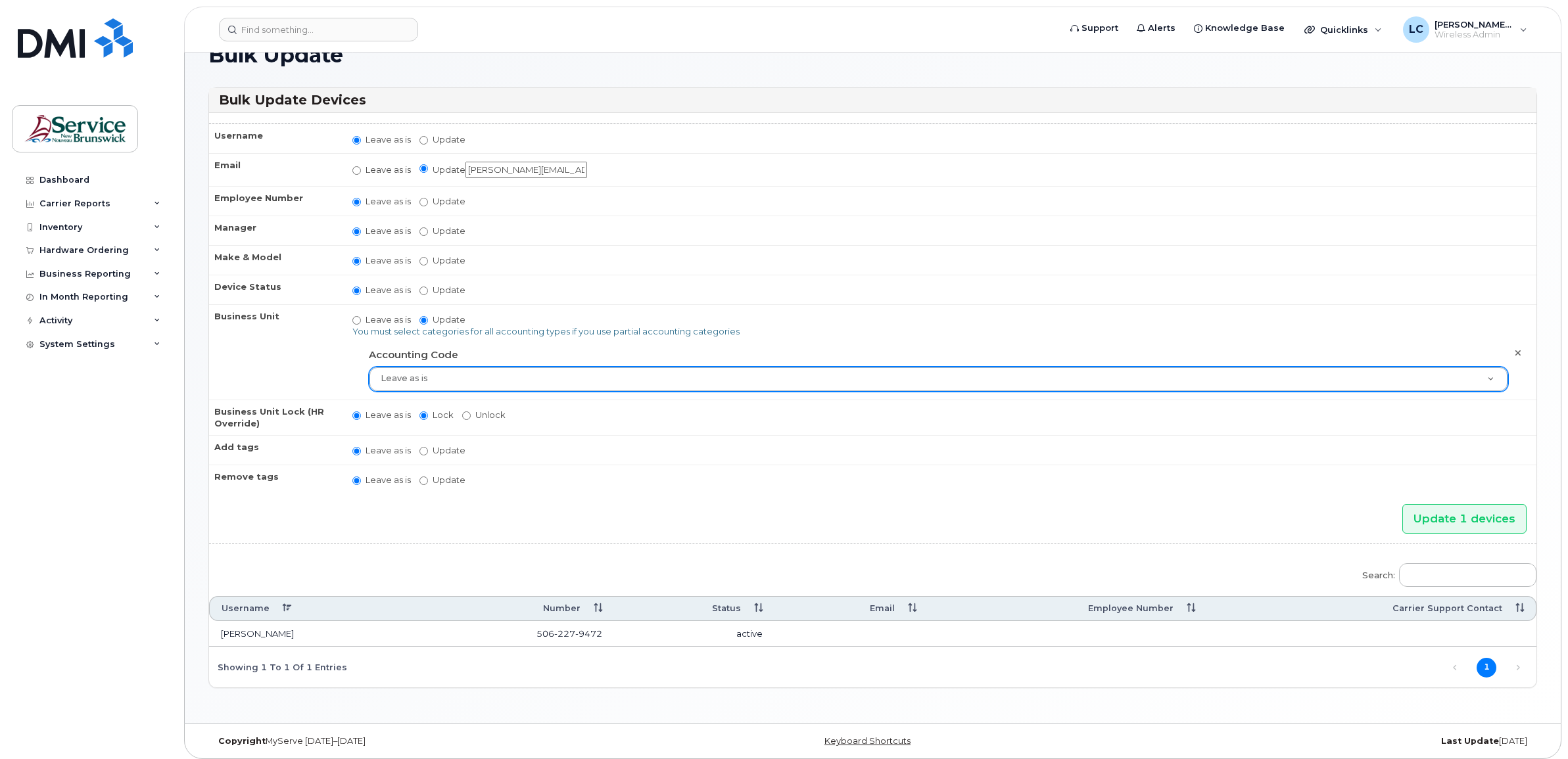
scroll to position [104, 0]
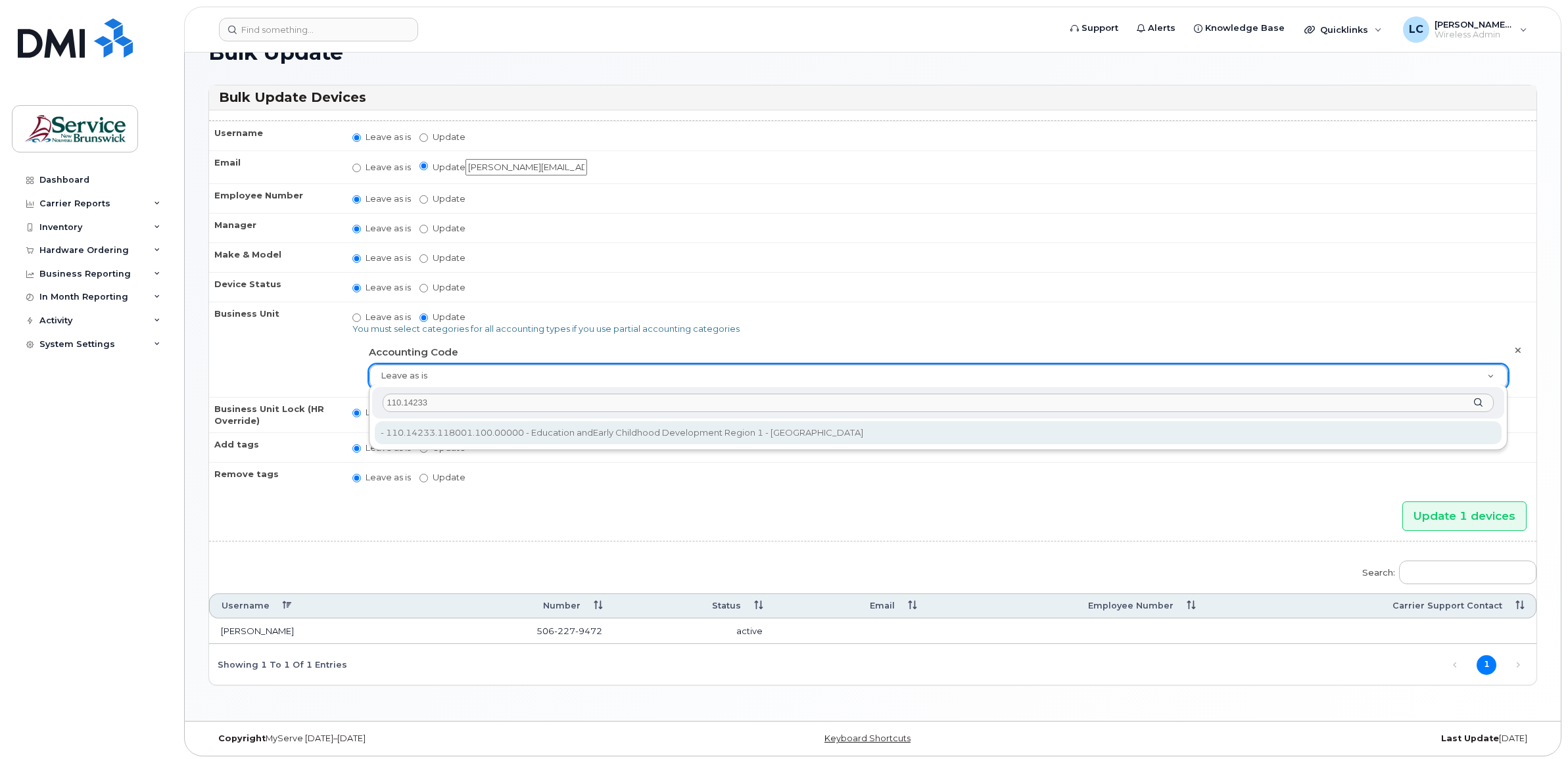
type input "110.14233"
type input "36040170"
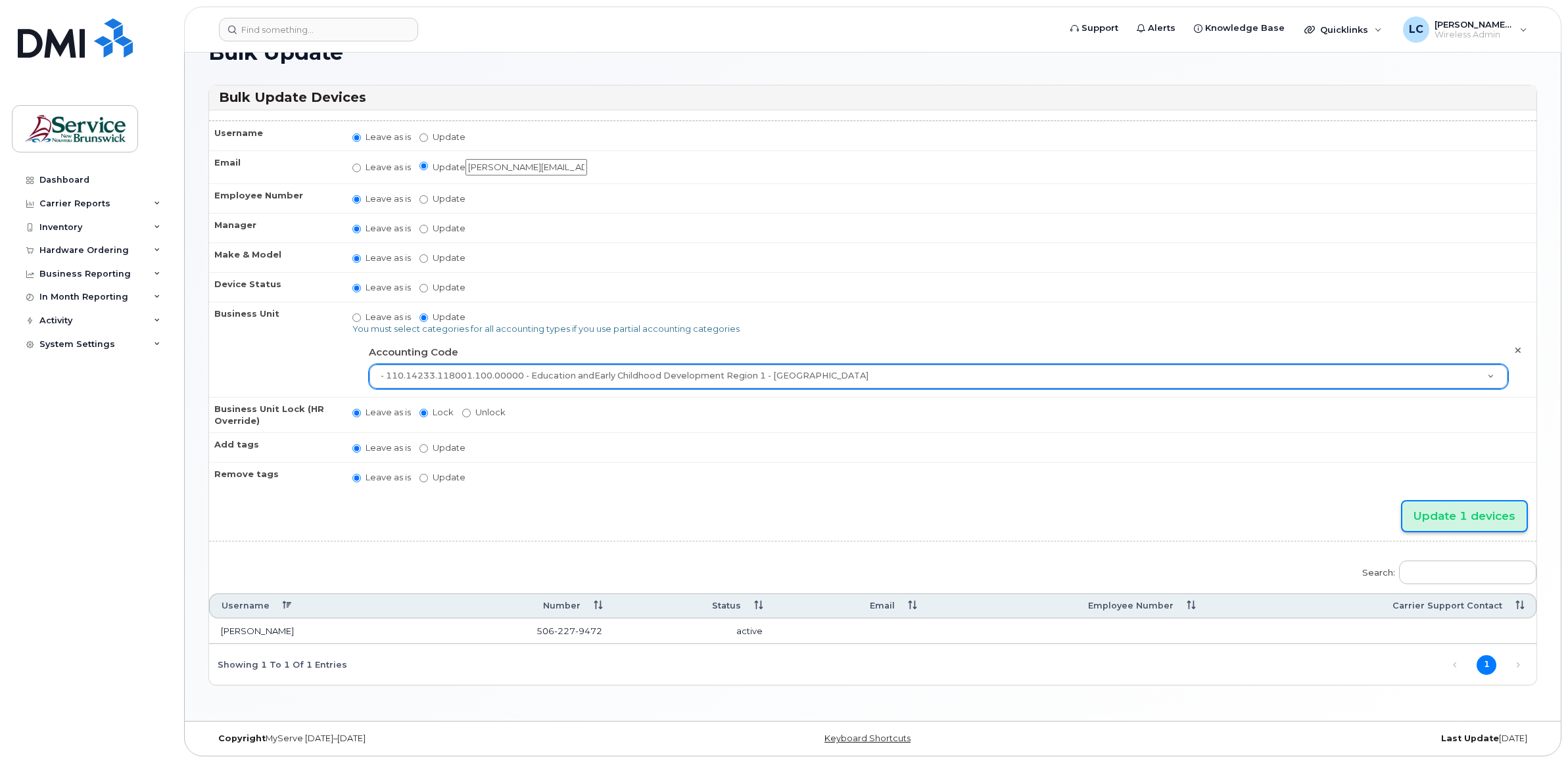
click at [1470, 508] on input "Update 1 devices" at bounding box center [1464, 517] width 124 height 30
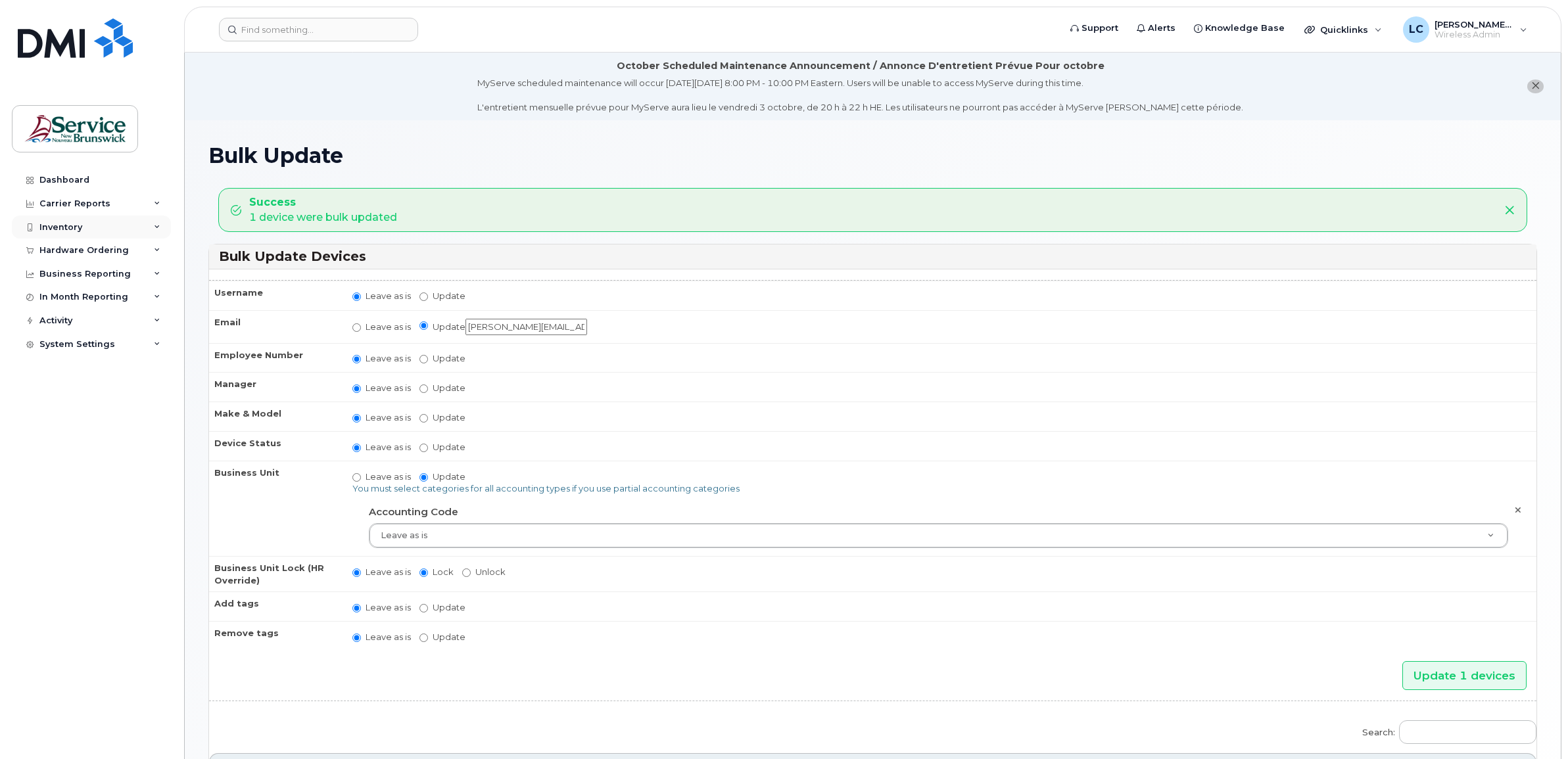
click at [70, 224] on div "Inventory" at bounding box center [60, 227] width 42 height 11
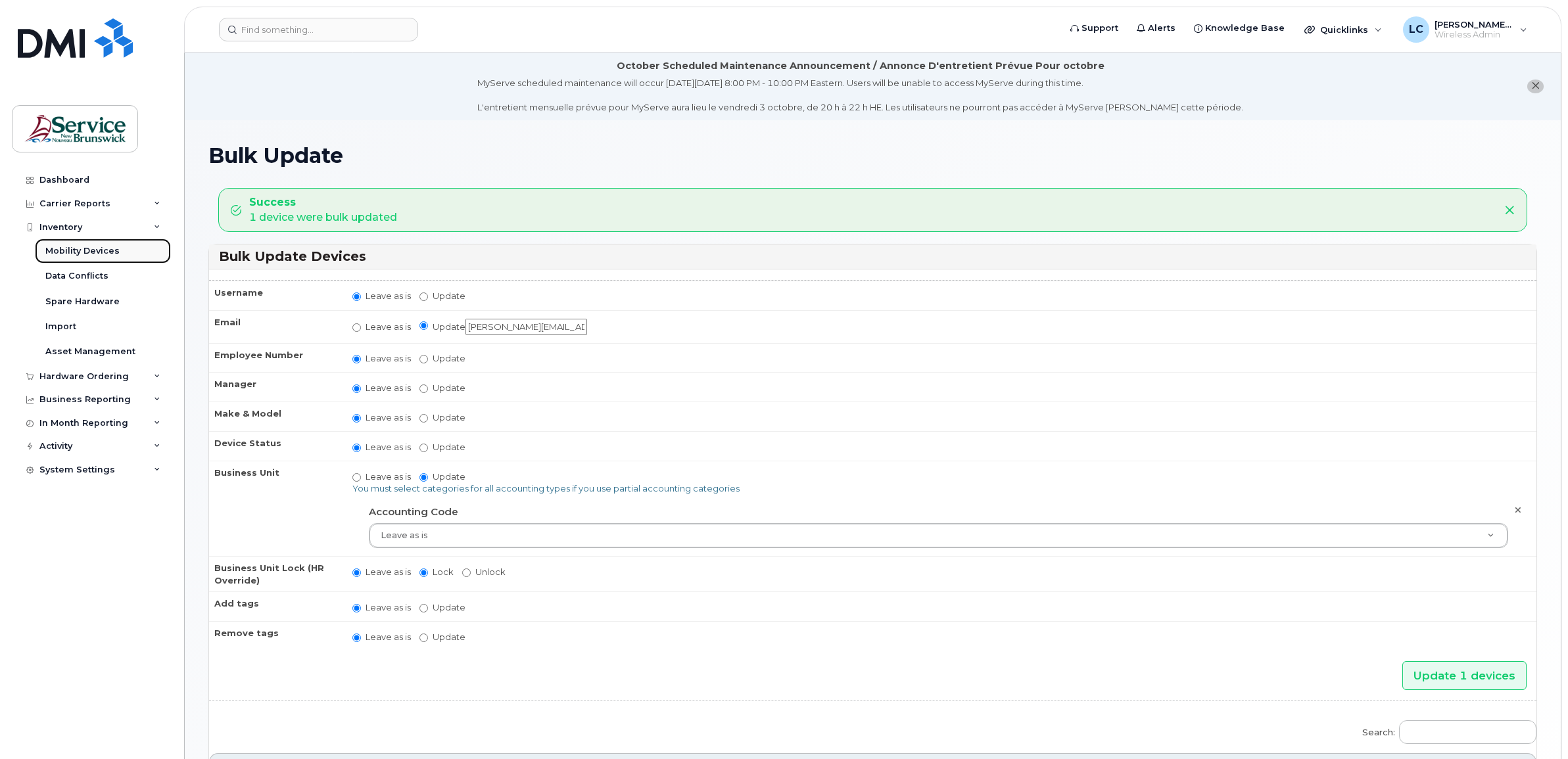
click at [78, 247] on div "Mobility Devices" at bounding box center [82, 251] width 74 height 12
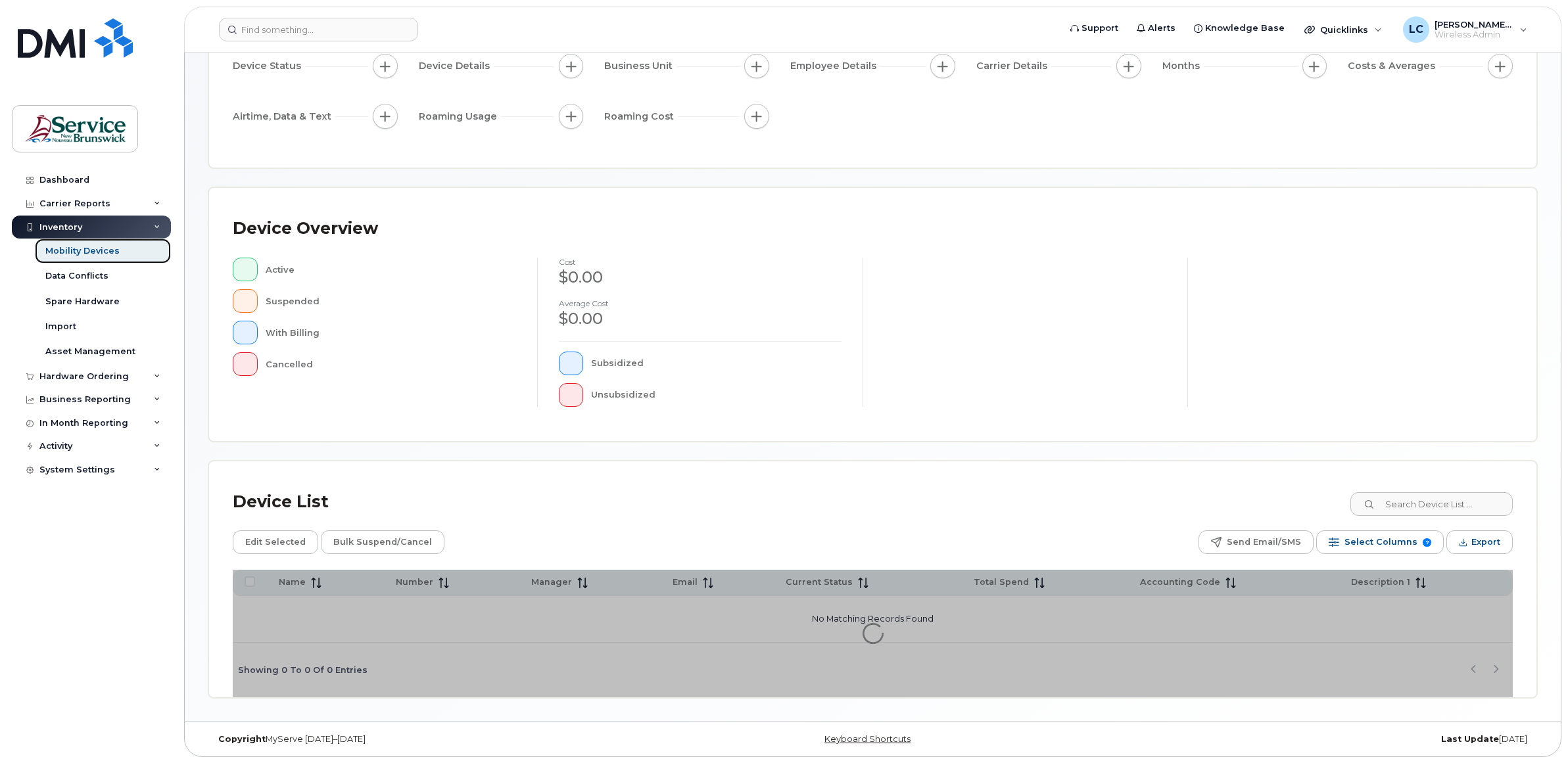
scroll to position [145, 0]
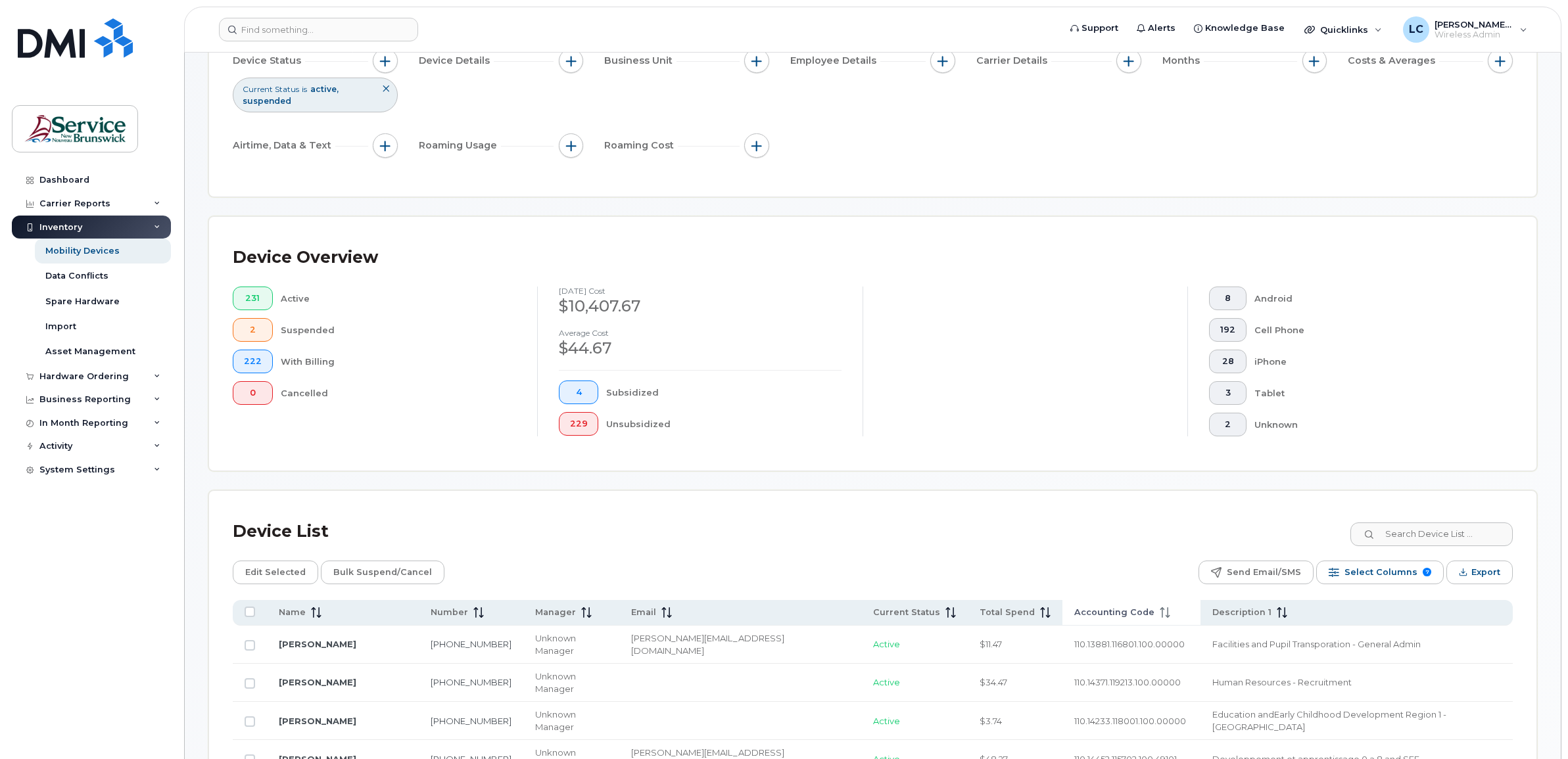
click at [1074, 609] on span "Accounting Code" at bounding box center [1113, 612] width 80 height 12
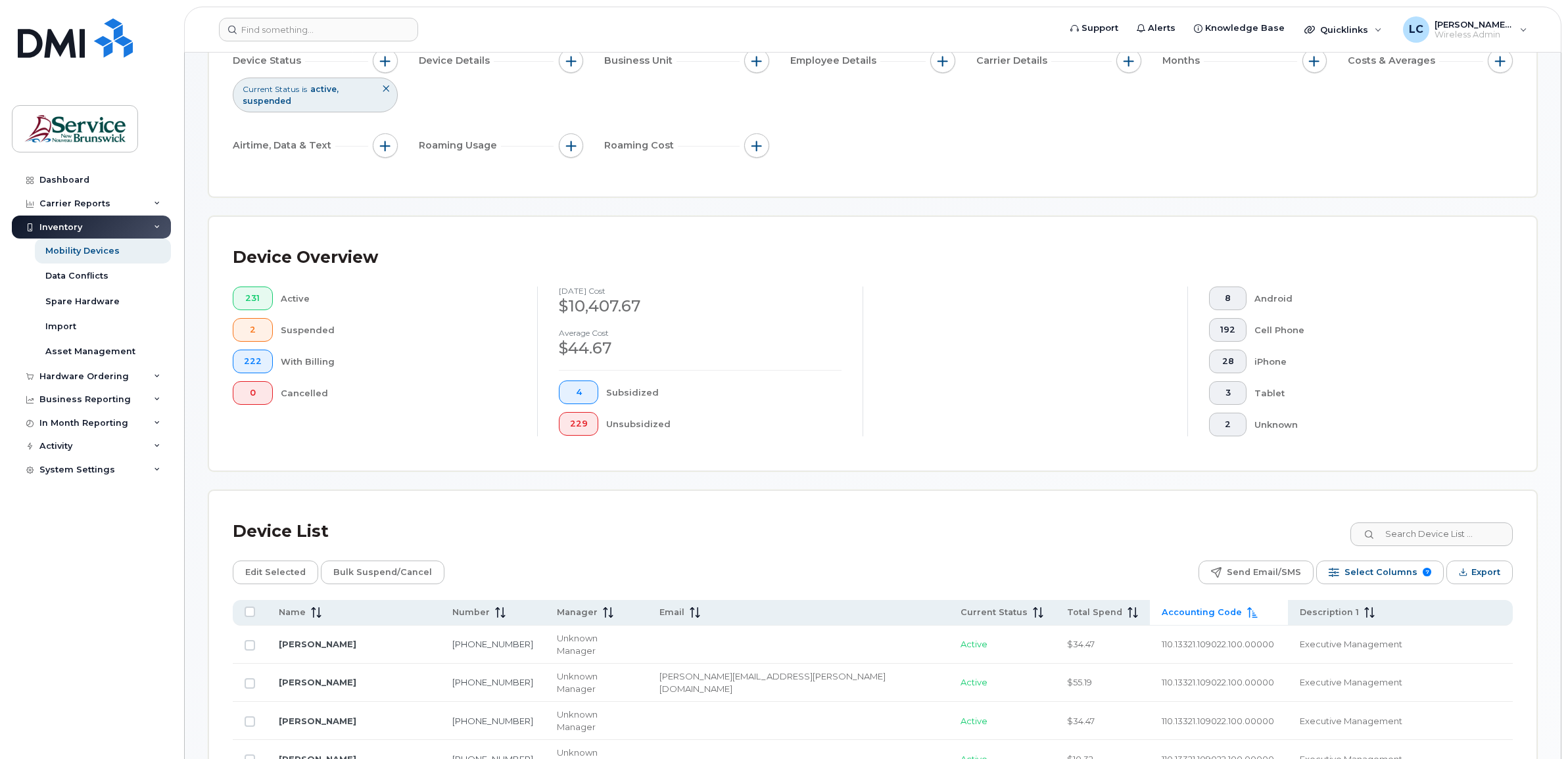
click at [1162, 609] on span "Accounting Code" at bounding box center [1201, 612] width 80 height 12
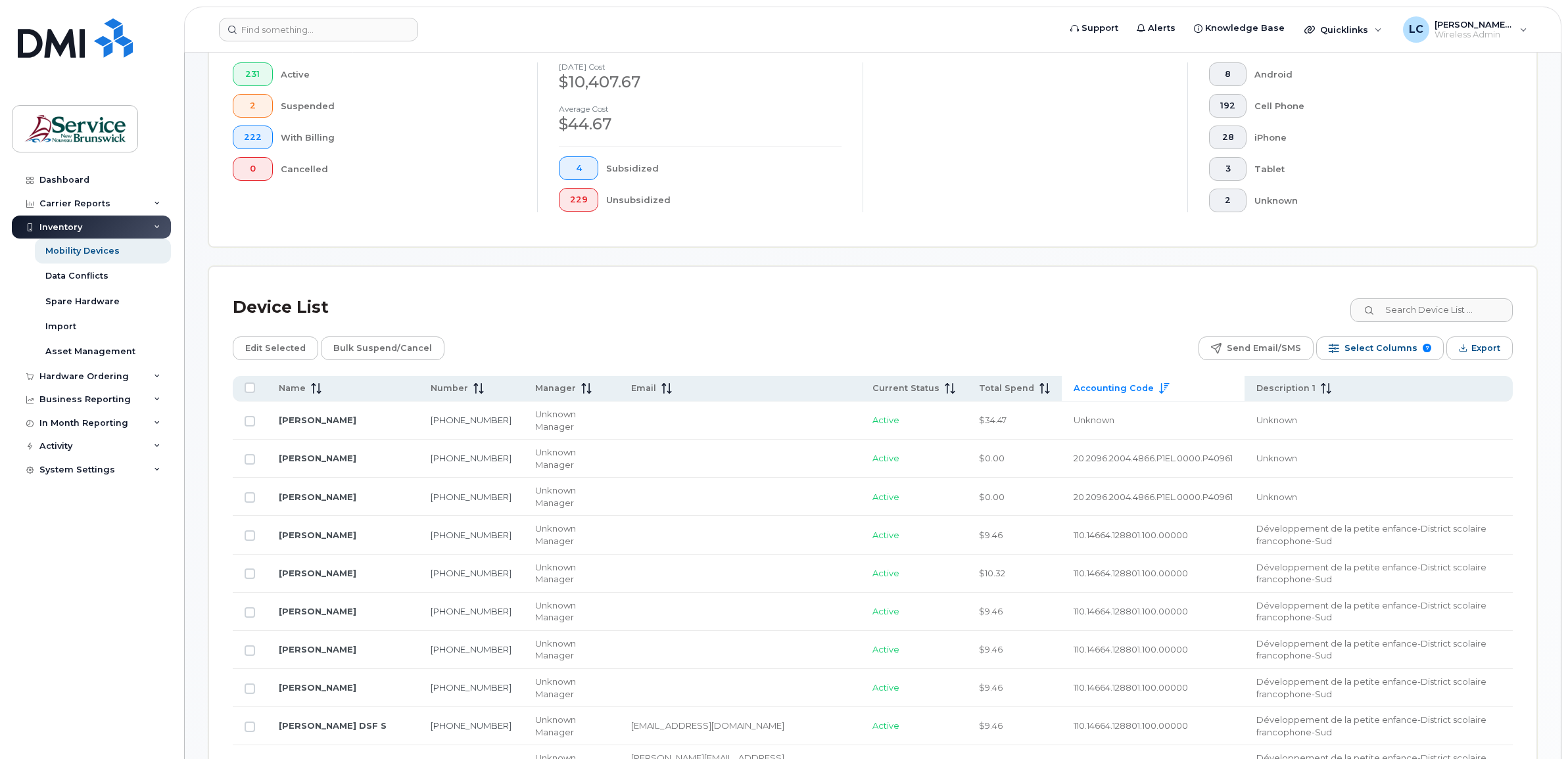
scroll to position [391, 0]
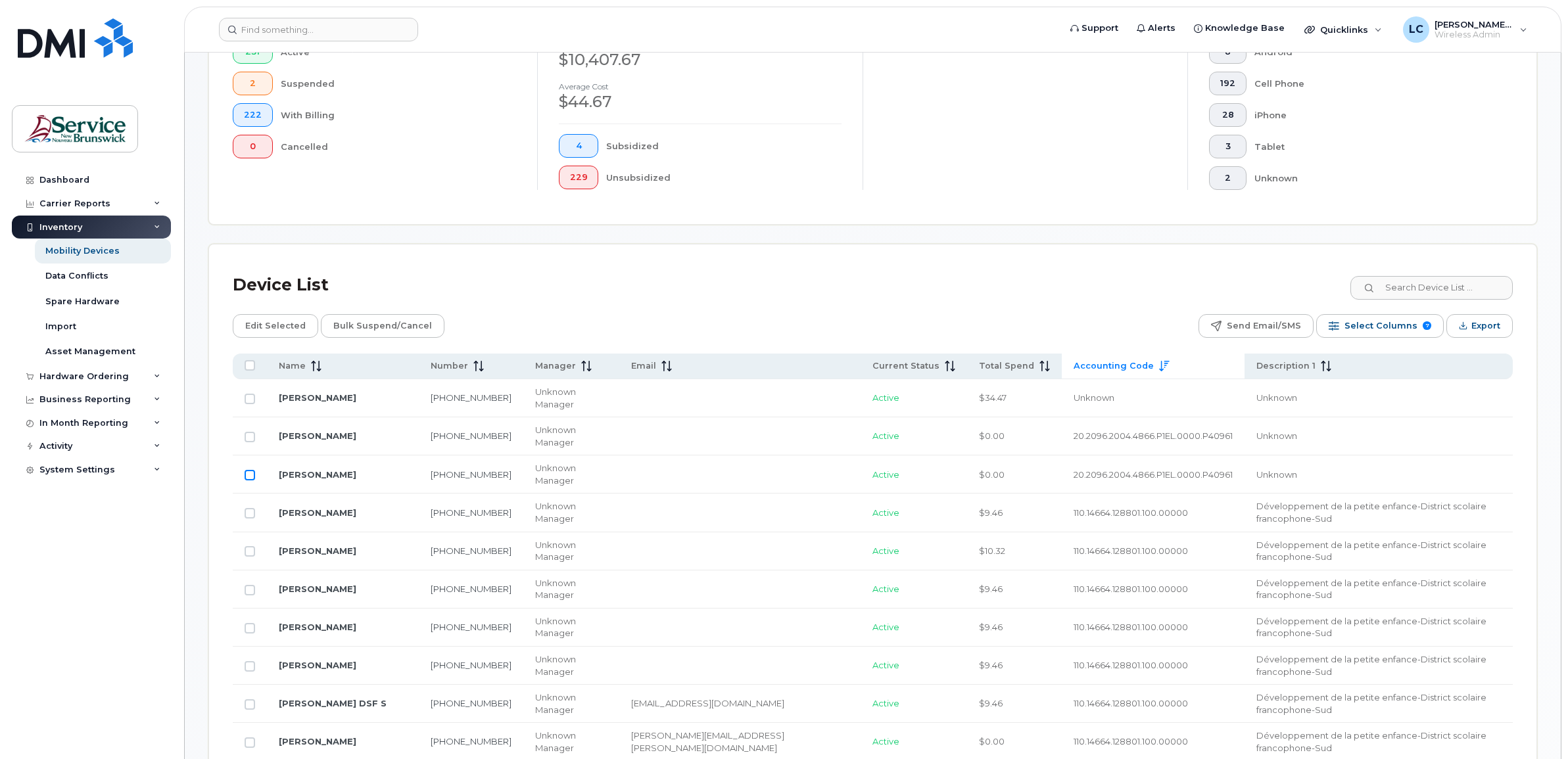
drag, startPoint x: 250, startPoint y: 448, endPoint x: 249, endPoint y: 443, distance: 5.1
click at [250, 470] on input "Row Unselected" at bounding box center [249, 475] width 11 height 11
checkbox input "true"
click at [248, 432] on input "Row Unselected" at bounding box center [249, 437] width 11 height 11
checkbox input "true"
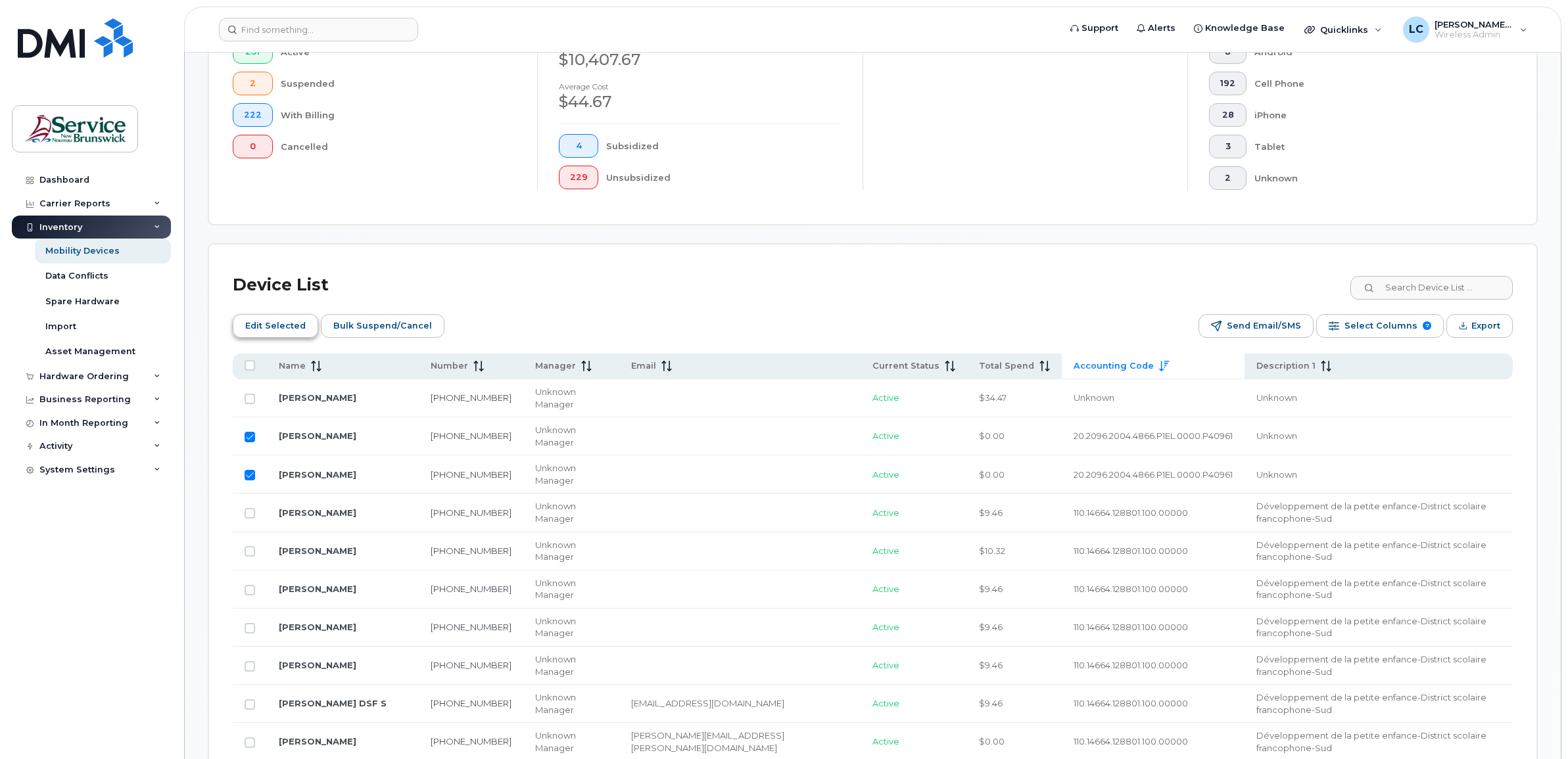
click at [291, 327] on span "Edit Selected" at bounding box center [275, 326] width 60 height 20
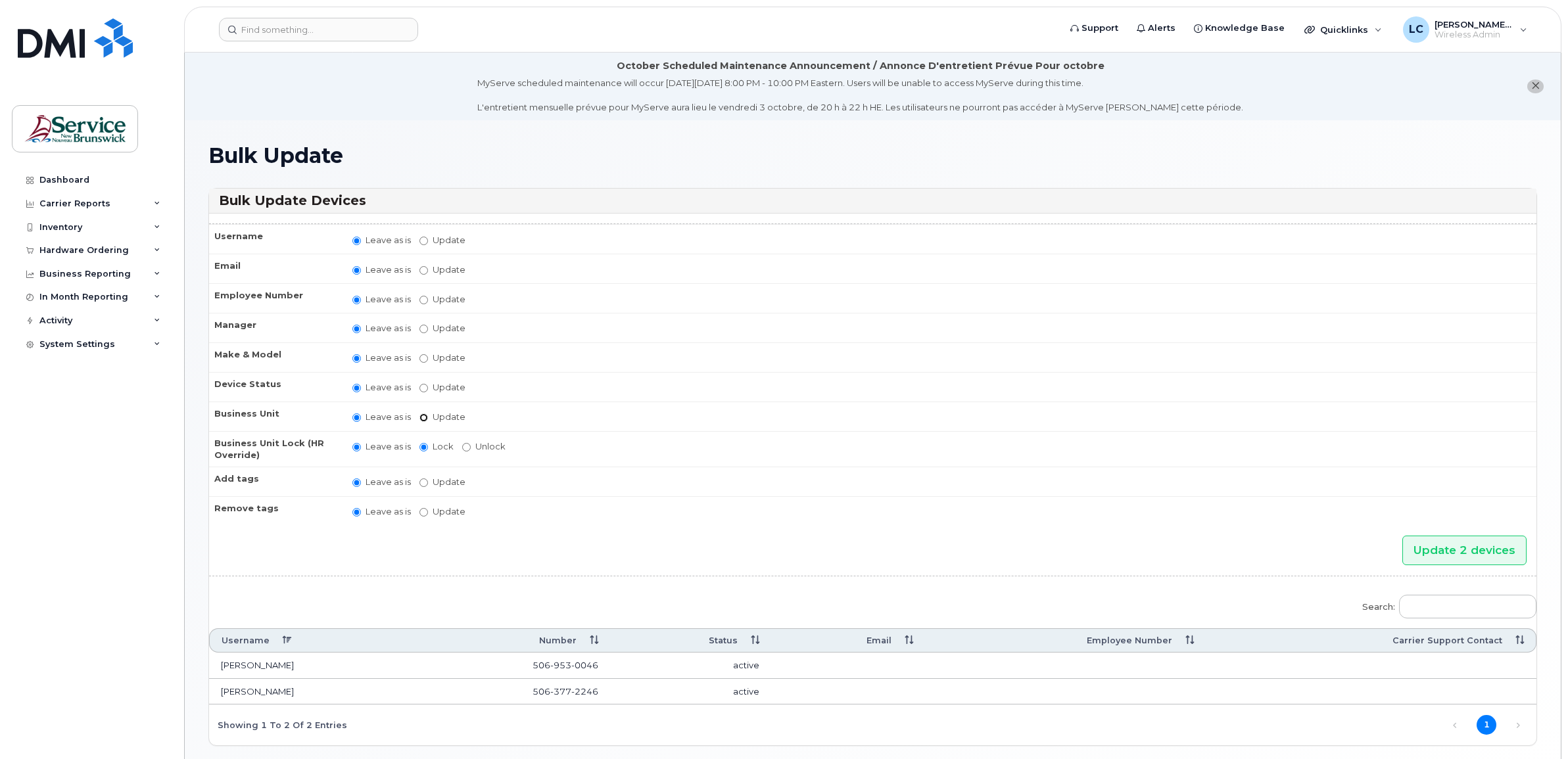
click at [423, 413] on input "Update" at bounding box center [423, 417] width 9 height 9
radio input "true"
radio input "false"
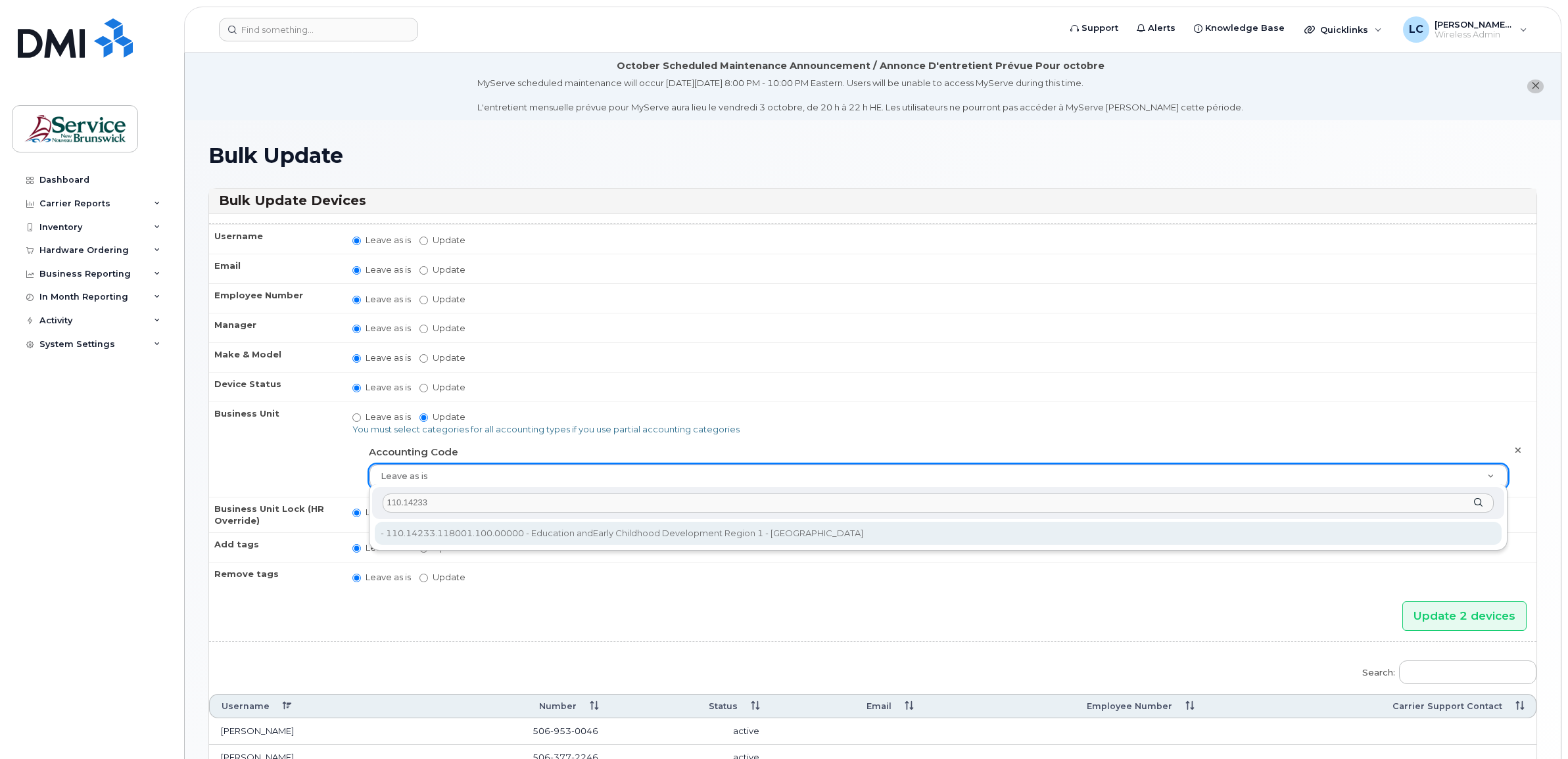
type input "110.14233"
type input "36040170"
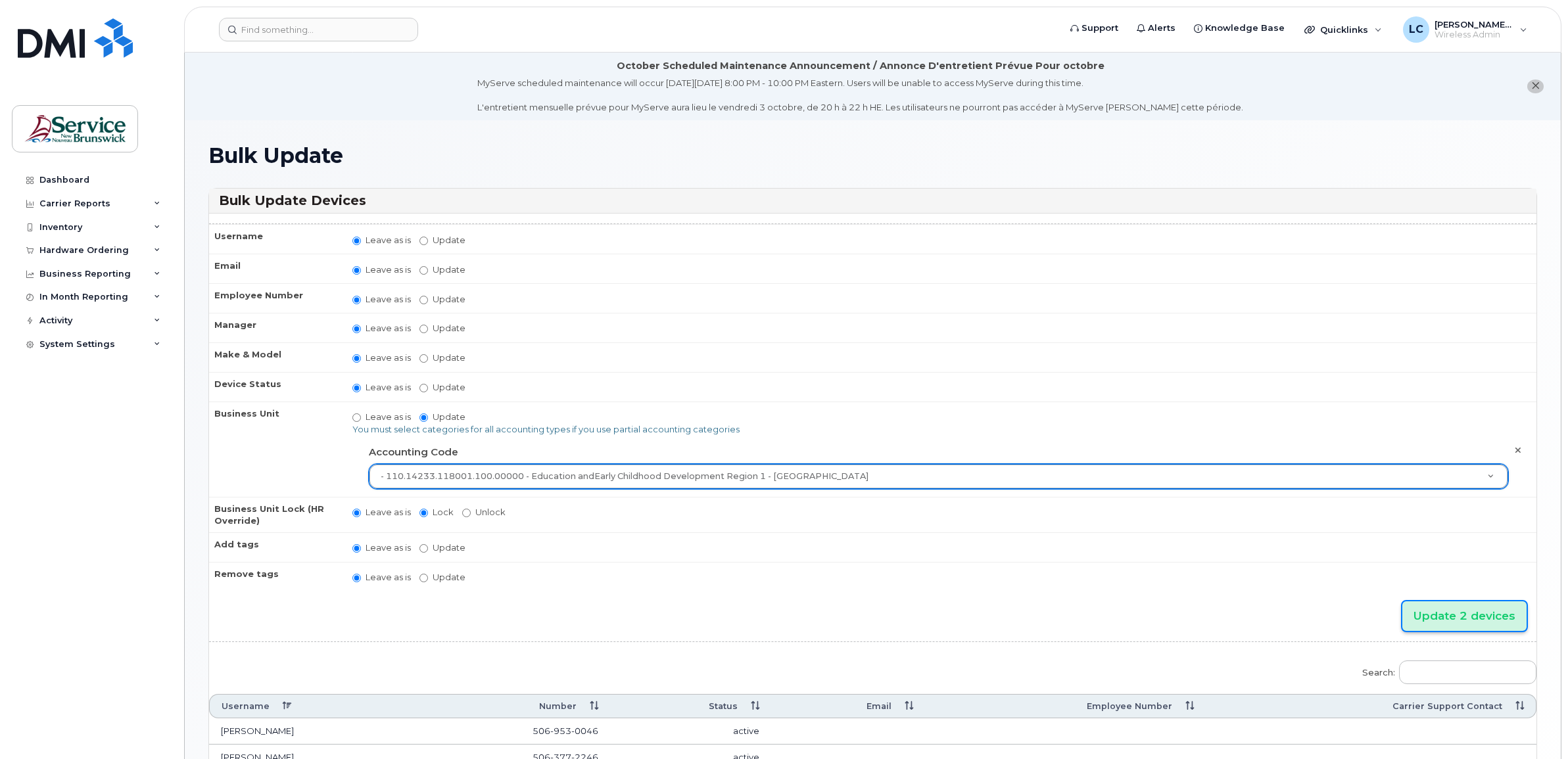
click at [1487, 621] on input "Update 2 devices" at bounding box center [1464, 616] width 124 height 30
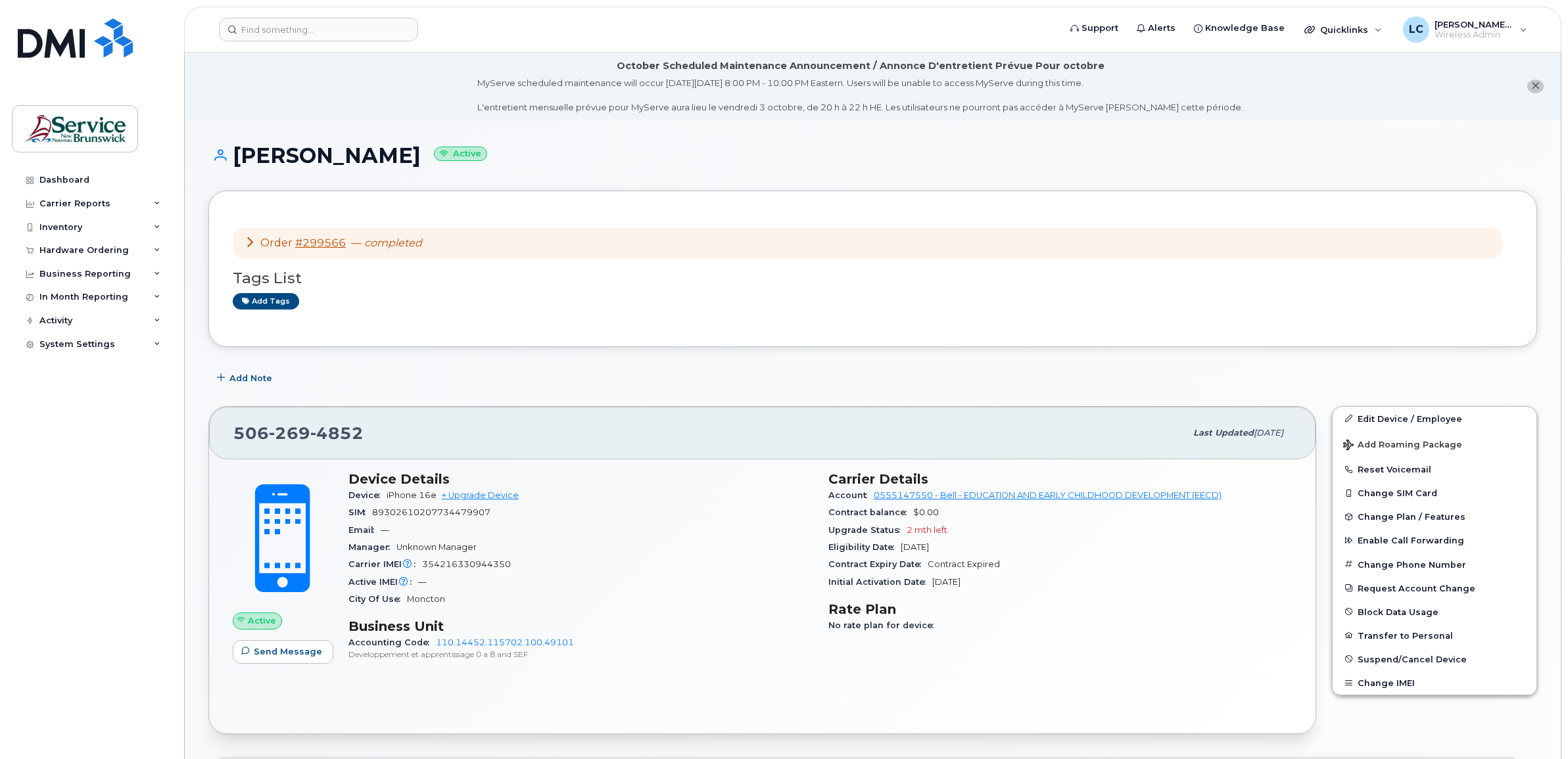
click at [1268, 368] on div "Add Note" at bounding box center [872, 379] width 1328 height 24
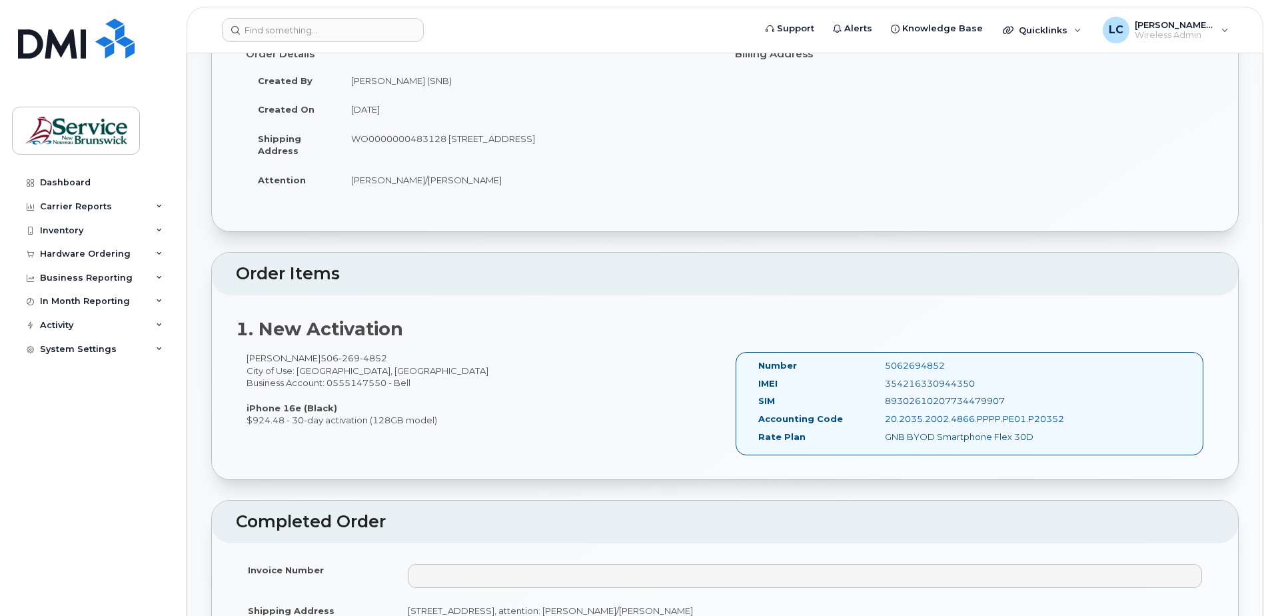
scroll to position [200, 0]
click at [1099, 328] on h2 "1. New Activation" at bounding box center [725, 332] width 978 height 20
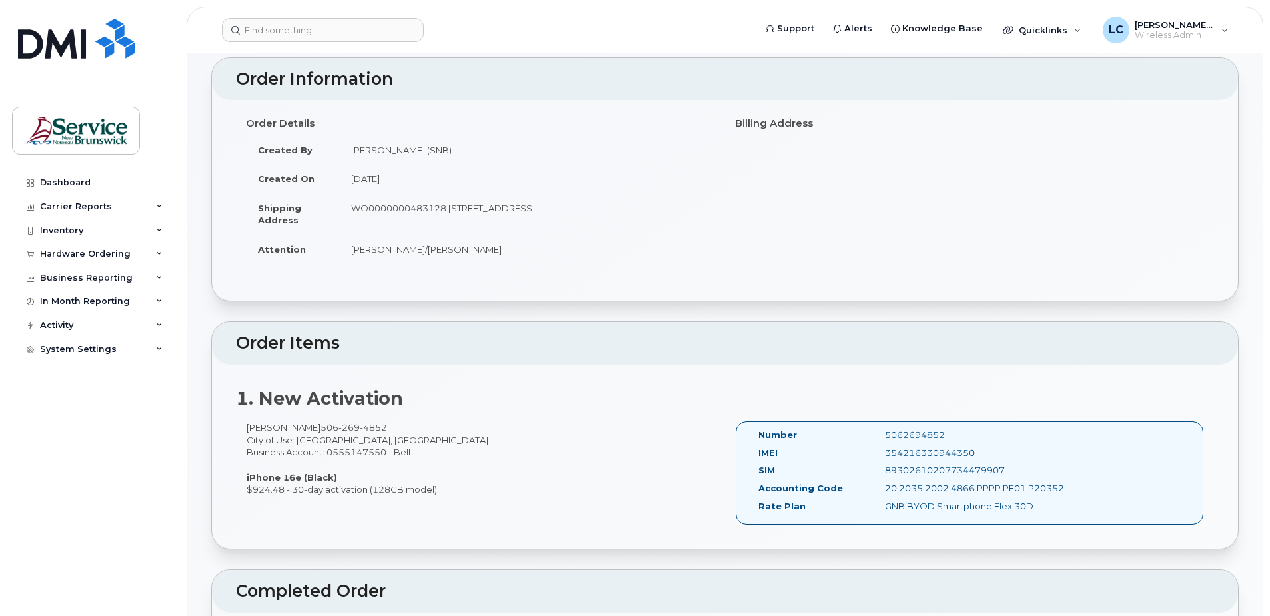
scroll to position [67, 0]
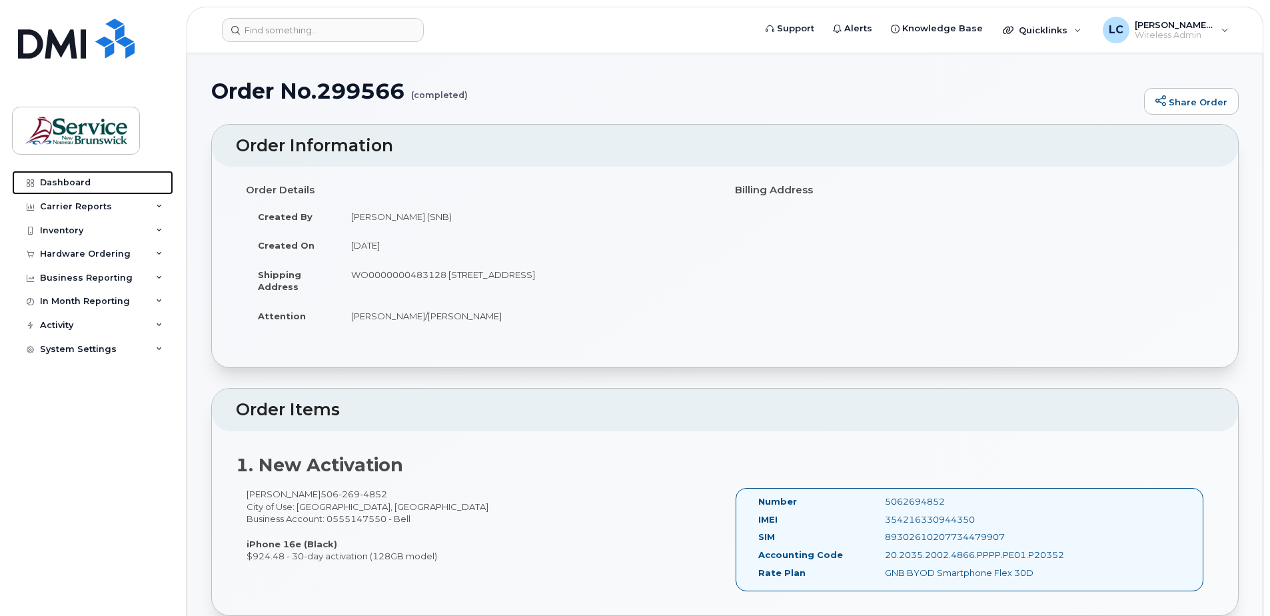
drag, startPoint x: 77, startPoint y: 184, endPoint x: 377, endPoint y: 187, distance: 299.9
click at [77, 184] on div "Dashboard" at bounding box center [65, 182] width 51 height 11
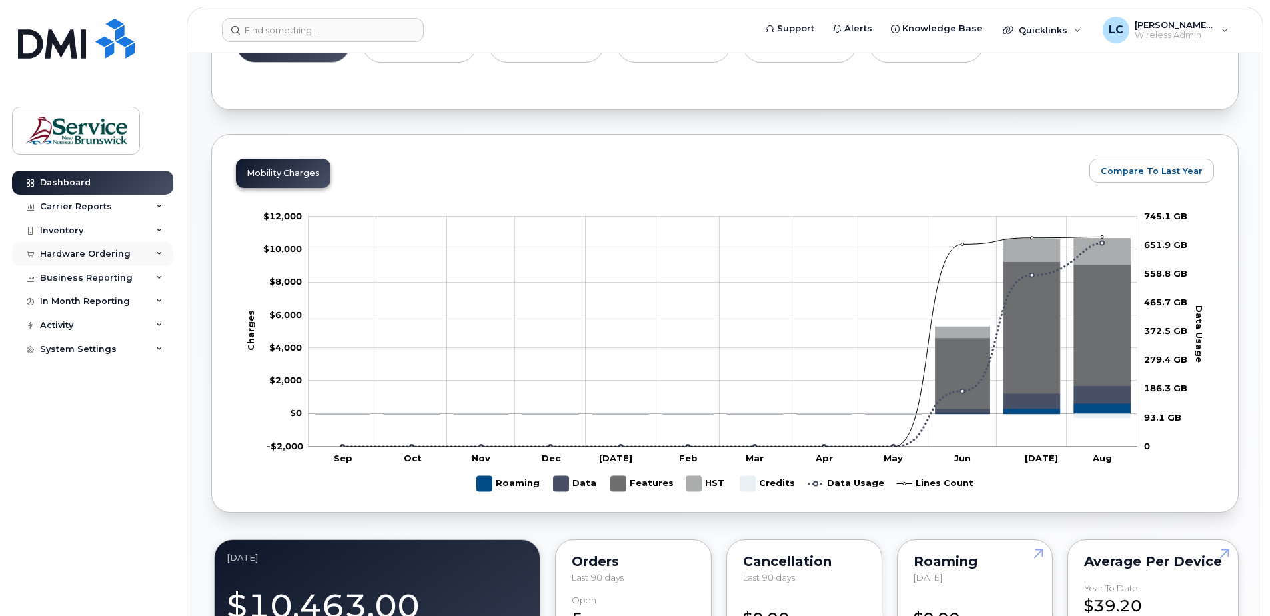
scroll to position [666, 0]
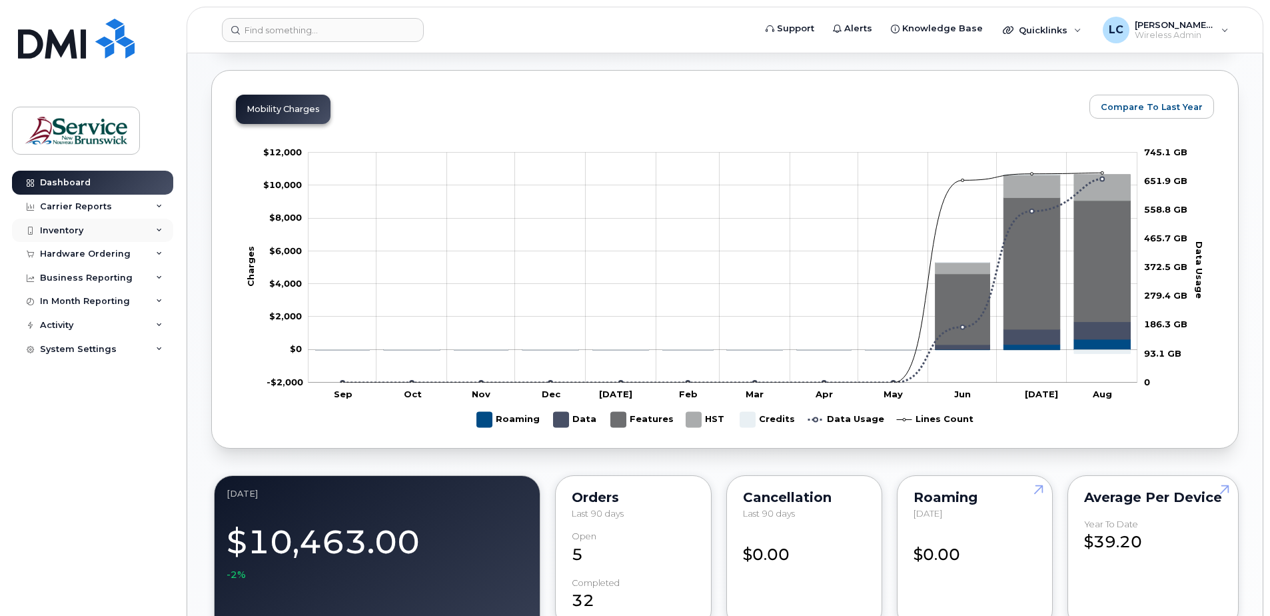
click at [66, 229] on div "Inventory" at bounding box center [61, 230] width 43 height 11
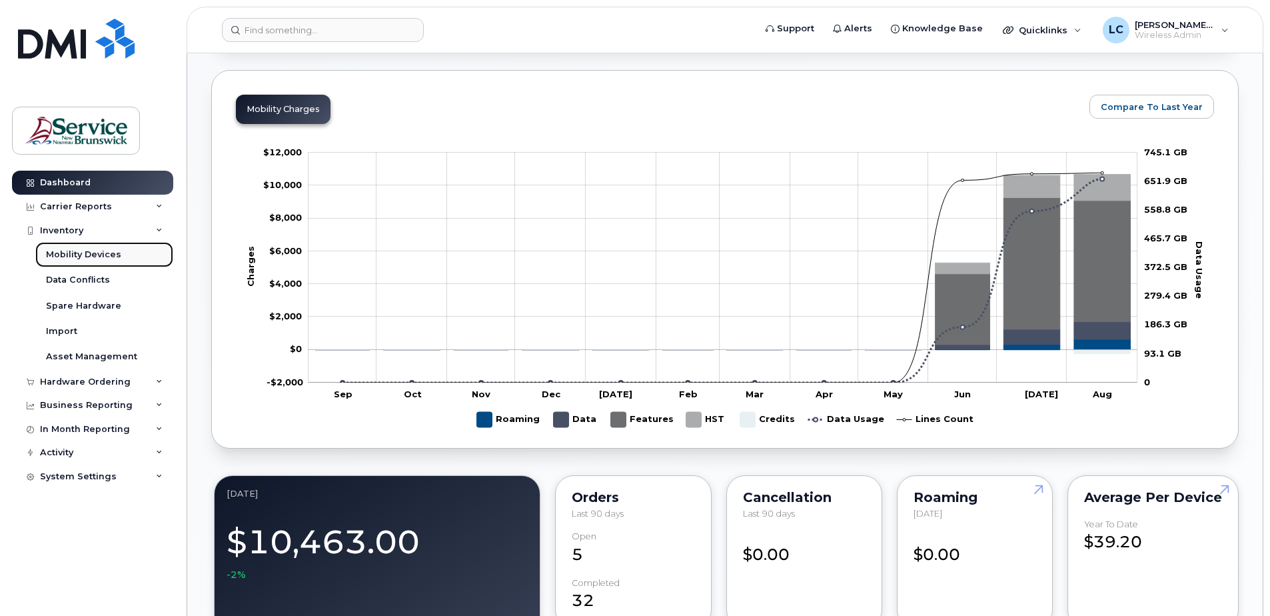
click at [85, 247] on link "Mobility Devices" at bounding box center [104, 254] width 138 height 25
